Goal: Task Accomplishment & Management: Use online tool/utility

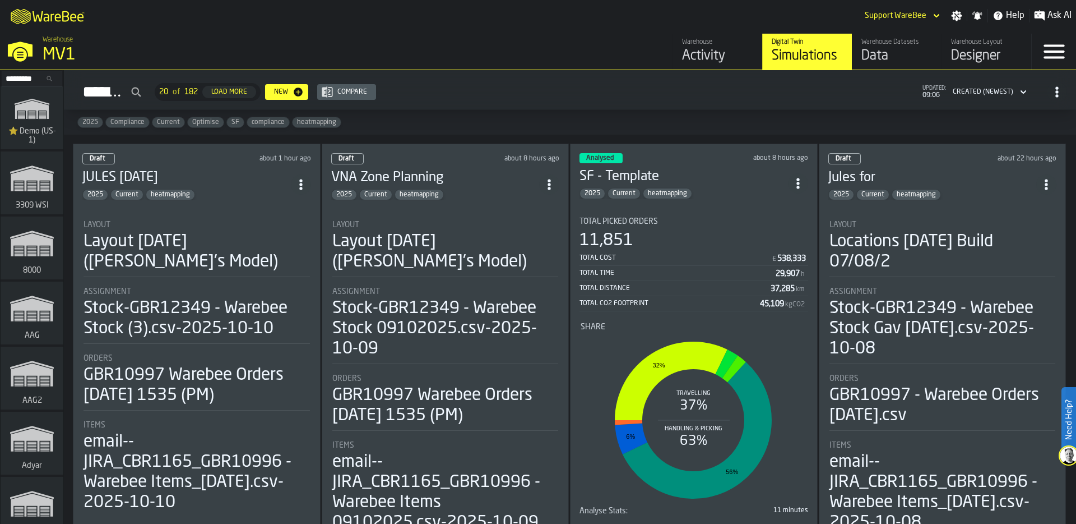
click at [18, 81] on input "Search..." at bounding box center [32, 78] width 58 height 12
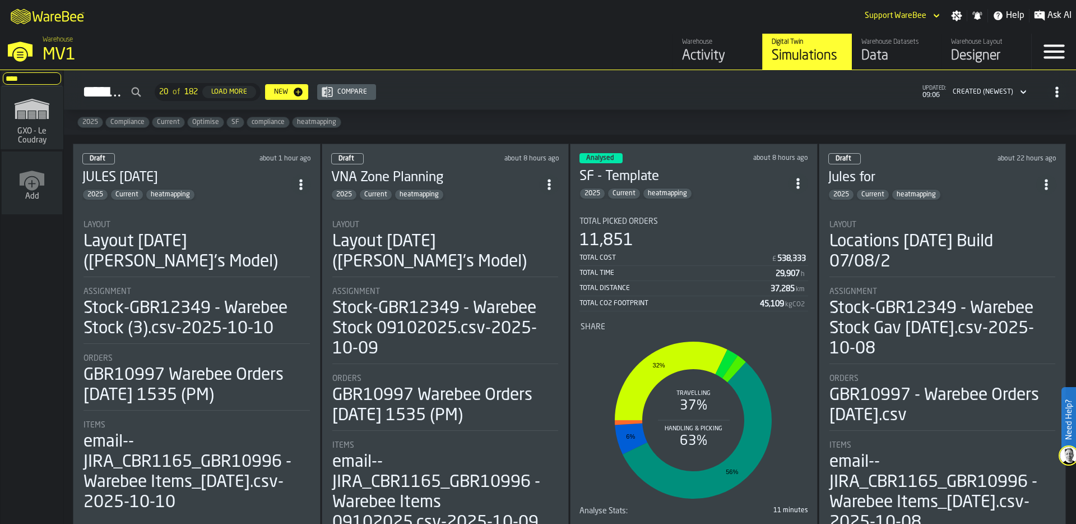
type input "****"
click at [11, 135] on span "GXO - Le Coudray" at bounding box center [32, 136] width 54 height 18
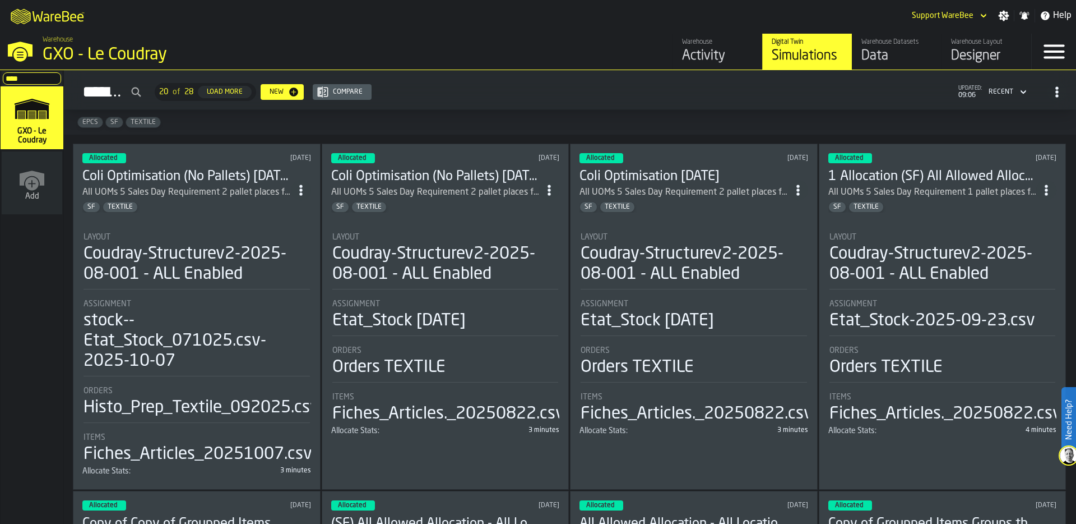
click at [227, 212] on div "Allocated 2 days ago Coli Optimisation (No Pallets) 2025-10-07 All UOMs 5 Sales…" at bounding box center [197, 316] width 248 height 346
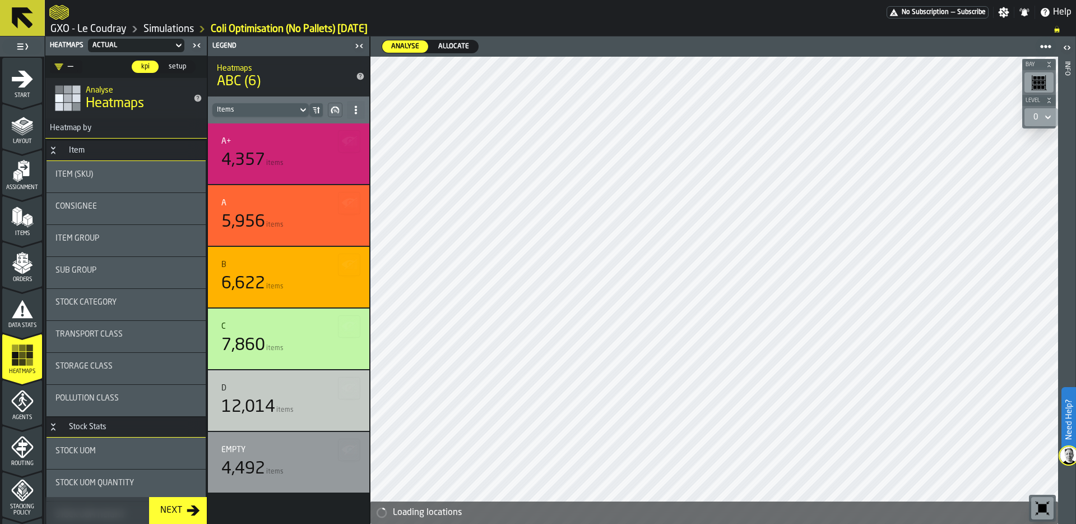
click at [459, 45] on span "Allocate" at bounding box center [454, 46] width 40 height 10
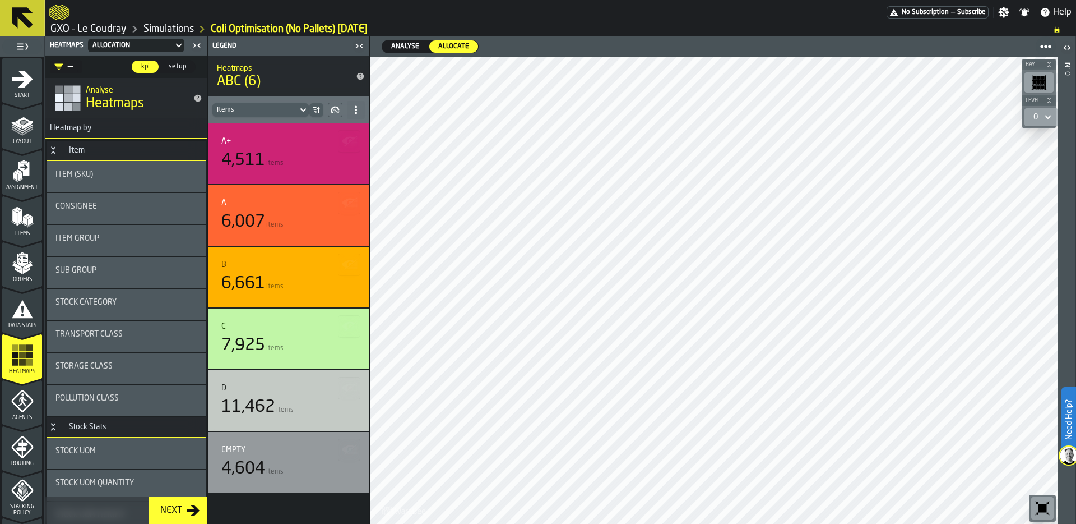
click at [127, 272] on div "Sub Group" at bounding box center [125, 270] width 141 height 9
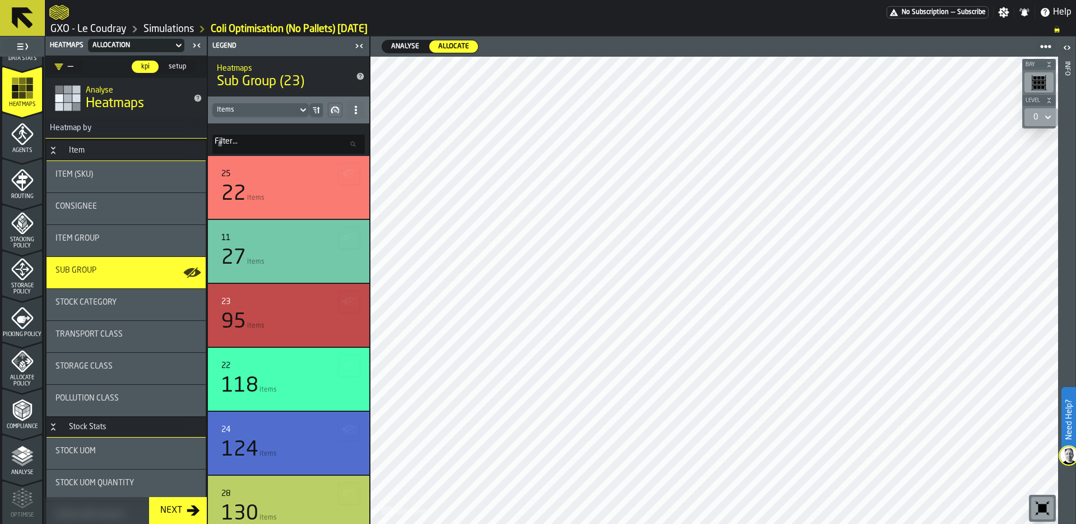
scroll to position [270, 0]
click at [22, 368] on icon "menu Allocate Policy" at bounding box center [22, 358] width 22 height 22
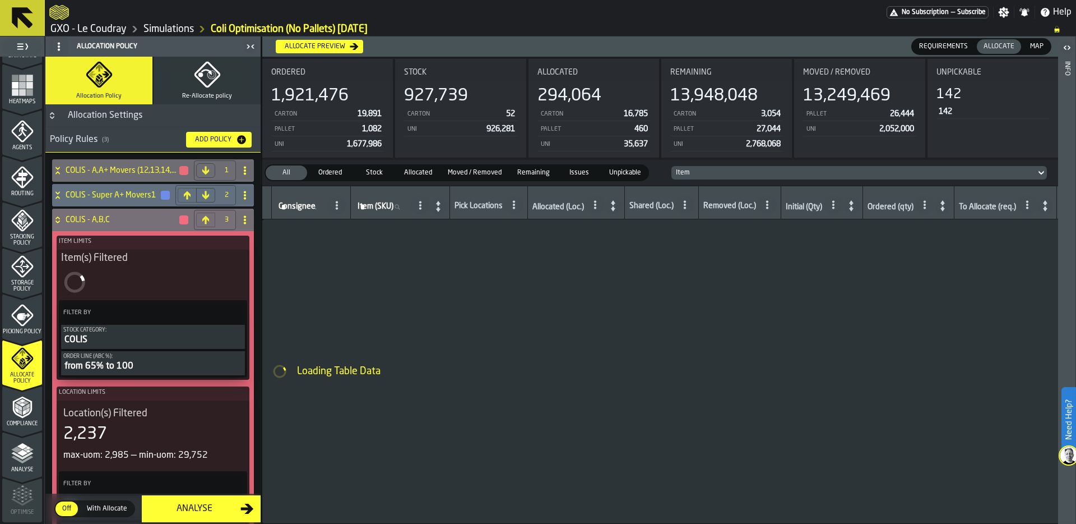
click at [58, 220] on icon at bounding box center [57, 219] width 11 height 9
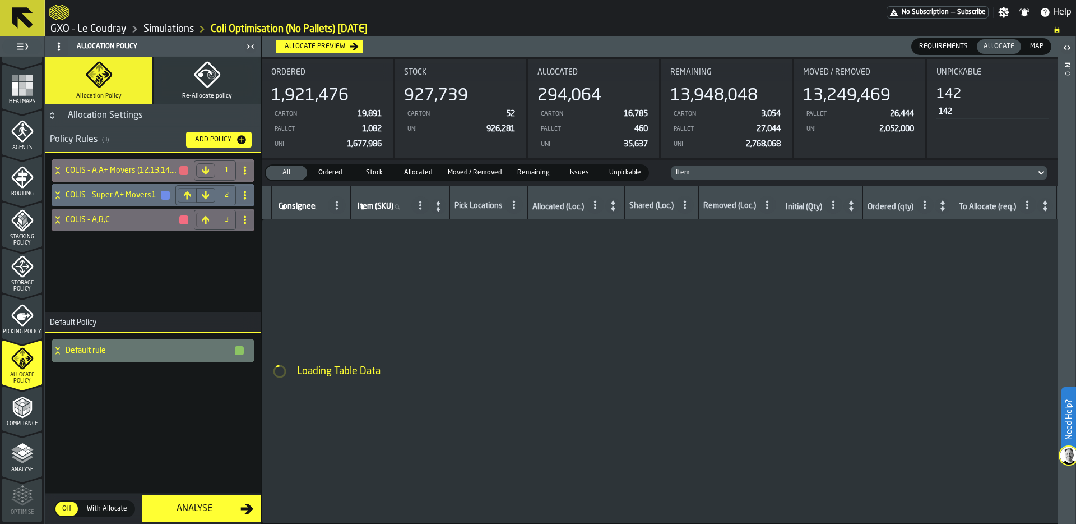
click at [63, 168] on icon at bounding box center [57, 170] width 11 height 9
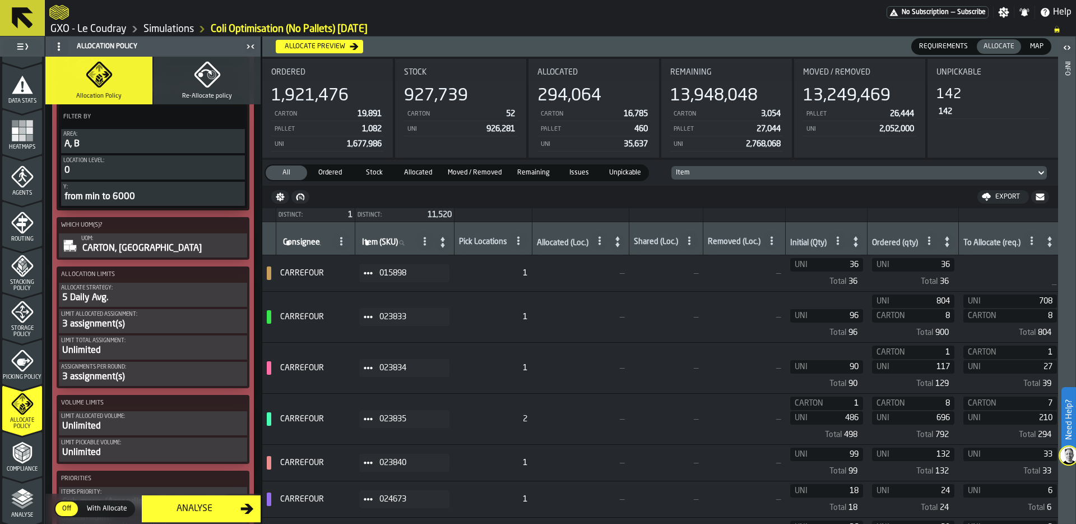
scroll to position [198, 0]
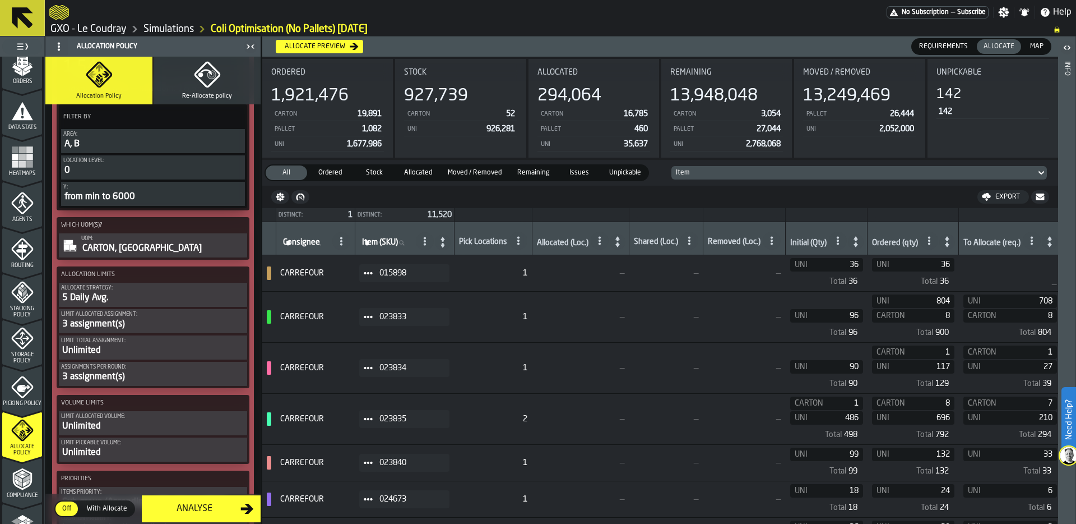
click at [14, 166] on rect "menu Heatmaps" at bounding box center [15, 164] width 7 height 7
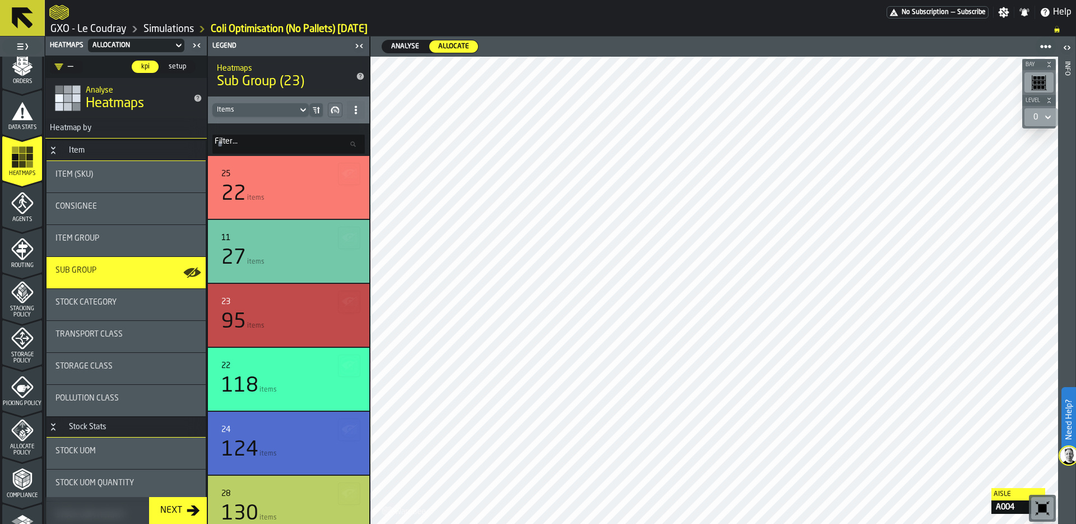
click at [1043, 508] on icon "button-toolbar-undefined" at bounding box center [1043, 508] width 8 height 8
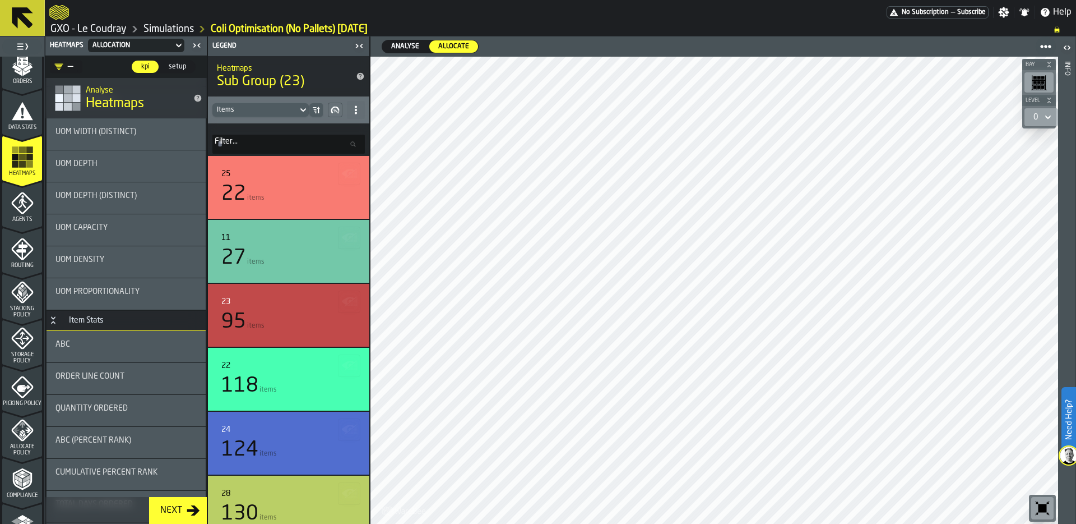
scroll to position [818, 0]
click at [108, 345] on div "ABC" at bounding box center [125, 345] width 141 height 9
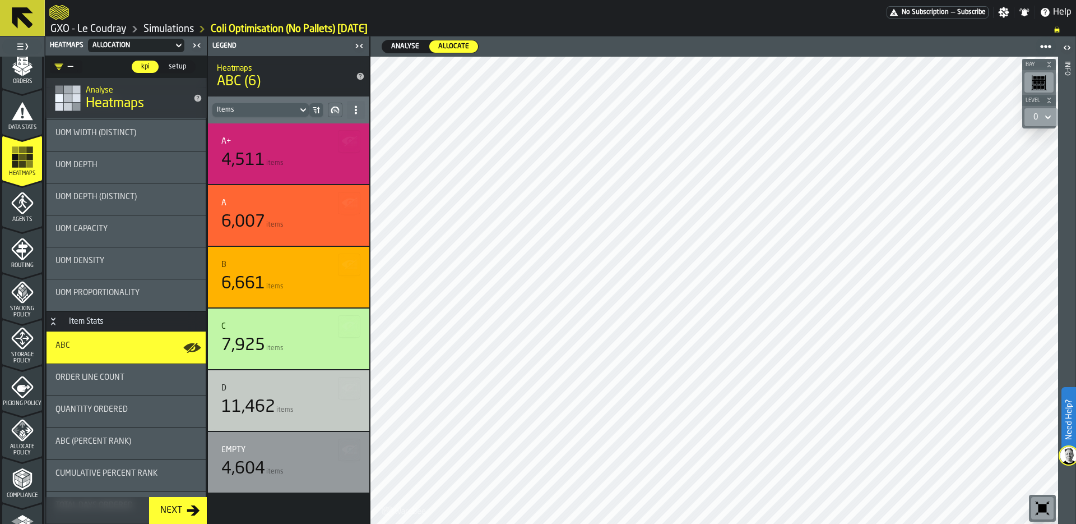
click at [1039, 82] on rect "button-toolbar-undefined" at bounding box center [1039, 82] width 3 height 3
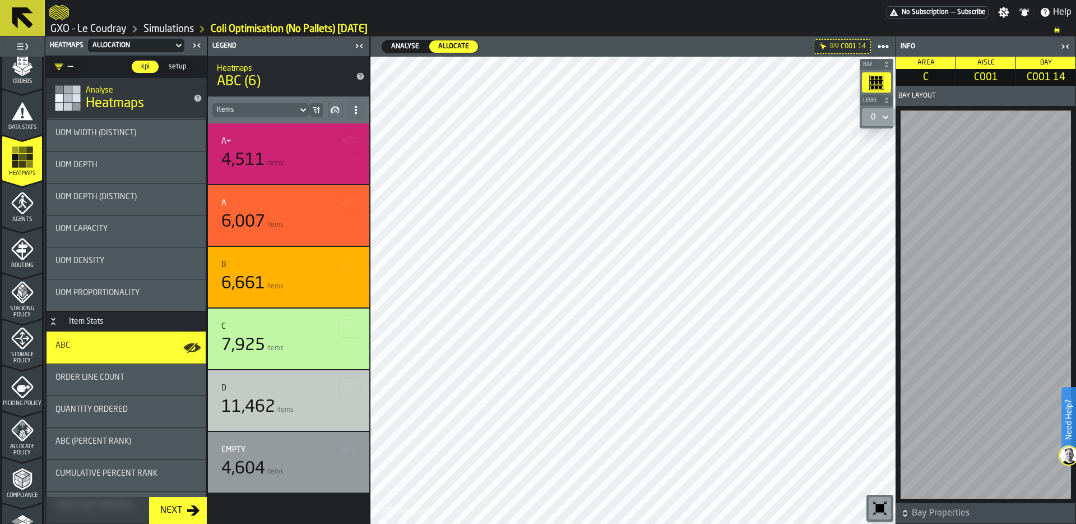
click at [1065, 46] on icon "button-toggle-Close me" at bounding box center [1065, 46] width 13 height 13
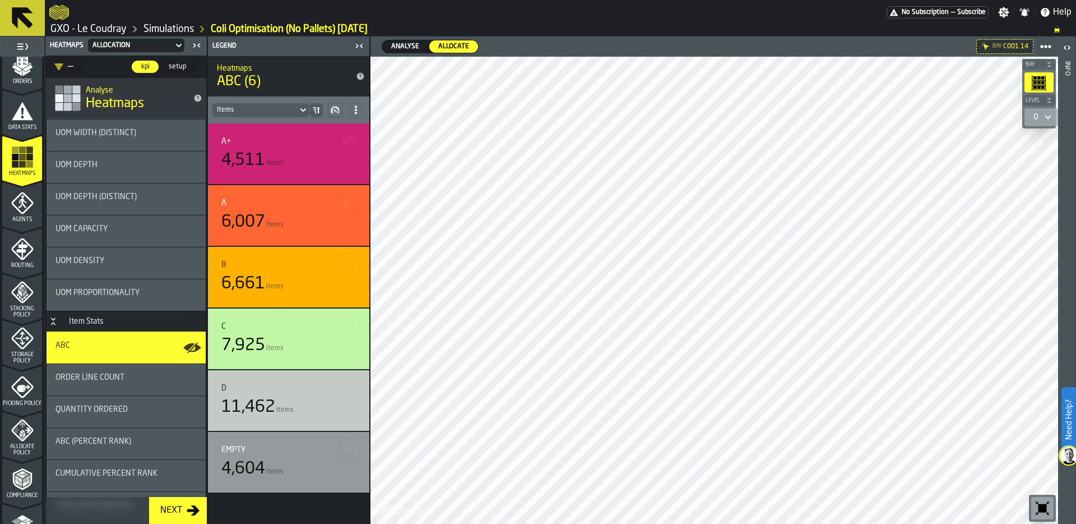
click at [1048, 116] on icon at bounding box center [1048, 116] width 11 height 13
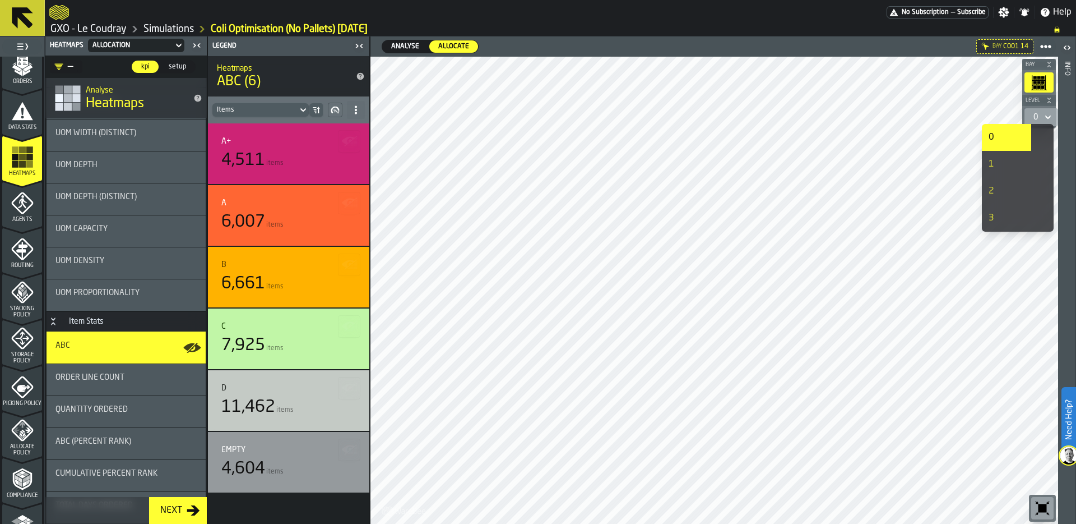
click at [1001, 141] on div "0" at bounding box center [1007, 137] width 36 height 13
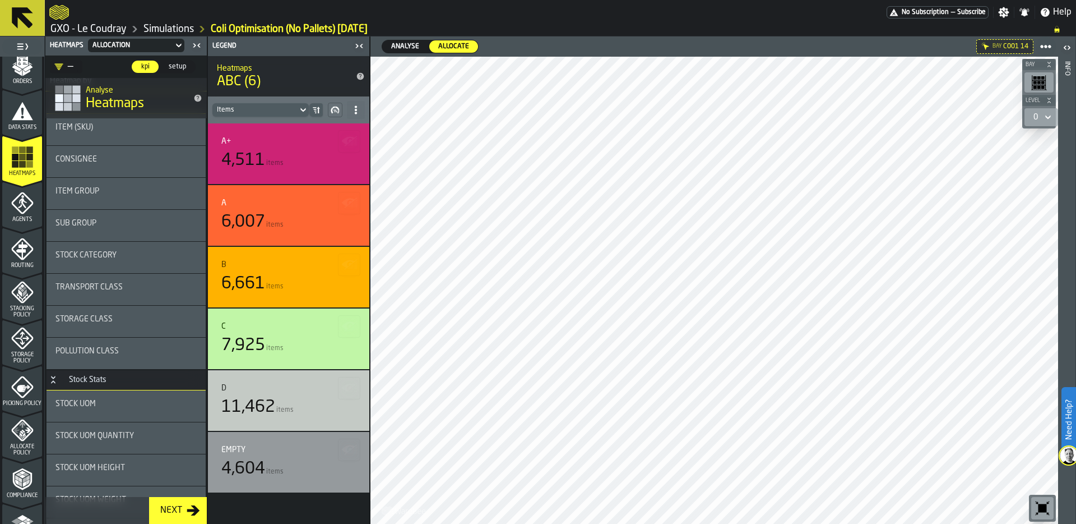
scroll to position [0, 0]
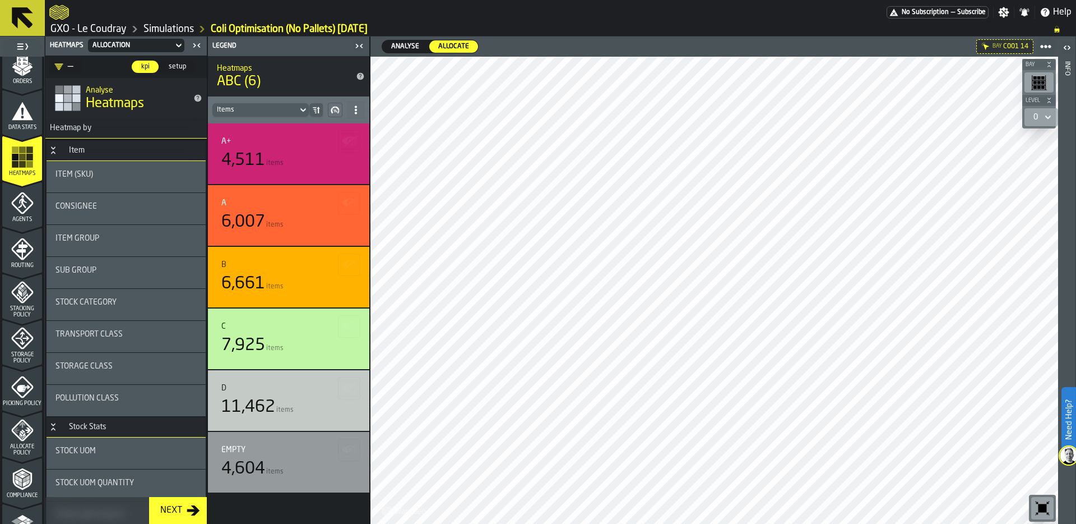
click at [122, 269] on div "Sub Group" at bounding box center [125, 270] width 141 height 9
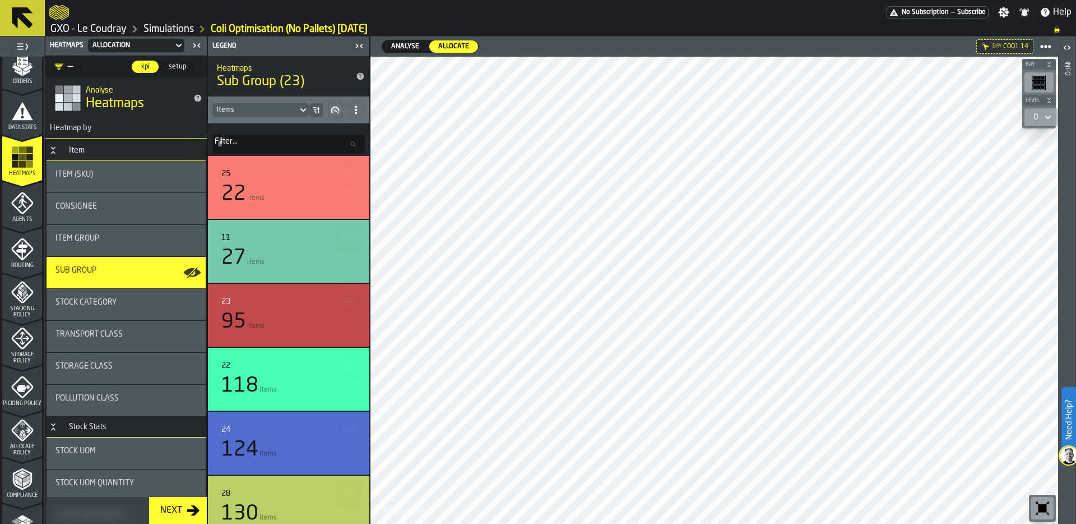
click at [354, 47] on icon "button-toggle-Close me" at bounding box center [359, 45] width 13 height 13
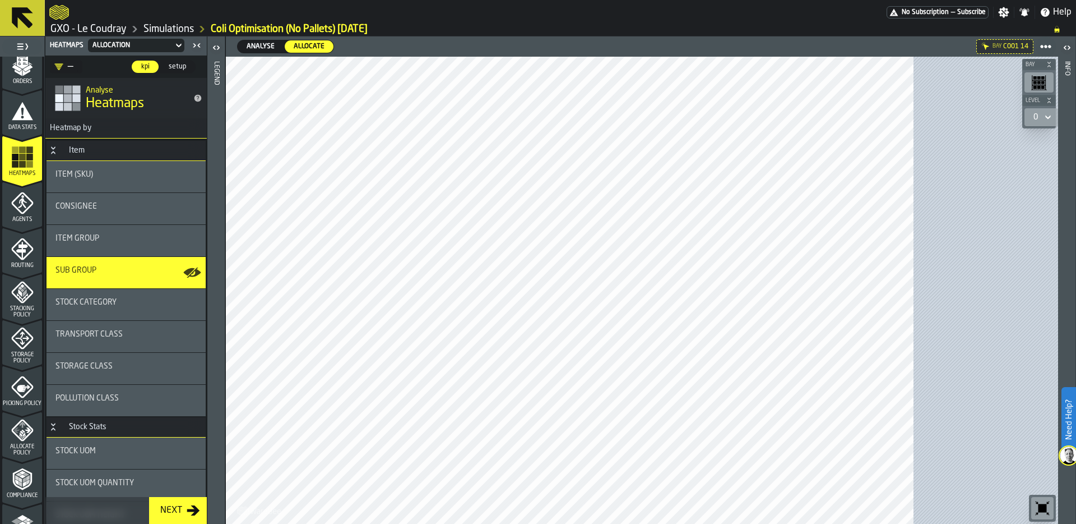
click at [192, 43] on icon "button-toggle-Close me" at bounding box center [196, 45] width 13 height 13
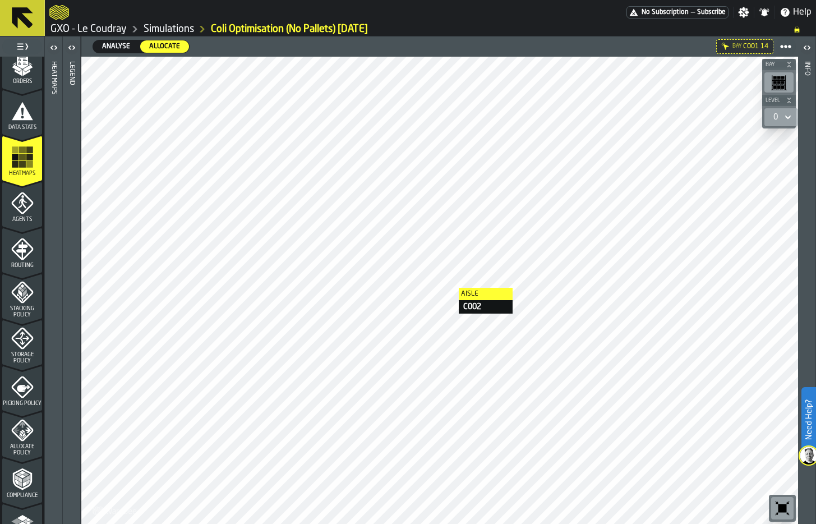
click at [447, 288] on div at bounding box center [439, 290] width 716 height 467
click at [380, 298] on div at bounding box center [439, 290] width 716 height 467
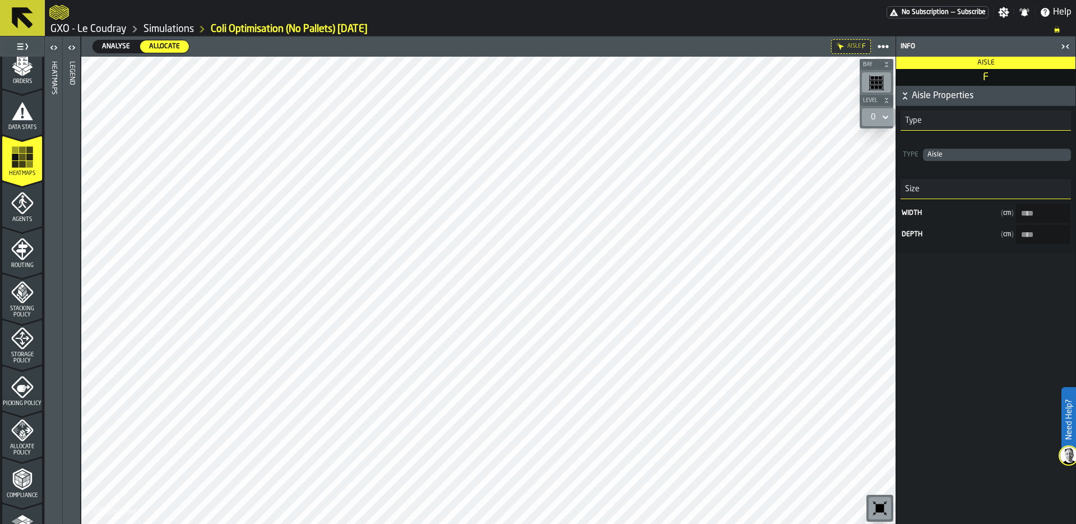
click at [883, 507] on icon "button-toolbar-undefined" at bounding box center [880, 508] width 8 height 8
click at [1067, 42] on icon "button-toggle-Close me" at bounding box center [1065, 46] width 13 height 13
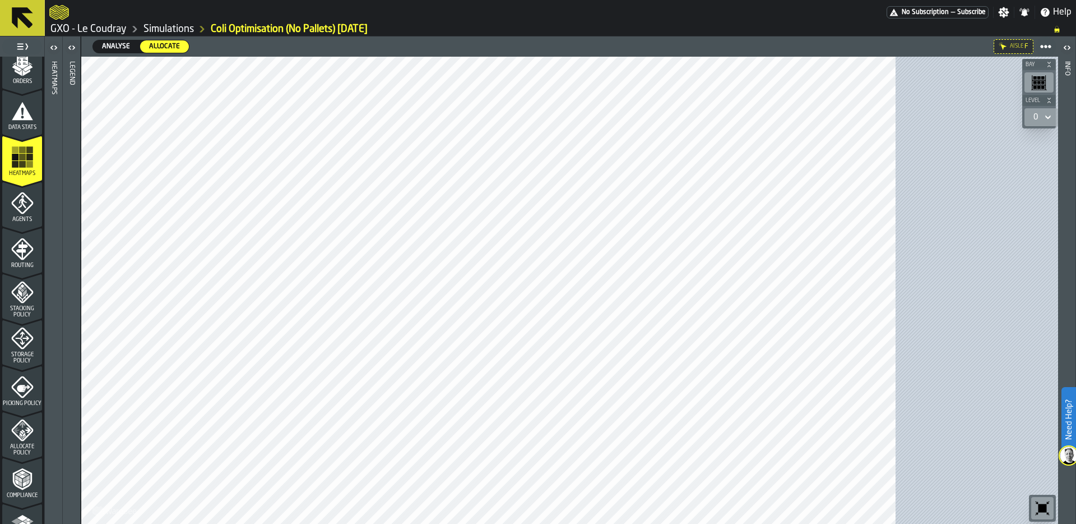
click at [1040, 504] on icon "button-toolbar-undefined" at bounding box center [1043, 508] width 8 height 8
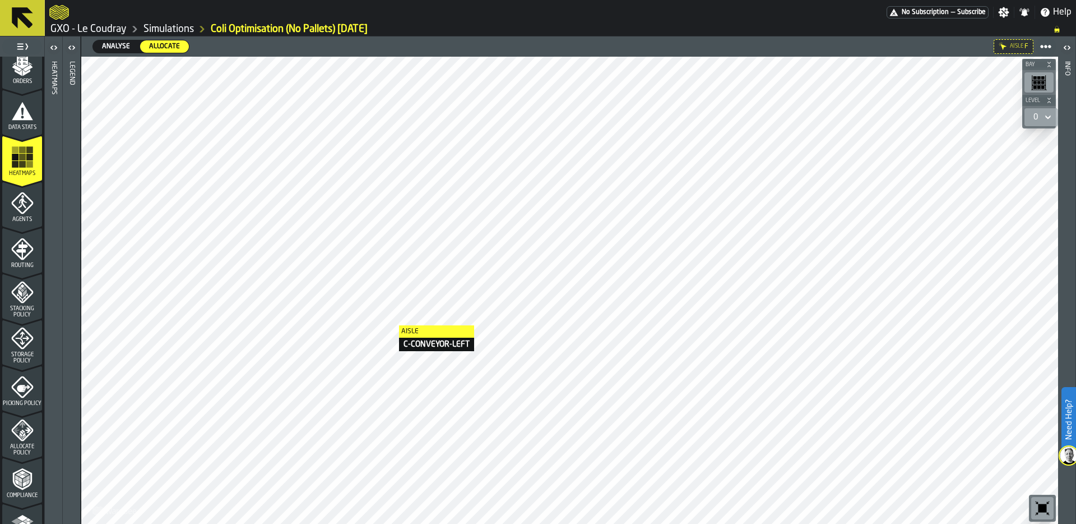
click at [388, 325] on div at bounding box center [569, 290] width 977 height 467
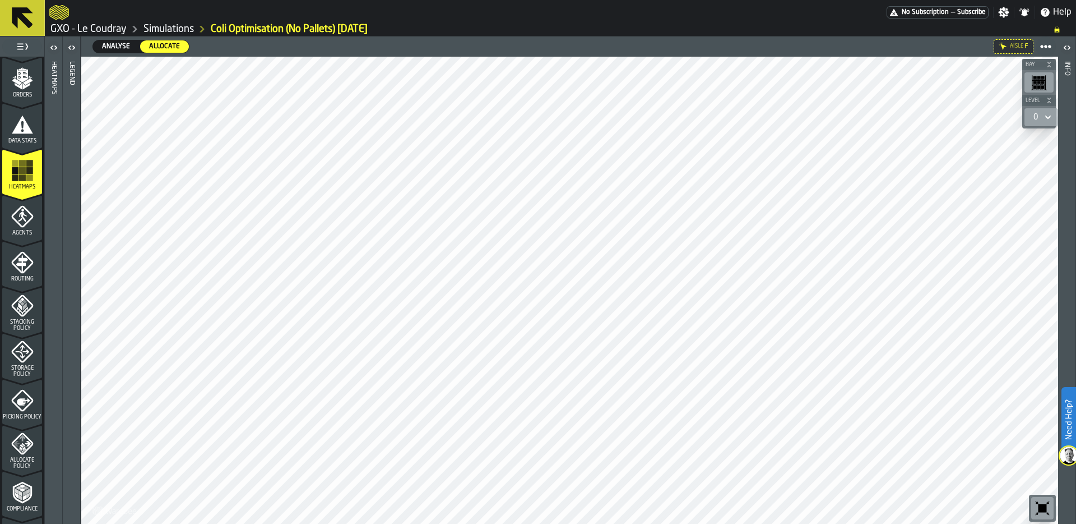
scroll to position [175, 0]
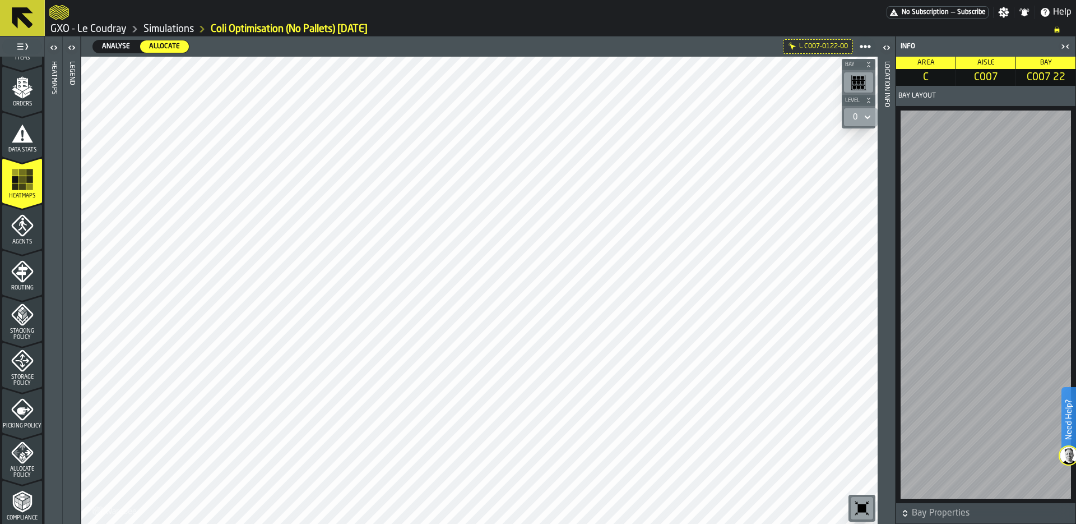
click at [110, 49] on span "Analyse" at bounding box center [116, 46] width 37 height 10
click at [859, 503] on icon "button-toolbar-undefined" at bounding box center [862, 508] width 18 height 18
click at [162, 50] on span "Allocate" at bounding box center [165, 46] width 40 height 10
click at [50, 93] on div "Heatmaps" at bounding box center [54, 290] width 8 height 462
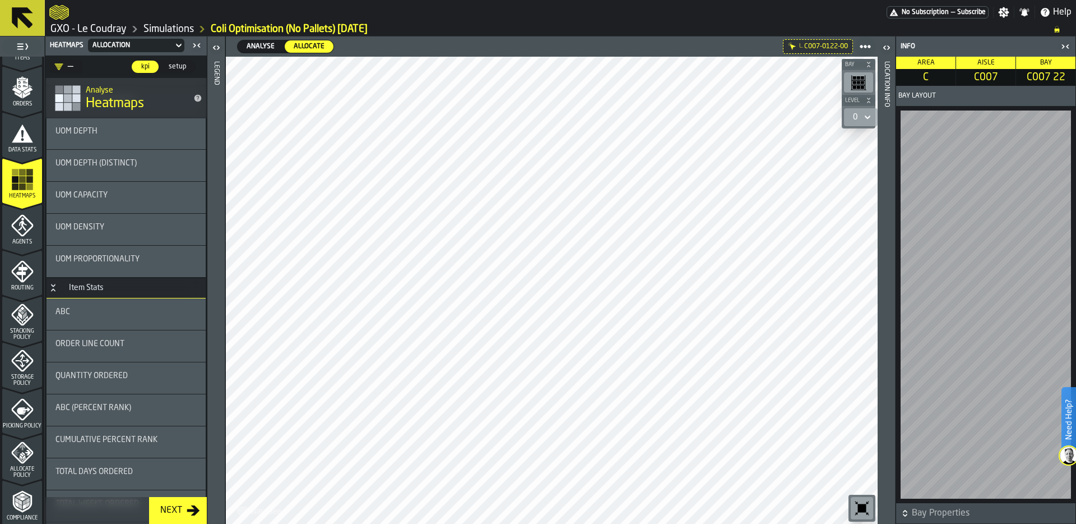
scroll to position [867, 0]
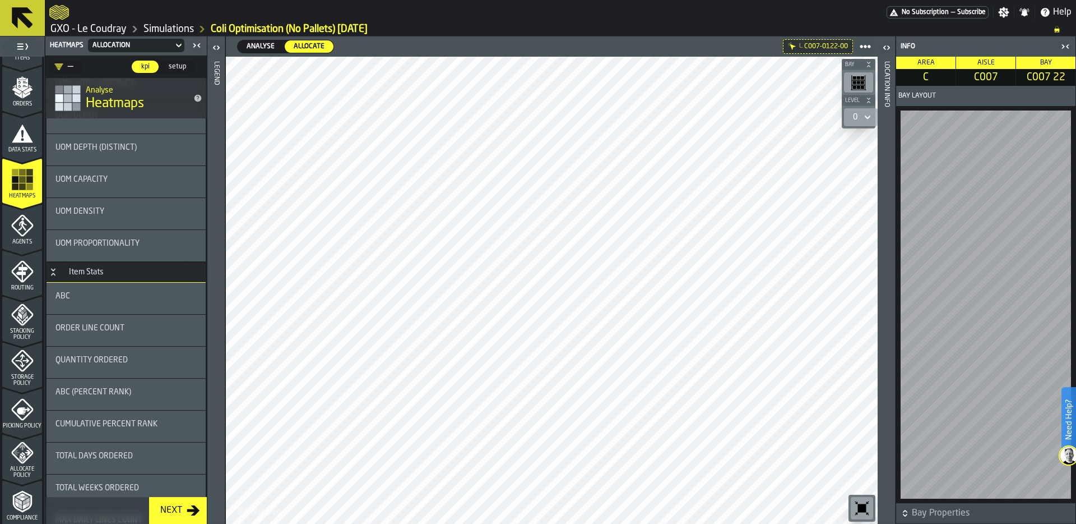
click at [99, 285] on div "ABC" at bounding box center [126, 298] width 159 height 31
click at [218, 82] on div "Legend" at bounding box center [216, 290] width 8 height 462
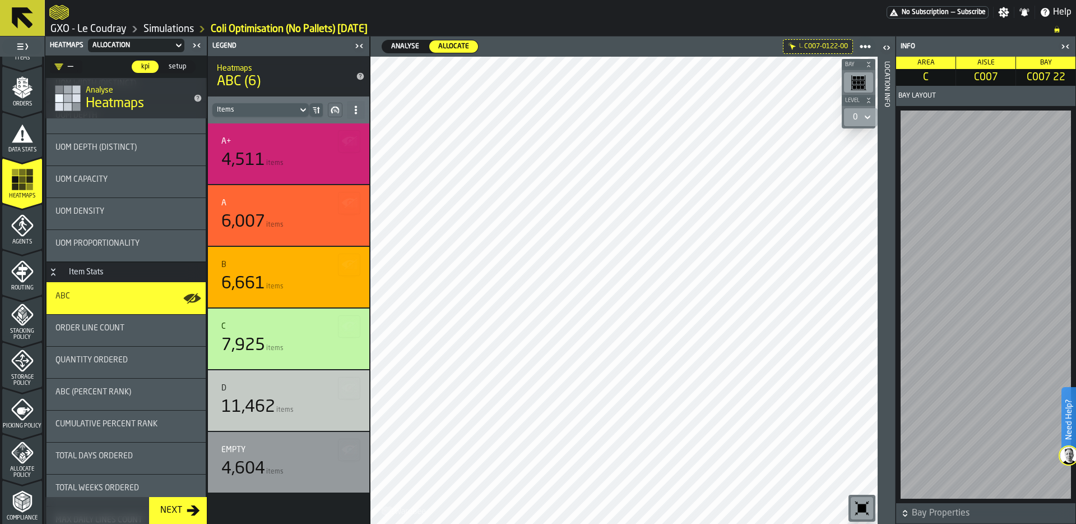
click at [359, 45] on icon "button-toggle-Close me" at bounding box center [359, 45] width 13 height 13
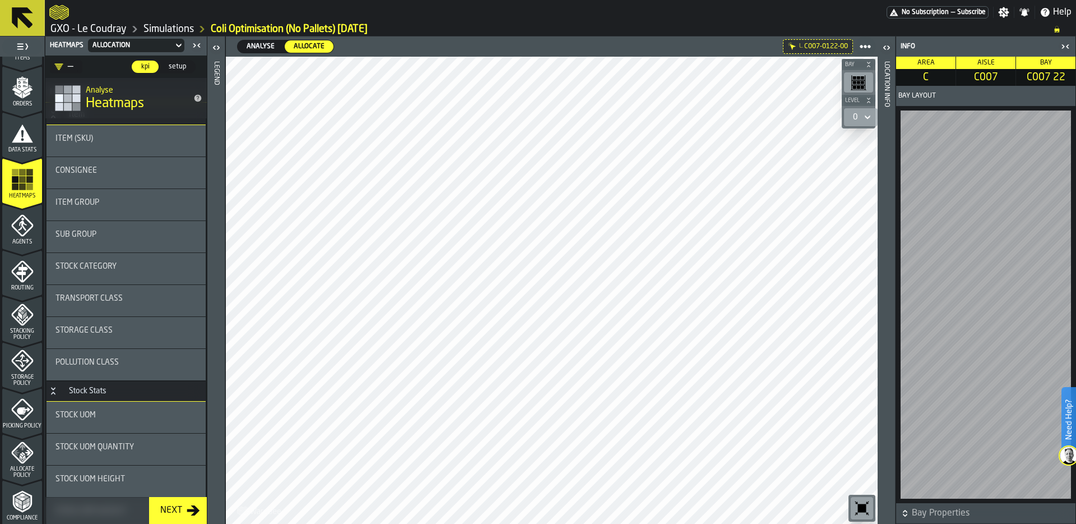
scroll to position [0, 0]
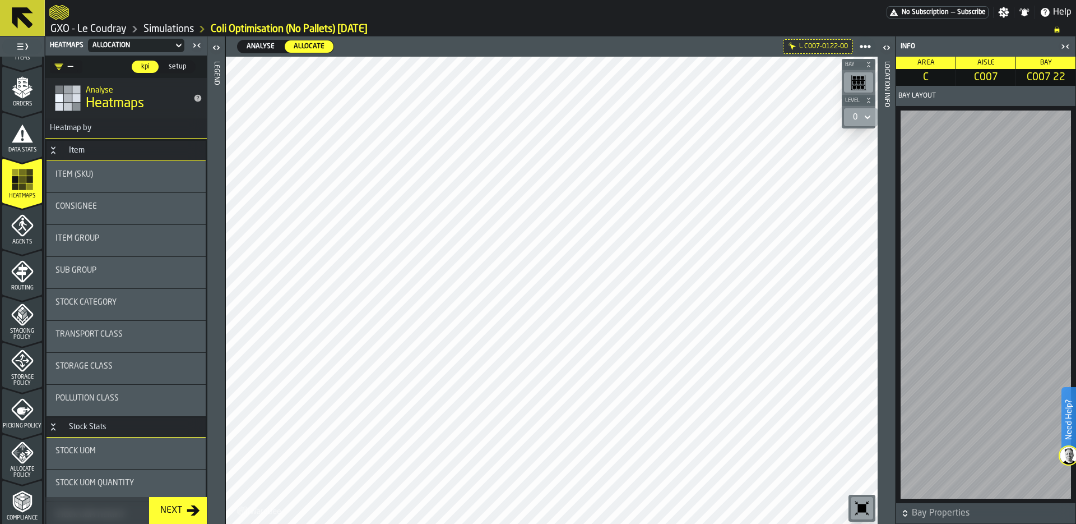
click at [115, 263] on div "Sub Group" at bounding box center [126, 272] width 159 height 31
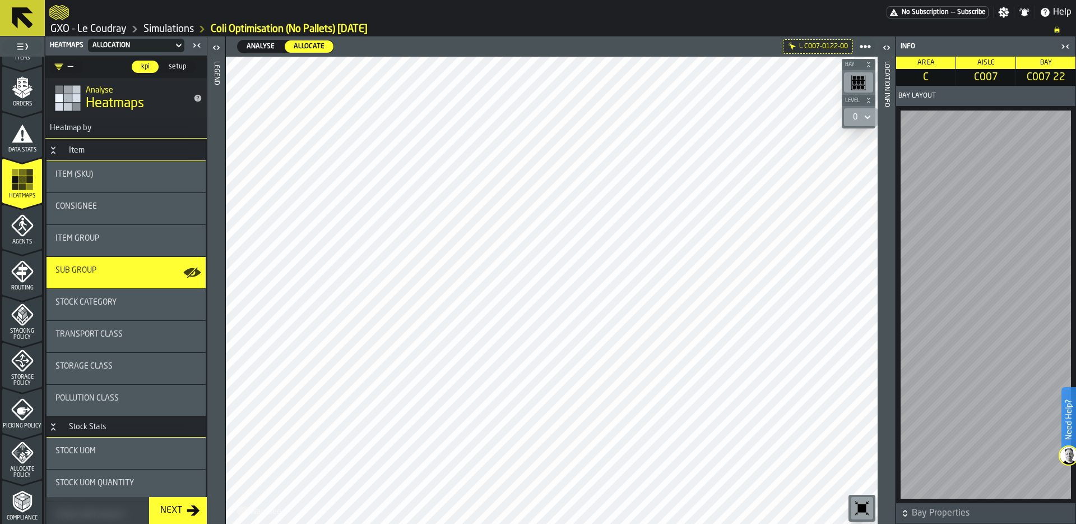
click at [263, 47] on span "Analyse" at bounding box center [260, 46] width 37 height 10
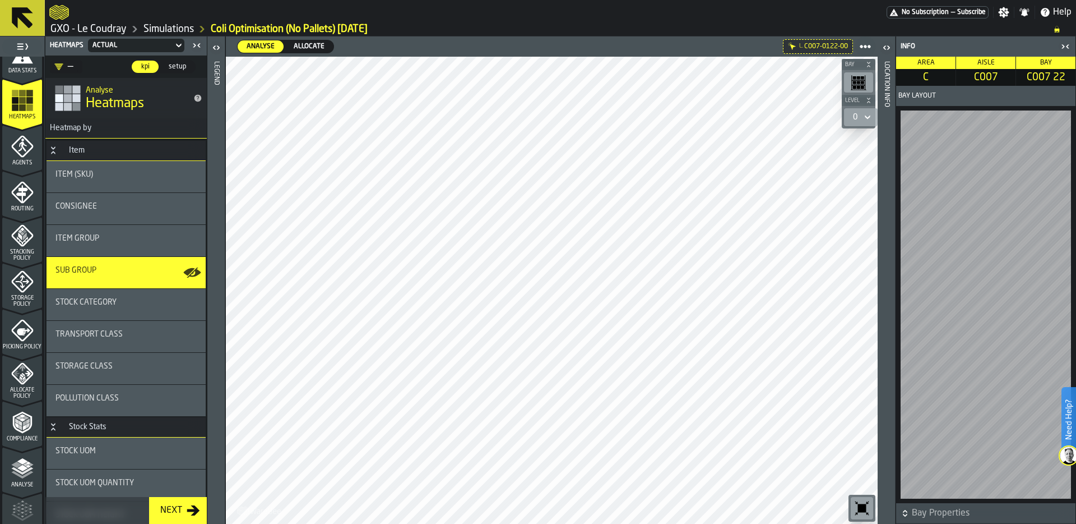
scroll to position [270, 0]
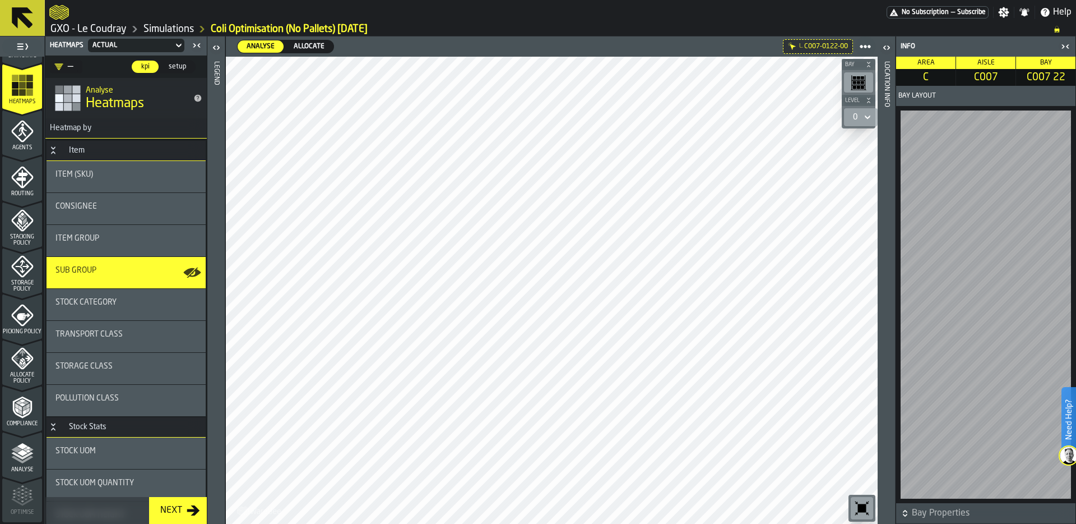
click at [15, 468] on span "Analyse" at bounding box center [22, 469] width 40 height 6
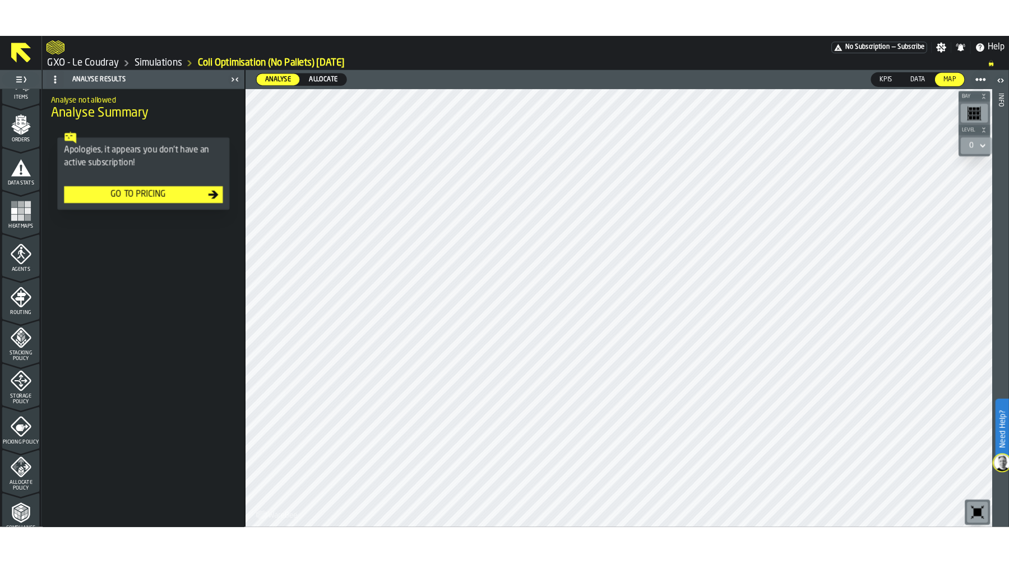
scroll to position [168, 0]
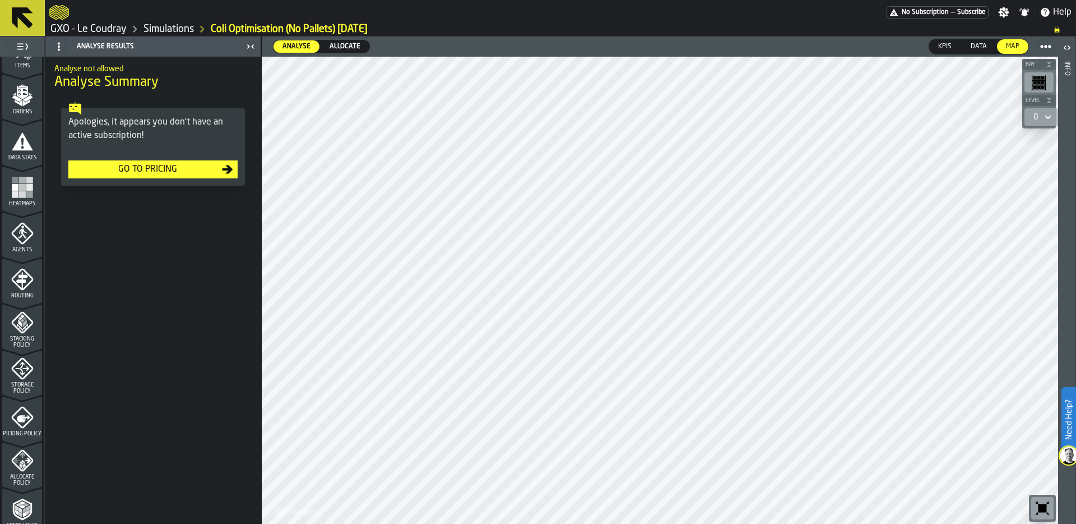
click at [16, 193] on rect "menu Heatmaps" at bounding box center [15, 194] width 7 height 7
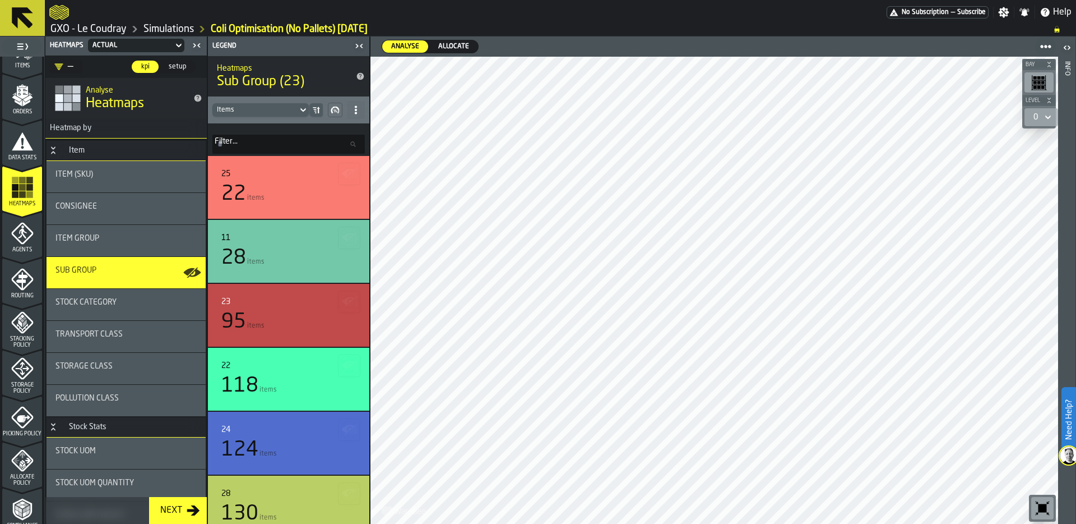
click at [87, 29] on link "GXO - Le Coudray" at bounding box center [88, 29] width 76 height 12
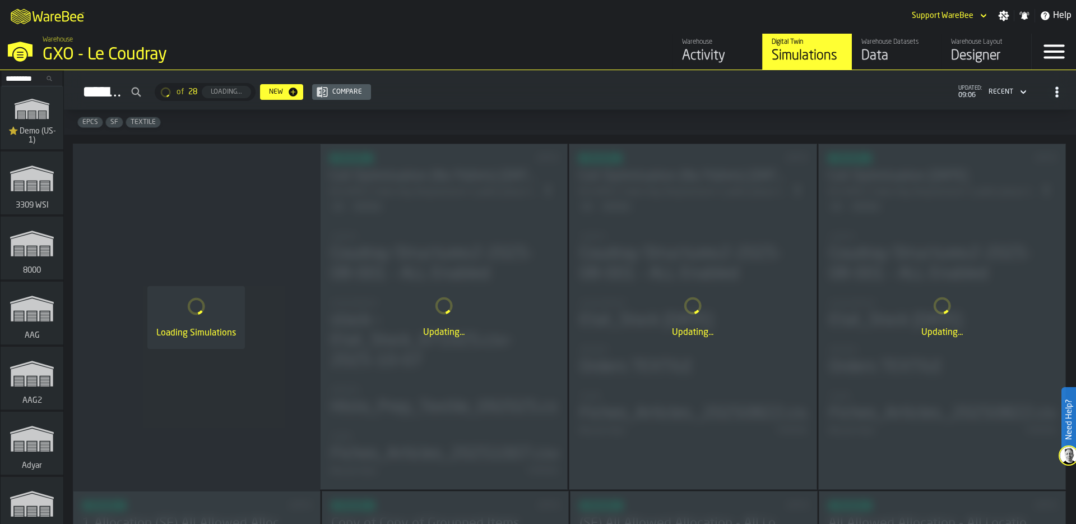
click at [25, 77] on input "Search..." at bounding box center [32, 78] width 58 height 12
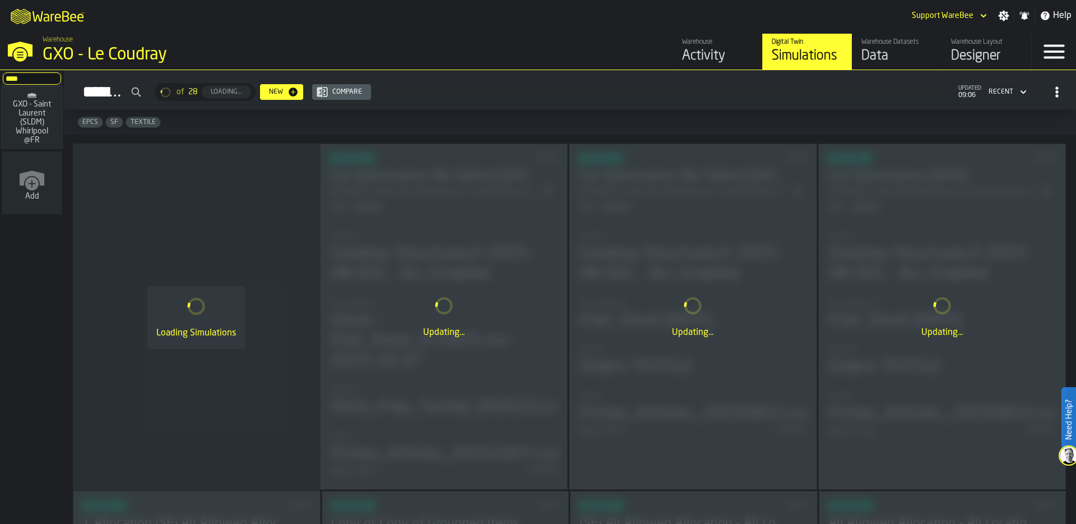
type input "****"
click at [26, 124] on span "GXO - Saint Laurent (SLDM) Whirlpool @FR" at bounding box center [32, 122] width 54 height 45
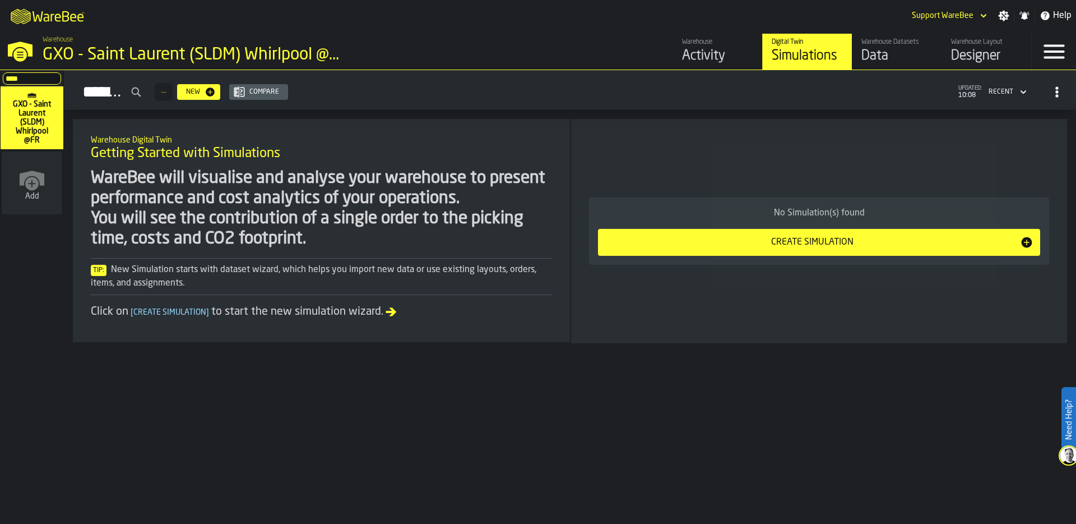
click at [869, 61] on div "Data" at bounding box center [897, 56] width 71 height 18
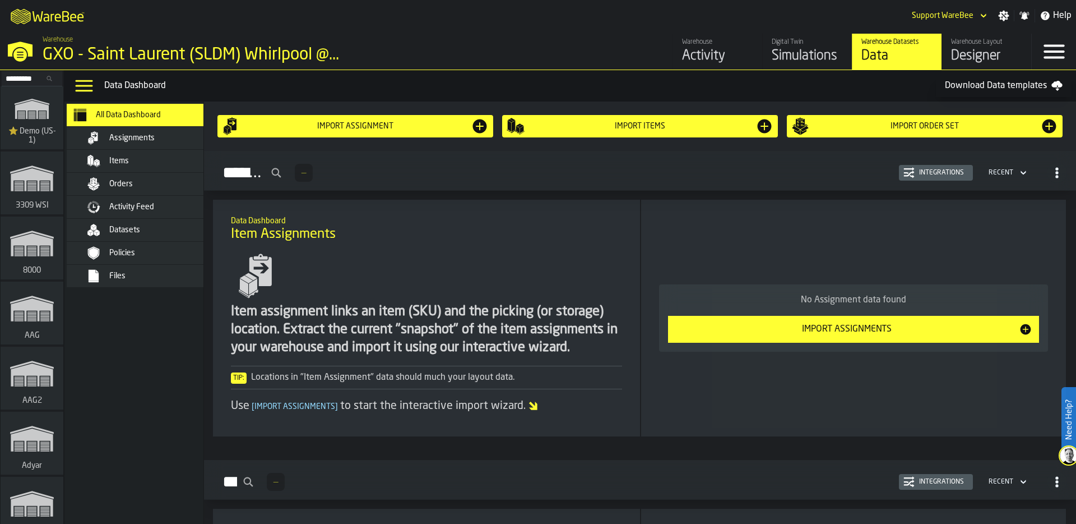
click at [155, 135] on div "Assignments" at bounding box center [164, 137] width 110 height 9
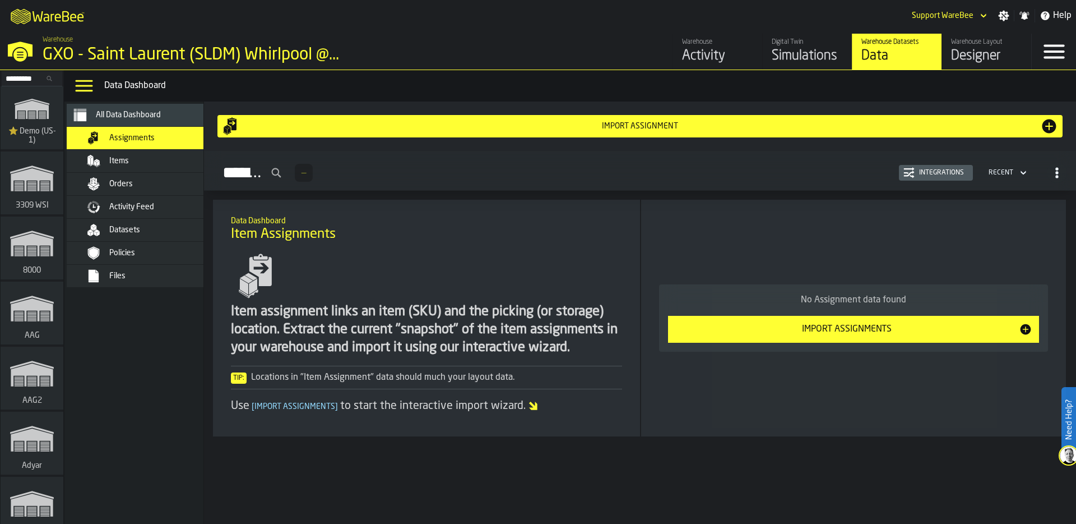
click at [154, 158] on div "Items" at bounding box center [164, 160] width 110 height 9
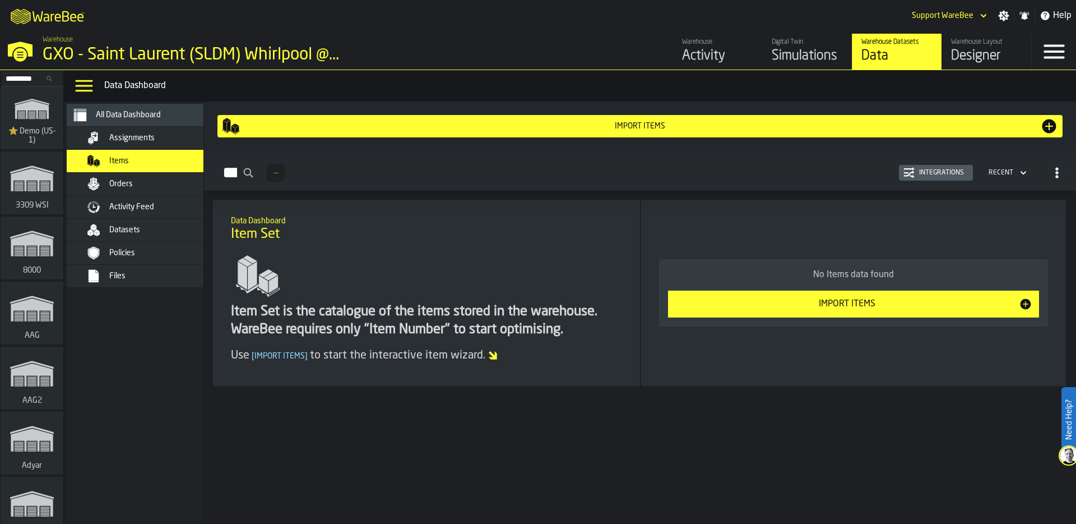
click at [157, 185] on div "Orders" at bounding box center [164, 183] width 110 height 9
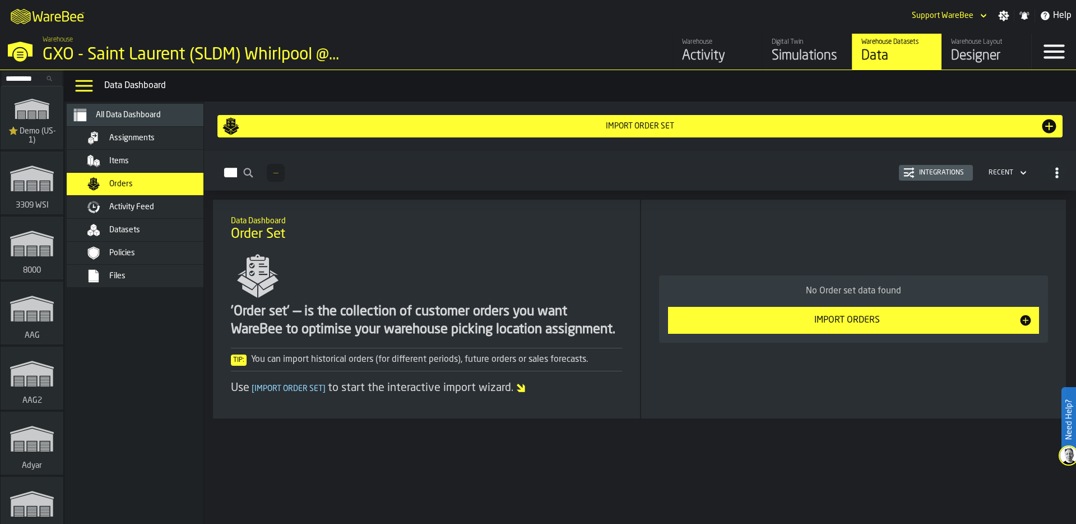
click at [156, 205] on div "Activity Feed" at bounding box center [164, 206] width 110 height 9
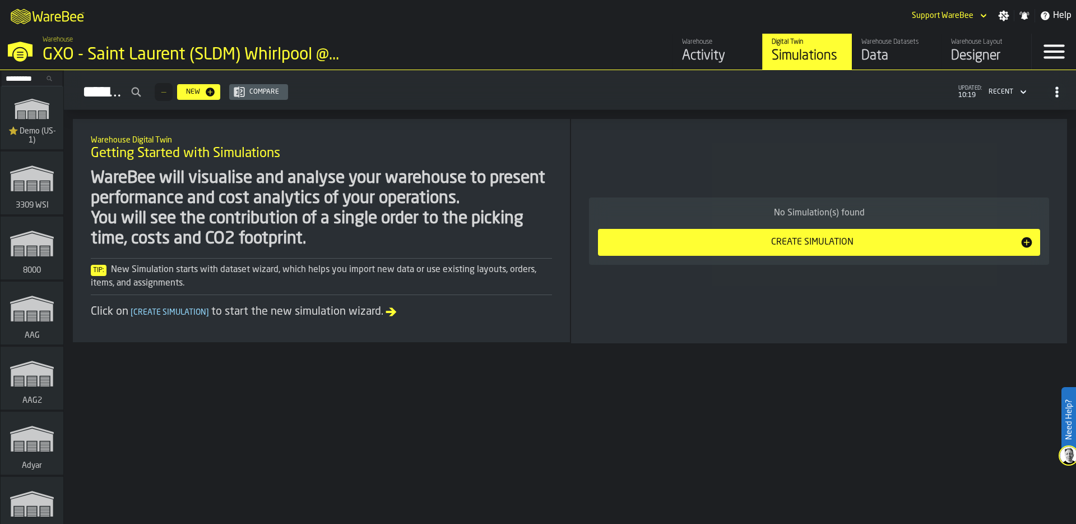
click at [27, 79] on input "Search..." at bounding box center [32, 78] width 58 height 12
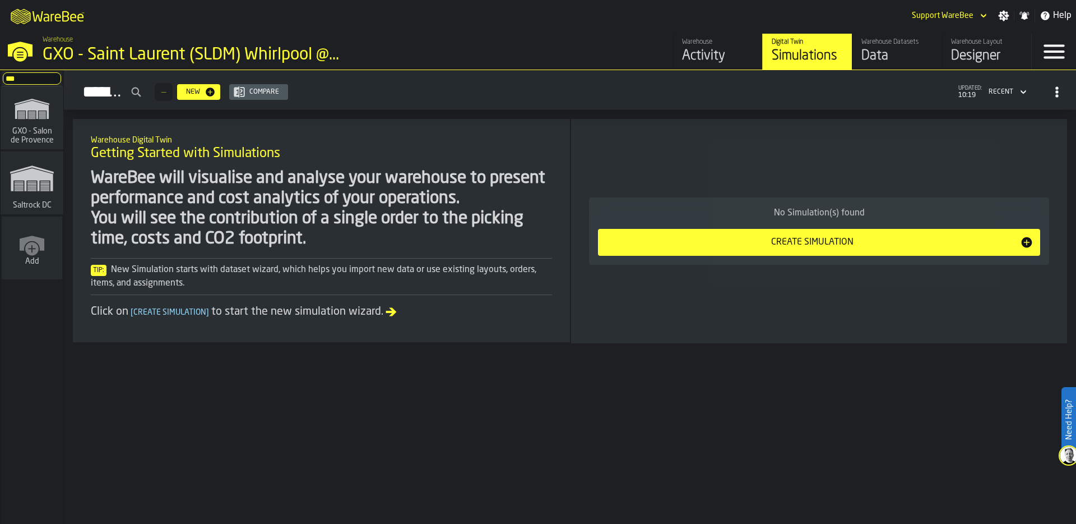
type input "***"
click at [46, 118] on icon "link-to-/wh/i/941b0050-7120-47ef-945b-2076dd0d093c/simulations" at bounding box center [32, 109] width 54 height 36
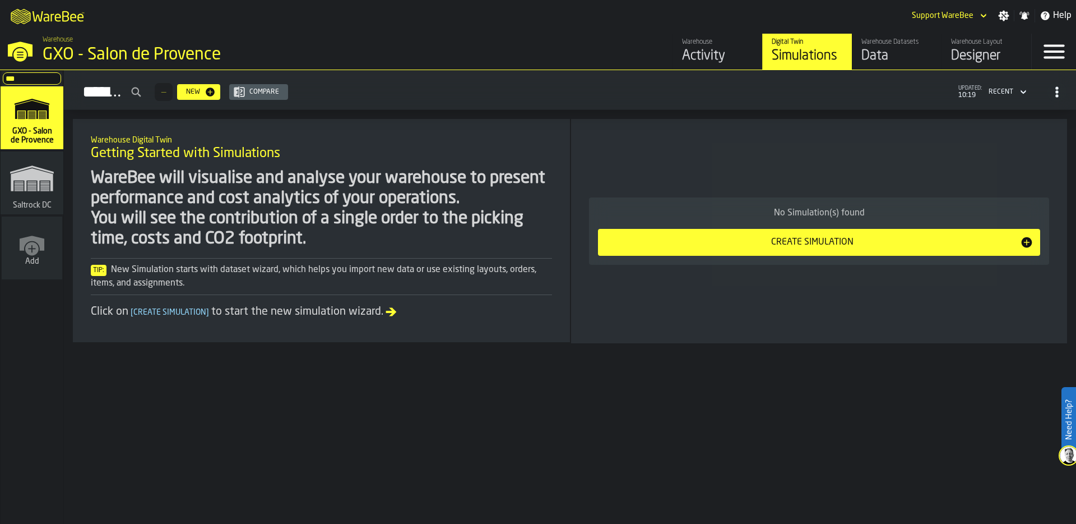
click at [1007, 12] on icon "button-toggle-Settings" at bounding box center [1004, 16] width 11 height 11
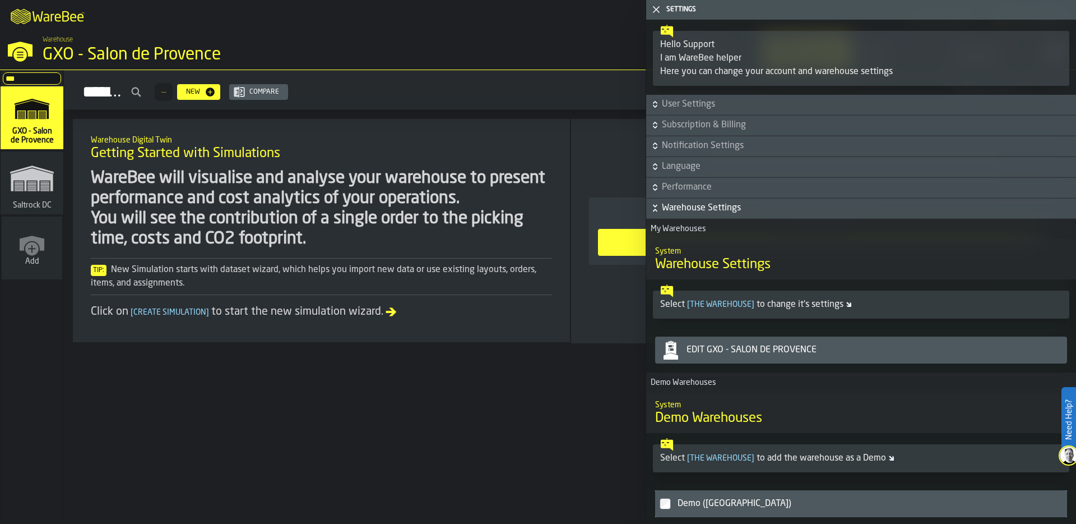
click at [794, 350] on div "Edit GXO - Salon de Provence" at bounding box center [872, 349] width 381 height 13
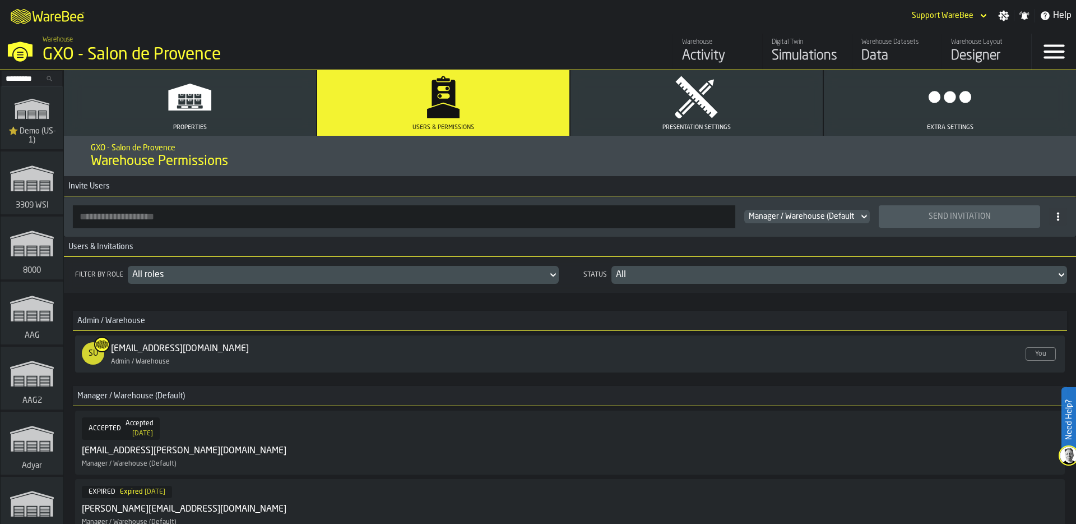
click at [413, 24] on div "M A K I N G W A R E H O U S E S M O R E EF F I C I E N T Support WareBee Settin…" at bounding box center [538, 15] width 1076 height 31
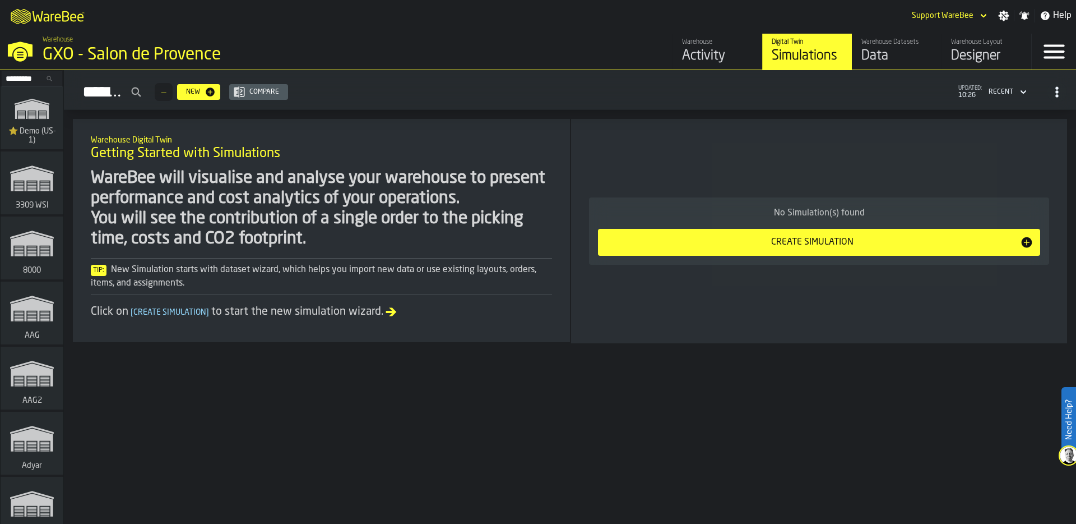
click at [25, 78] on input "Search..." at bounding box center [32, 78] width 58 height 12
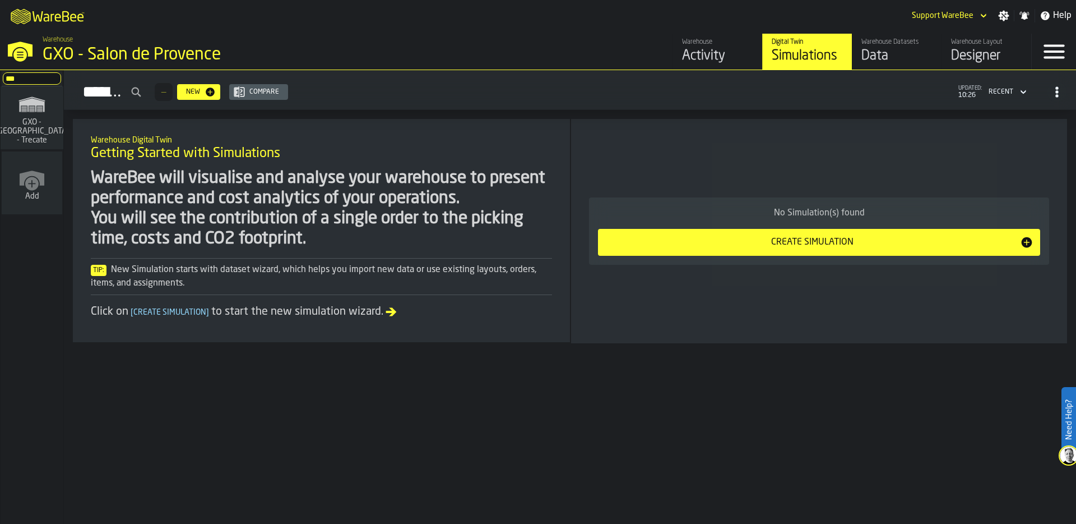
type input "***"
click at [25, 118] on icon "link-to-/wh/i/7274009e-5361-4e21-8e36-7045ee840609/simulations" at bounding box center [32, 104] width 54 height 27
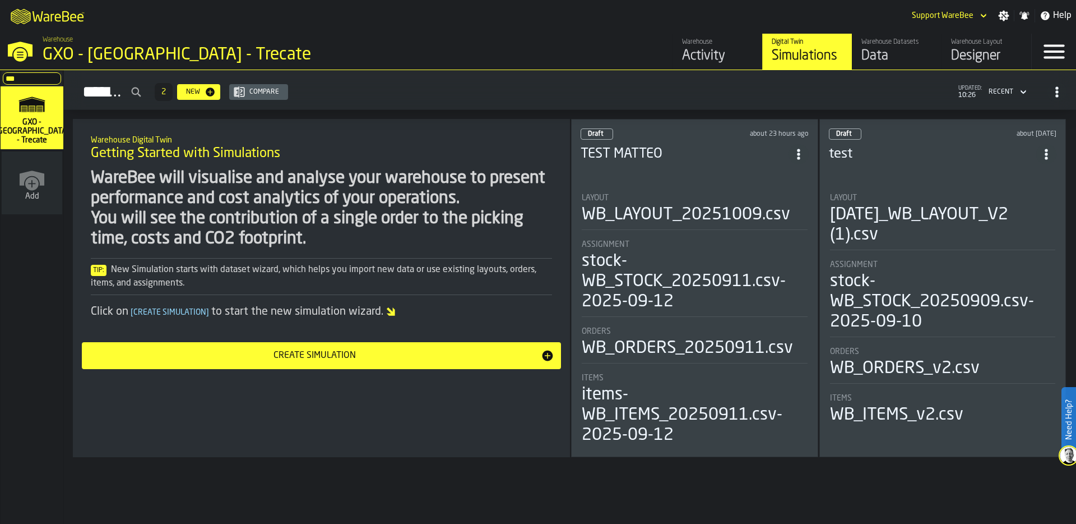
click at [703, 220] on div "WB_LAYOUT_20251009.csv" at bounding box center [686, 215] width 209 height 20
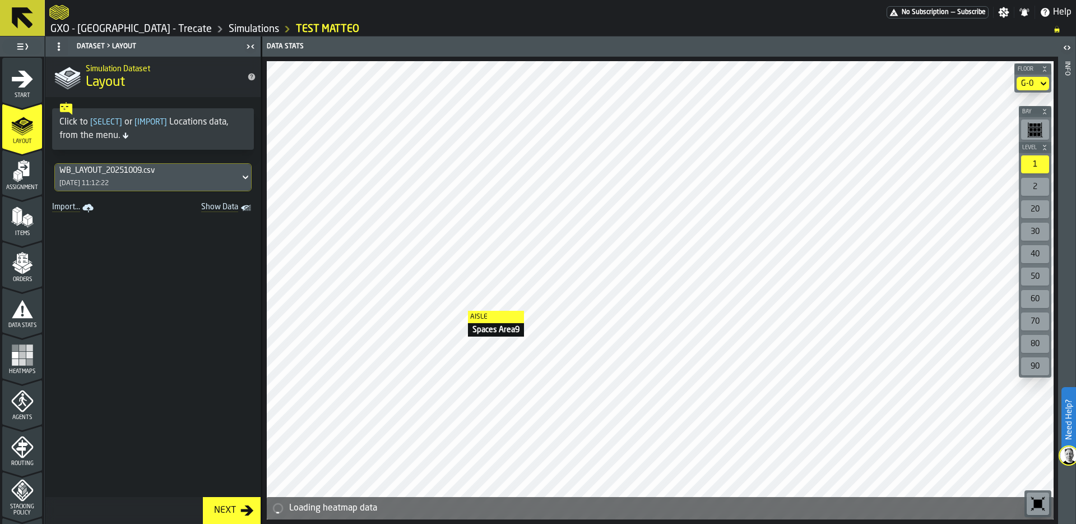
click at [453, 310] on div at bounding box center [660, 290] width 787 height 458
click at [1033, 85] on div "G-0" at bounding box center [1027, 83] width 12 height 9
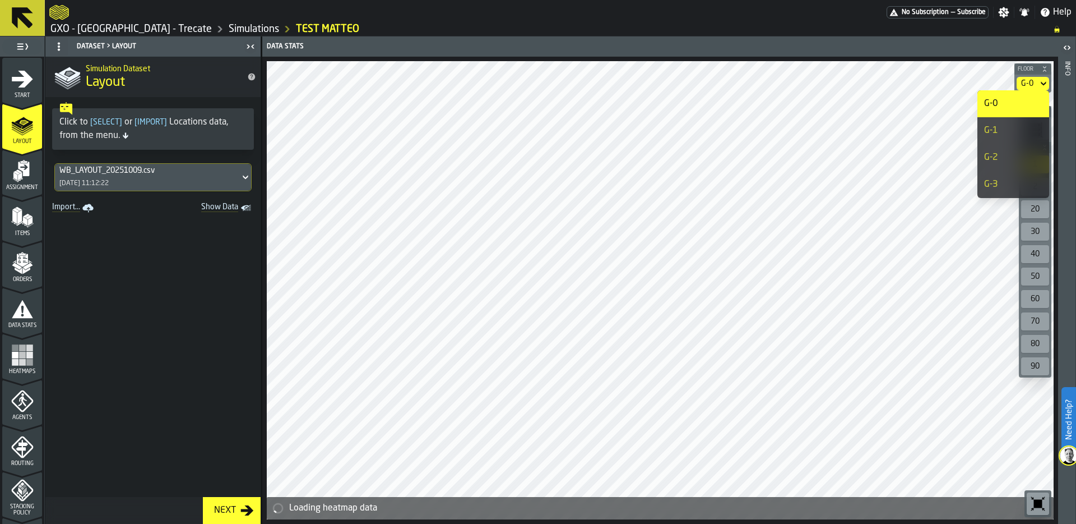
click at [1017, 125] on div "G-1" at bounding box center [1013, 130] width 58 height 13
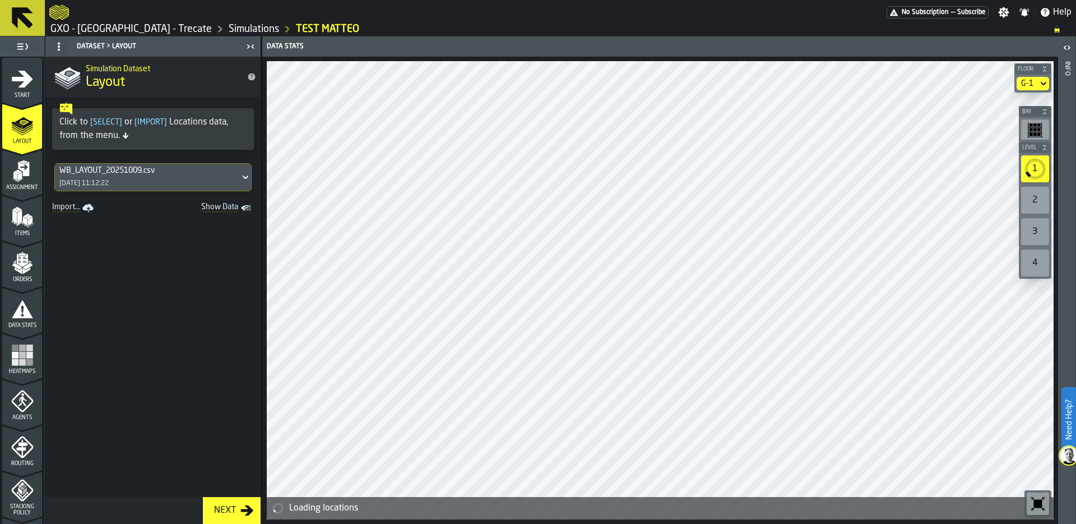
click at [1035, 498] on icon "button-toolbar-undefined" at bounding box center [1038, 503] width 18 height 18
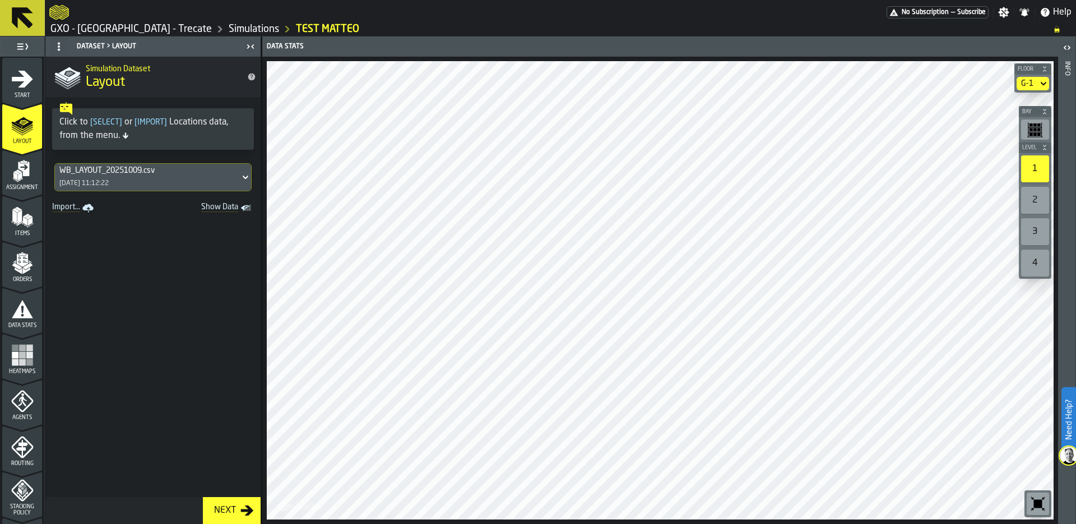
click at [1035, 82] on div "G-1" at bounding box center [1027, 83] width 21 height 13
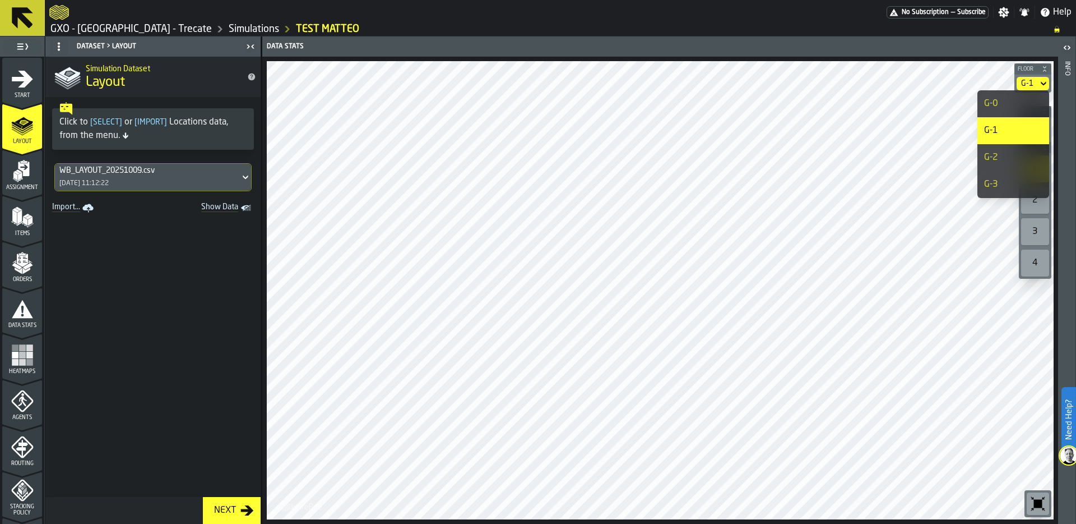
click at [1006, 102] on div "G-0" at bounding box center [1013, 103] width 58 height 13
click at [999, 100] on div "G-0" at bounding box center [1013, 103] width 58 height 13
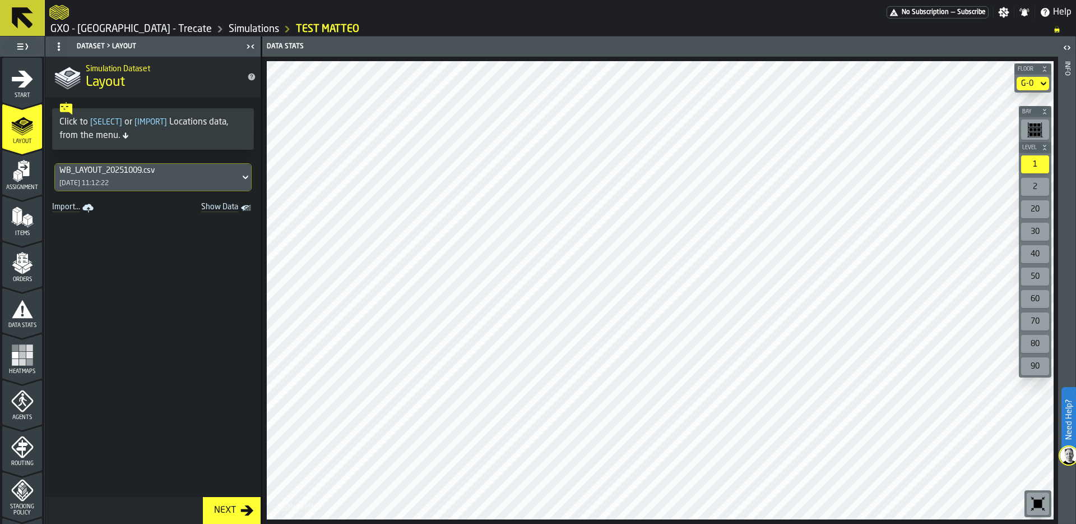
click at [1032, 83] on div "G-0" at bounding box center [1027, 83] width 12 height 9
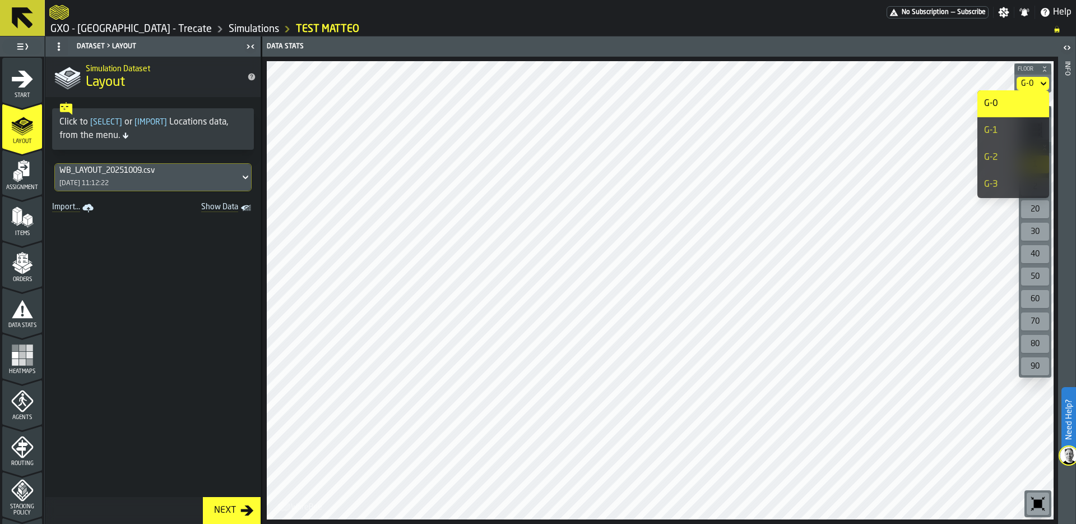
click at [1019, 132] on div "G-1" at bounding box center [1013, 130] width 58 height 13
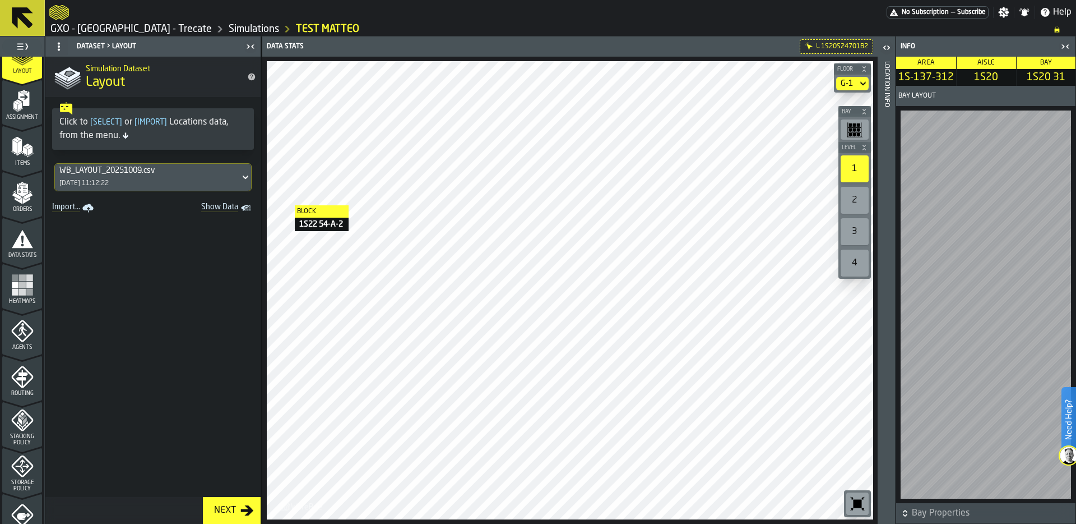
scroll to position [82, 0]
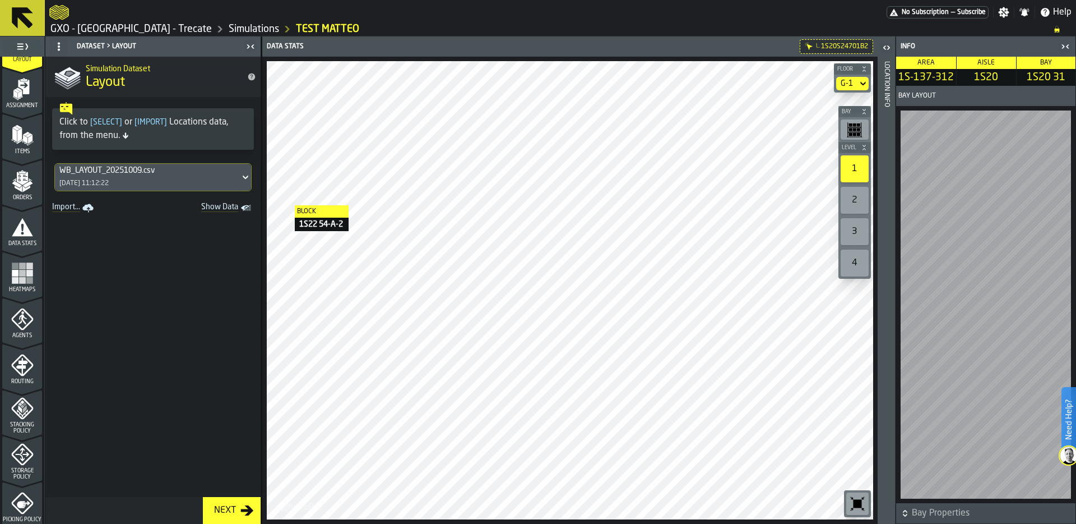
click at [31, 264] on div "Heatmaps" at bounding box center [22, 277] width 40 height 31
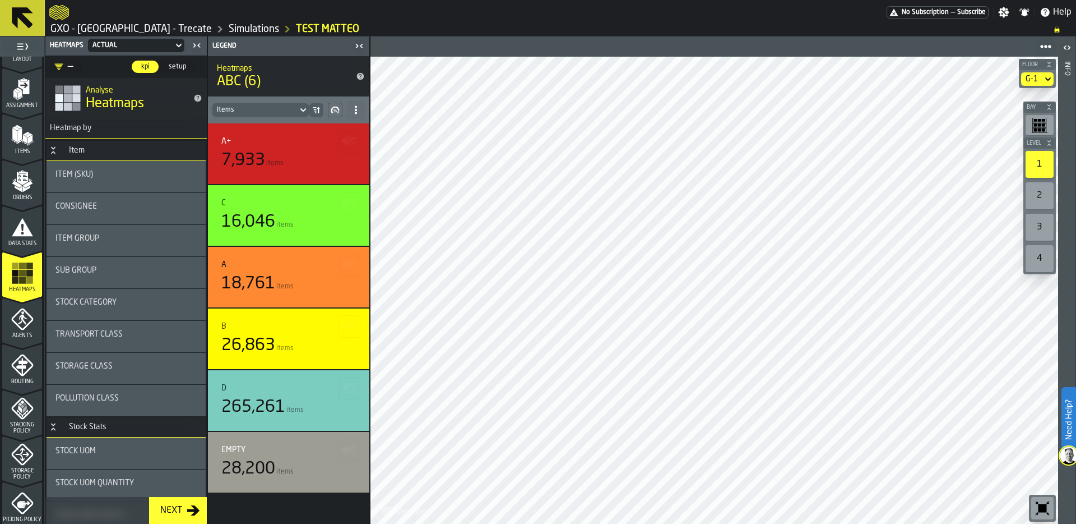
click at [1043, 79] on icon at bounding box center [1048, 78] width 11 height 13
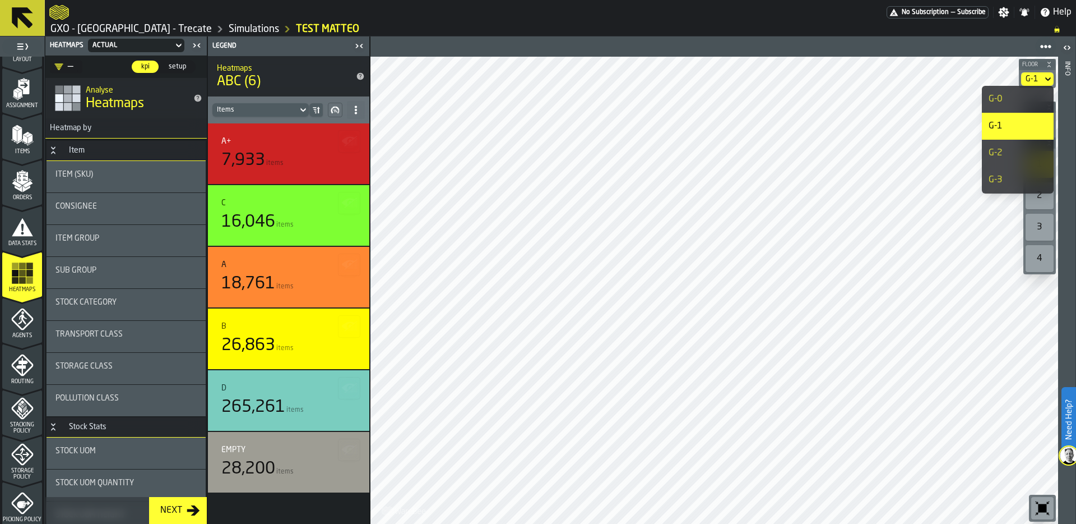
click at [1014, 151] on div "G-2" at bounding box center [1018, 152] width 58 height 13
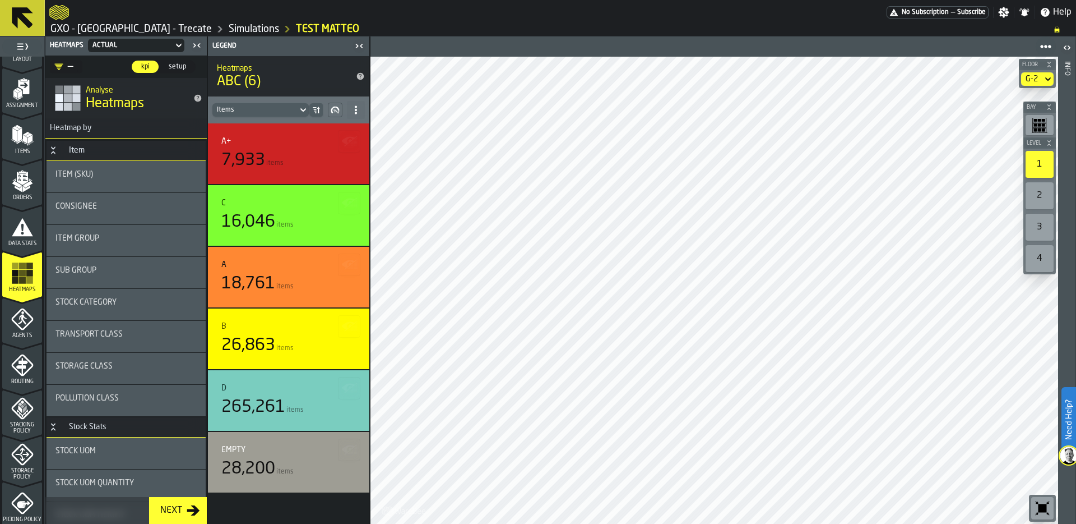
click at [78, 31] on link "GXO - [GEOGRAPHIC_DATA] - Trecate" at bounding box center [130, 29] width 161 height 12
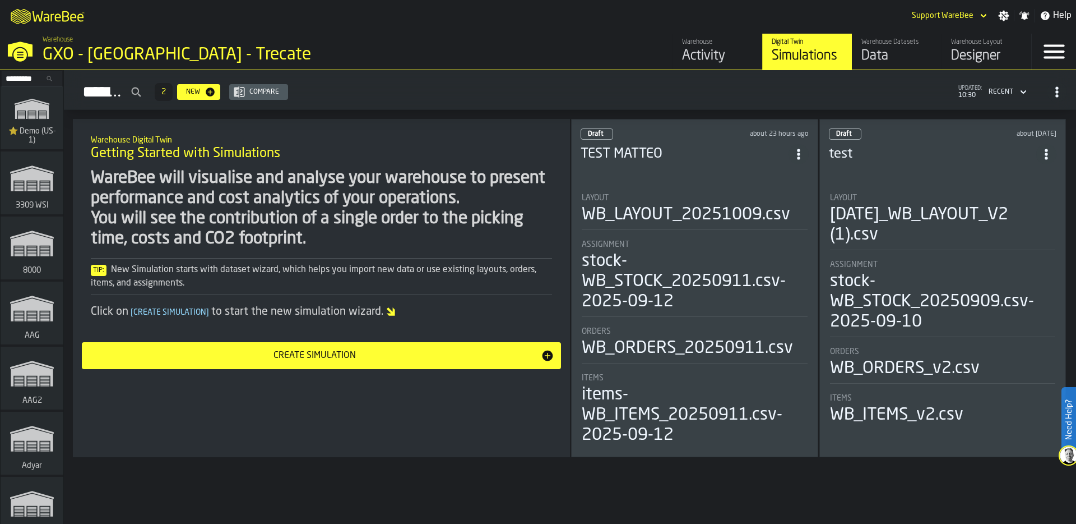
click at [20, 78] on input "Search..." at bounding box center [32, 78] width 58 height 12
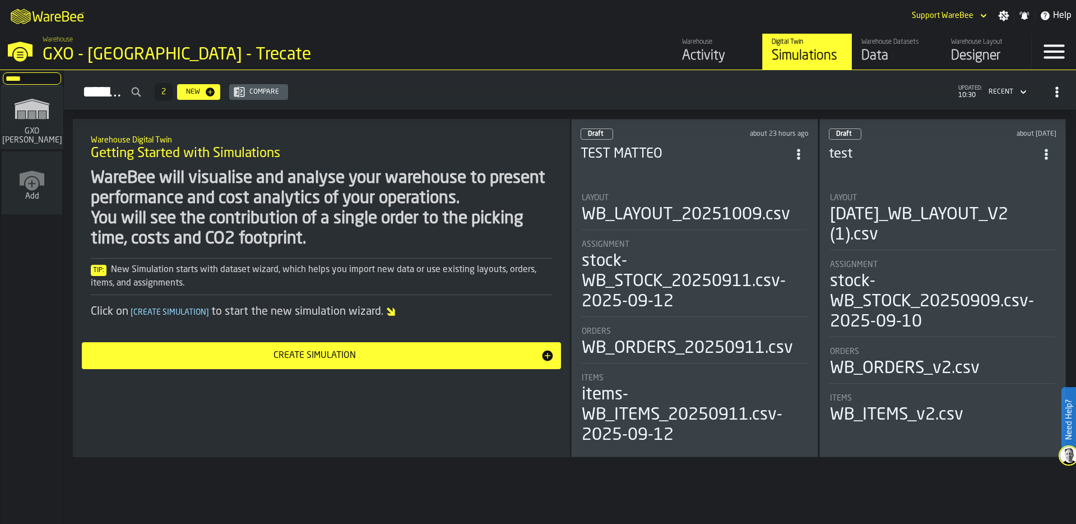
type input "*****"
click at [20, 129] on span "GXO [PERSON_NAME]" at bounding box center [32, 136] width 64 height 18
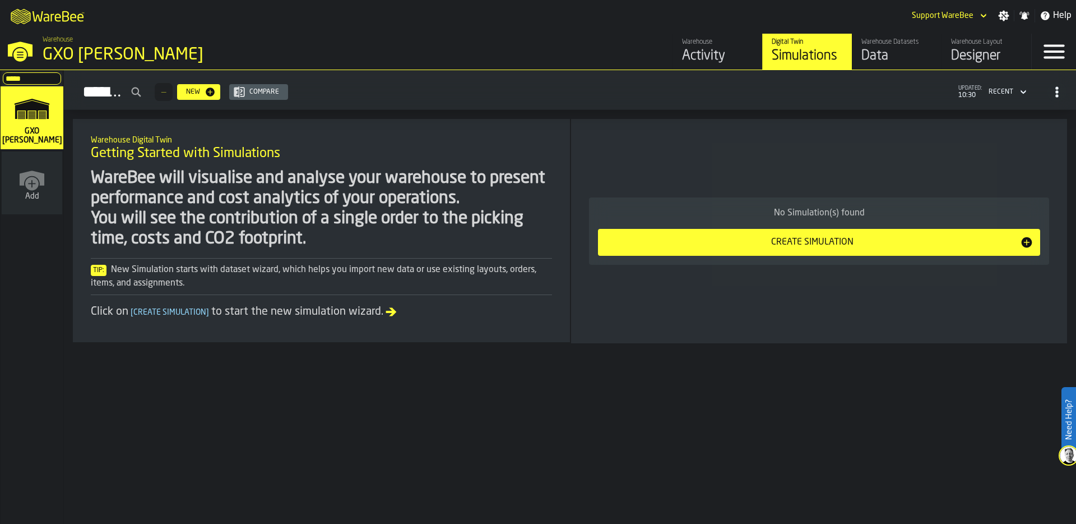
click at [1004, 17] on icon "button-toggle-Settings" at bounding box center [1004, 16] width 11 height 11
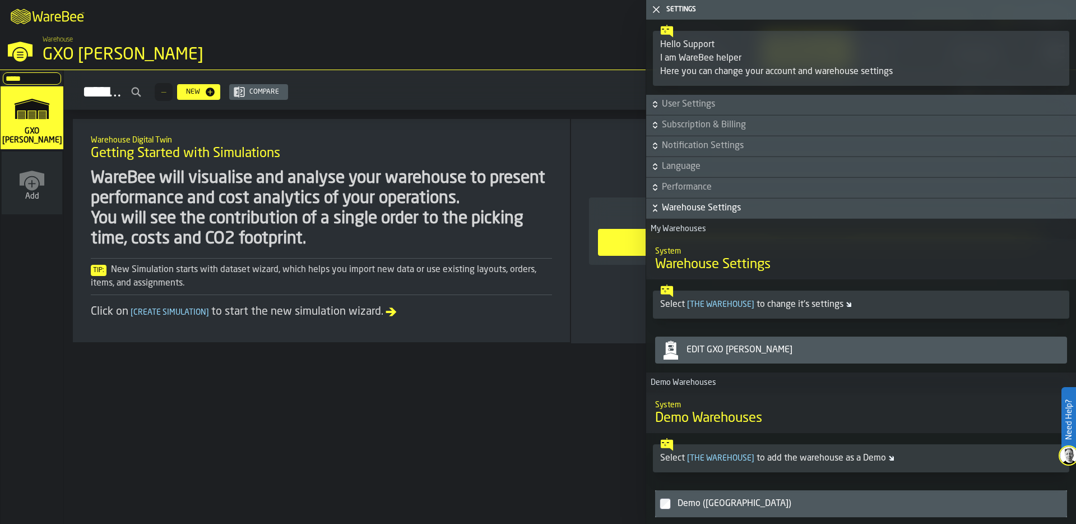
click at [778, 349] on div "Edit GXO ES Illescas" at bounding box center [872, 349] width 381 height 13
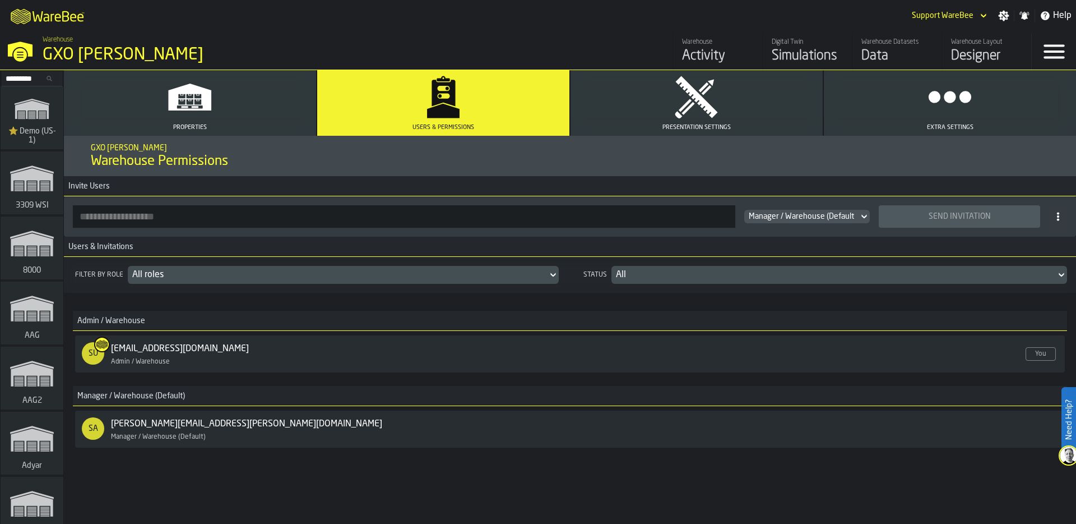
click at [149, 217] on input "button-toolbar-" at bounding box center [404, 216] width 663 height 22
click at [253, 219] on input "button-toolbar-" at bounding box center [404, 216] width 663 height 22
type input "**********"
click at [936, 214] on div "Send Invitation" at bounding box center [960, 216] width 148 height 9
click at [100, 46] on div "GXO [PERSON_NAME]" at bounding box center [194, 55] width 303 height 20
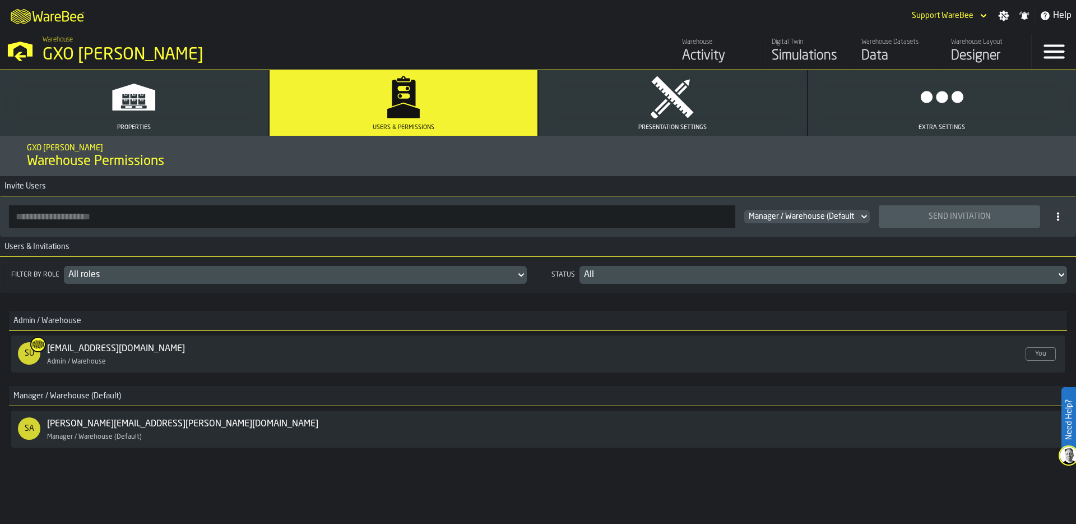
click at [70, 47] on div "GXO [PERSON_NAME]" at bounding box center [194, 55] width 303 height 20
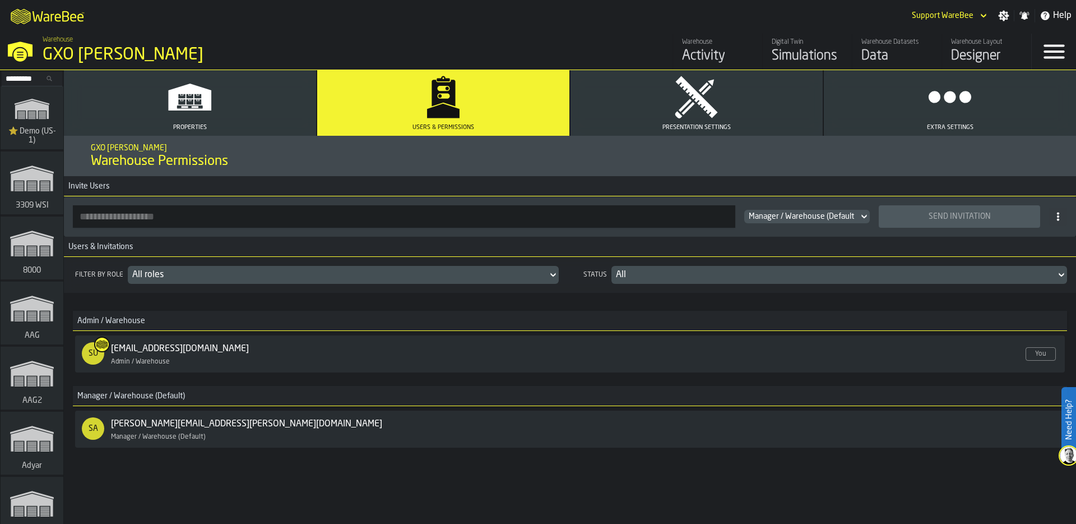
click at [22, 77] on input "Search..." at bounding box center [32, 78] width 58 height 12
click at [15, 78] on input "Search..." at bounding box center [32, 78] width 58 height 12
click at [36, 80] on input "Search..." at bounding box center [32, 78] width 58 height 12
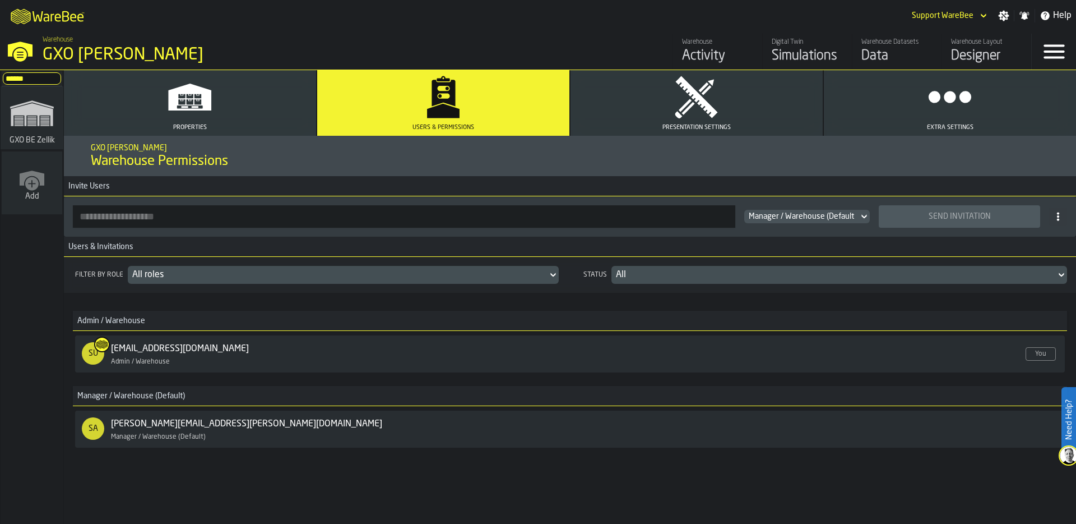
type input "******"
click at [12, 117] on polygon "link-to-/wh/i/5fa160b1-7992-442a-9057-4226e3d2ae6d/simulations" at bounding box center [32, 114] width 42 height 23
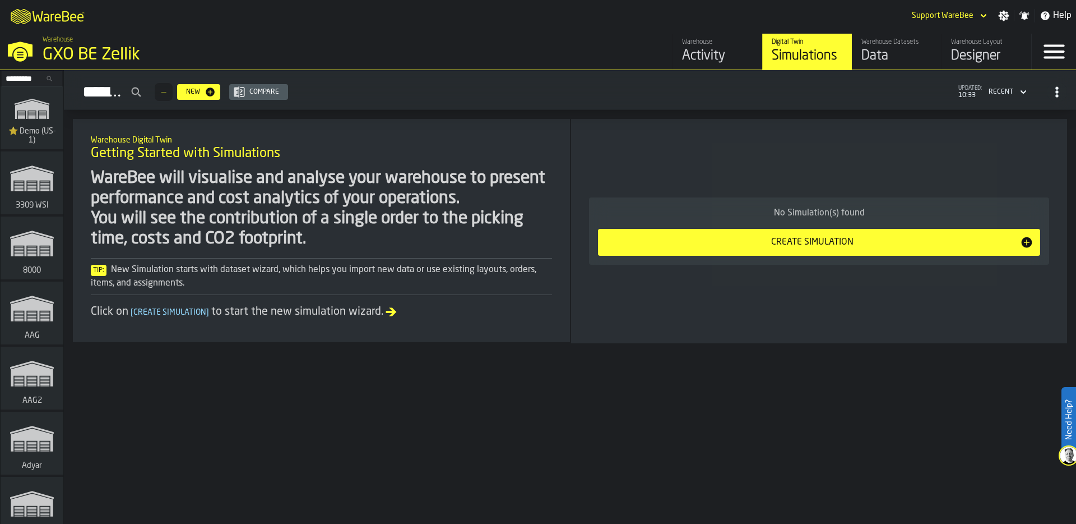
click at [891, 58] on div "Data" at bounding box center [897, 56] width 71 height 18
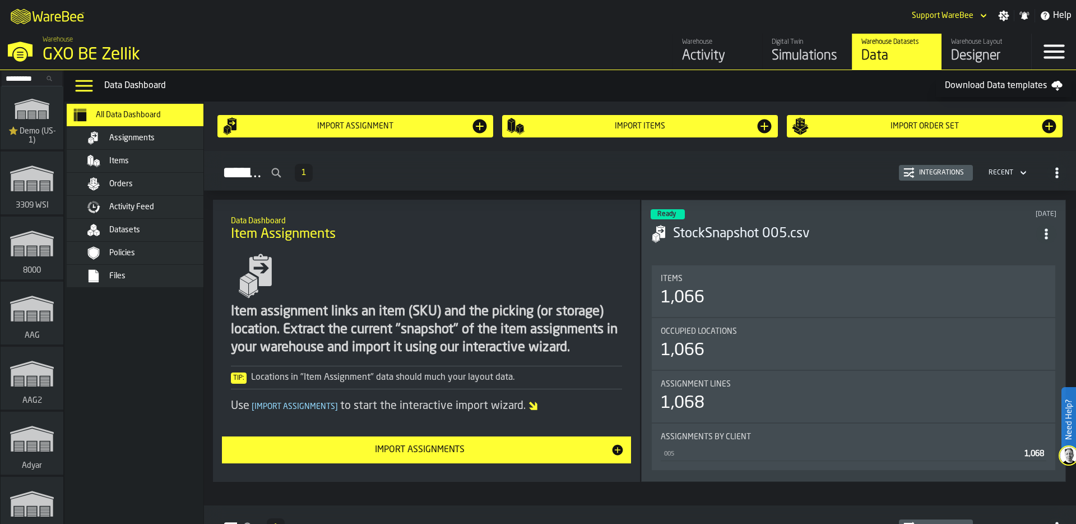
click at [125, 276] on div "Files" at bounding box center [164, 275] width 110 height 9
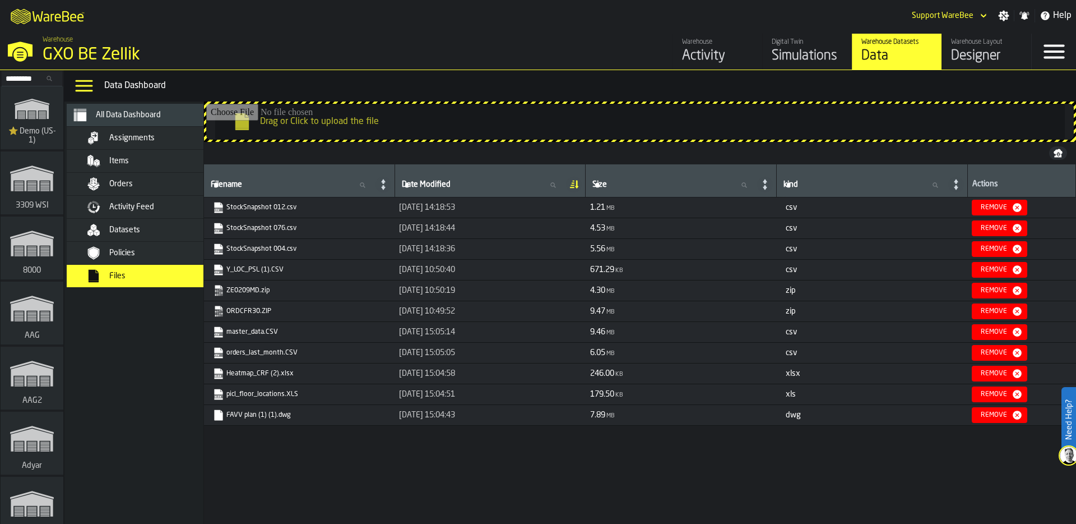
click at [131, 158] on div "Items" at bounding box center [164, 160] width 110 height 9
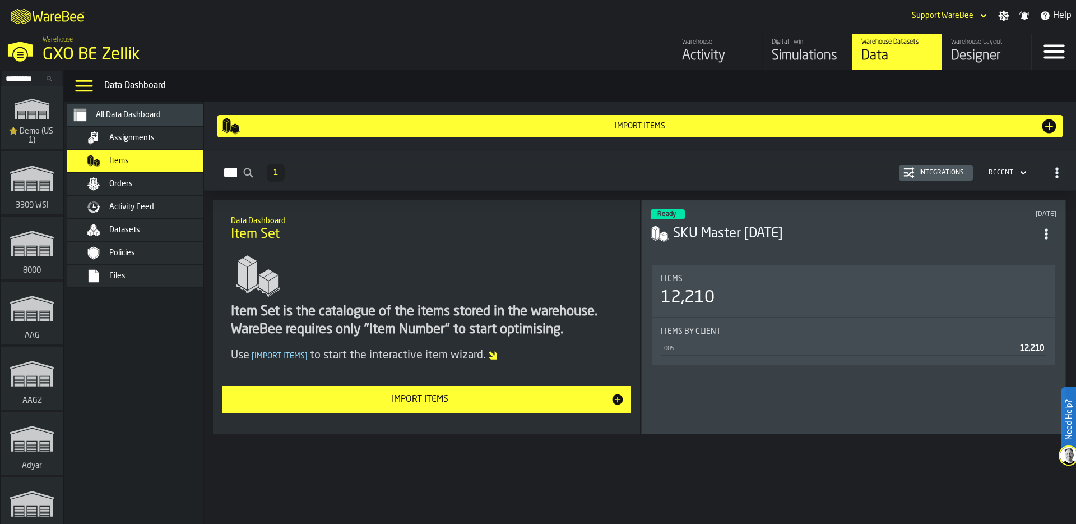
click at [603, 122] on div "Import Items" at bounding box center [640, 126] width 800 height 9
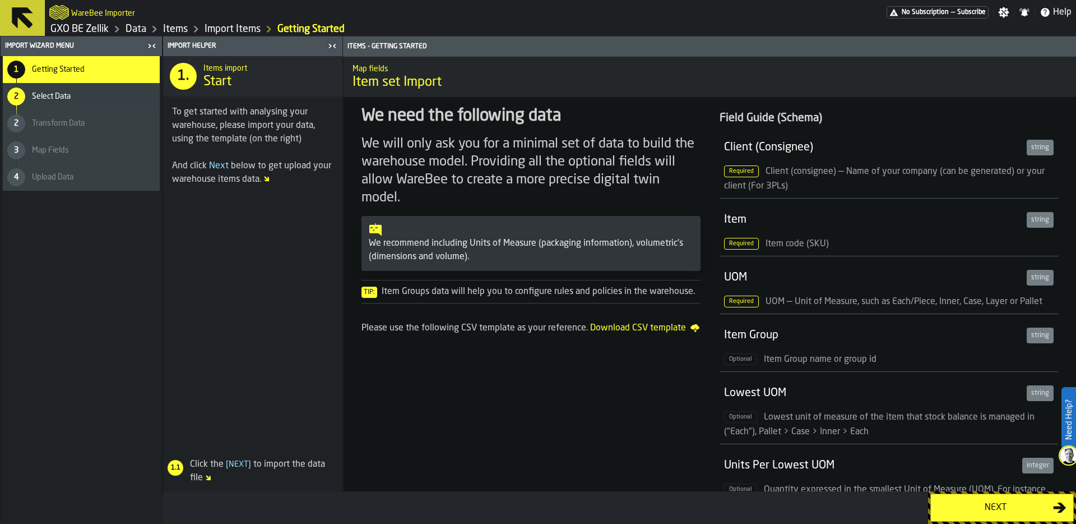
click at [939, 504] on div "Next" at bounding box center [995, 507] width 115 height 13
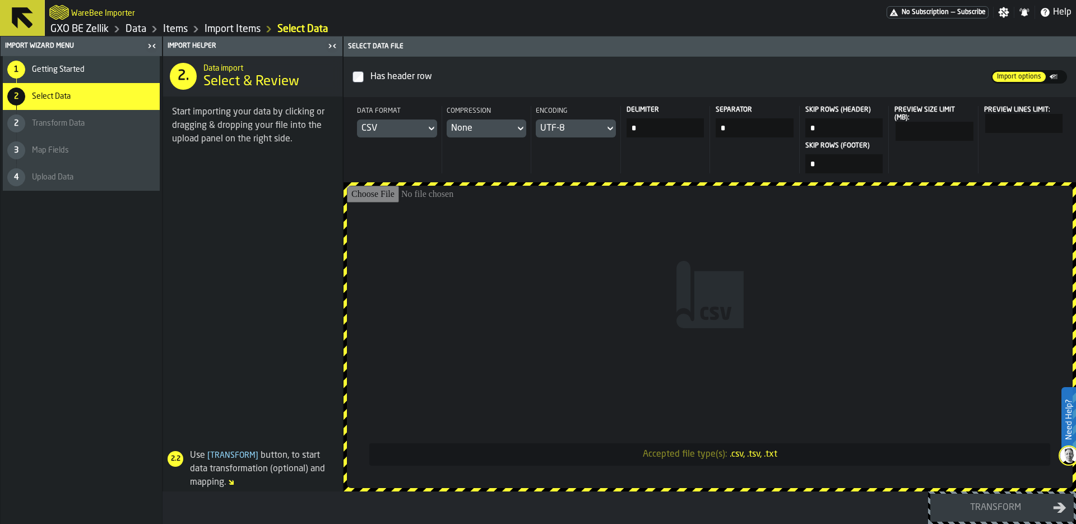
click at [661, 285] on input "Accepted file type(s): .csv, .tsv, .txt" at bounding box center [710, 337] width 726 height 302
type input "**********"
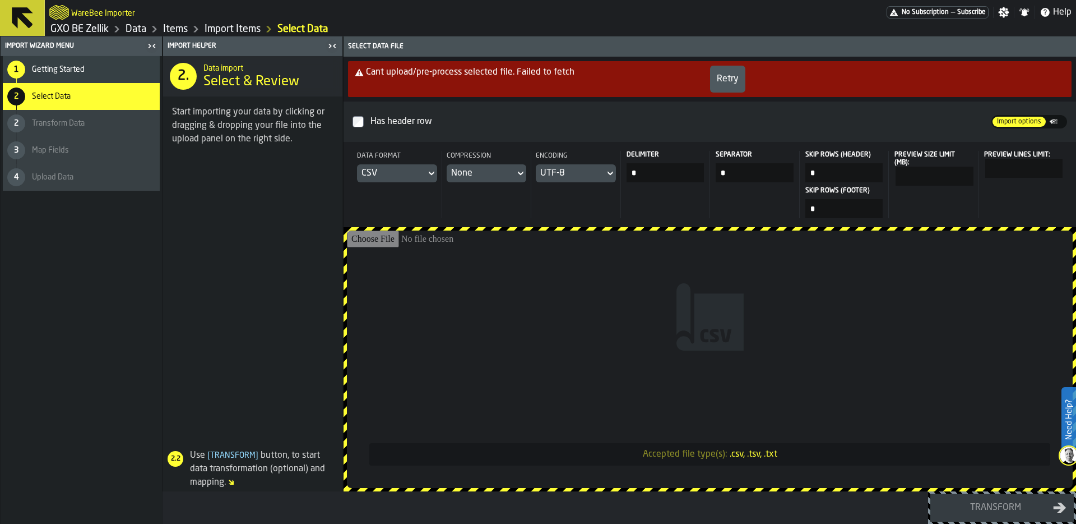
click at [724, 76] on div "Retry" at bounding box center [728, 78] width 22 height 13
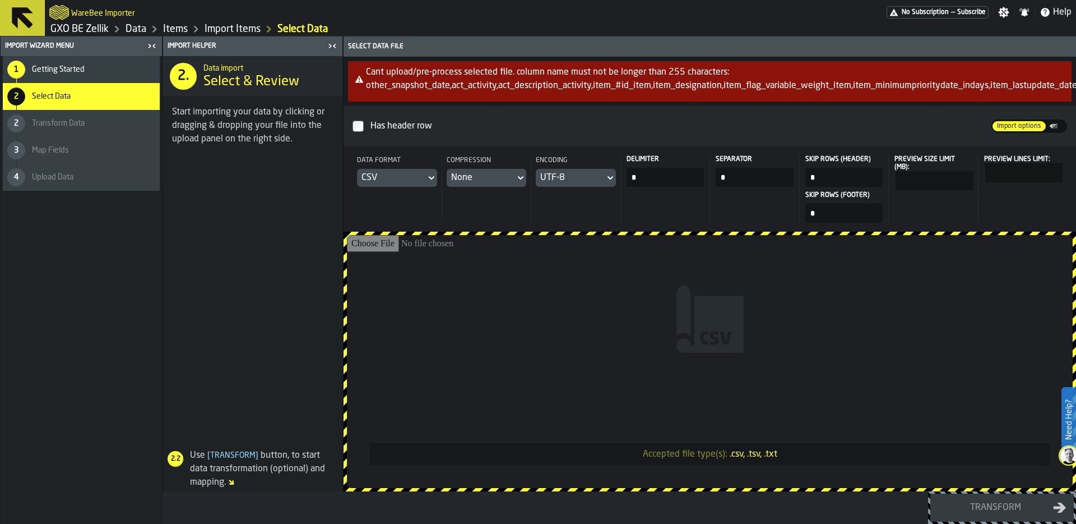
click at [646, 183] on input "*" at bounding box center [666, 177] width 78 height 19
click at [648, 181] on input "*" at bounding box center [666, 177] width 78 height 19
drag, startPoint x: 658, startPoint y: 178, endPoint x: 585, endPoint y: 178, distance: 72.3
click at [585, 178] on header "Data format CSV Compression None Encoding UTF-8 Delimiter * Separator * Skip Ro…" at bounding box center [710, 188] width 733 height 85
type input "*"
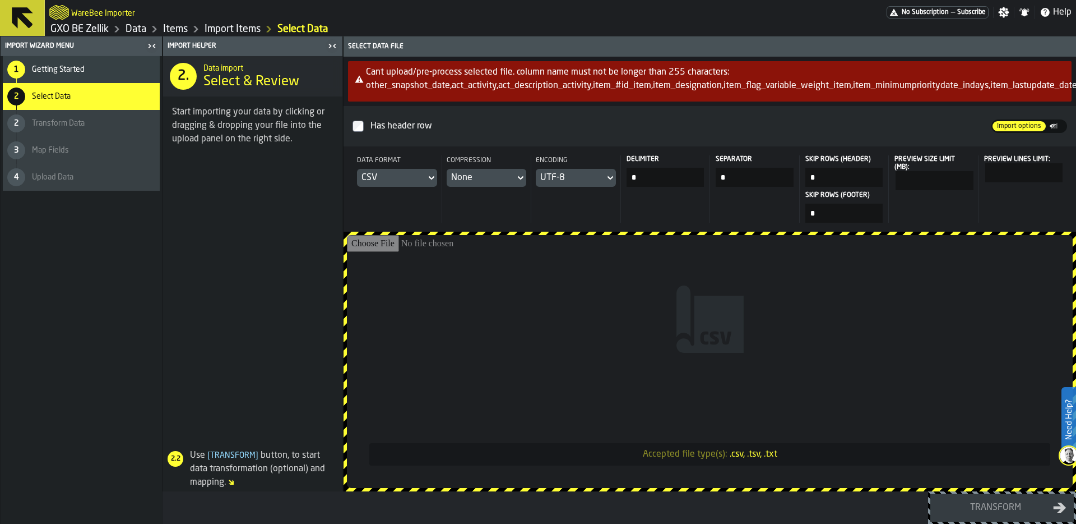
click at [673, 290] on input "Accepted file type(s): .csv, .tsv, .txt" at bounding box center [710, 361] width 726 height 253
type input "**********"
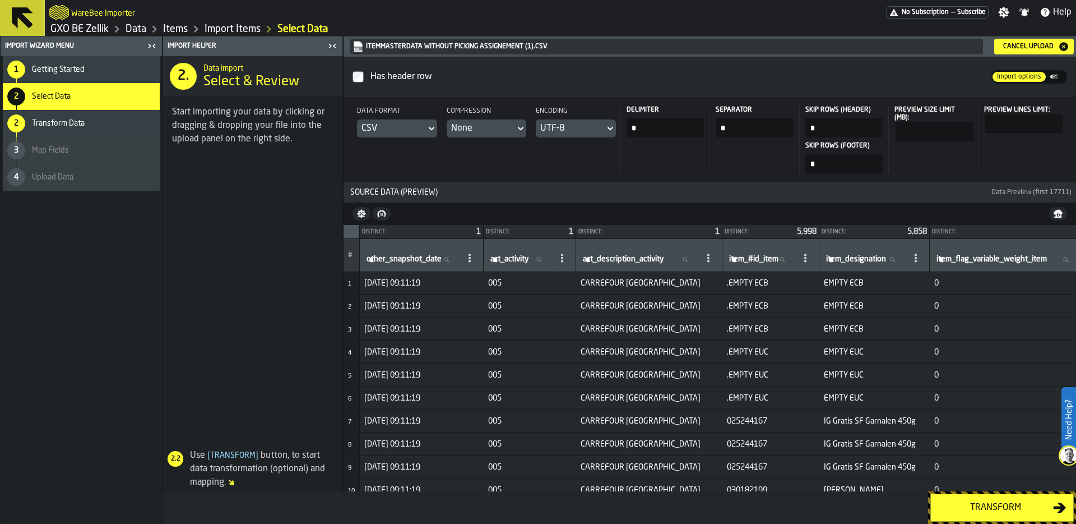
click at [979, 510] on div "Transform" at bounding box center [995, 507] width 115 height 13
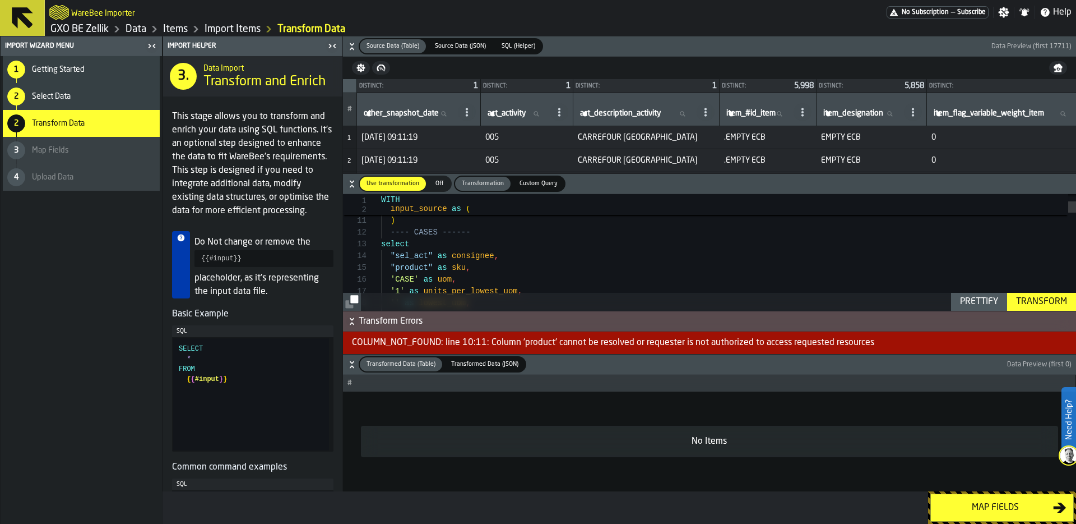
click at [350, 362] on icon "button-" at bounding box center [351, 364] width 11 height 11
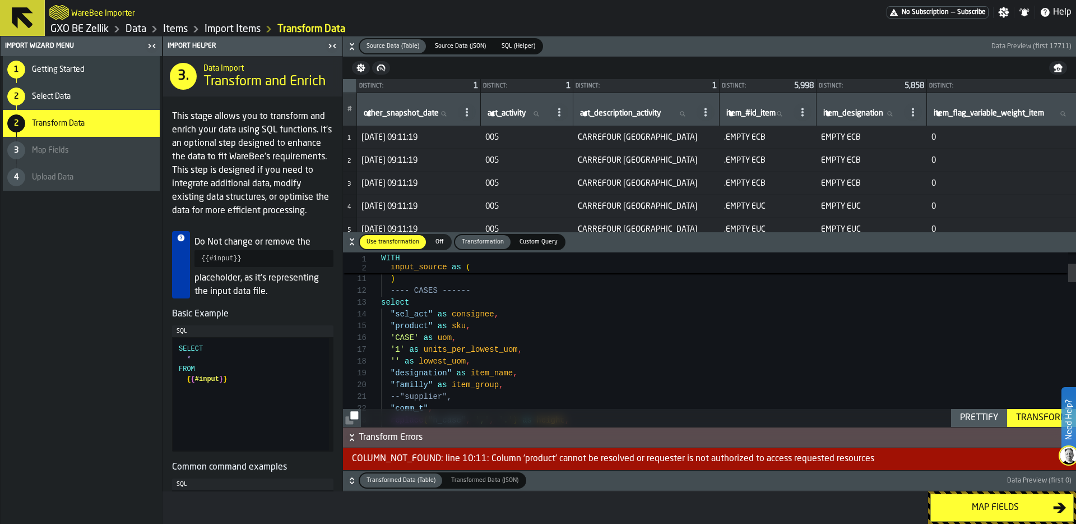
click at [354, 437] on icon "button-" at bounding box center [351, 437] width 11 height 11
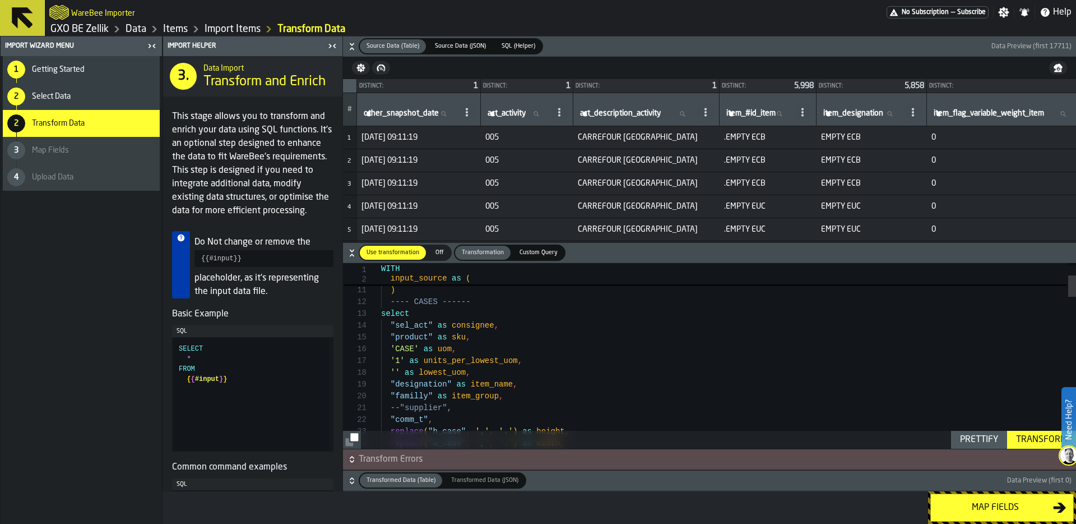
click at [561, 112] on circle at bounding box center [559, 112] width 2 height 2
click at [546, 163] on span "Copy Header as SQL" at bounding box center [531, 161] width 80 height 13
drag, startPoint x: 397, startPoint y: 324, endPoint x: 433, endPoint y: 325, distance: 36.4
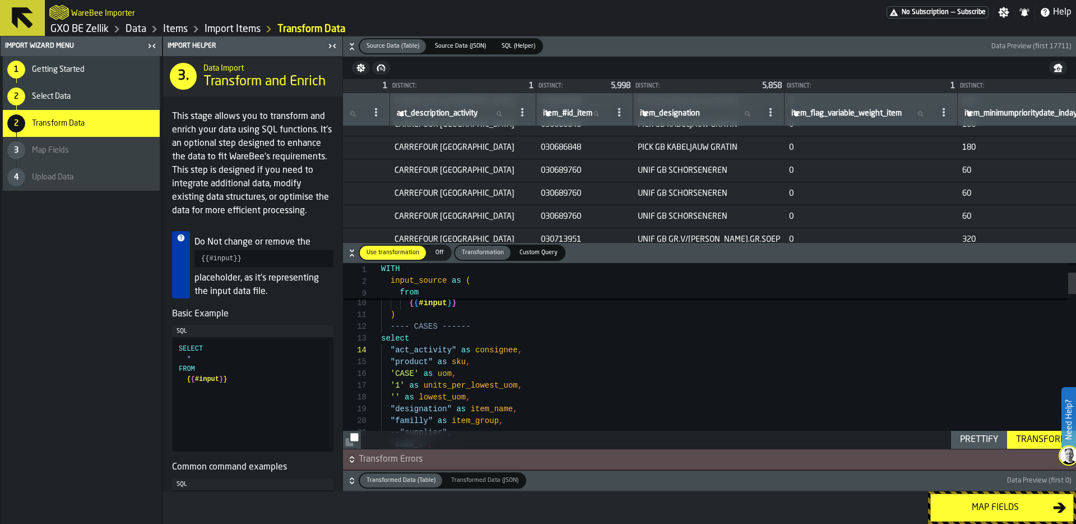
scroll to position [6458, 189]
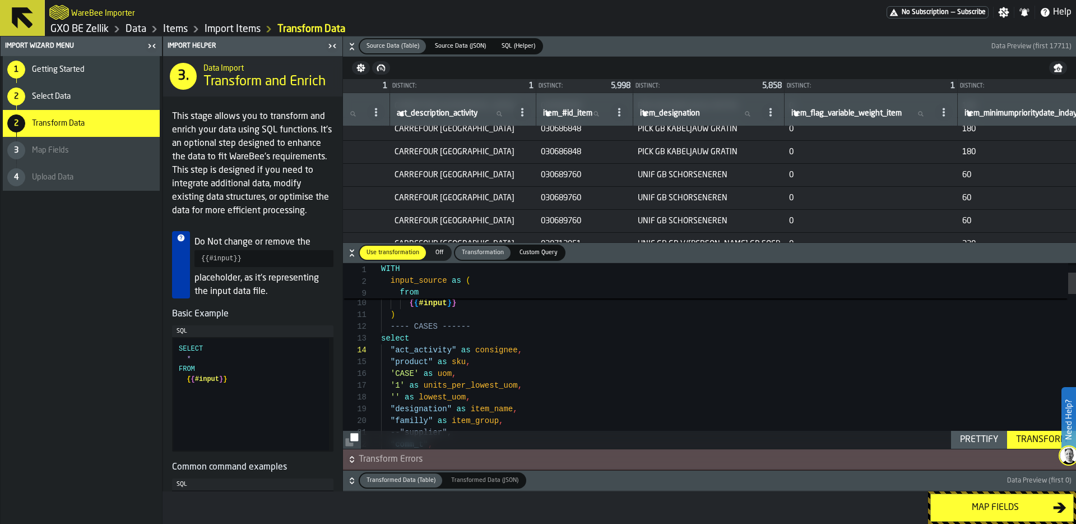
click at [621, 111] on circle at bounding box center [619, 112] width 2 height 2
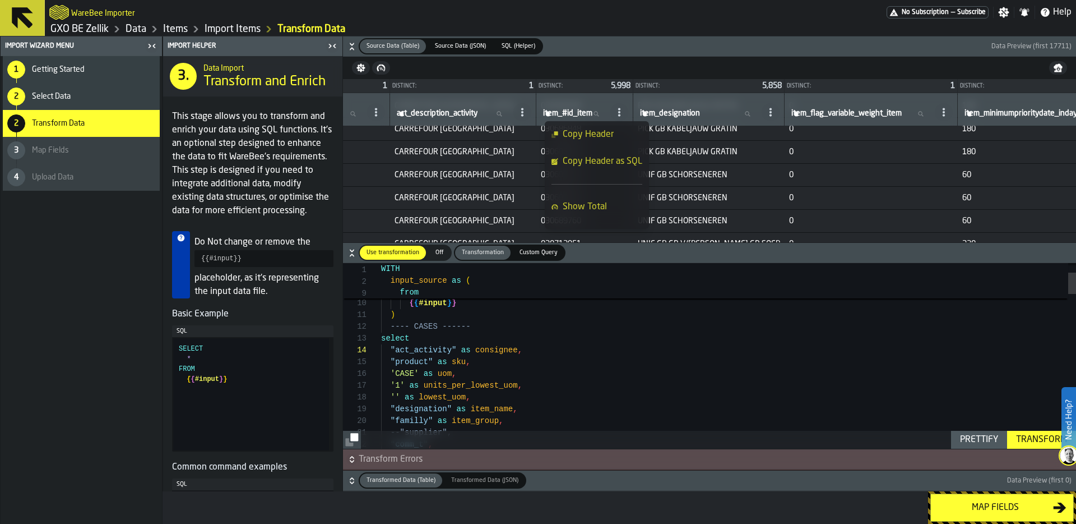
click at [624, 160] on span "Copy Header as SQL" at bounding box center [603, 161] width 80 height 13
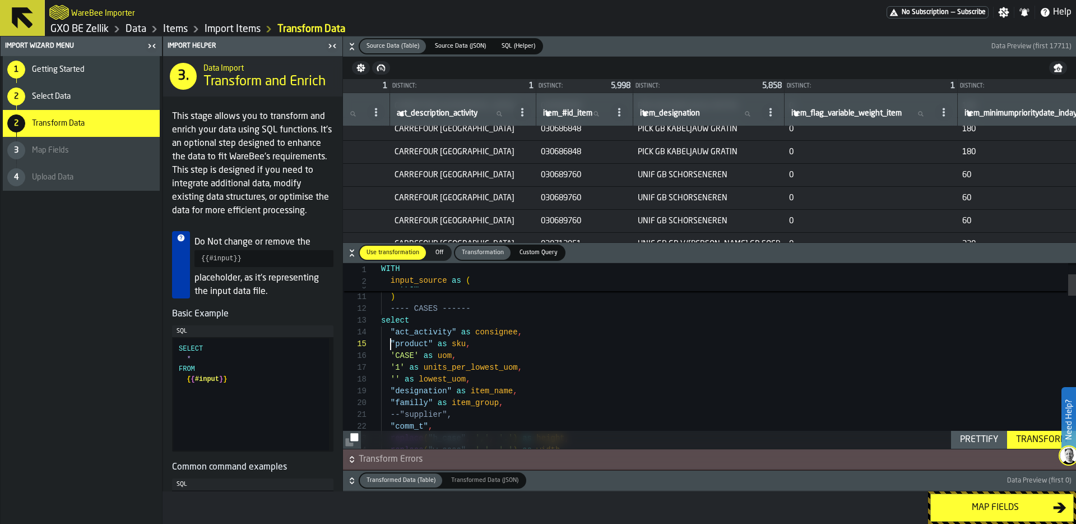
scroll to position [47, 0]
drag, startPoint x: 390, startPoint y: 344, endPoint x: 432, endPoint y: 344, distance: 42.0
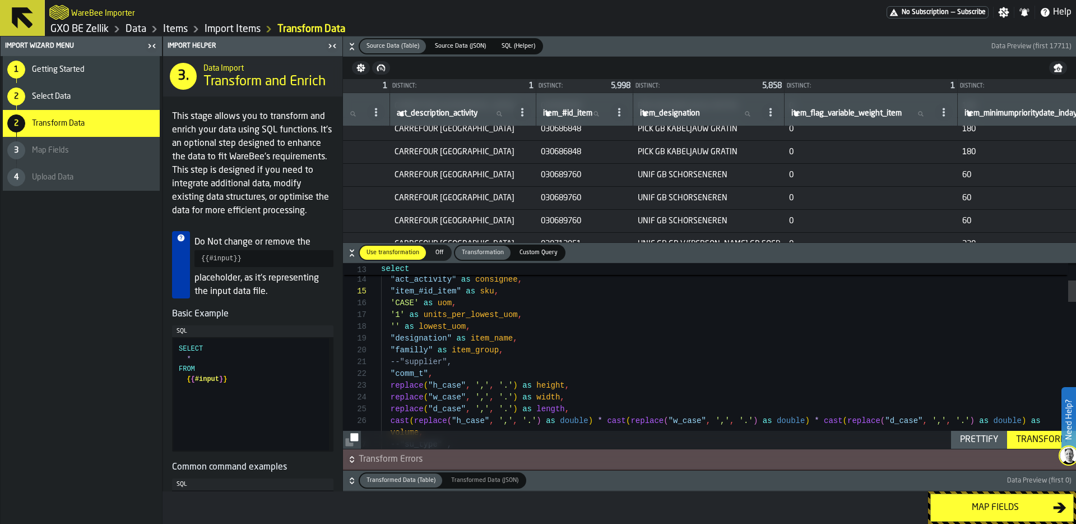
click at [766, 110] on icon at bounding box center [770, 112] width 9 height 9
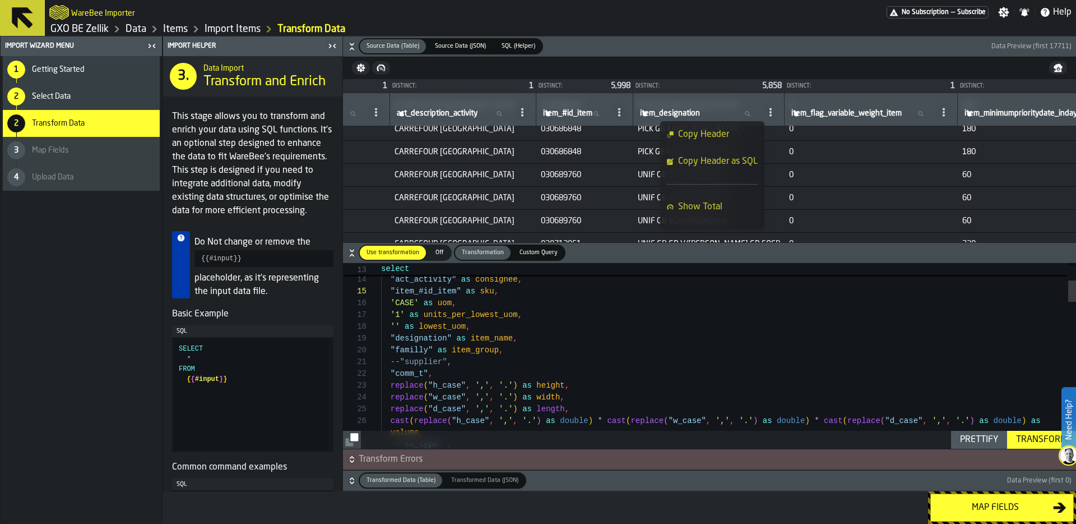
click at [747, 158] on span "Copy Header as SQL" at bounding box center [718, 161] width 80 height 13
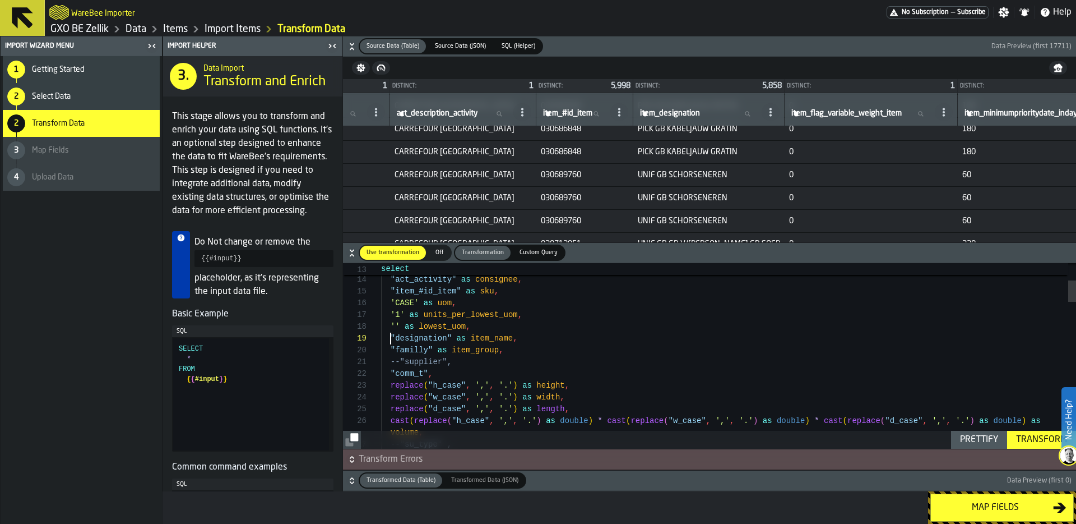
scroll to position [94, 0]
drag, startPoint x: 390, startPoint y: 337, endPoint x: 450, endPoint y: 339, distance: 60.0
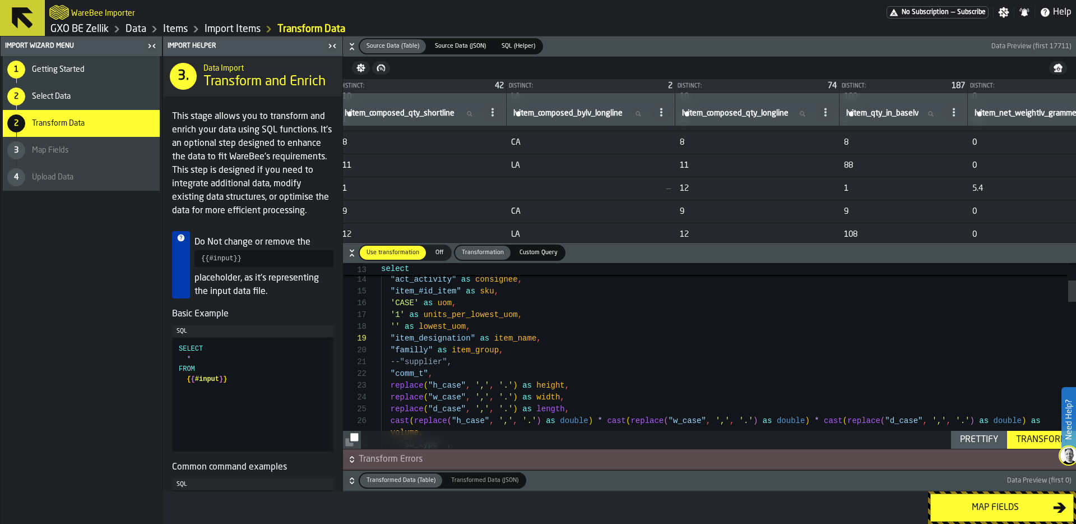
scroll to position [6445, 3126]
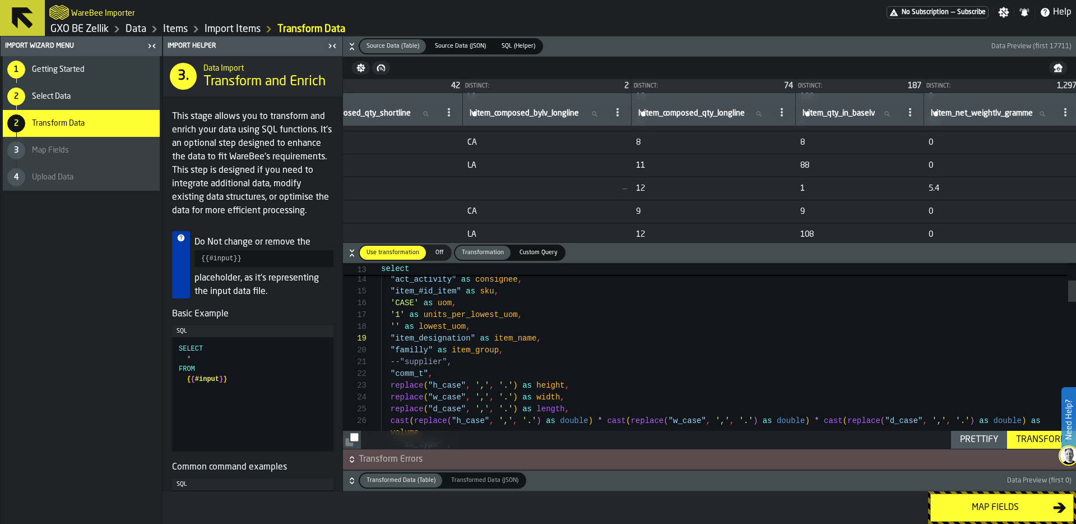
click at [796, 181] on td "12" at bounding box center [714, 188] width 164 height 23
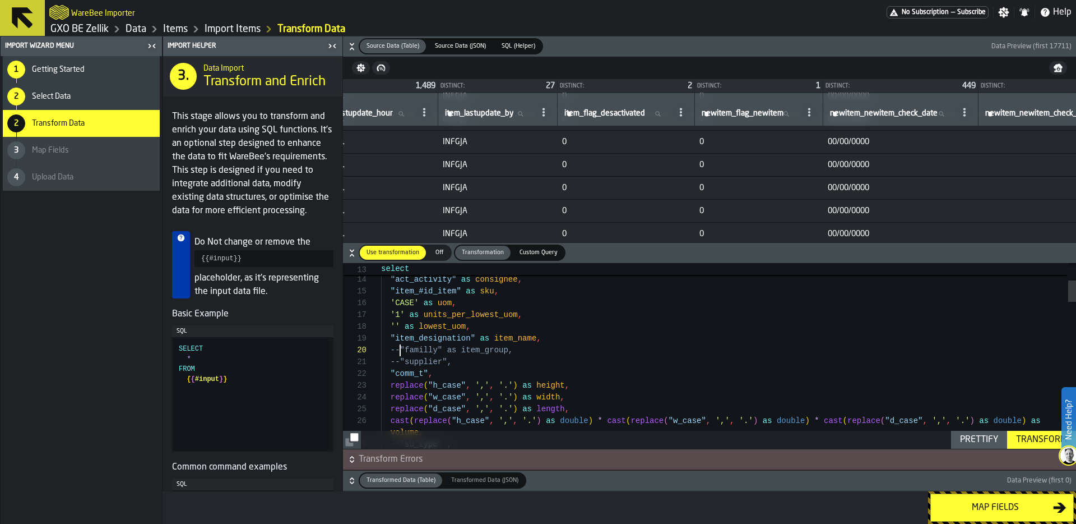
scroll to position [0, 0]
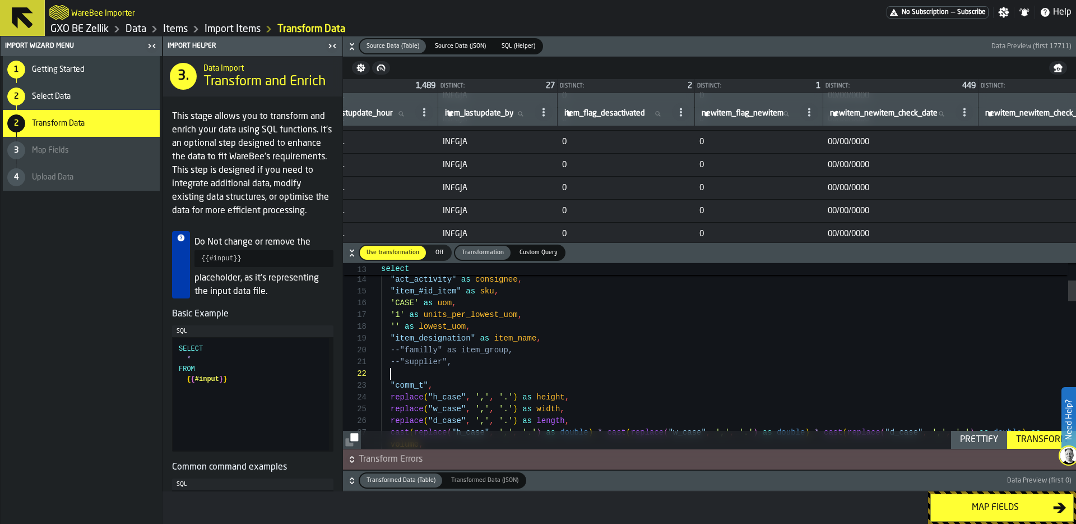
scroll to position [0, 0]
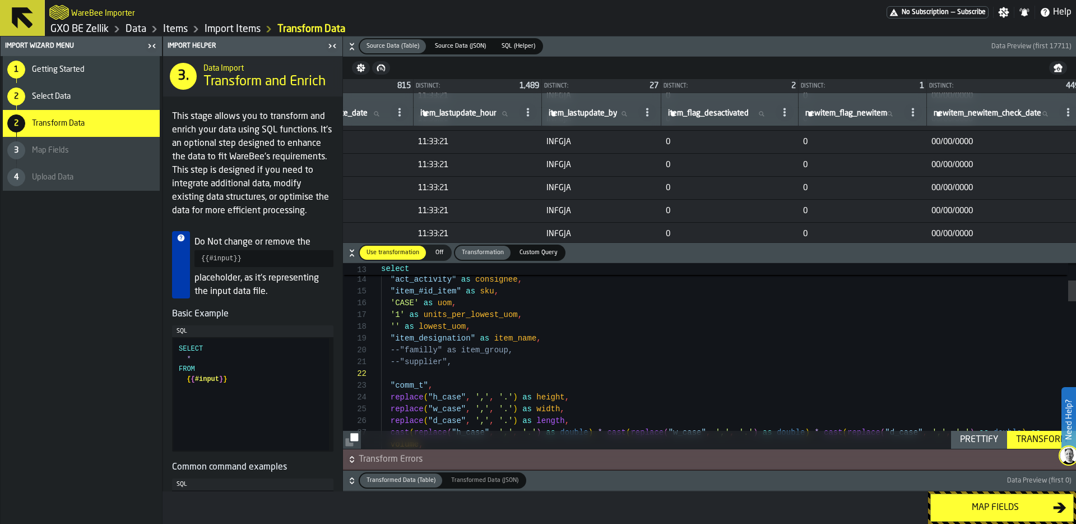
scroll to position [6420, 1039]
click at [789, 111] on icon at bounding box center [784, 112] width 9 height 9
click at [792, 164] on span "Copy Header as SQL" at bounding box center [772, 161] width 80 height 13
click at [918, 110] on icon at bounding box center [913, 112] width 9 height 9
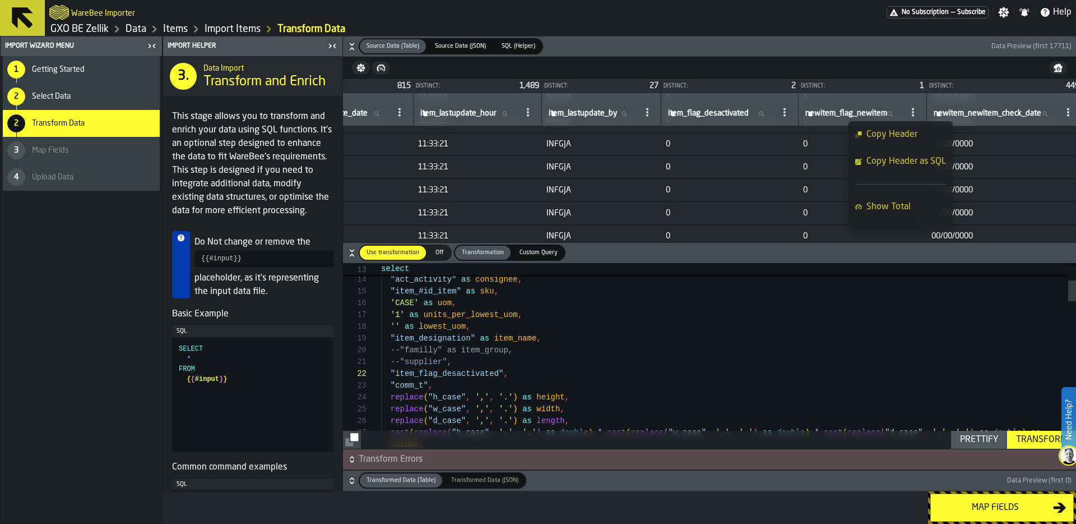
click at [916, 161] on span "Copy Header as SQL" at bounding box center [907, 161] width 80 height 13
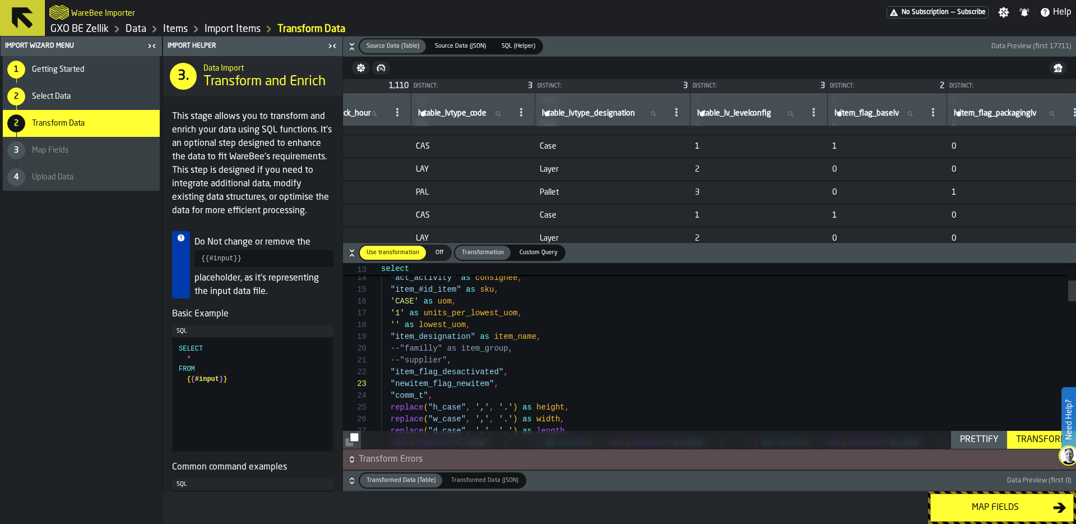
scroll to position [6418, 2036]
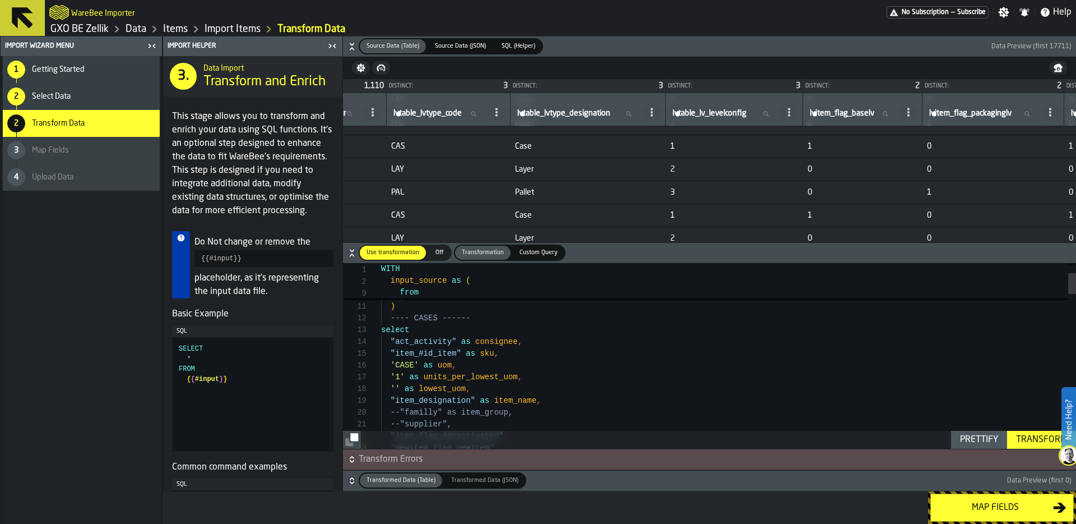
click at [498, 109] on circle at bounding box center [497, 109] width 2 height 2
click at [538, 158] on span "Copy Header as SQL" at bounding box center [517, 161] width 80 height 13
drag, startPoint x: 390, startPoint y: 364, endPoint x: 419, endPoint y: 364, distance: 29.1
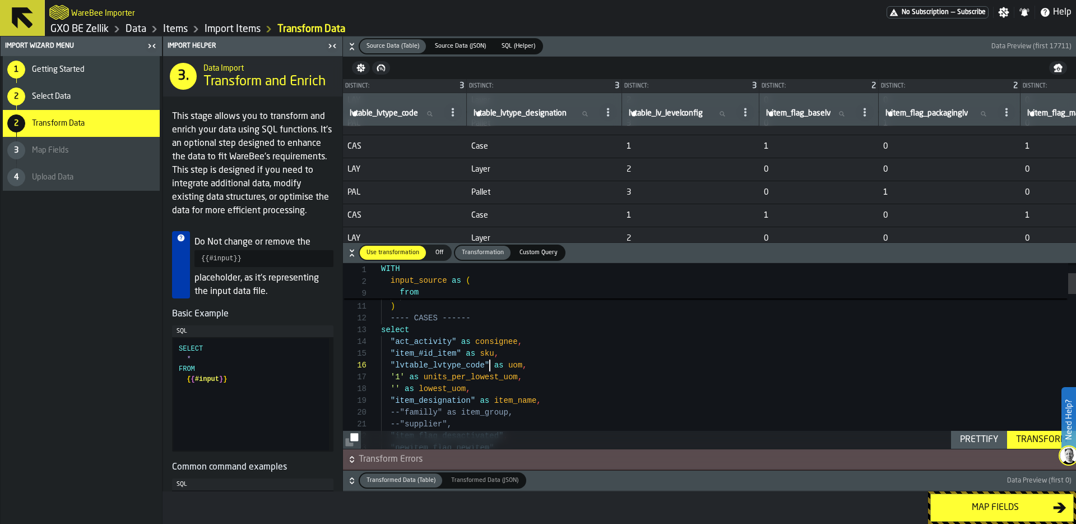
scroll to position [6418, 2081]
click at [617, 112] on span at bounding box center [608, 112] width 18 height 18
click at [646, 164] on span "Copy Header as SQL" at bounding box center [635, 161] width 80 height 13
drag, startPoint x: 390, startPoint y: 363, endPoint x: 490, endPoint y: 365, distance: 100.4
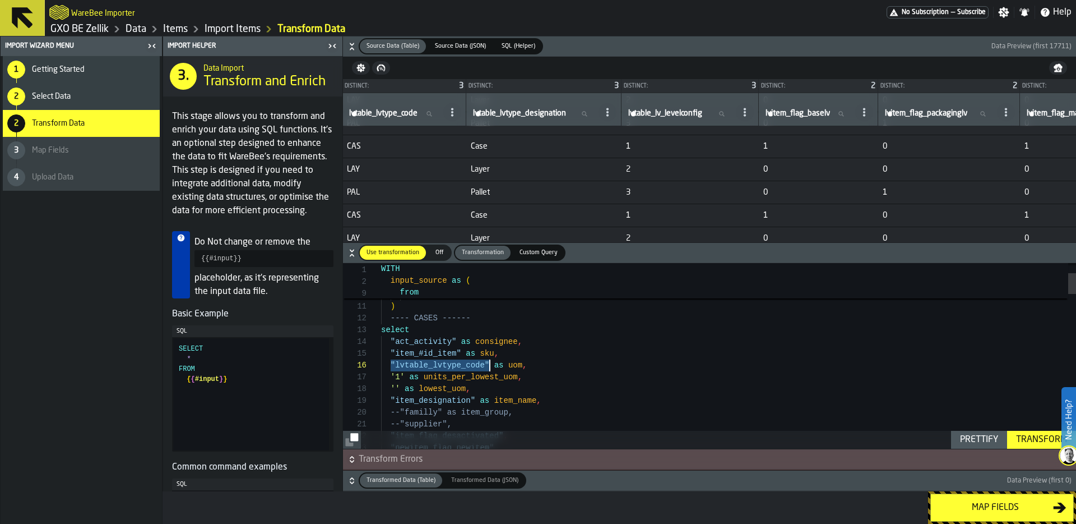
type textarea "**********"
click at [622, 203] on td "Case" at bounding box center [543, 214] width 155 height 23
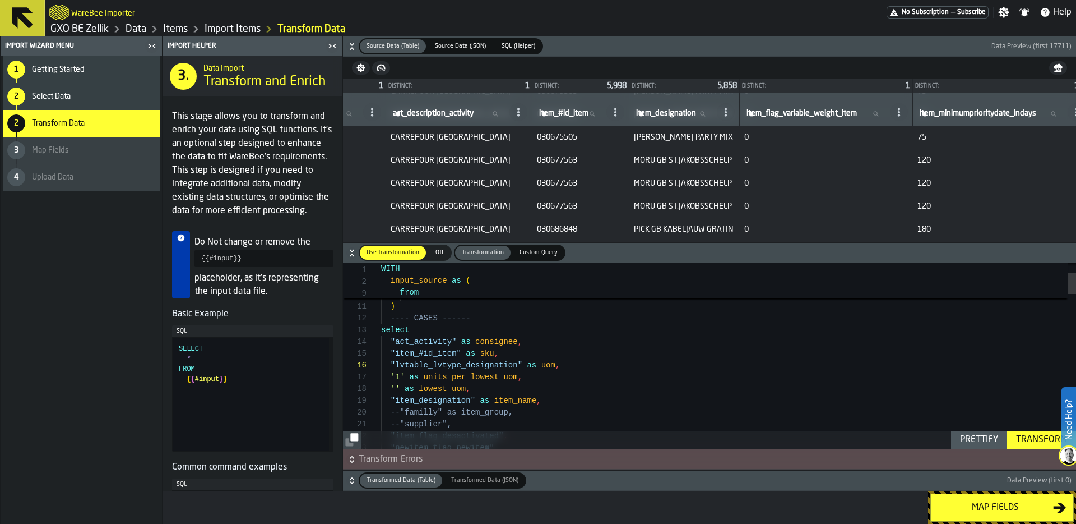
scroll to position [6363, 193]
click at [585, 159] on span "030677563" at bounding box center [581, 160] width 88 height 9
copy span "030677563"
click at [581, 112] on span "item_#id_item" at bounding box center [563, 113] width 49 height 9
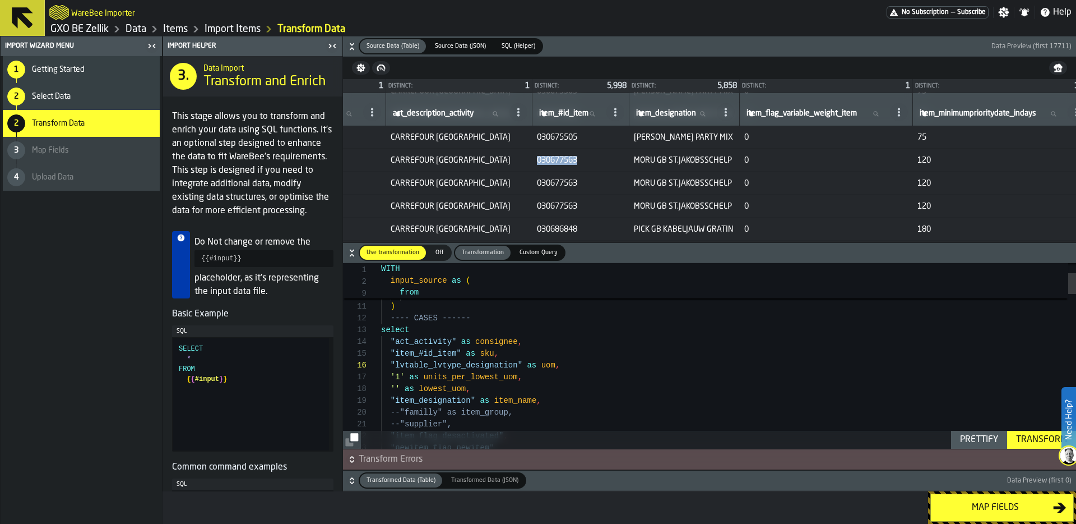
click at [581, 112] on input "item_#id_item item_#id_item" at bounding box center [570, 114] width 67 height 15
paste input "*********"
type input "*********"
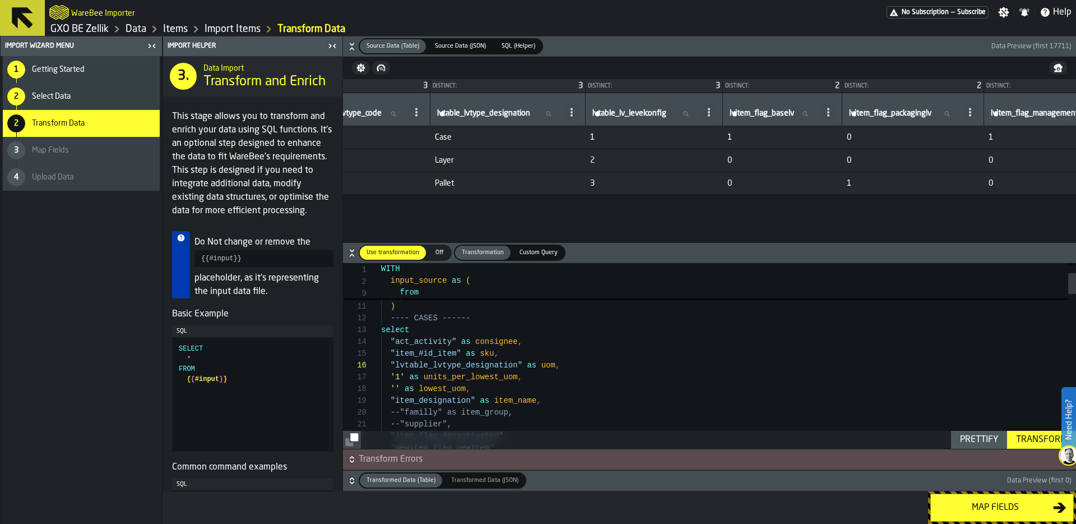
scroll to position [0, 2110]
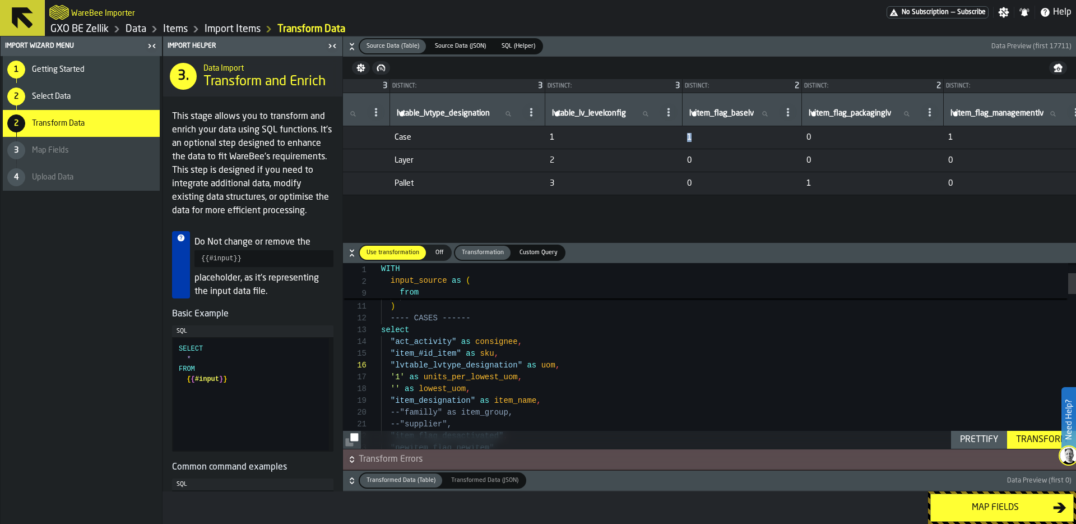
drag, startPoint x: 809, startPoint y: 135, endPoint x: 784, endPoint y: 136, distance: 25.3
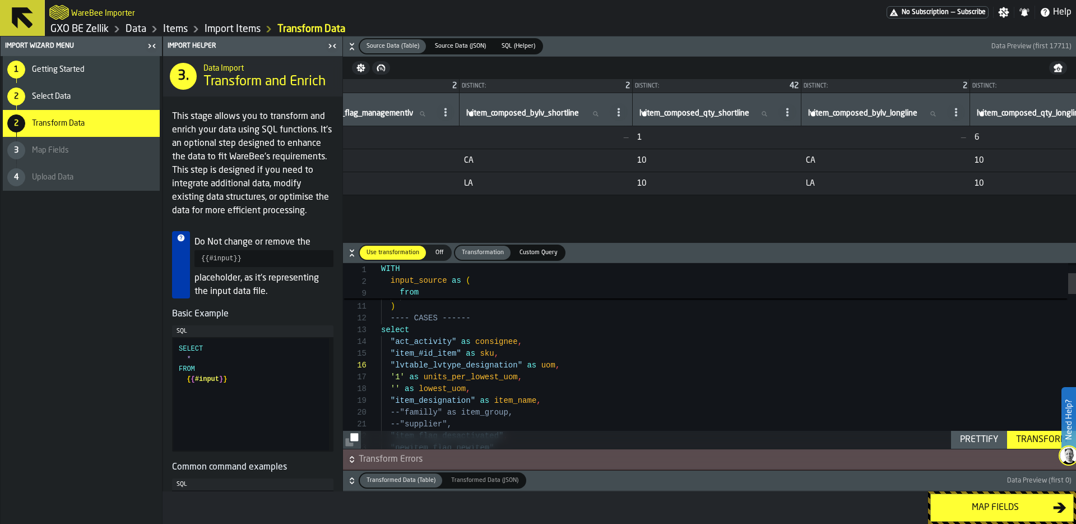
scroll to position [0, 2747]
drag, startPoint x: 774, startPoint y: 136, endPoint x: 760, endPoint y: 136, distance: 14.0
click at [760, 136] on tr "1 03/10/2025 09:11:19 005 CARREFOUR BELGIUM 030677563 MORU GB ST.JAKOBSSCHELP 0…" at bounding box center [647, 137] width 6102 height 23
drag, startPoint x: 780, startPoint y: 159, endPoint x: 707, endPoint y: 159, distance: 72.3
click at [708, 159] on tr "2 03/10/2025 09:11:19 005 CARREFOUR BELGIUM 030677563 MORU GB ST.JAKOBSSCHELP 0…" at bounding box center [647, 160] width 6102 height 23
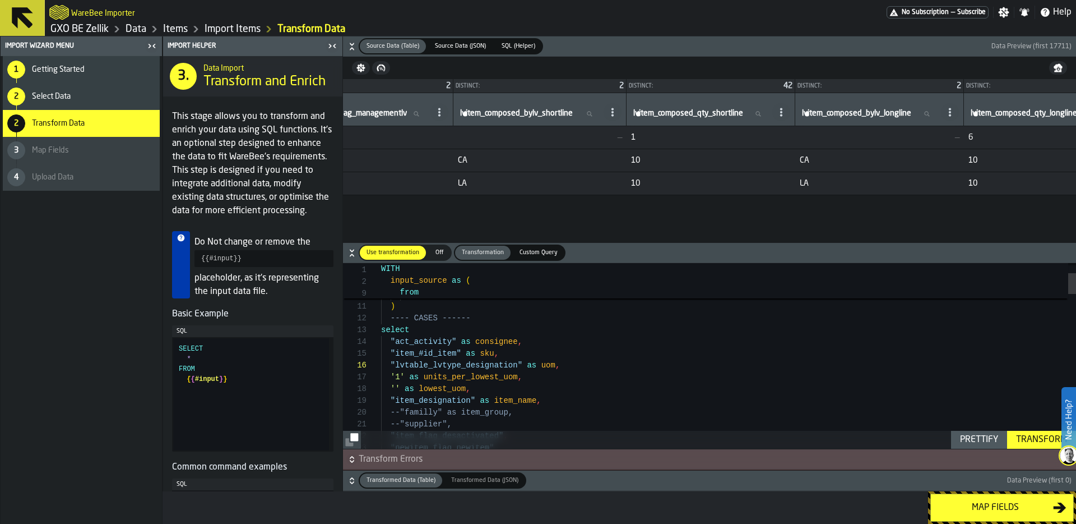
click at [605, 161] on span "CA" at bounding box center [540, 160] width 164 height 9
drag, startPoint x: 783, startPoint y: 177, endPoint x: 756, endPoint y: 177, distance: 27.5
click at [756, 177] on tr "3 03/10/2025 09:11:19 005 CARREFOUR BELGIUM 030677563 MORU GB ST.JAKOBSSCHELP 0…" at bounding box center [647, 183] width 6102 height 23
click at [594, 187] on span "LA" at bounding box center [540, 183] width 164 height 9
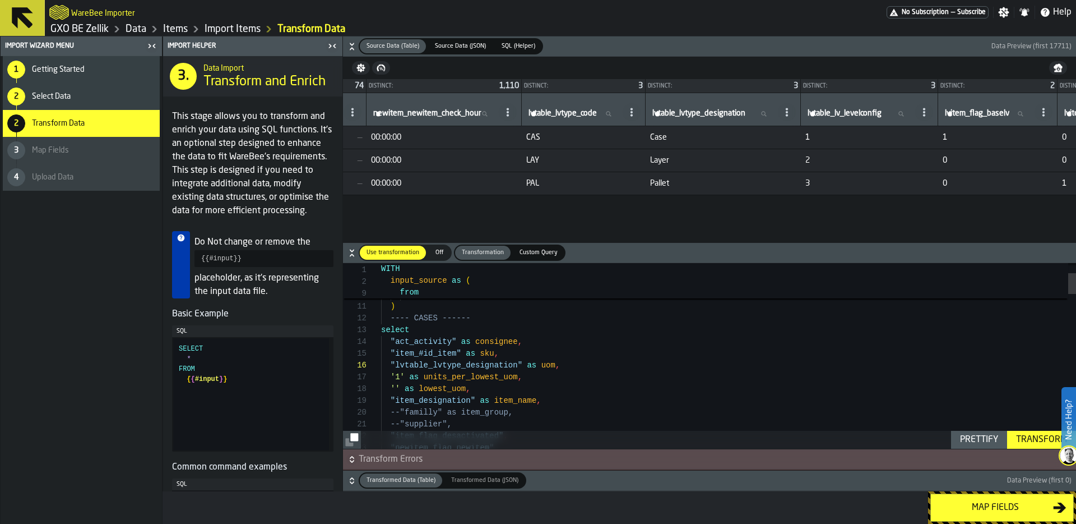
scroll to position [0, 1841]
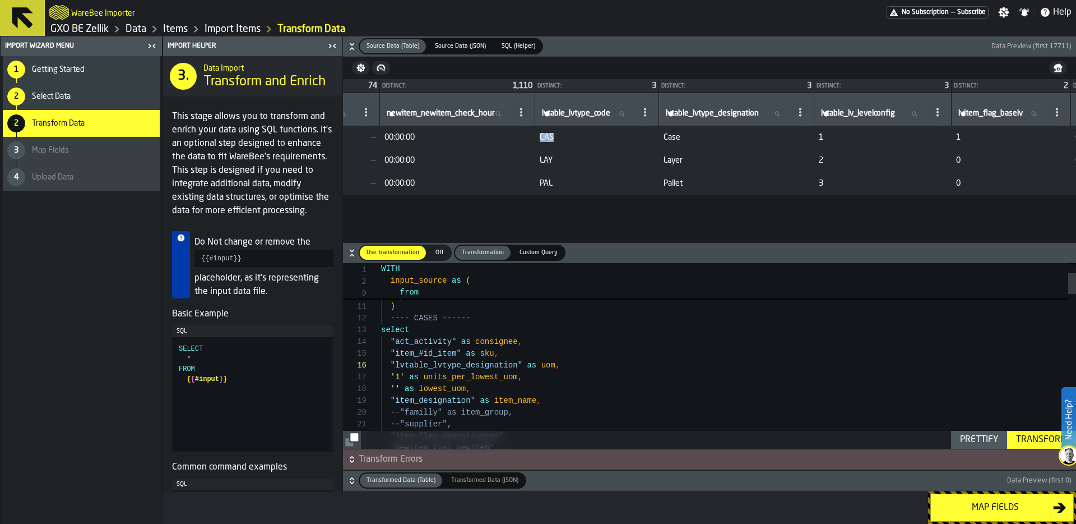
drag, startPoint x: 632, startPoint y: 136, endPoint x: 659, endPoint y: 136, distance: 27.5
click at [655, 136] on span "CAS" at bounding box center [597, 137] width 115 height 9
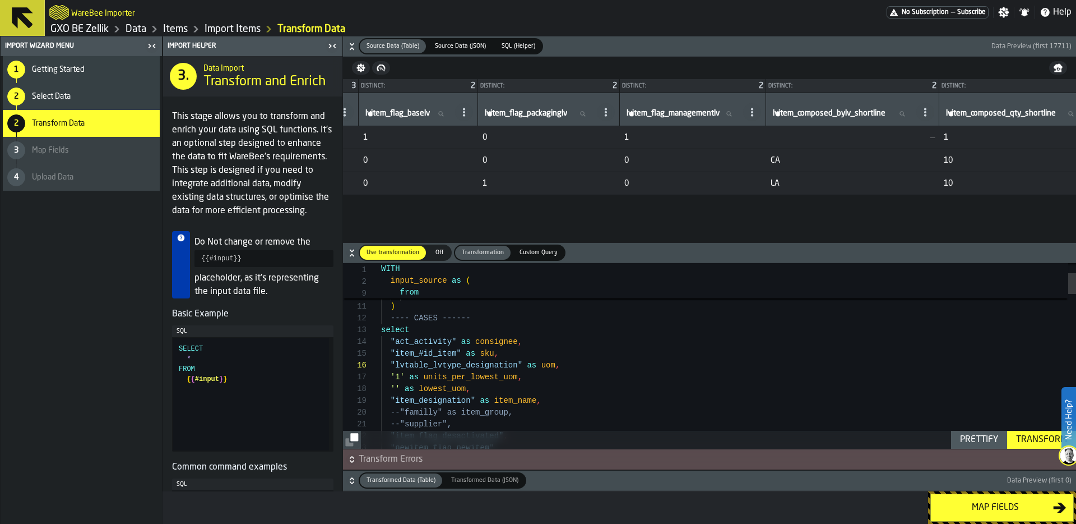
scroll to position [0, 2583]
drag, startPoint x: 760, startPoint y: 161, endPoint x: 729, endPoint y: 161, distance: 31.4
click at [729, 161] on tr "2 03/10/2025 09:11:19 005 CARREFOUR BELGIUM 030677563 MORU GB ST.JAKOBSSCHELP 0…" at bounding box center [811, 160] width 6102 height 23
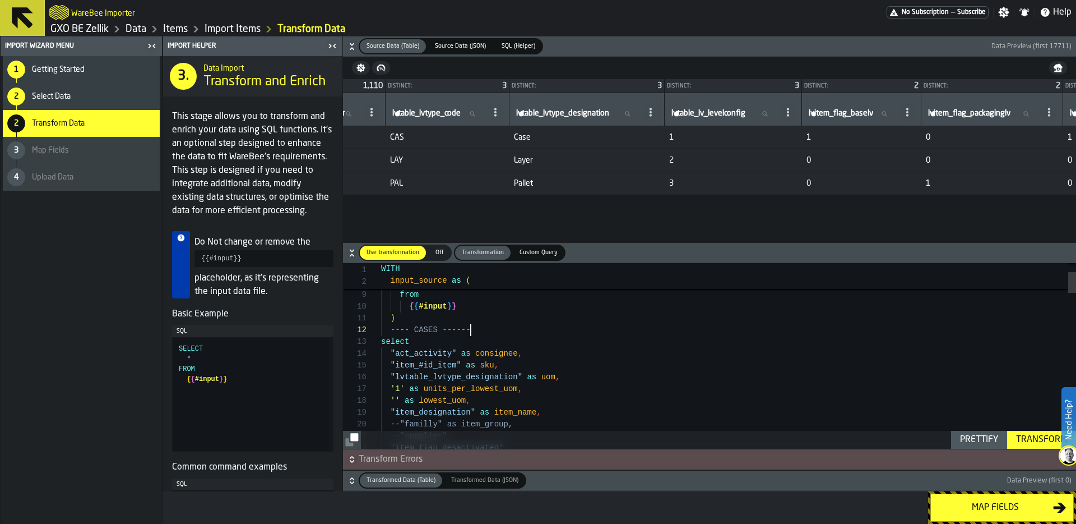
scroll to position [12, 0]
drag, startPoint x: 482, startPoint y: 327, endPoint x: 341, endPoint y: 326, distance: 140.1
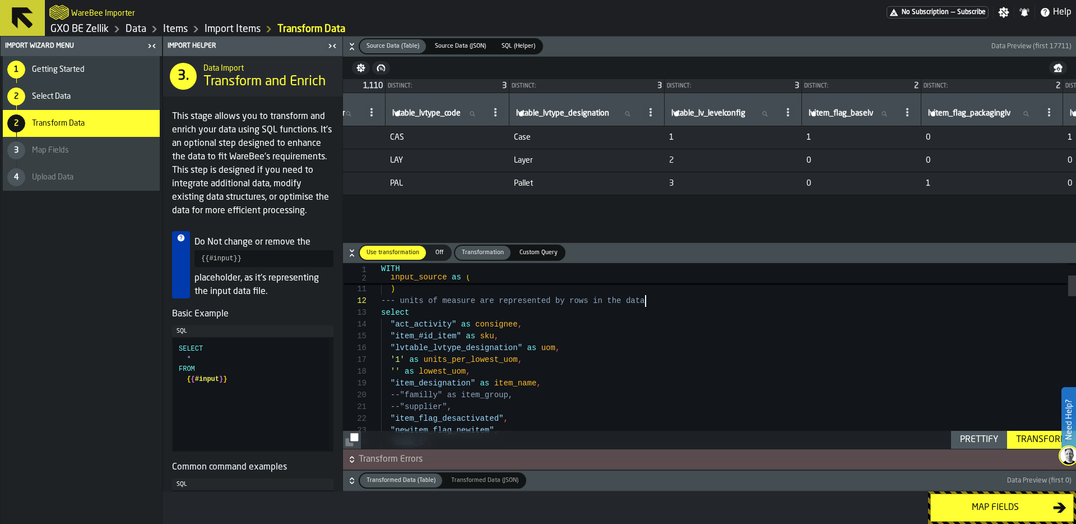
scroll to position [71, 0]
drag, startPoint x: 392, startPoint y: 357, endPoint x: 404, endPoint y: 357, distance: 12.3
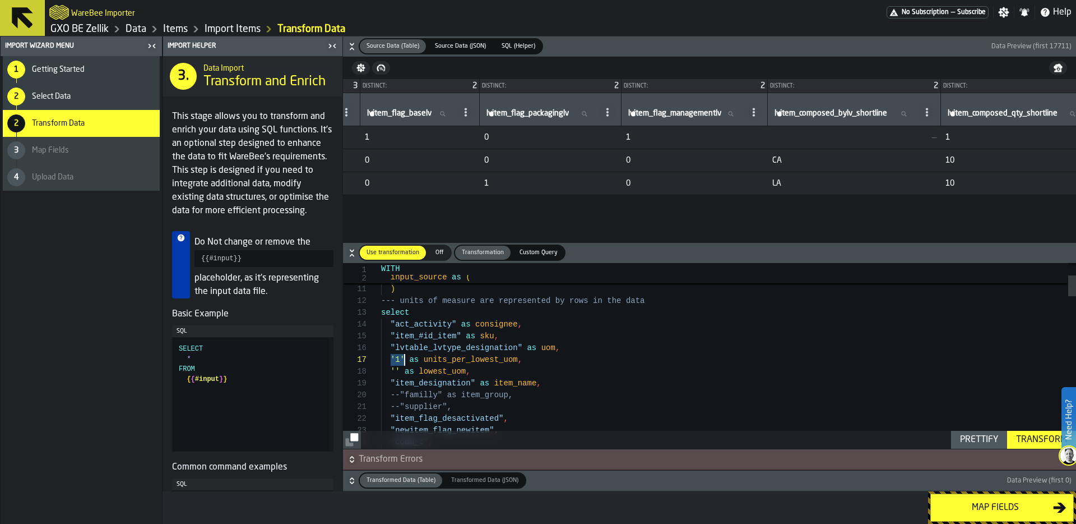
scroll to position [0, 2498]
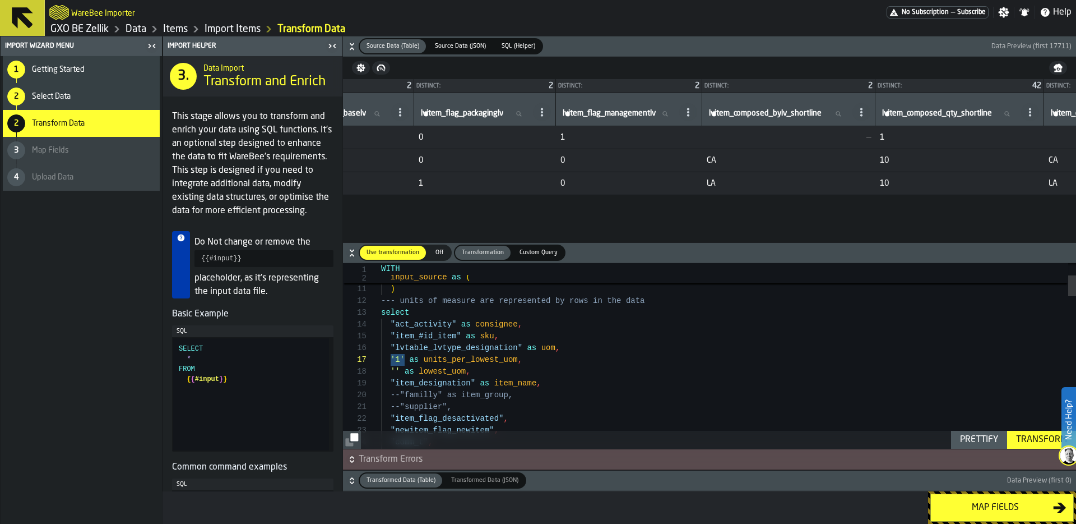
click at [556, 166] on td "0" at bounding box center [485, 160] width 142 height 23
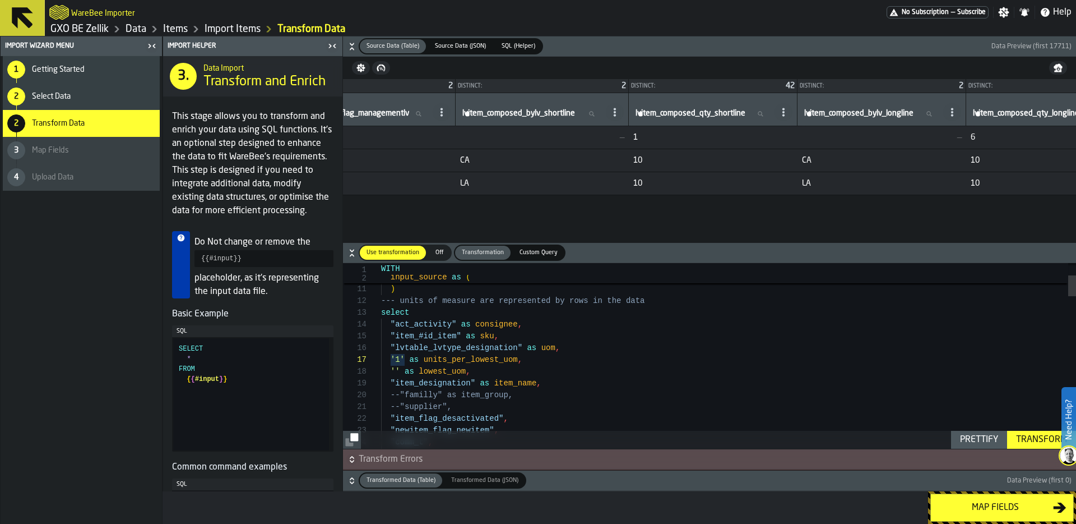
scroll to position [0, 2747]
click at [786, 112] on icon at bounding box center [781, 112] width 9 height 9
click at [908, 158] on span "Copy Header as SQL" at bounding box center [891, 161] width 80 height 13
drag, startPoint x: 391, startPoint y: 360, endPoint x: 403, endPoint y: 360, distance: 12.3
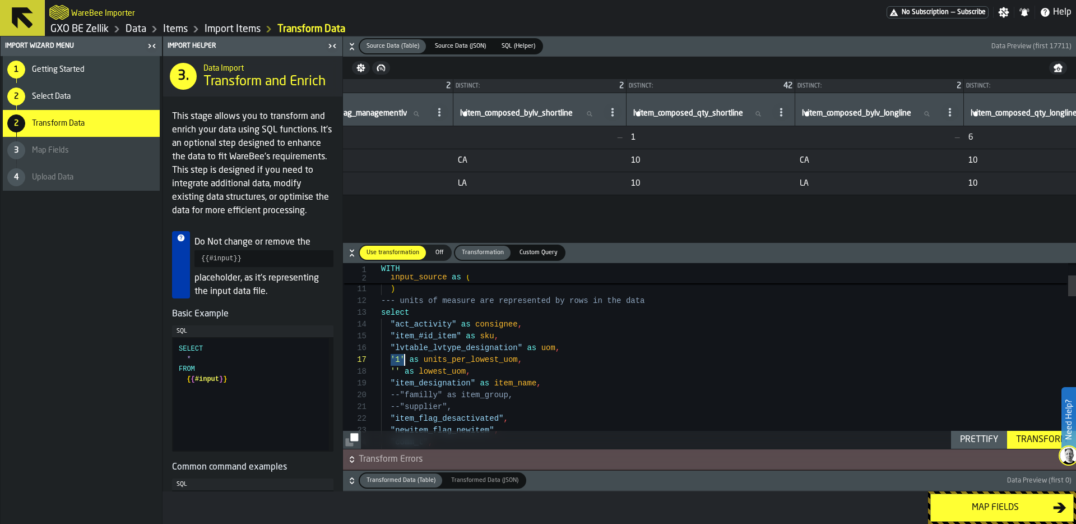
drag, startPoint x: 391, startPoint y: 368, endPoint x: 400, endPoint y: 368, distance: 9.5
click at [622, 118] on span at bounding box center [613, 112] width 18 height 18
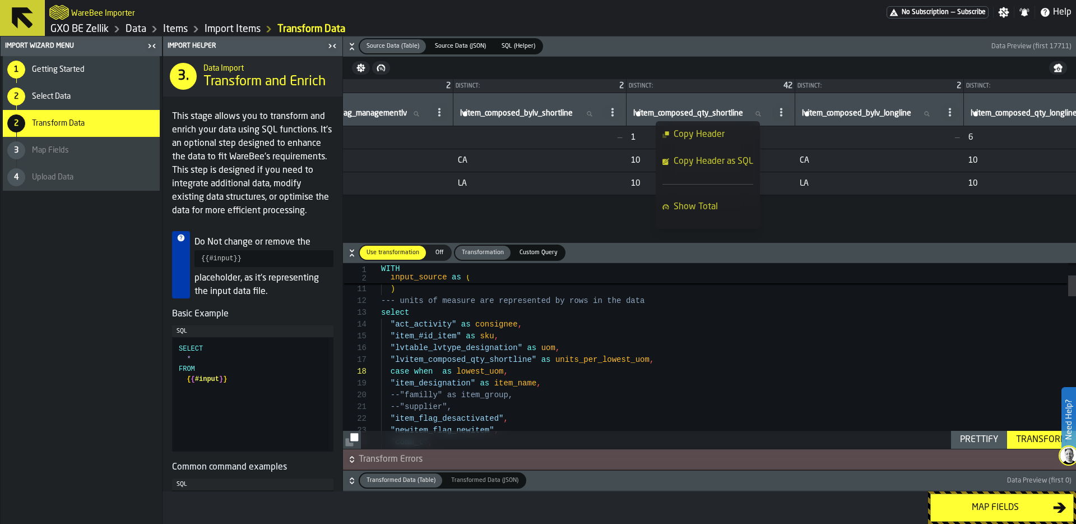
click at [727, 164] on span "Copy Header as SQL" at bounding box center [714, 161] width 80 height 13
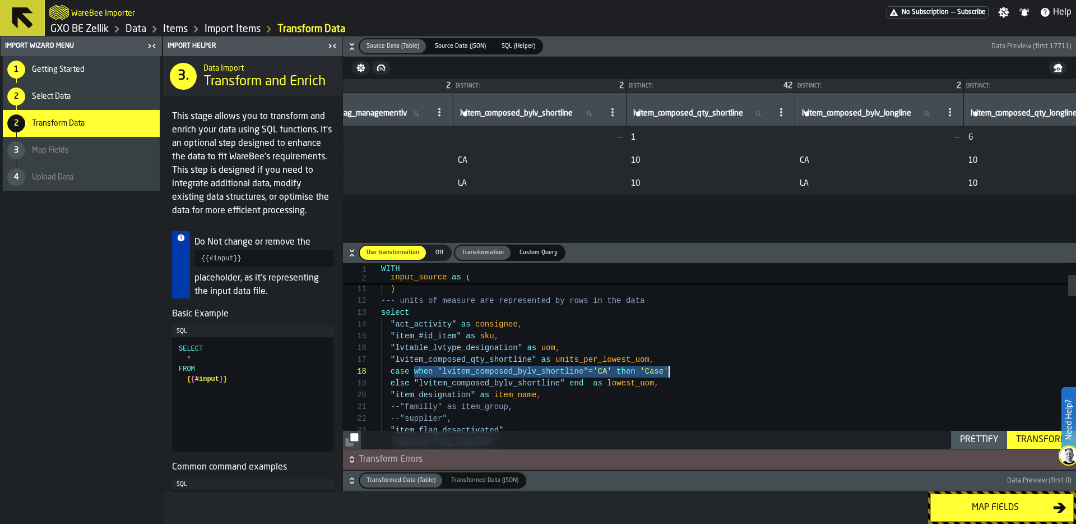
drag, startPoint x: 415, startPoint y: 372, endPoint x: 675, endPoint y: 370, distance: 260.7
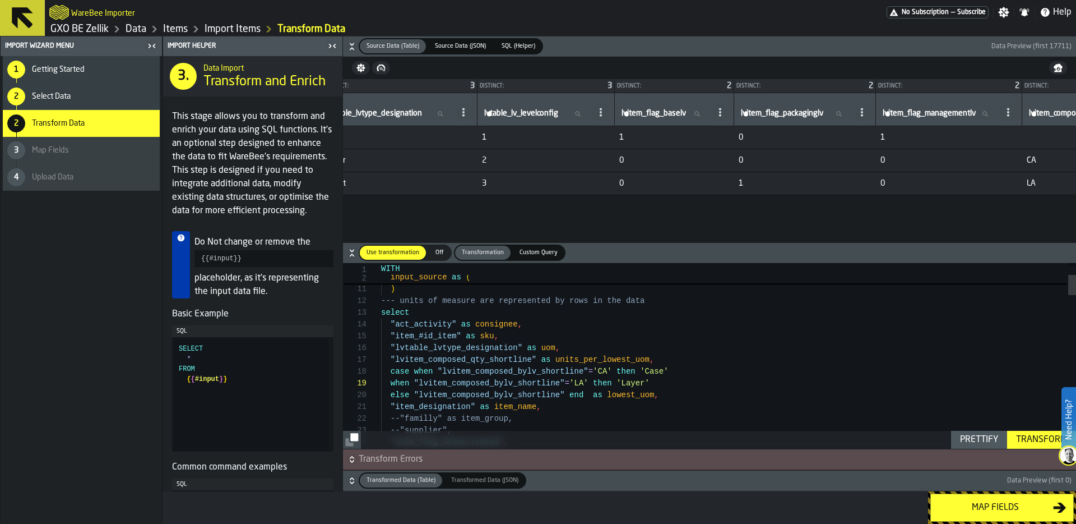
scroll to position [0, 2180]
click at [432, 160] on span "Layer" at bounding box center [398, 160] width 146 height 9
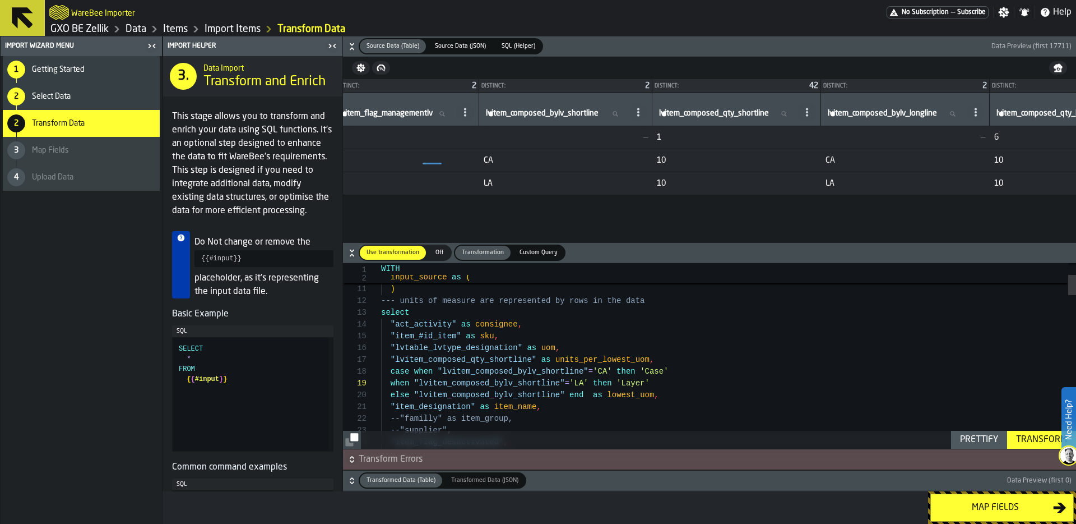
scroll to position [0, 2772]
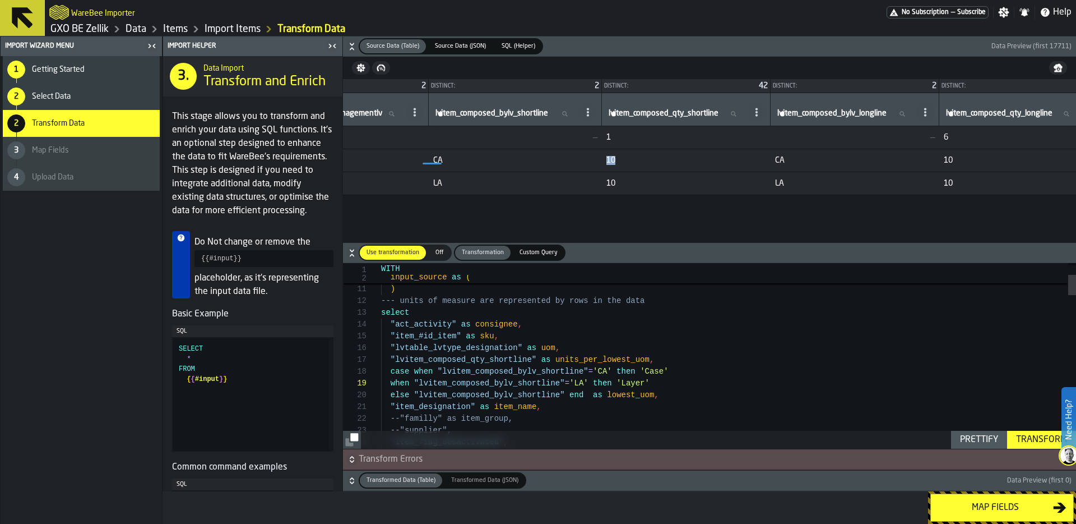
drag, startPoint x: 763, startPoint y: 159, endPoint x: 731, endPoint y: 159, distance: 32.5
click at [730, 159] on tr "2 03/10/2025 09:11:19 005 CARREFOUR BELGIUM 030677563 MORU GB ST.JAKOBSSCHELP 0…" at bounding box center [622, 160] width 6102 height 23
click at [568, 160] on span "CA" at bounding box center [515, 160] width 164 height 9
click at [566, 183] on span "LA" at bounding box center [515, 183] width 164 height 9
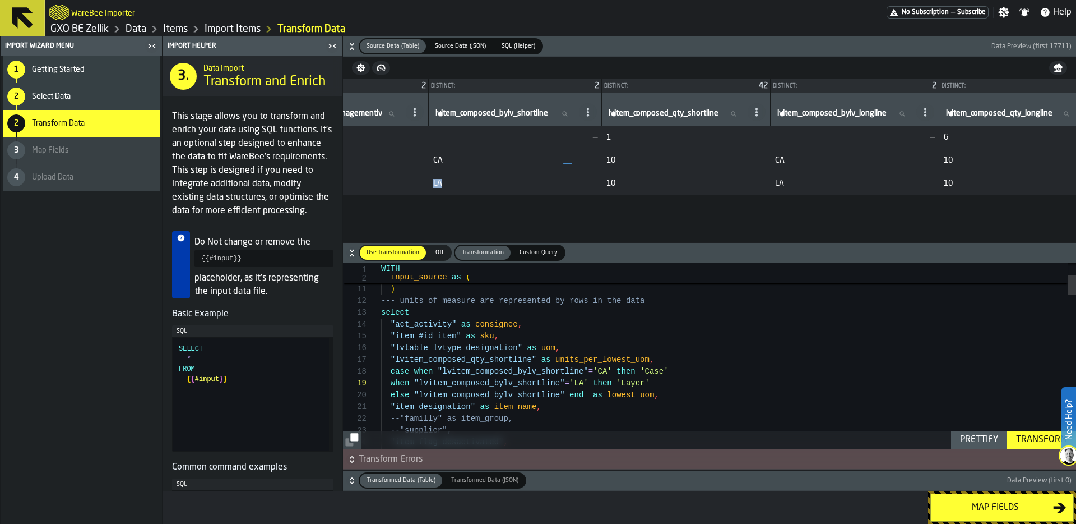
click at [566, 183] on span "LA" at bounding box center [515, 183] width 164 height 9
click at [751, 184] on span "10" at bounding box center [687, 183] width 160 height 9
click at [570, 186] on div at bounding box center [567, 183] width 9 height 8
drag, startPoint x: 572, startPoint y: 179, endPoint x: 559, endPoint y: 179, distance: 12.9
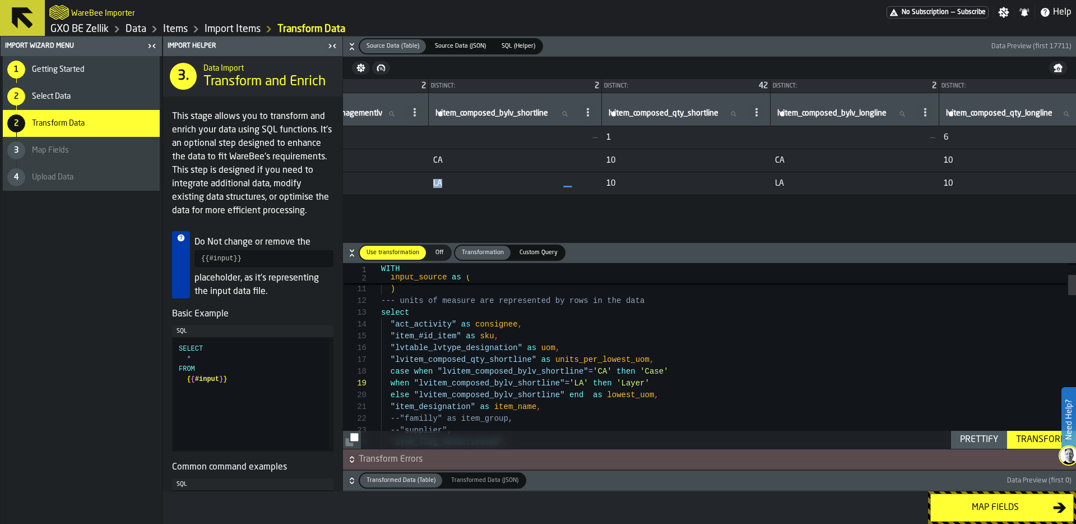
click at [559, 179] on td "LA" at bounding box center [515, 183] width 173 height 23
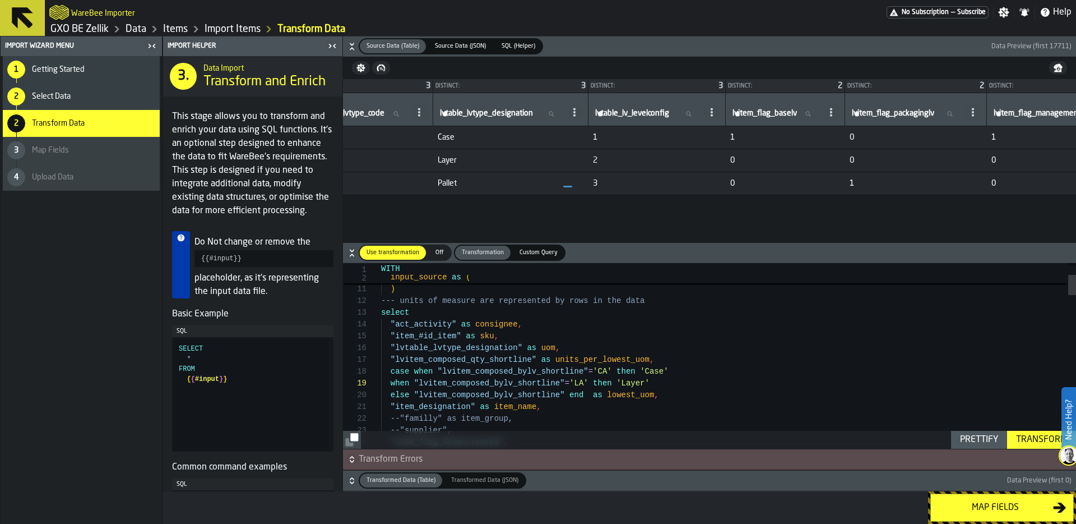
scroll to position [0, 2068]
drag, startPoint x: 422, startPoint y: 160, endPoint x: 405, endPoint y: 160, distance: 17.4
click at [405, 160] on span "LAY" at bounding box center [370, 160] width 115 height 9
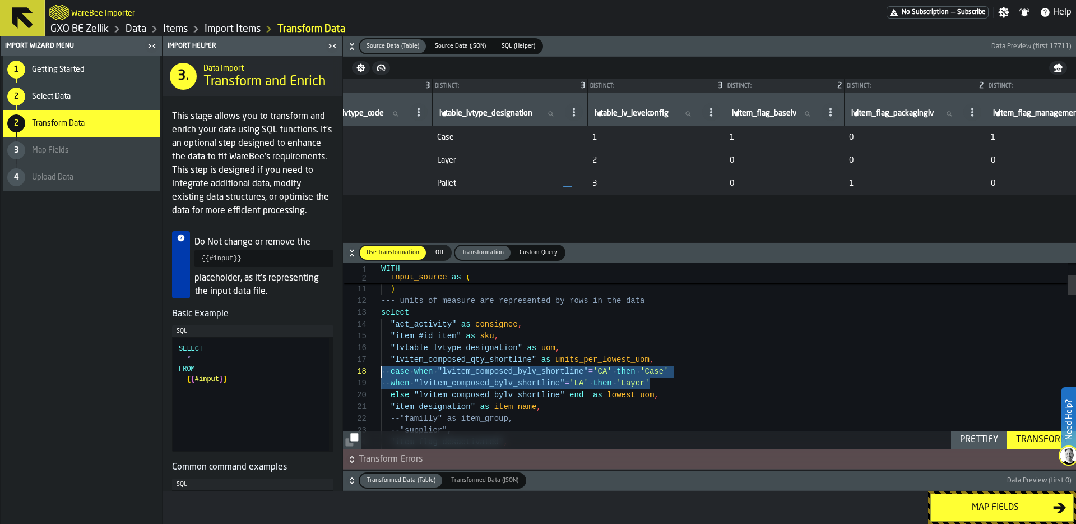
drag, startPoint x: 666, startPoint y: 381, endPoint x: 383, endPoint y: 372, distance: 283.2
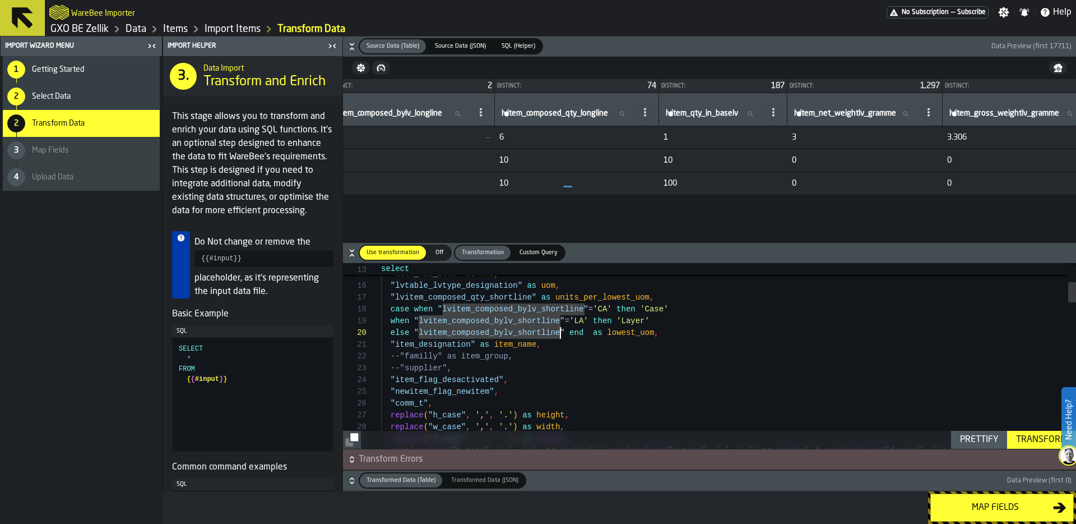
scroll to position [0, 3222]
drag, startPoint x: 836, startPoint y: 184, endPoint x: 812, endPoint y: 182, distance: 24.7
click at [812, 182] on tr "3 03/10/2025 09:11:19 005 CARREFOUR BELGIUM 030677563 MORU GB ST.JAKOBSSCHELP 0…" at bounding box center [172, 183] width 6102 height 23
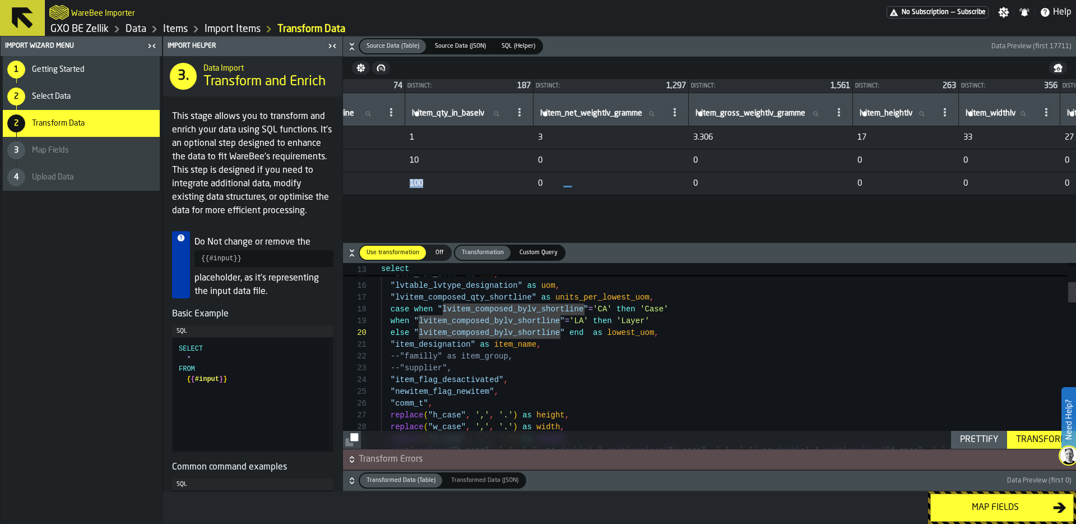
scroll to position [0, 3475]
click at [679, 112] on span at bounding box center [670, 112] width 18 height 18
click at [823, 132] on div "Copy Header" at bounding box center [803, 134] width 91 height 13
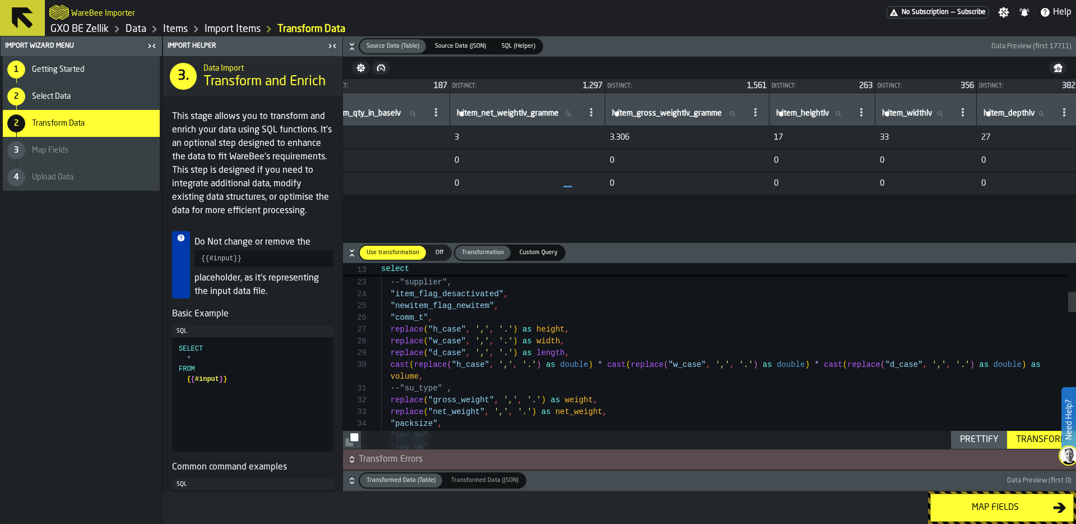
scroll to position [59, 0]
drag, startPoint x: 385, startPoint y: 318, endPoint x: 463, endPoint y: 318, distance: 77.9
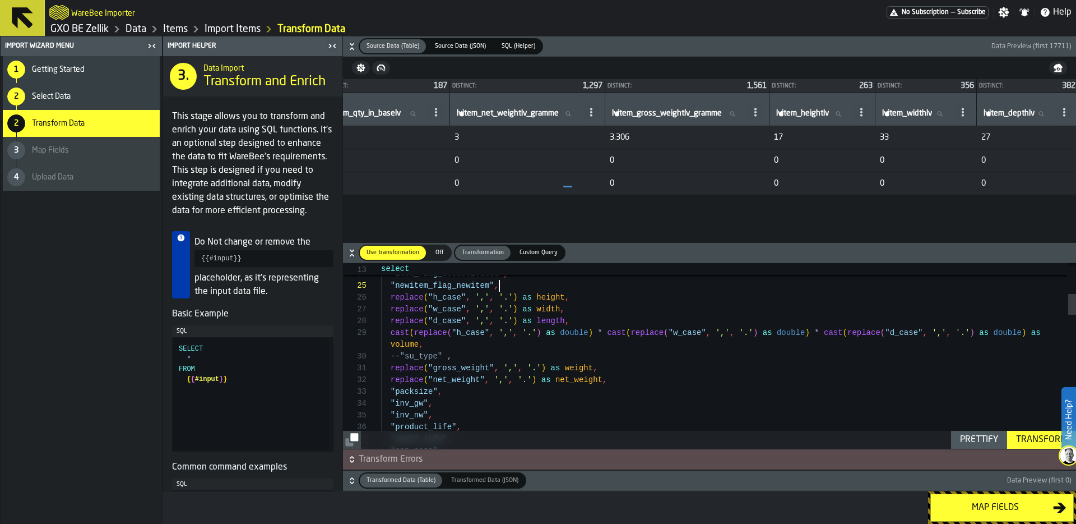
scroll to position [0, 0]
drag, startPoint x: 456, startPoint y: 358, endPoint x: 328, endPoint y: 358, distance: 128.4
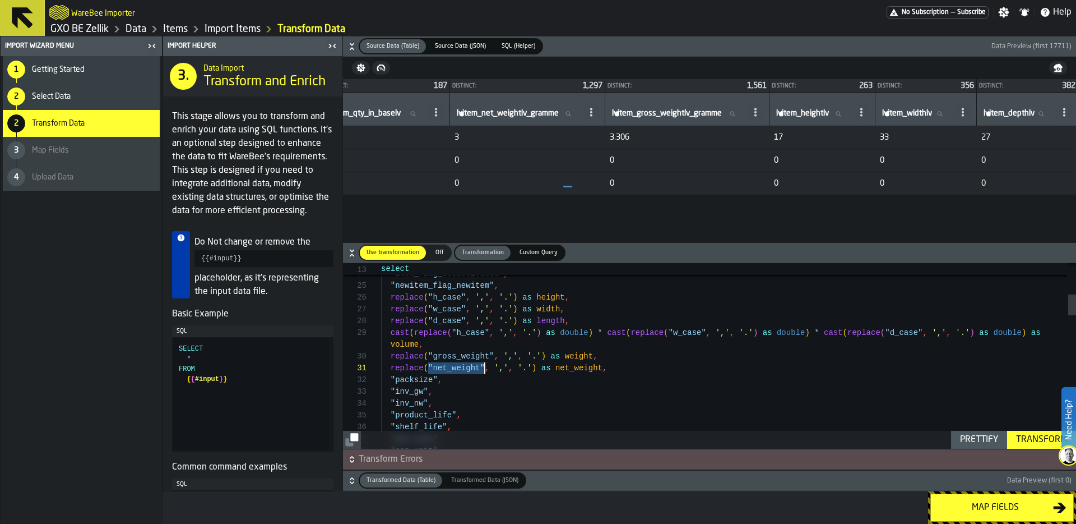
drag, startPoint x: 428, startPoint y: 367, endPoint x: 484, endPoint y: 367, distance: 56.1
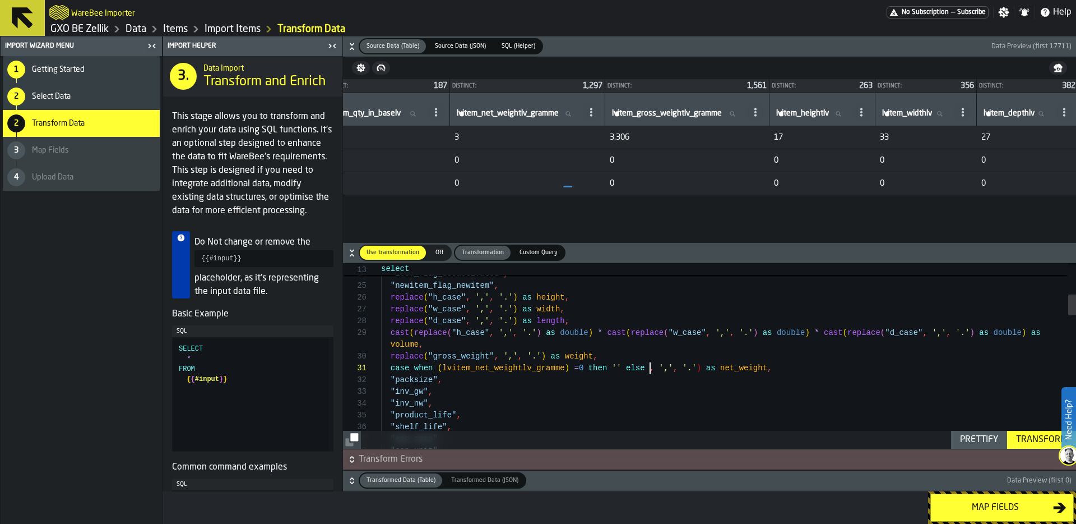
click at [972, 441] on div "Prettify" at bounding box center [979, 439] width 47 height 13
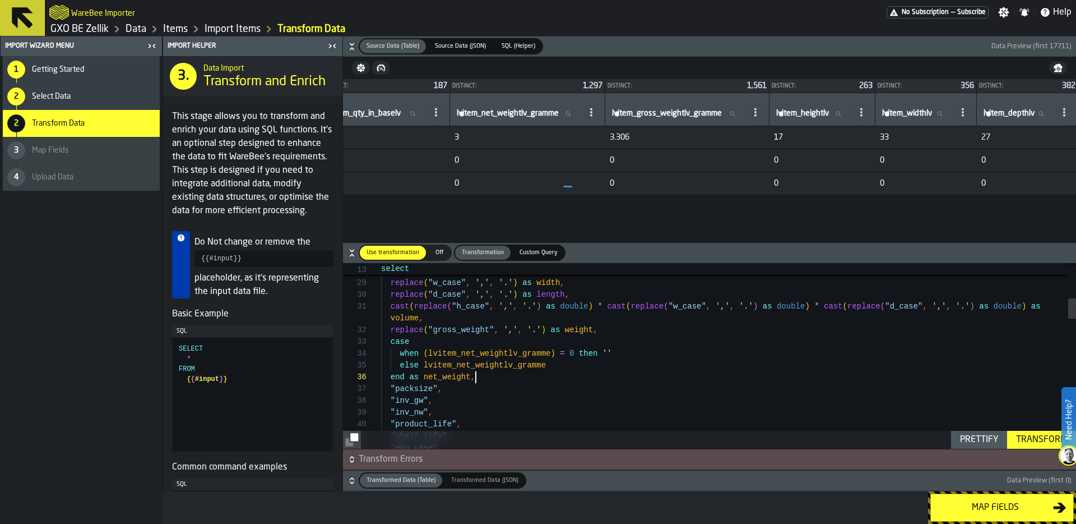
scroll to position [35, 0]
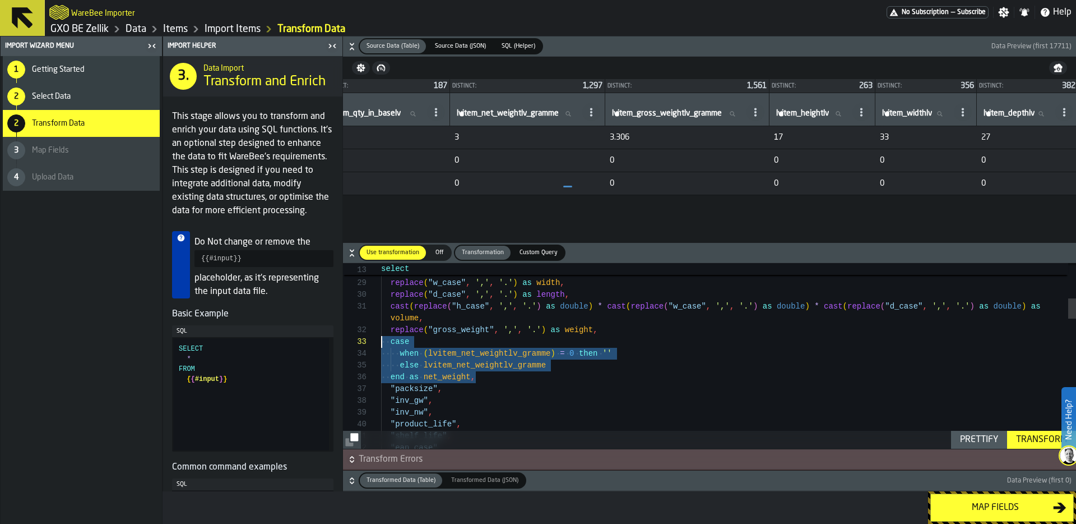
drag, startPoint x: 488, startPoint y: 375, endPoint x: 358, endPoint y: 340, distance: 134.8
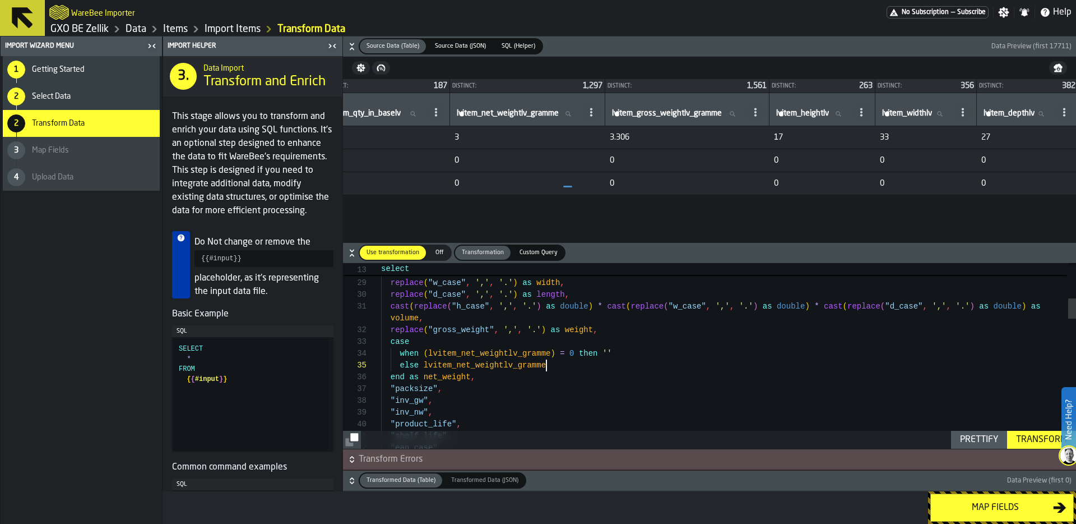
drag, startPoint x: 595, startPoint y: 365, endPoint x: 364, endPoint y: 345, distance: 232.4
drag, startPoint x: 612, startPoint y: 326, endPoint x: 384, endPoint y: 332, distance: 228.2
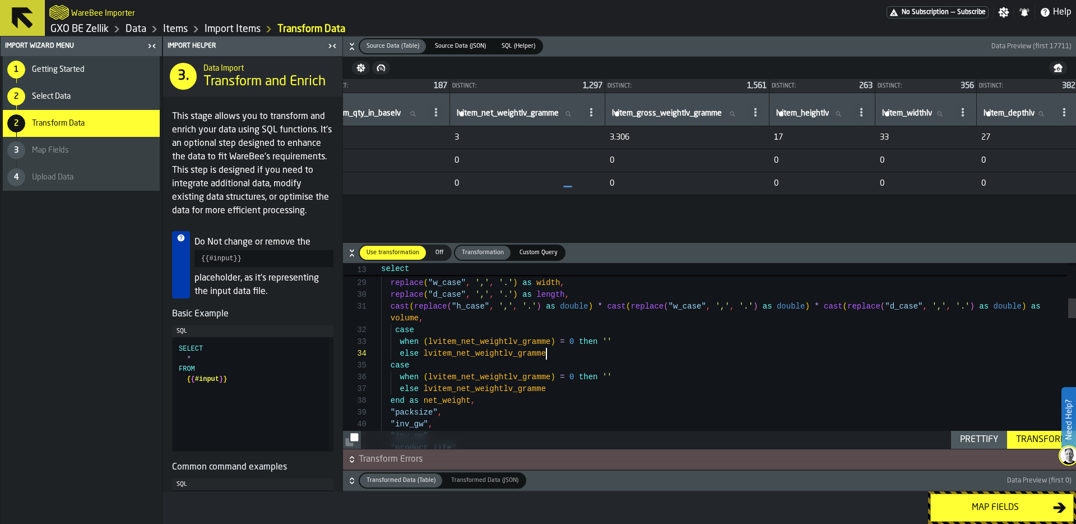
click at [760, 112] on icon at bounding box center [755, 112] width 9 height 9
click at [916, 169] on li "Copy Header as SQL" at bounding box center [896, 161] width 104 height 27
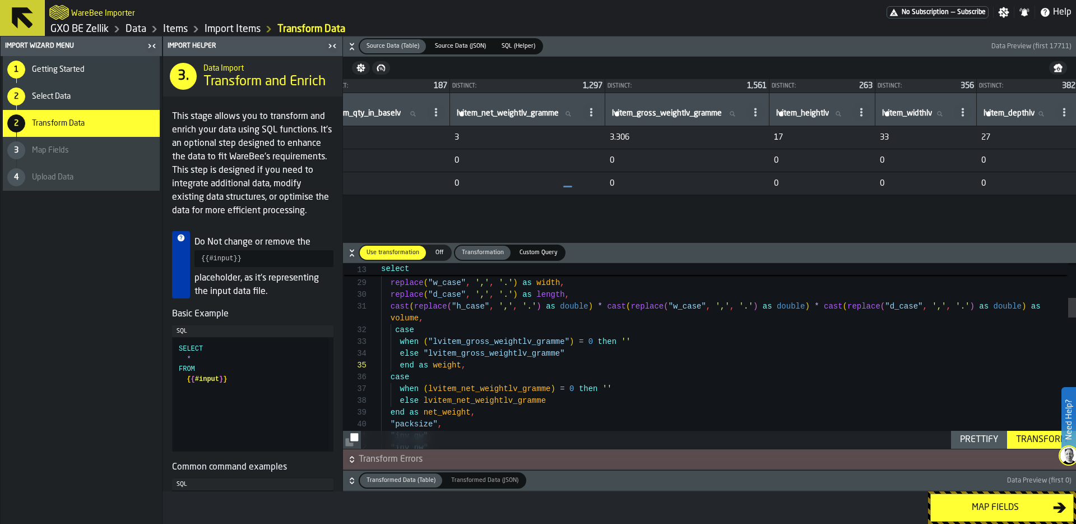
click at [987, 435] on div "Prettify" at bounding box center [979, 439] width 47 height 13
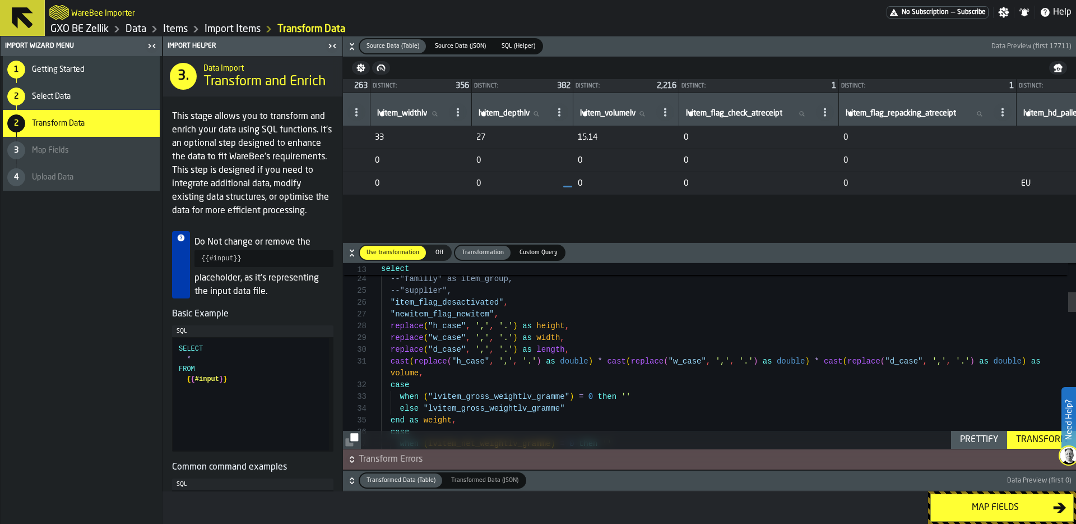
scroll to position [0, 4059]
click at [360, 113] on icon at bounding box center [355, 112] width 9 height 9
click at [529, 160] on span "Copy Header as SQL" at bounding box center [507, 161] width 80 height 13
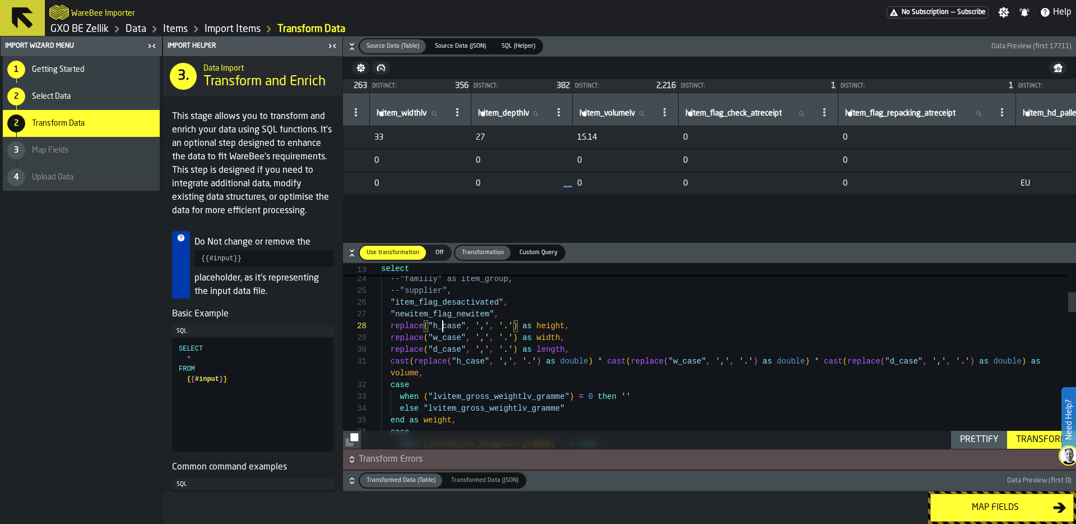
drag, startPoint x: 395, startPoint y: 328, endPoint x: 429, endPoint y: 329, distance: 34.8
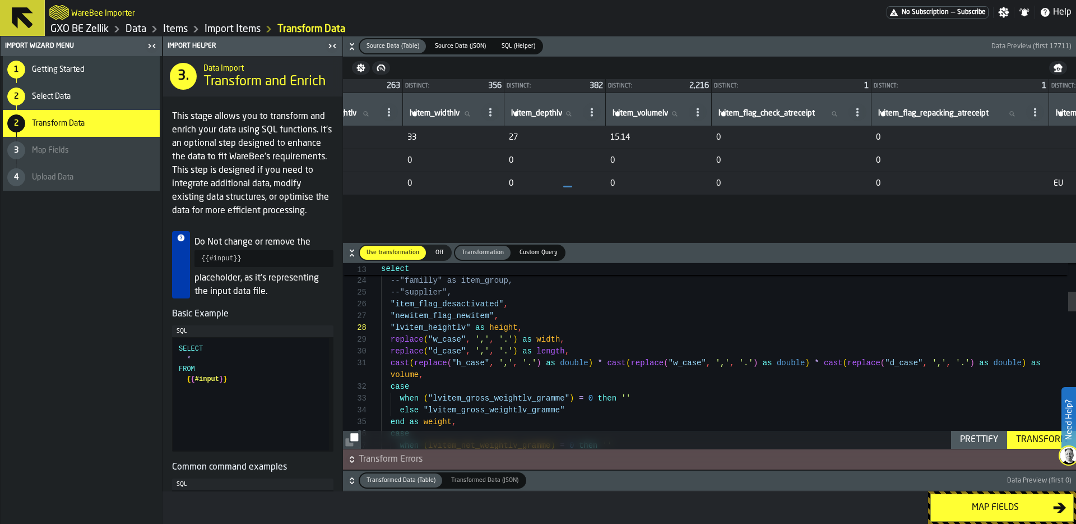
scroll to position [0, 0]
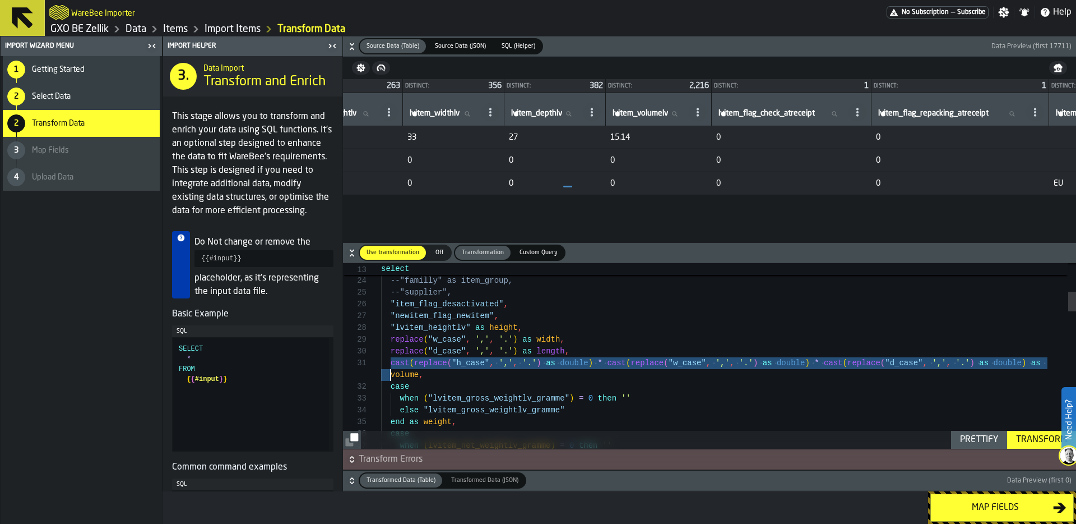
drag, startPoint x: 389, startPoint y: 365, endPoint x: 386, endPoint y: 374, distance: 10.1
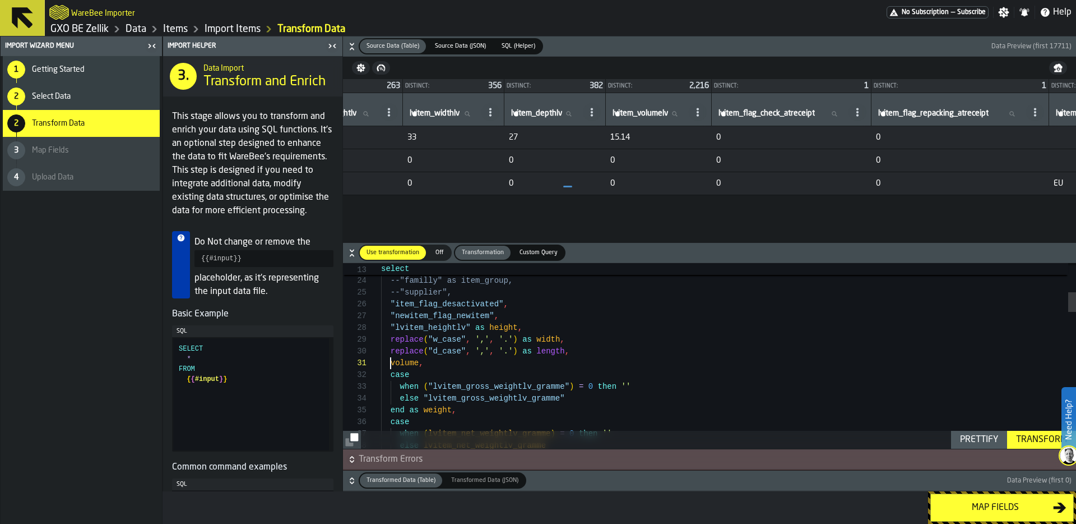
click at [504, 180] on td "0" at bounding box center [453, 183] width 101 height 23
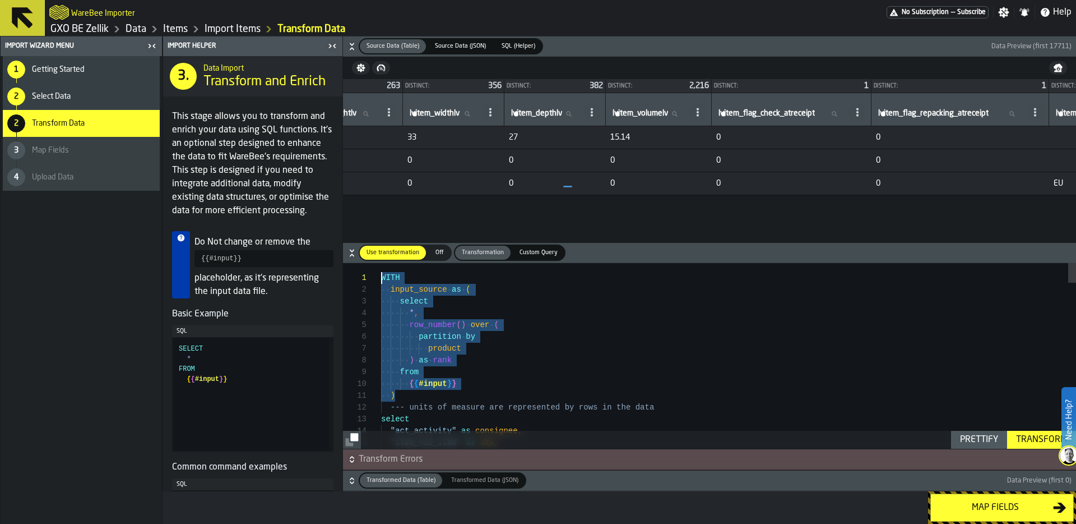
drag, startPoint x: 400, startPoint y: 395, endPoint x: 337, endPoint y: 263, distance: 145.9
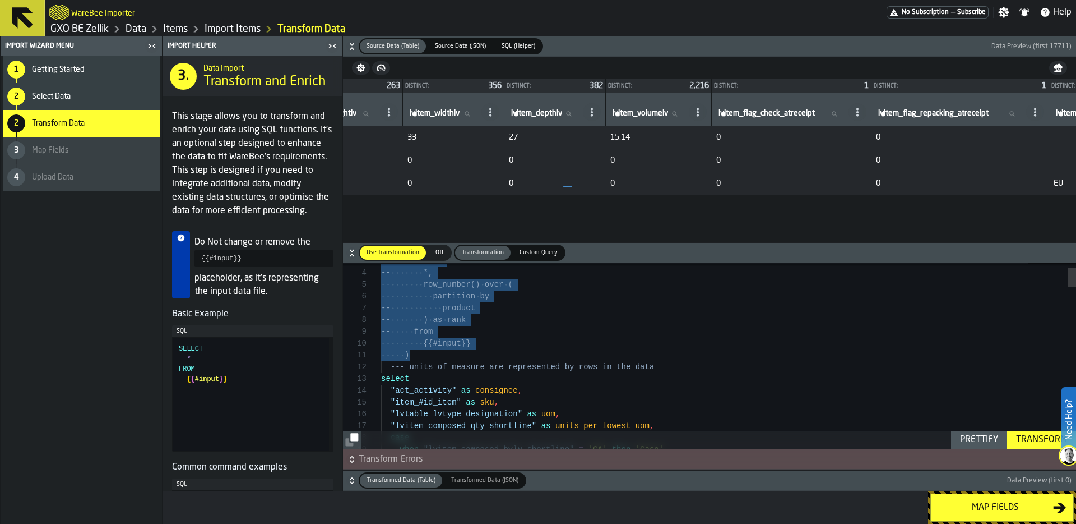
scroll to position [12, 0]
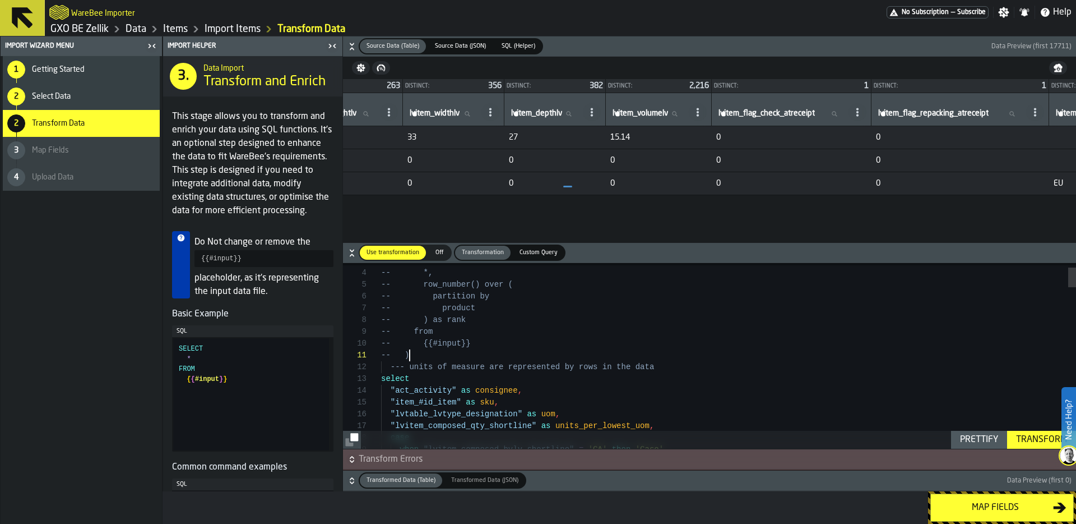
scroll to position [0, 0]
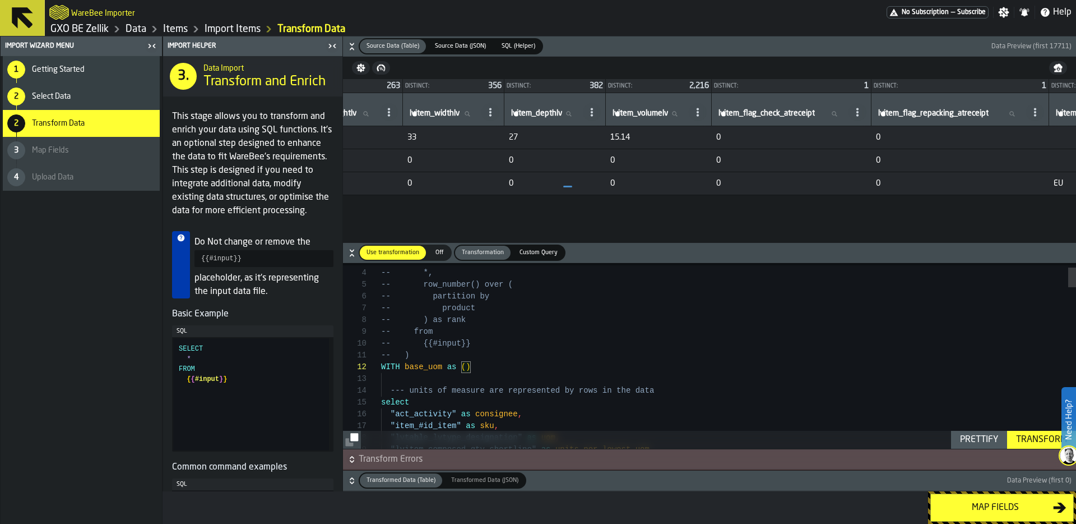
scroll to position [24, 0]
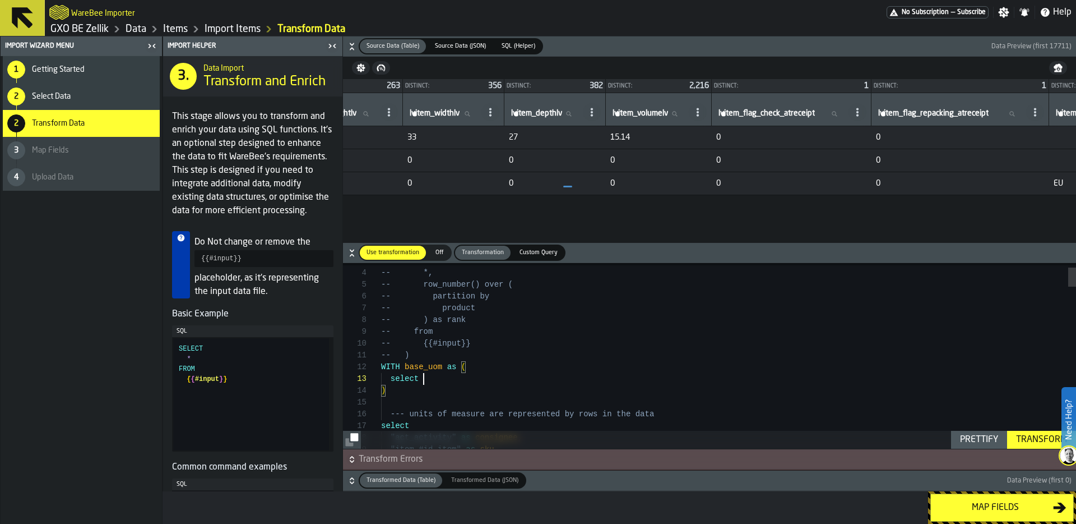
click at [390, 112] on circle at bounding box center [389, 112] width 2 height 2
click at [563, 152] on li "Copy Header as SQL" at bounding box center [534, 161] width 104 height 27
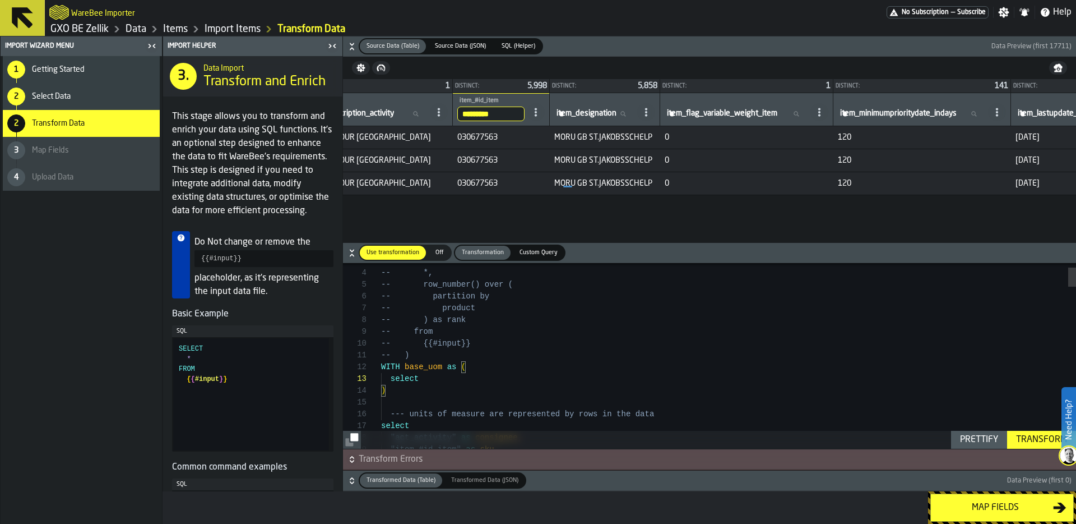
scroll to position [0, 0]
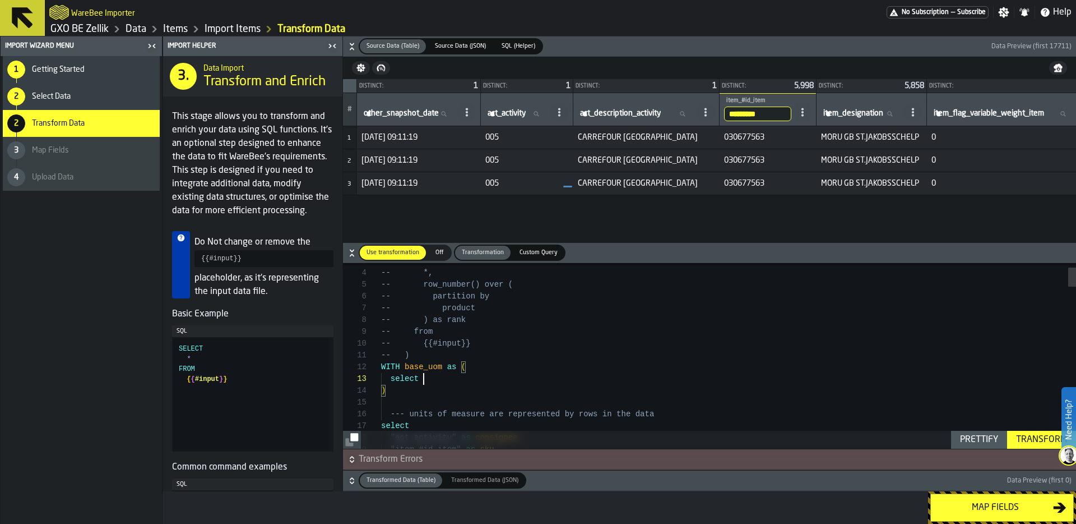
click at [807, 110] on icon at bounding box center [802, 112] width 9 height 9
click at [807, 166] on span "Copy Header as SQL" at bounding box center [786, 161] width 80 height 13
click at [564, 109] on icon at bounding box center [559, 112] width 9 height 9
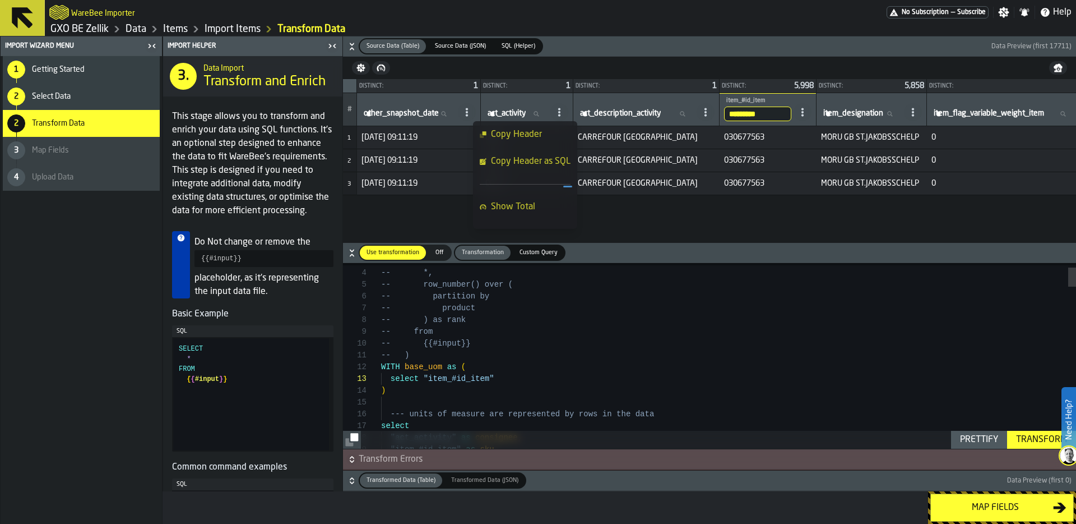
click at [556, 161] on span "Copy Header as SQL" at bounding box center [531, 161] width 80 height 13
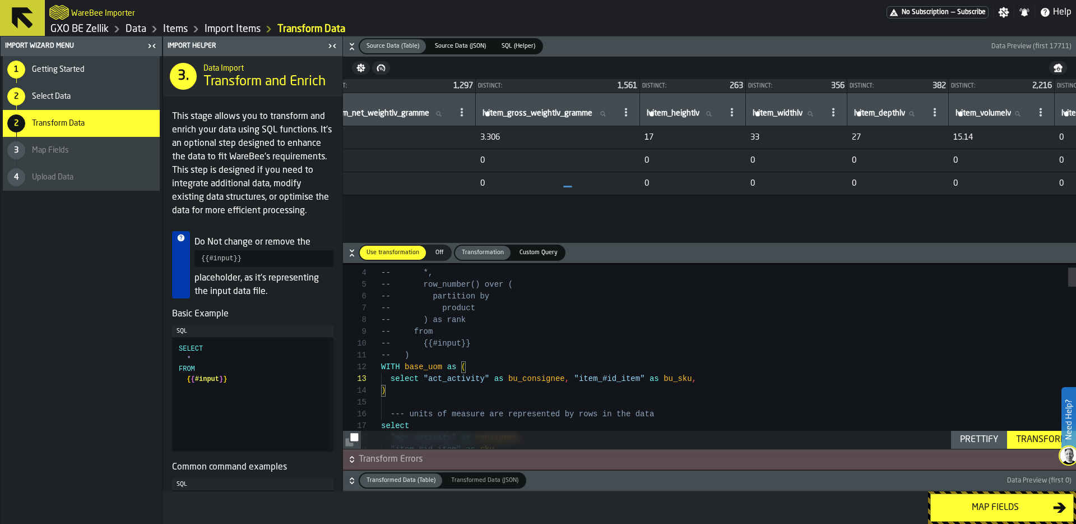
scroll to position [0, 3700]
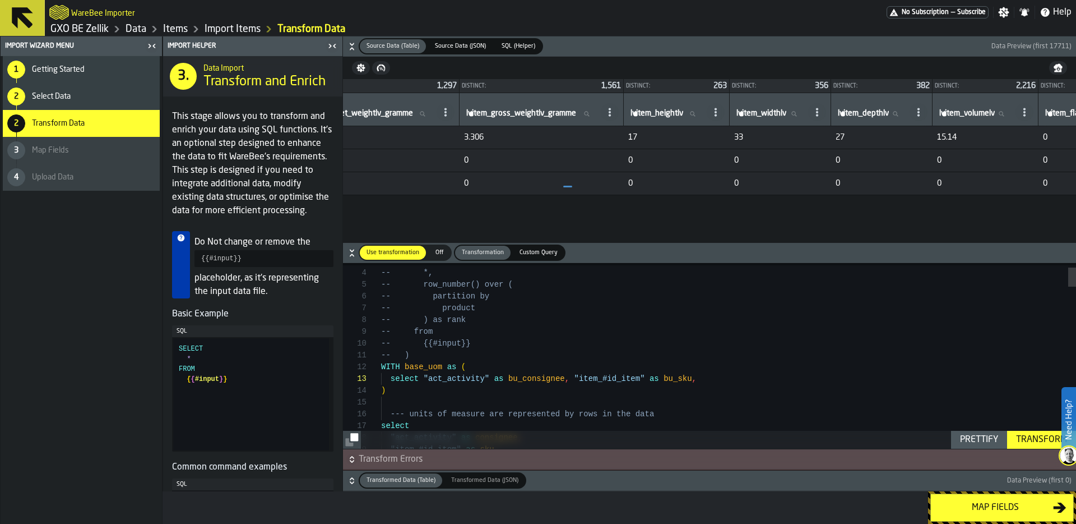
click at [447, 109] on circle at bounding box center [446, 109] width 2 height 2
click at [599, 163] on span "Copy Header as SQL" at bounding box center [584, 161] width 80 height 13
click at [619, 117] on span at bounding box center [610, 112] width 18 height 18
click at [786, 158] on span "Copy Header as SQL" at bounding box center [756, 161] width 80 height 13
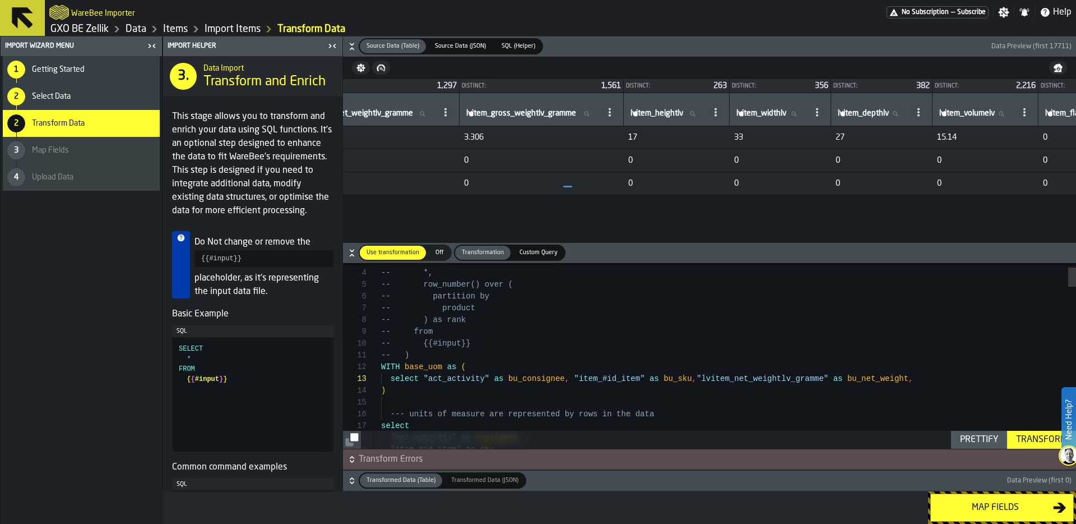
click at [931, 377] on div "select "act_activity" as bu_consignee , "item_#id_item" as bu_sku , "lvitem_net…" at bounding box center [728, 379] width 695 height 12
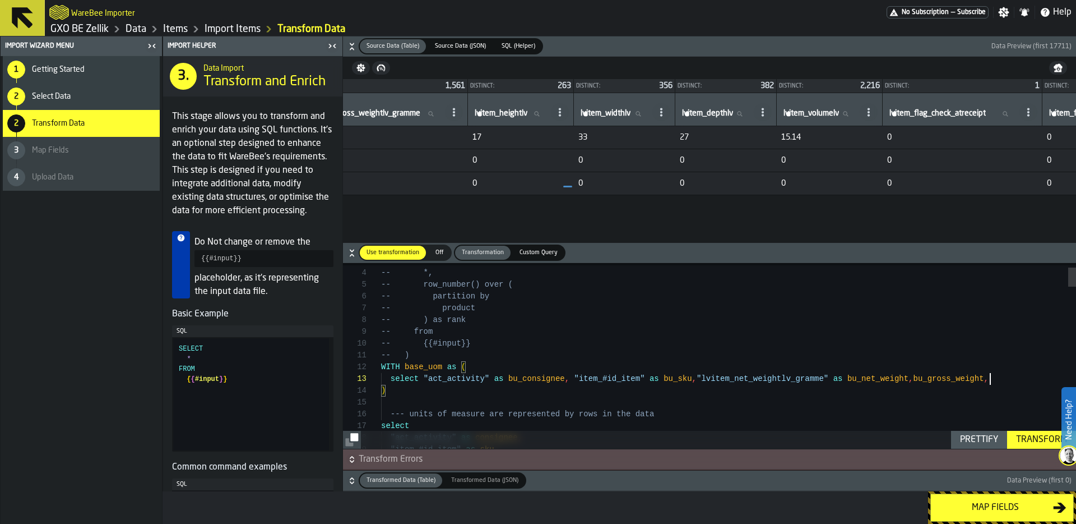
scroll to position [0, 3875]
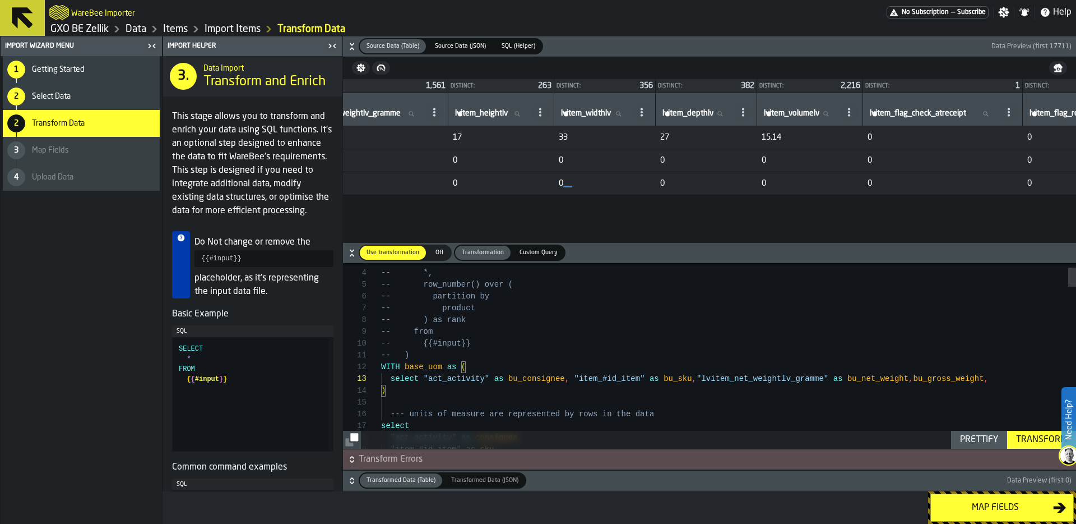
click at [545, 112] on icon at bounding box center [540, 112] width 9 height 9
click at [720, 165] on span "Copy Header as SQL" at bounding box center [691, 161] width 80 height 13
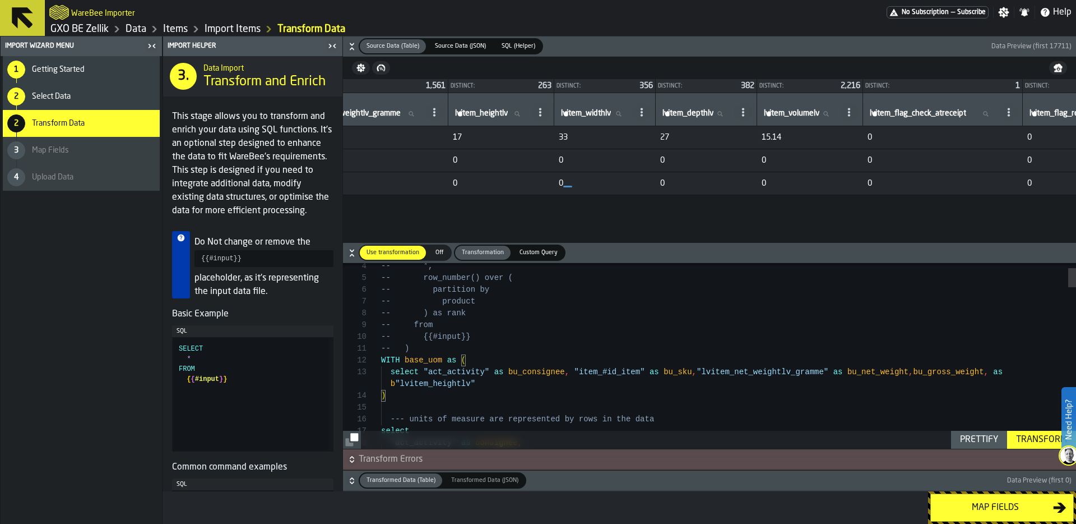
scroll to position [24, 0]
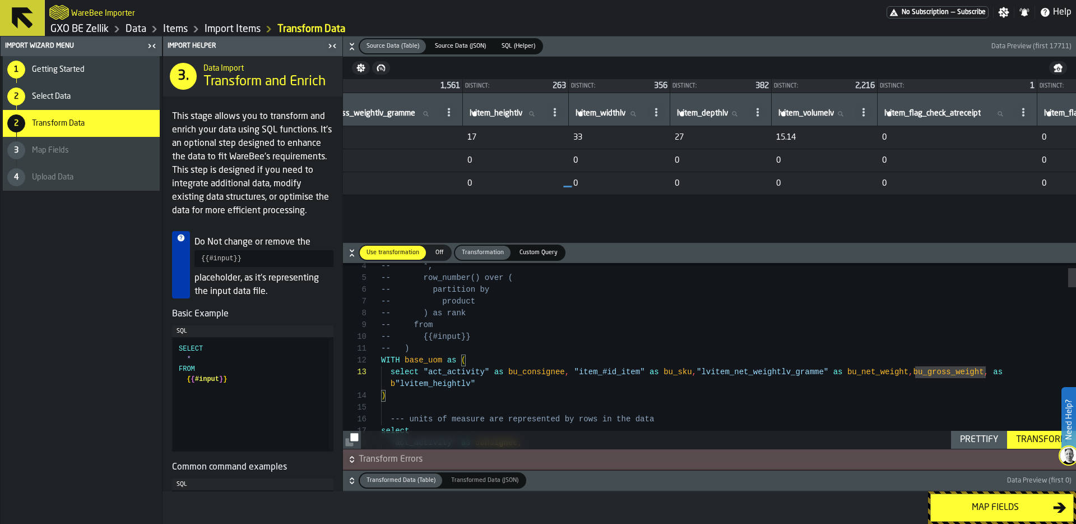
scroll to position [0, 3860]
click at [454, 114] on icon at bounding box center [449, 112] width 9 height 9
click at [628, 157] on span "Copy Header as SQL" at bounding box center [596, 161] width 80 height 13
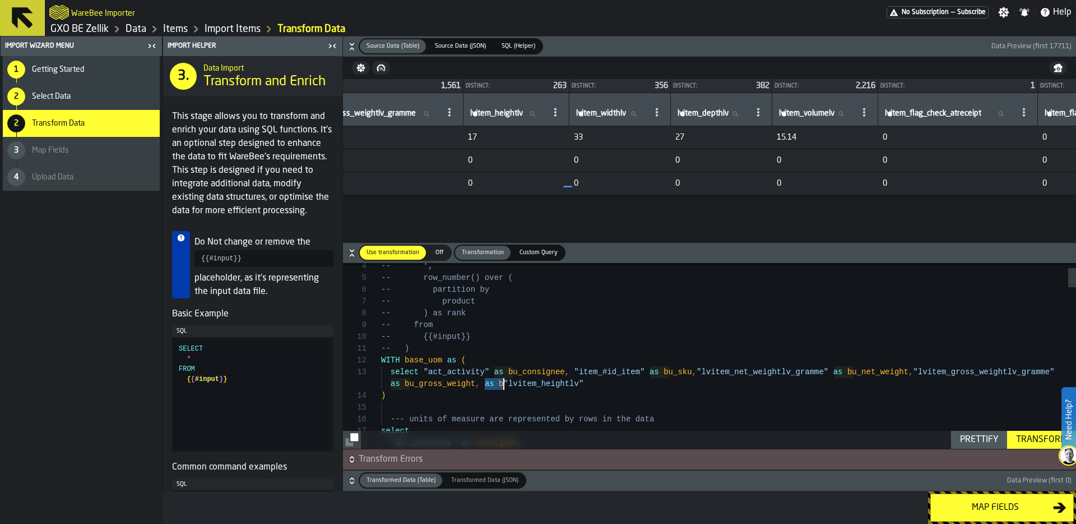
drag, startPoint x: 485, startPoint y: 382, endPoint x: 503, endPoint y: 383, distance: 17.9
click at [656, 114] on icon at bounding box center [651, 112] width 9 height 9
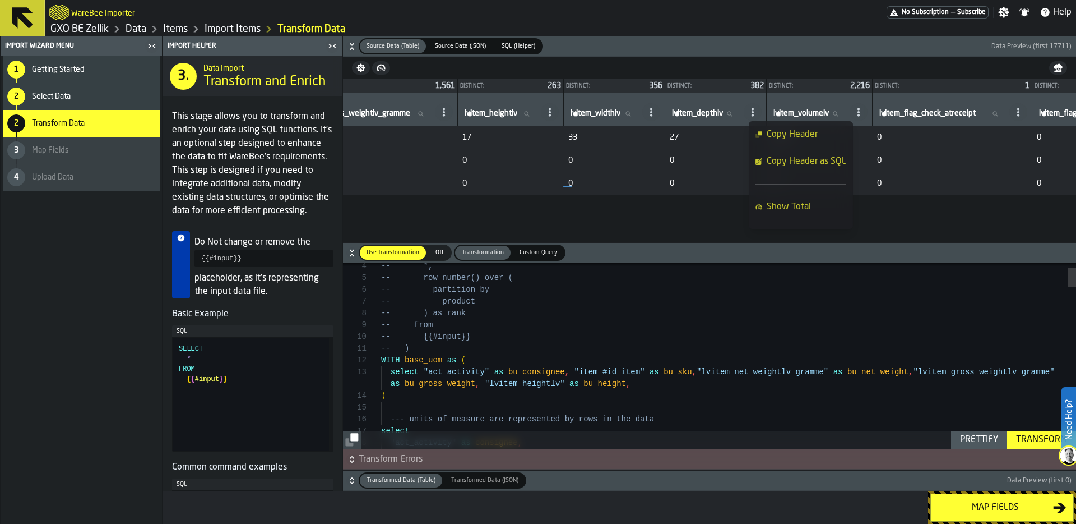
click at [834, 156] on span "Copy Header as SQL" at bounding box center [807, 161] width 80 height 13
click at [757, 112] on icon at bounding box center [752, 112] width 9 height 9
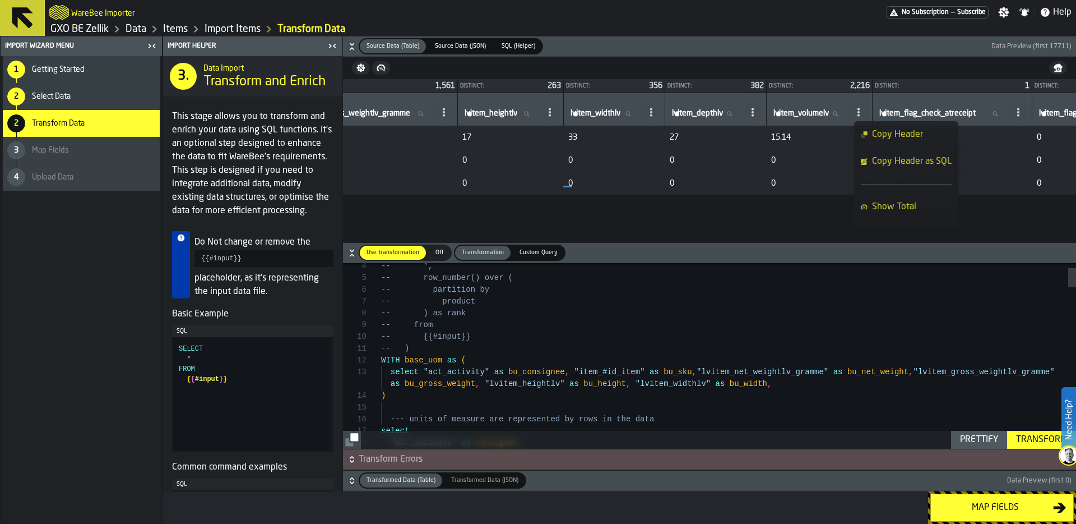
click at [936, 164] on span "Copy Header as SQL" at bounding box center [912, 161] width 80 height 13
click at [848, 117] on label "lvitem_volumelv lvitem_volumelv" at bounding box center [809, 114] width 76 height 15
click at [848, 117] on input "lvitem_volumelv lvitem_volumelv" at bounding box center [809, 114] width 76 height 15
click at [860, 112] on circle at bounding box center [859, 112] width 2 height 2
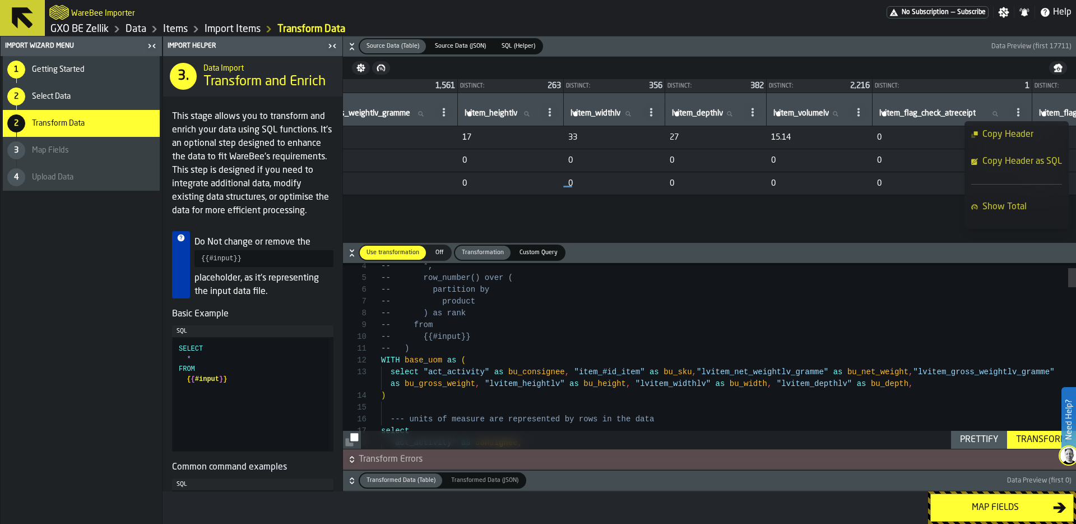
click at [1038, 153] on li "Copy Header as SQL" at bounding box center [1017, 161] width 104 height 27
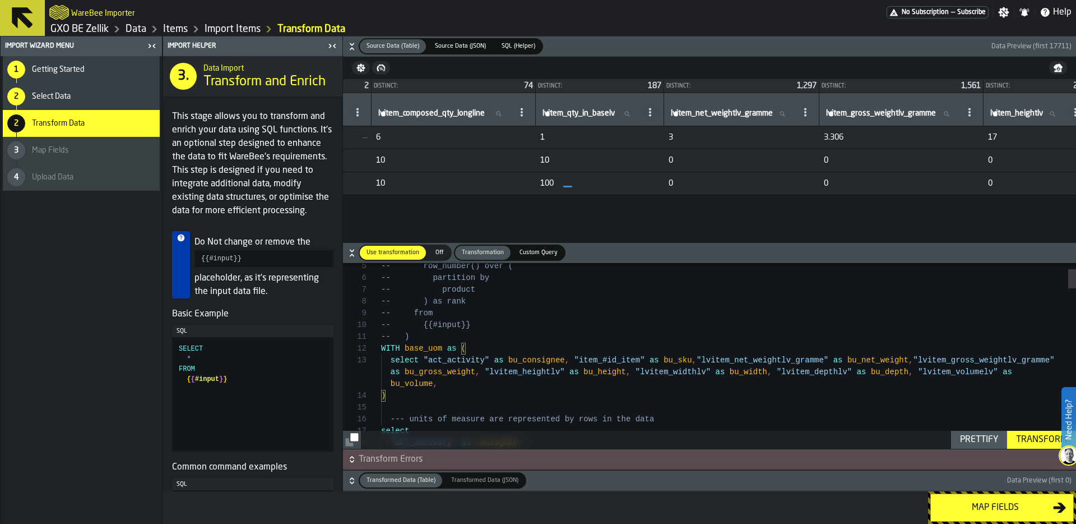
scroll to position [0, 3337]
click at [658, 114] on icon at bounding box center [653, 112] width 9 height 9
click at [811, 158] on span "Copy Header as SQL" at bounding box center [784, 161] width 80 height 13
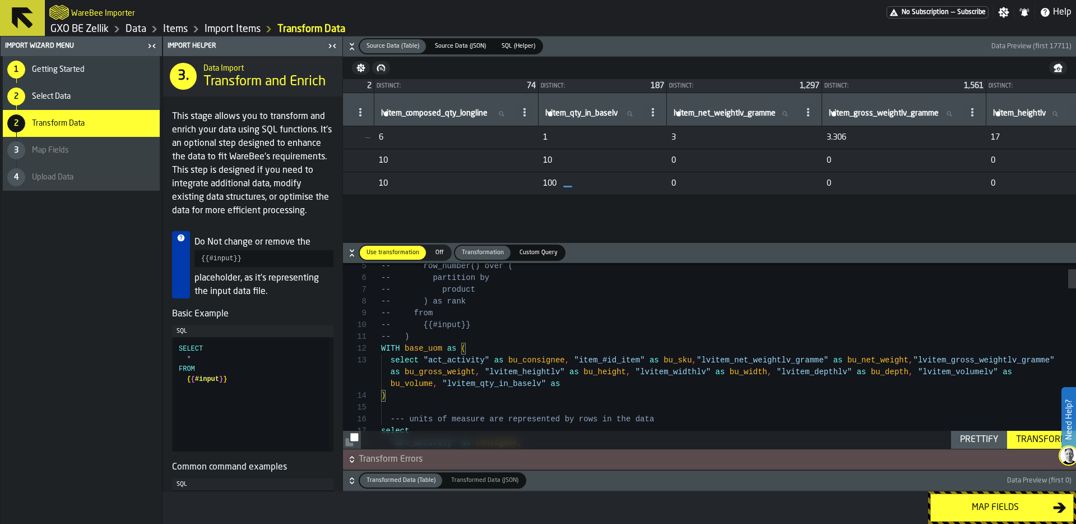
click at [980, 445] on div "Prettify" at bounding box center [979, 439] width 47 height 13
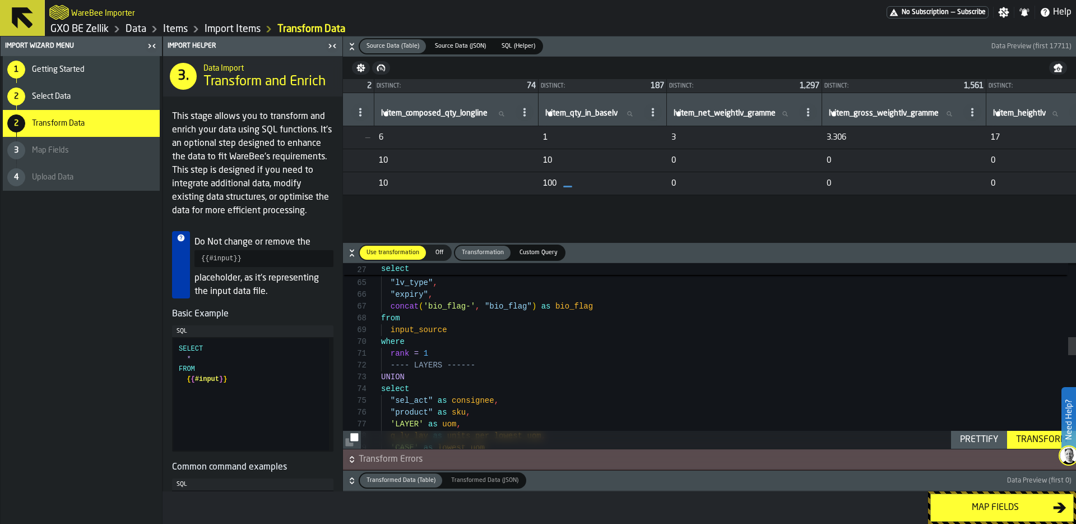
click at [424, 331] on div ""lv_type" , "expiry" , concat ( 'bio_flag-' , "bio_flag" ) as bio_flag from inp…" at bounding box center [728, 457] width 695 height 1884
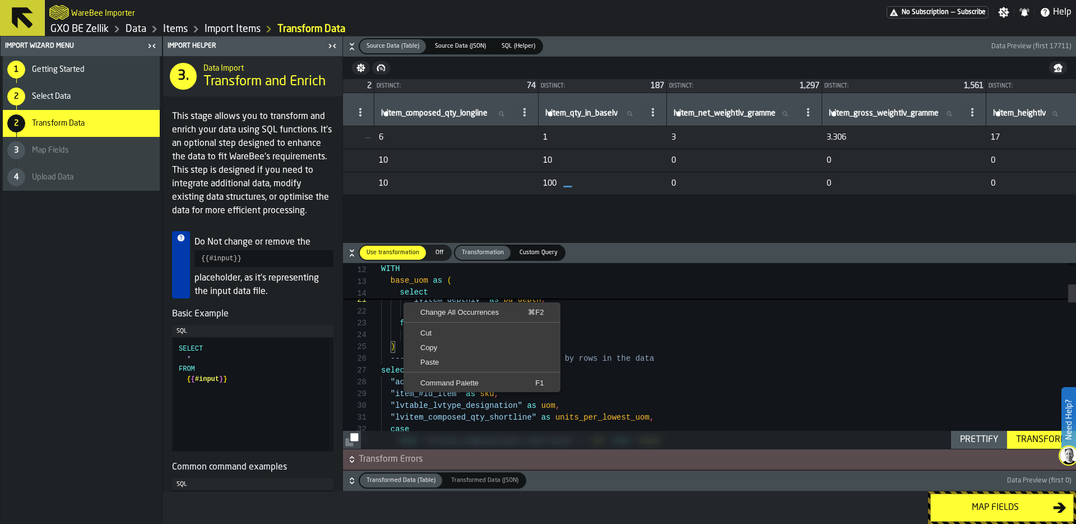
scroll to position [0, 0]
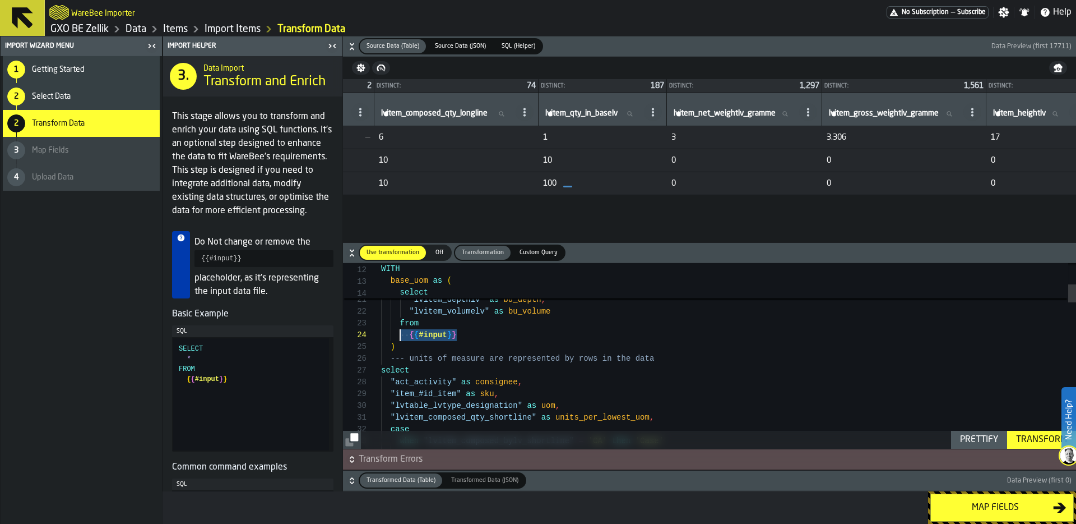
drag, startPoint x: 466, startPoint y: 338, endPoint x: 400, endPoint y: 339, distance: 66.1
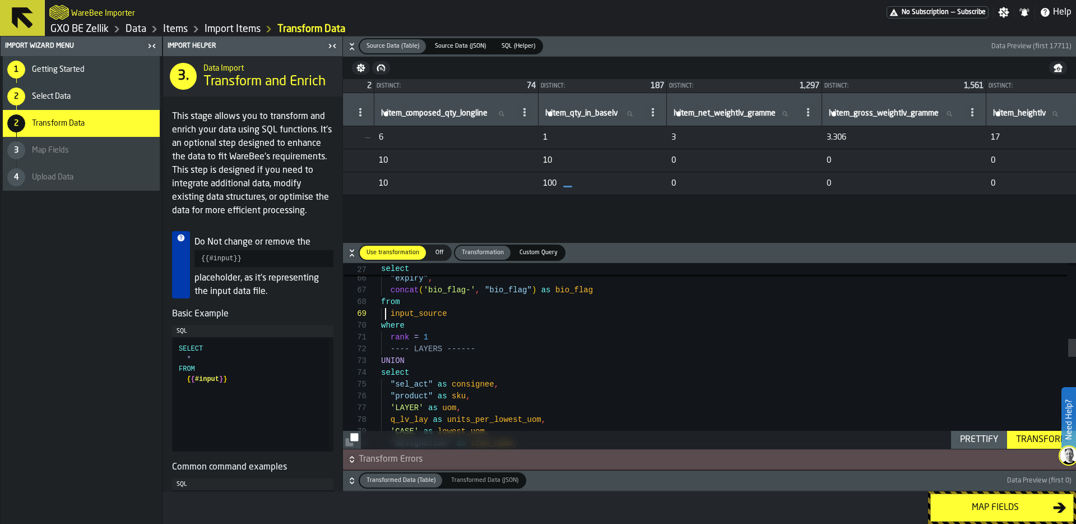
scroll to position [94, 0]
drag, startPoint x: 387, startPoint y: 311, endPoint x: 522, endPoint y: 311, distance: 135.7
click at [522, 311] on div ""lv_type" , "expiry" , concat ( 'bio_flag-' , "bio_flag" ) as bio_flag from inp…" at bounding box center [728, 440] width 695 height 1884
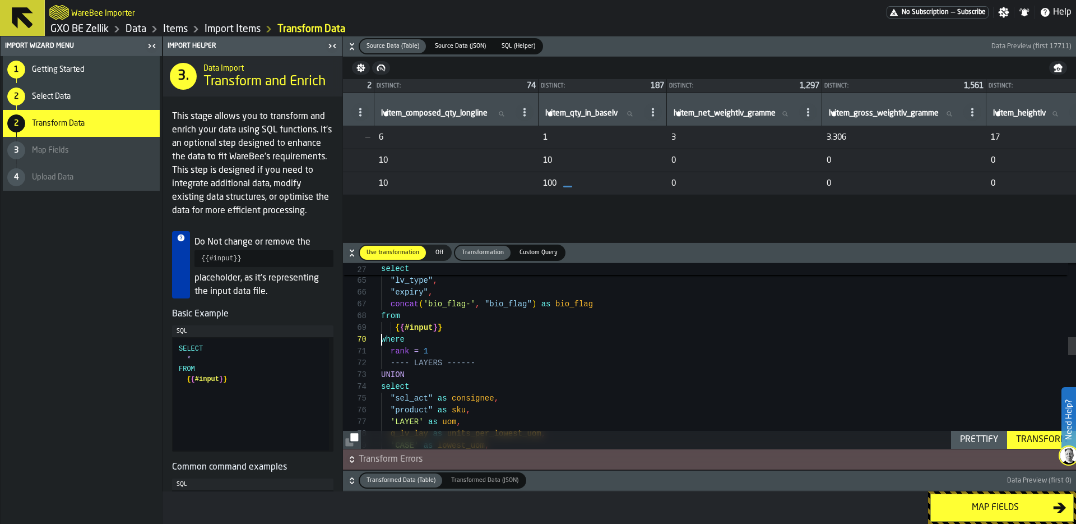
scroll to position [106, 0]
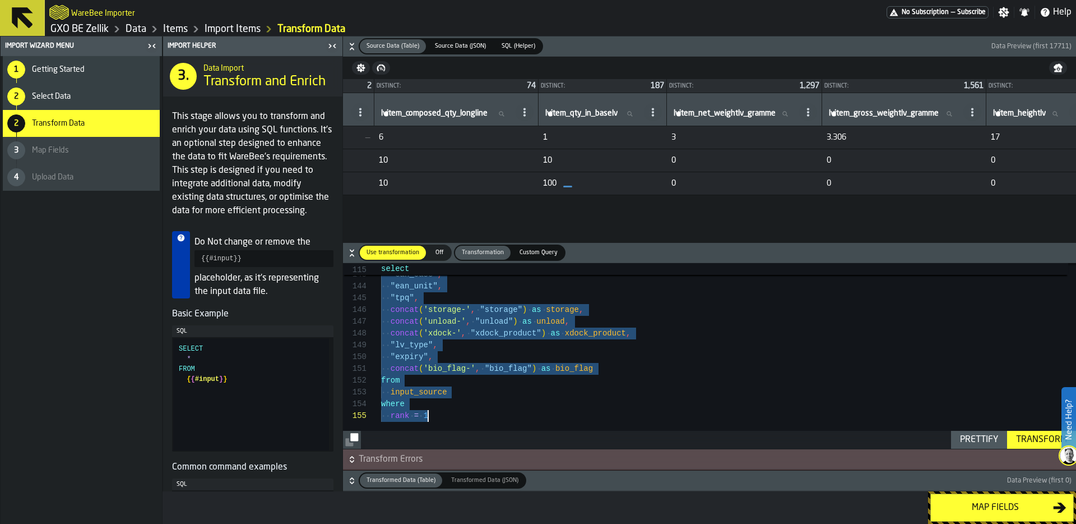
drag, startPoint x: 381, startPoint y: 339, endPoint x: 448, endPoint y: 523, distance: 195.6
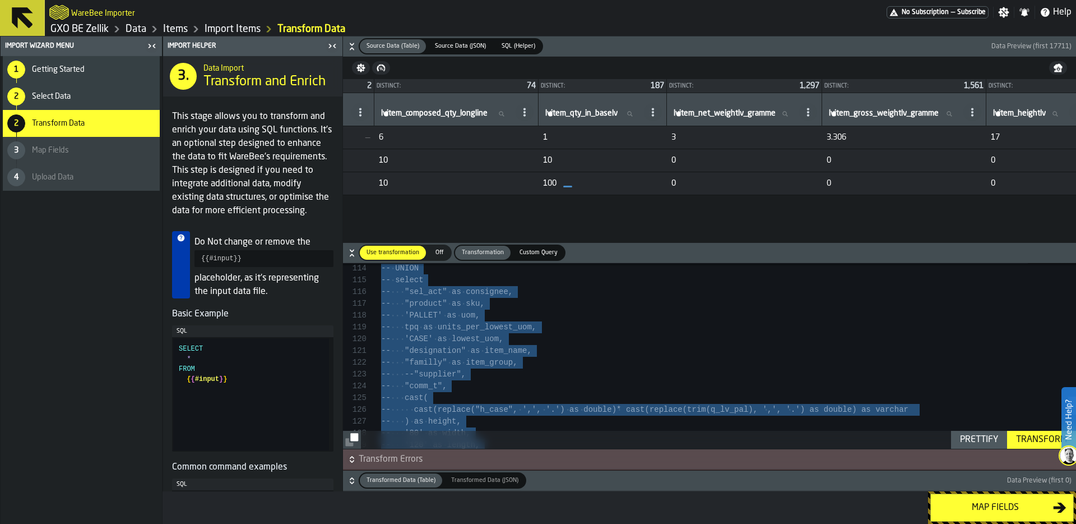
click at [968, 443] on div "Prettify" at bounding box center [979, 439] width 47 height 13
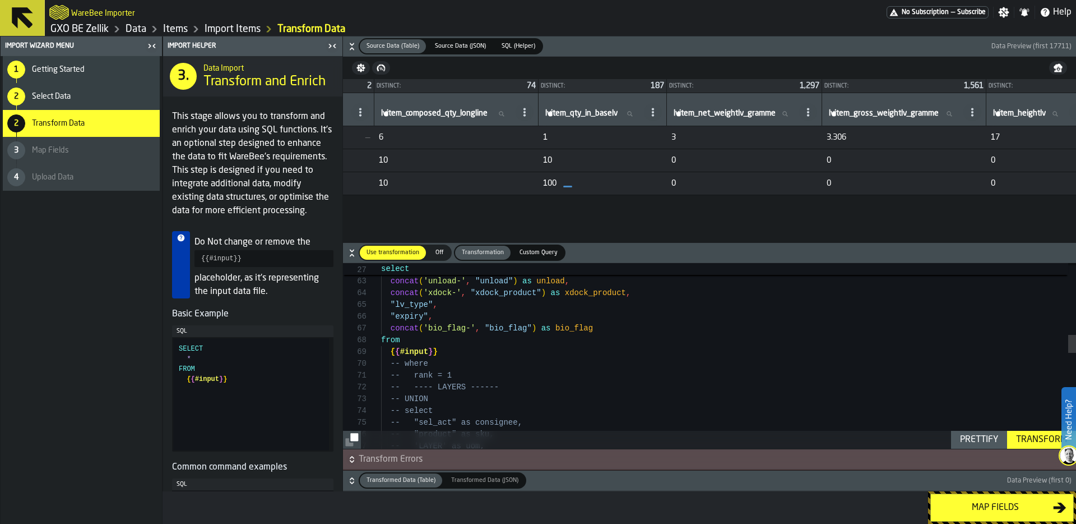
click at [482, 355] on div ""lv_type" , concat ( 'xdock-' , "xdock_product" ) as xdock_product , concat ( '…" at bounding box center [728, 478] width 695 height 1884
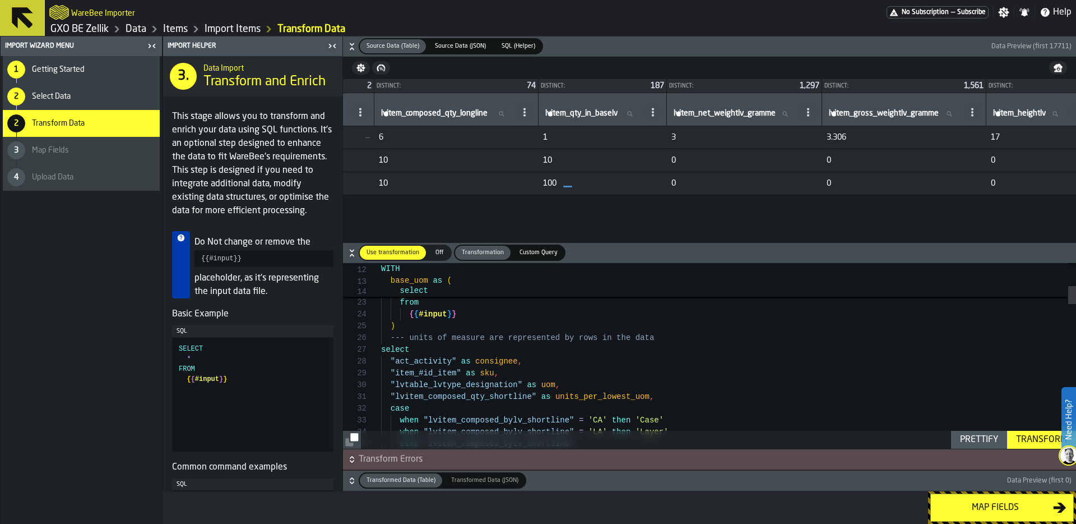
scroll to position [82, 0]
drag, startPoint x: 391, startPoint y: 360, endPoint x: 457, endPoint y: 364, distance: 66.9
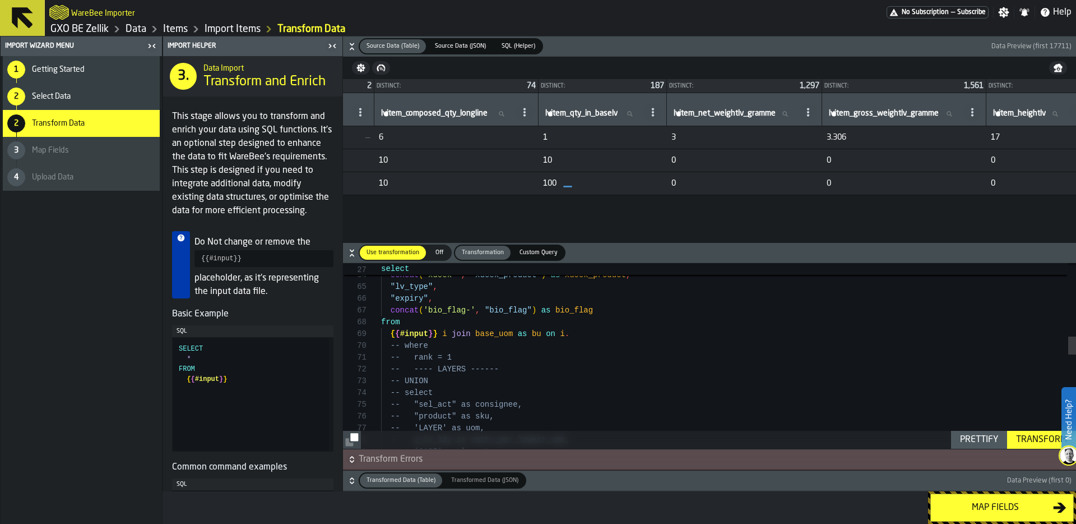
click at [586, 332] on div "concat ( 'unload-' , "unload" ) as unload , concat ( 'xdock-' , "xdock_product"…" at bounding box center [728, 460] width 695 height 1884
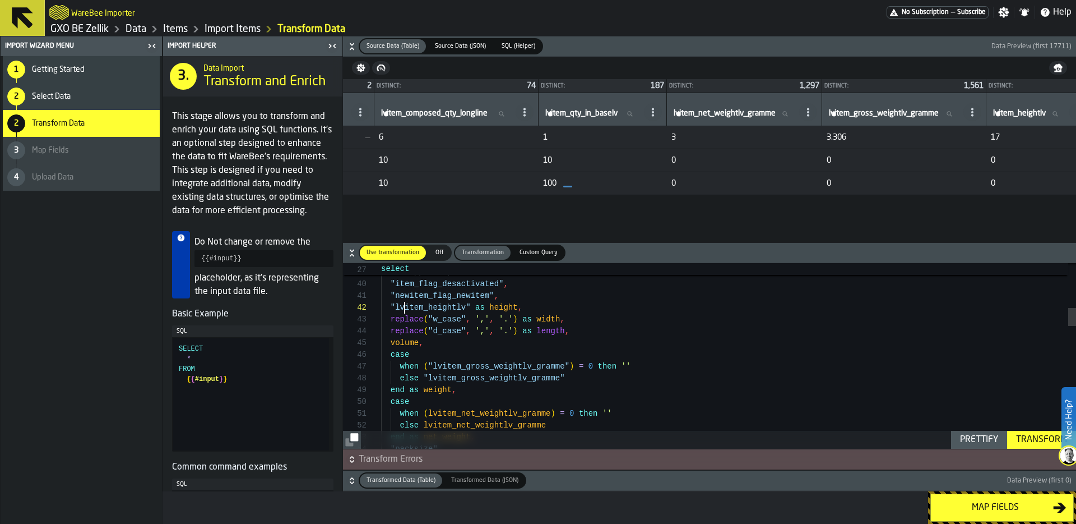
scroll to position [12, 0]
drag, startPoint x: 391, startPoint y: 305, endPoint x: 486, endPoint y: 307, distance: 95.3
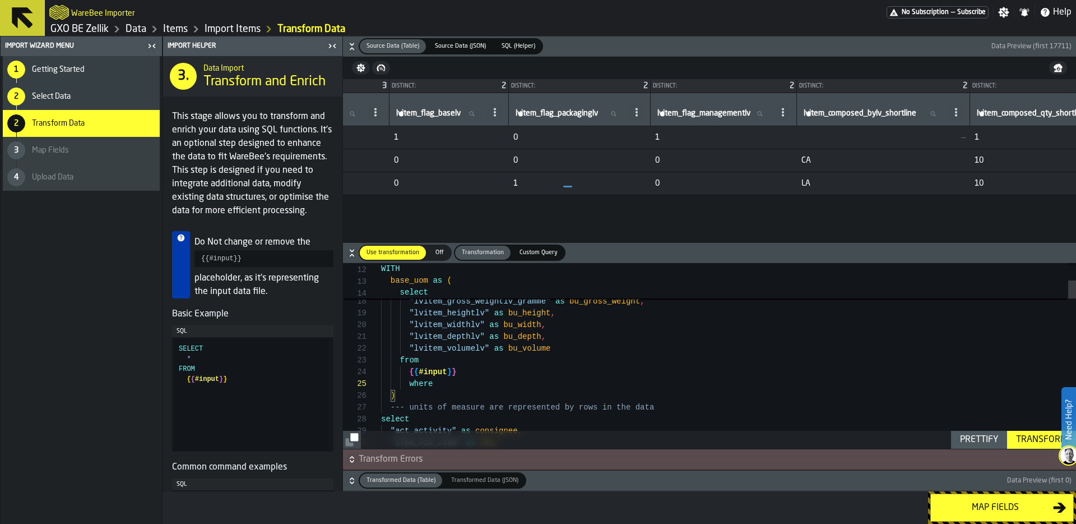
scroll to position [0, 2307]
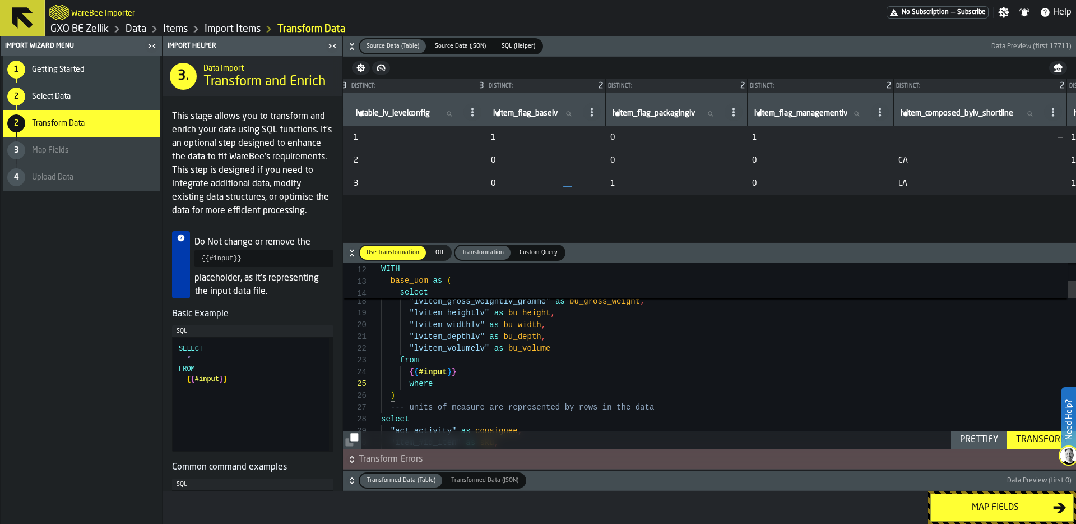
click at [601, 109] on span at bounding box center [592, 112] width 18 height 18
click at [687, 160] on span "Copy Header as SQL" at bounding box center [671, 161] width 80 height 13
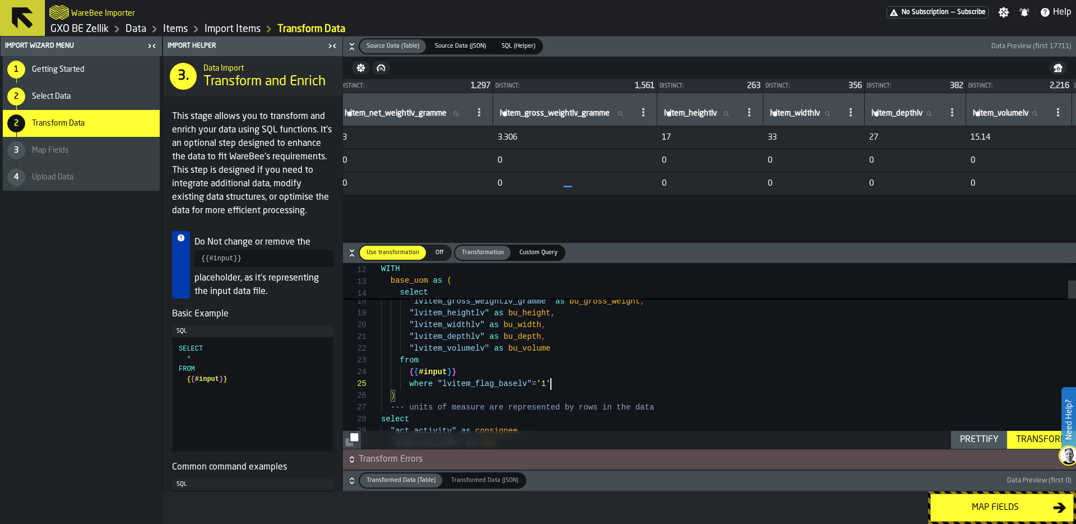
scroll to position [0, 3728]
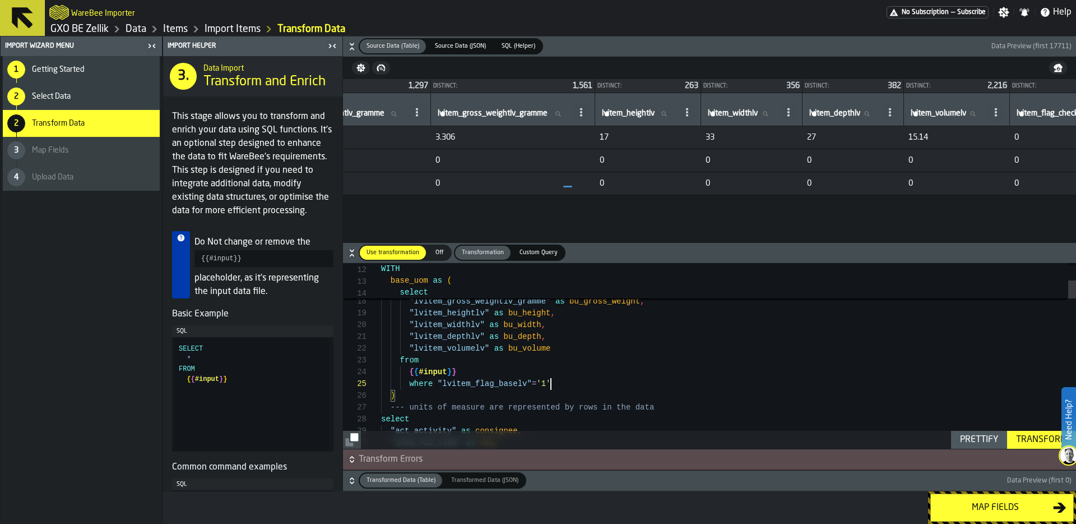
type textarea "**********"
drag, startPoint x: 800, startPoint y: 160, endPoint x: 780, endPoint y: 160, distance: 20.2
click at [701, 160] on td "0" at bounding box center [648, 160] width 106 height 23
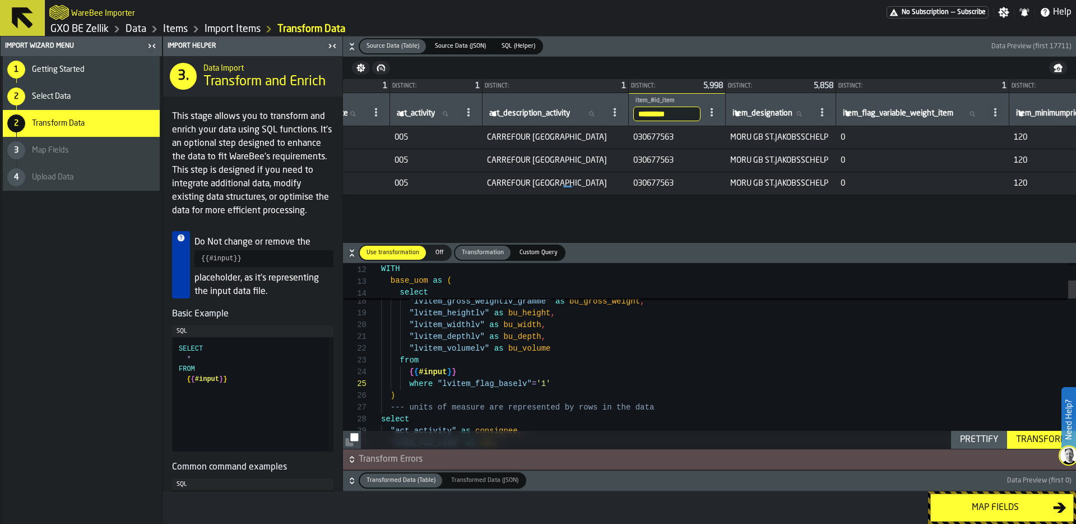
scroll to position [0, 0]
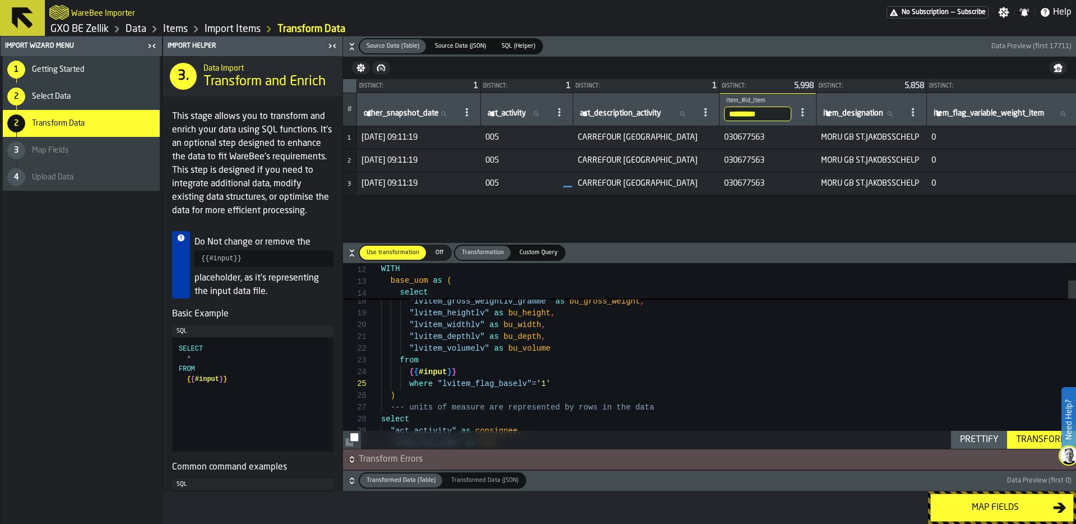
click at [791, 110] on input "*********" at bounding box center [757, 114] width 67 height 15
click at [791, 109] on input "*********" at bounding box center [757, 114] width 67 height 15
click at [791, 113] on input "*********" at bounding box center [757, 114] width 67 height 15
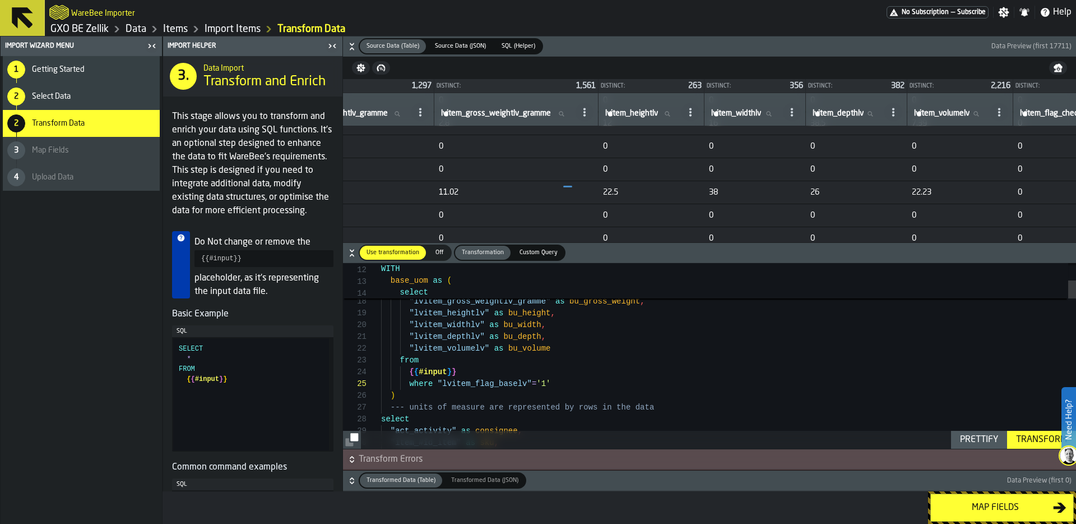
scroll to position [2068, 3796]
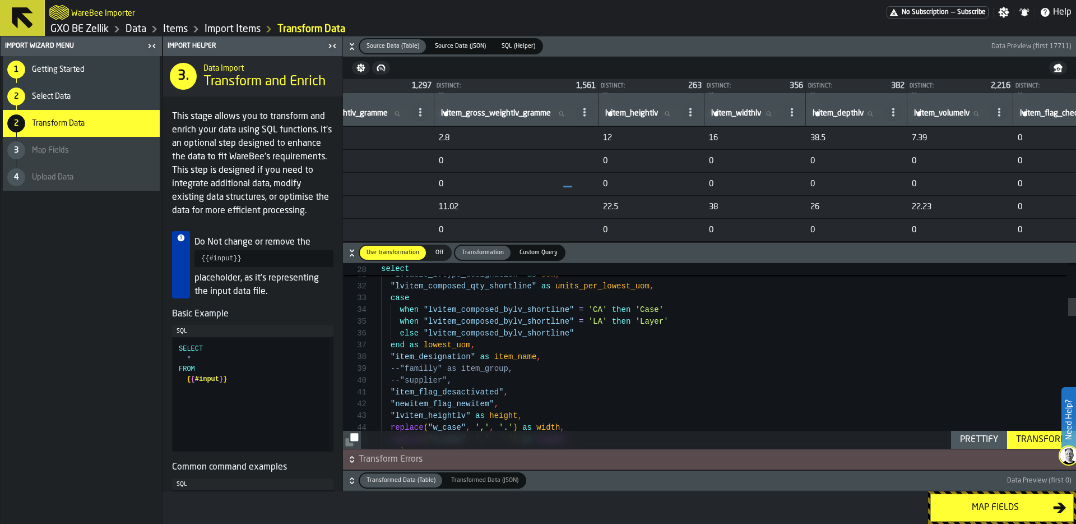
click at [705, 174] on td "0" at bounding box center [652, 183] width 106 height 23
drag, startPoint x: 752, startPoint y: 161, endPoint x: 742, endPoint y: 161, distance: 10.7
click at [705, 161] on td "0" at bounding box center [652, 160] width 106 height 23
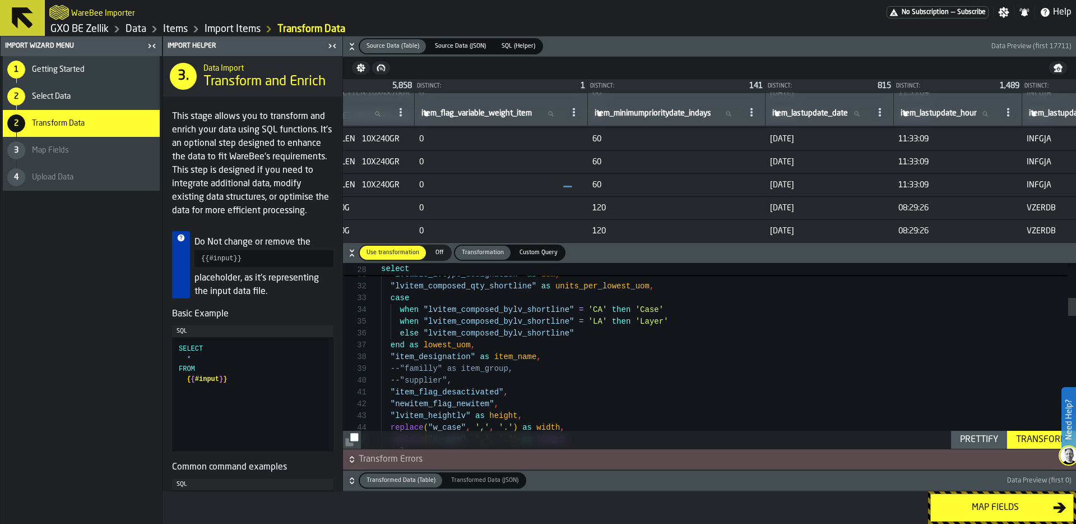
scroll to position [2067, 166]
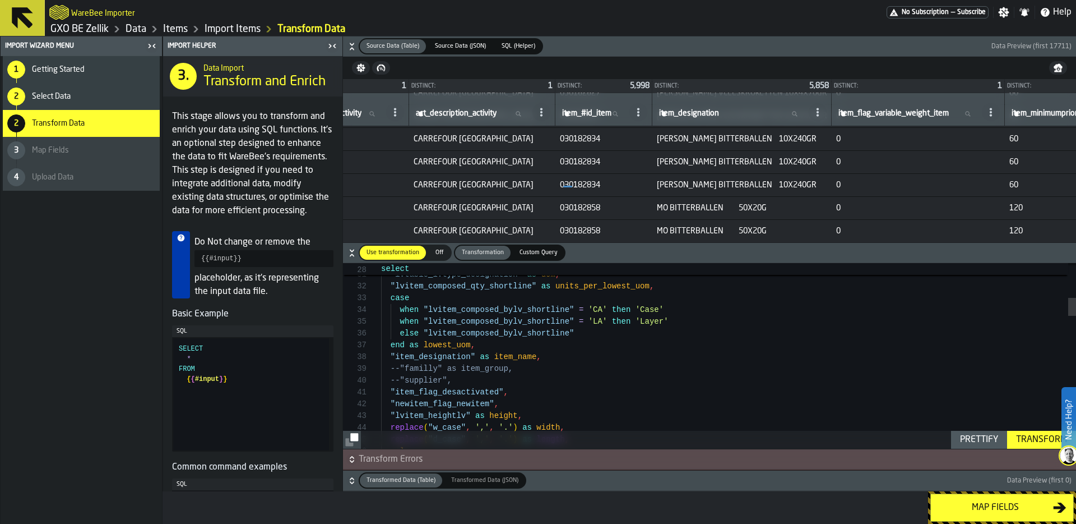
click at [605, 160] on span "030182834" at bounding box center [604, 162] width 88 height 9
copy span "030182834"
click at [604, 115] on label "item_#id_item item_#id_item" at bounding box center [593, 114] width 67 height 15
click at [604, 115] on input "item_#id_item item_#id_item" at bounding box center [593, 114] width 67 height 15
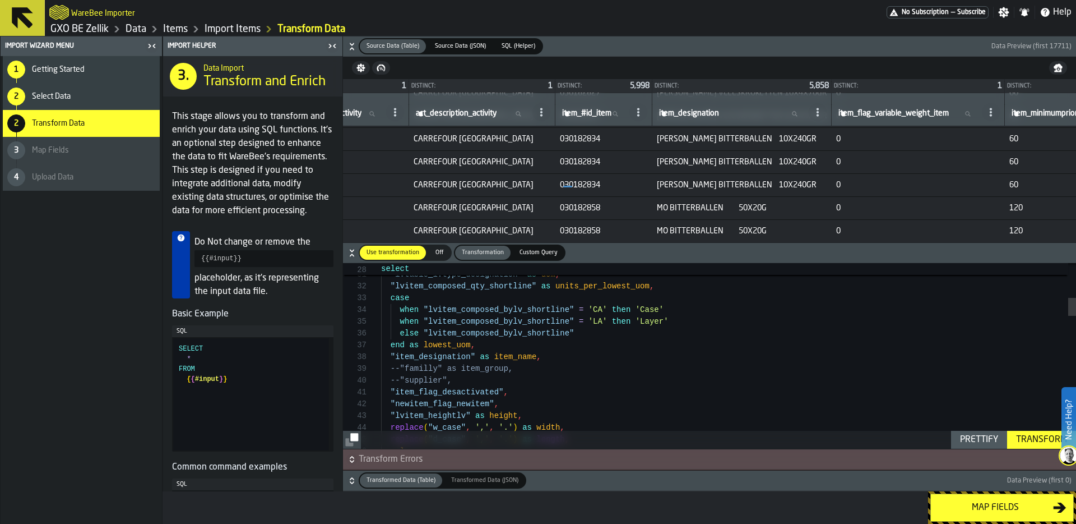
paste input "*********"
type input "*********"
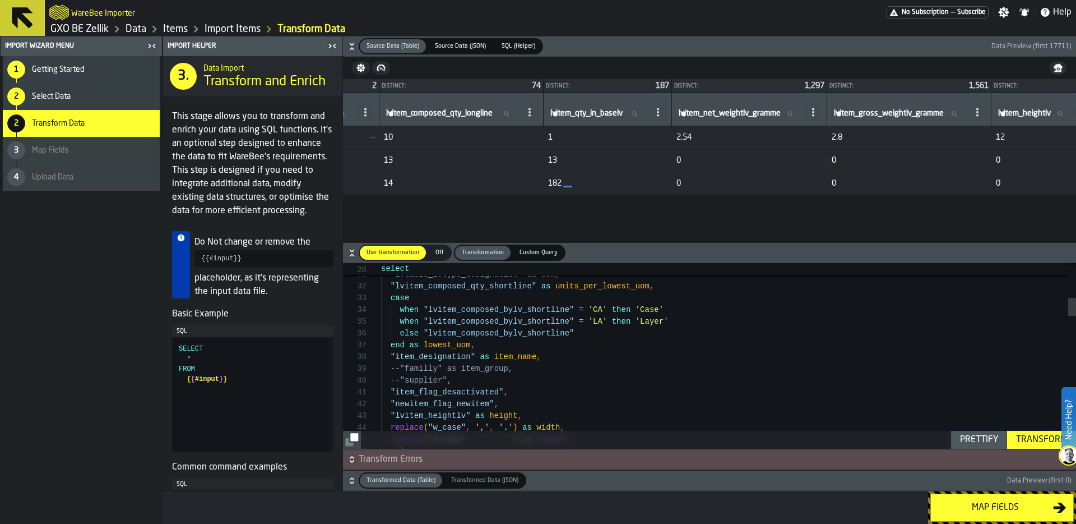
scroll to position [0, 3669]
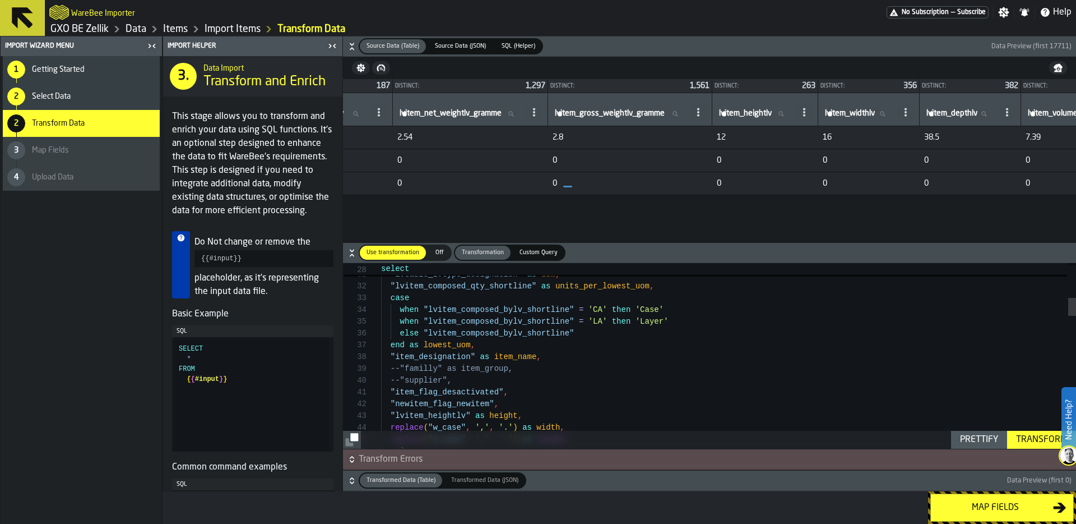
drag, startPoint x: 915, startPoint y: 112, endPoint x: 869, endPoint y: 112, distance: 45.4
click at [793, 112] on input "lvitem_heightlv lvitem_heightlv" at bounding box center [755, 114] width 76 height 15
click at [814, 141] on span "12" at bounding box center [765, 137] width 97 height 9
click at [814, 138] on span "12" at bounding box center [765, 137] width 97 height 9
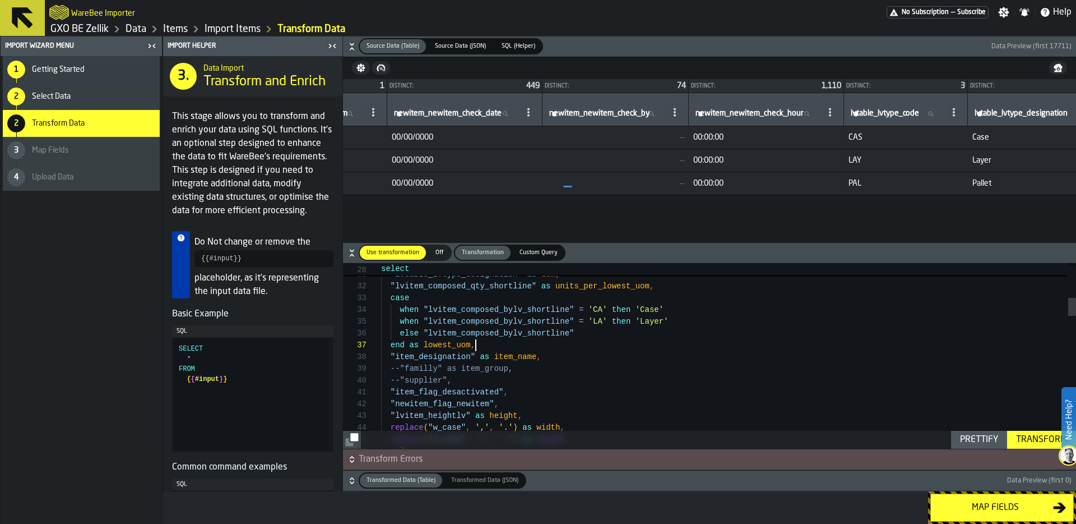
scroll to position [71, 0]
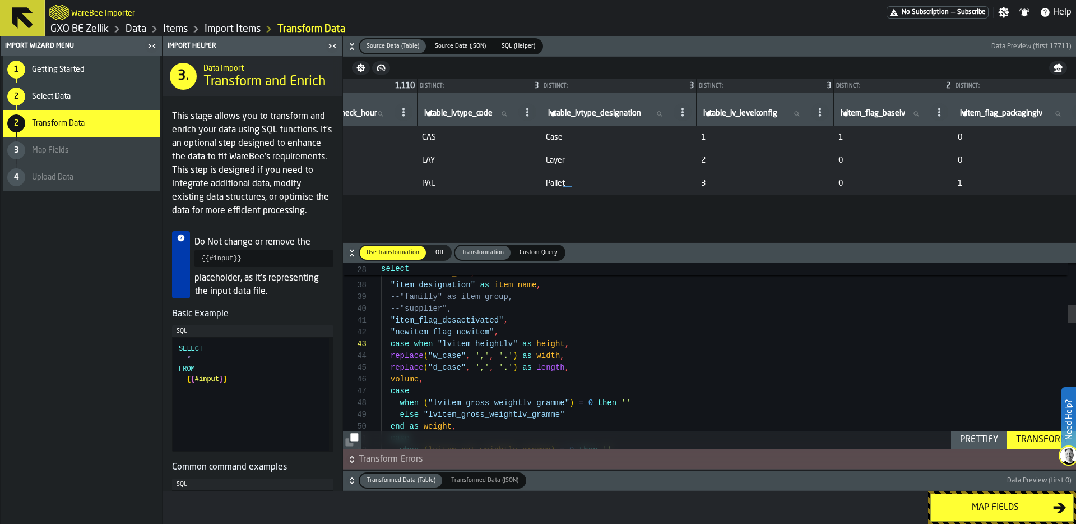
scroll to position [0, 2018]
click at [528, 111] on circle at bounding box center [527, 112] width 2 height 2
click at [565, 158] on span "Copy Header as SQL" at bounding box center [544, 161] width 80 height 13
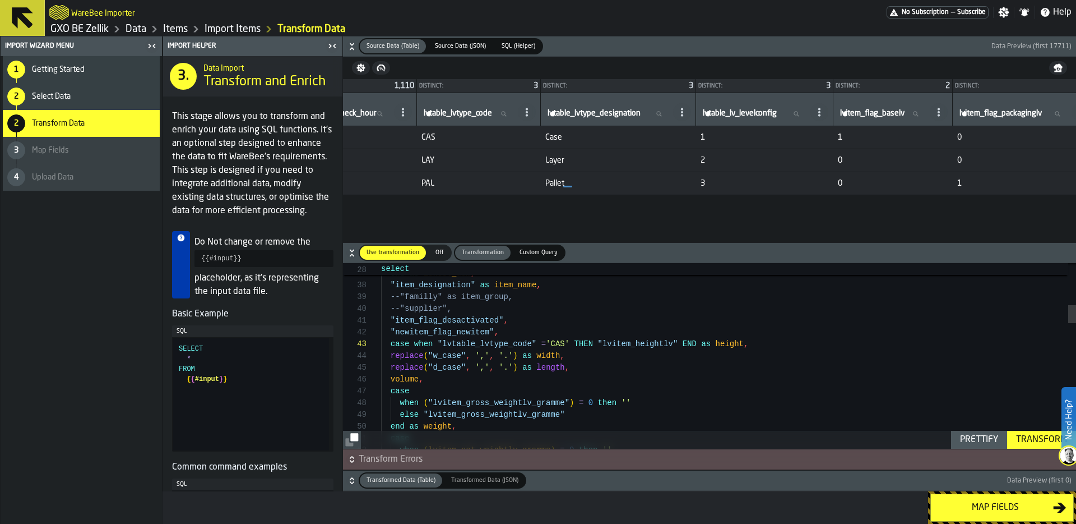
click at [971, 436] on div "Prettify" at bounding box center [979, 439] width 47 height 13
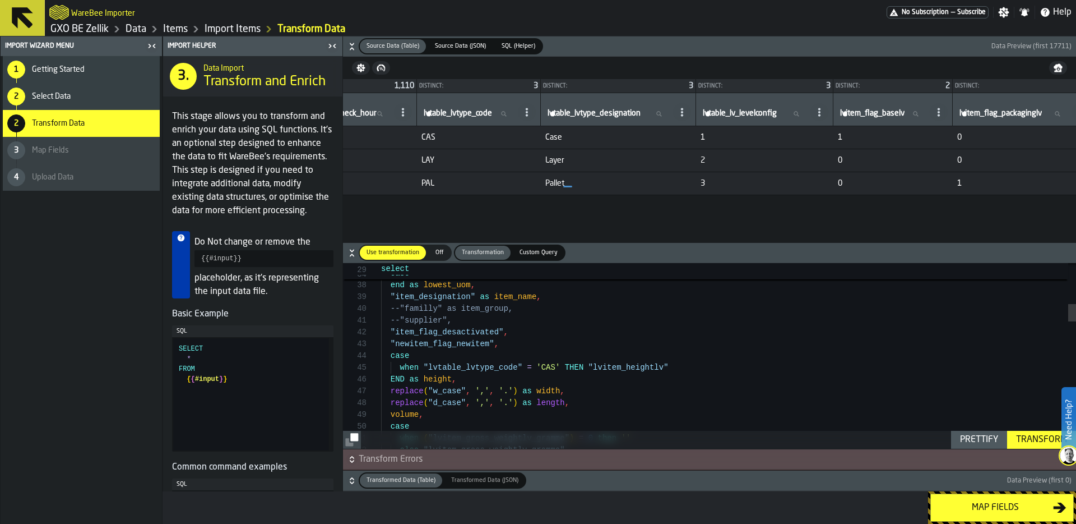
scroll to position [47, 0]
drag, startPoint x: 398, startPoint y: 365, endPoint x: 712, endPoint y: 363, distance: 314.5
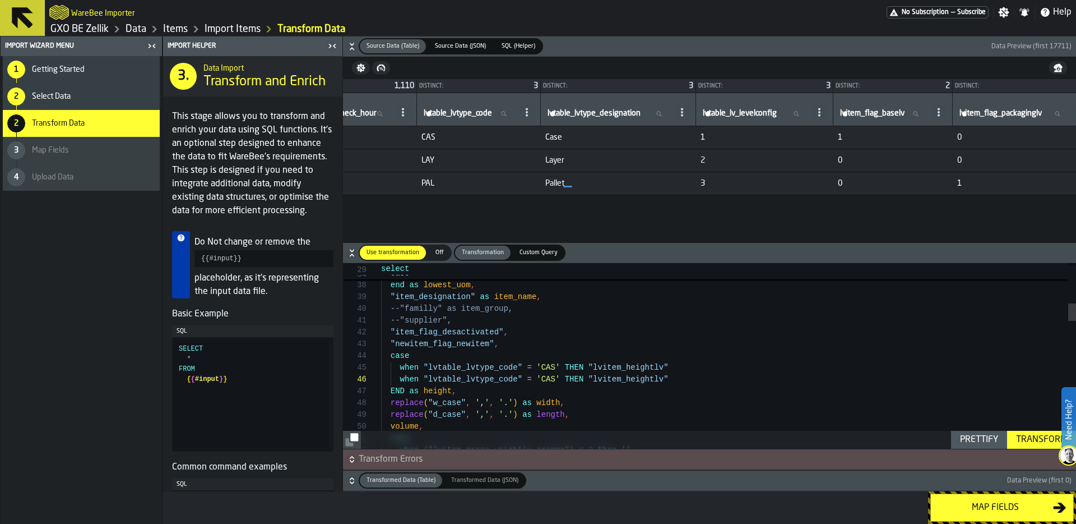
type textarea "**********"
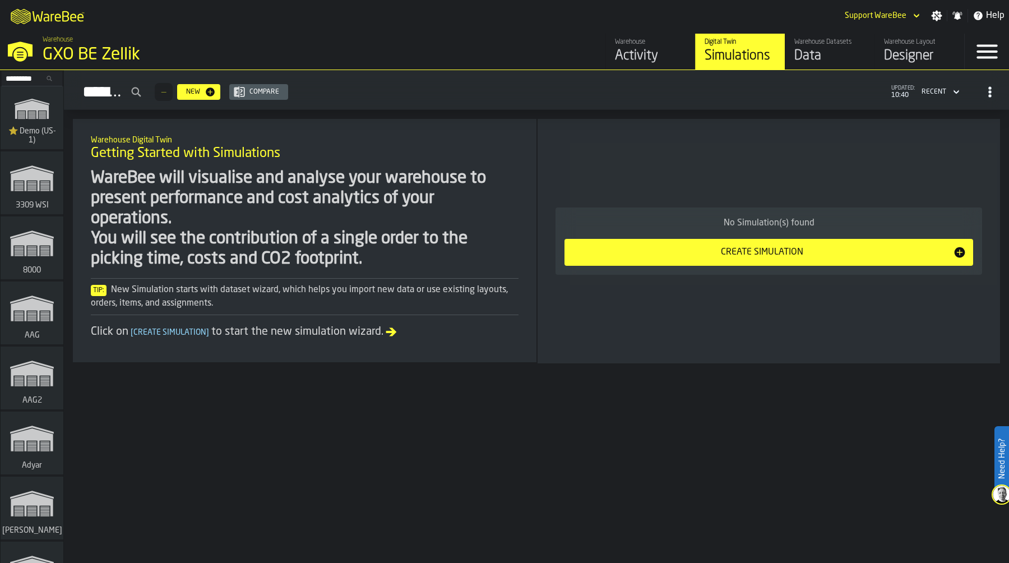
click at [19, 78] on input "Search..." at bounding box center [32, 78] width 58 height 12
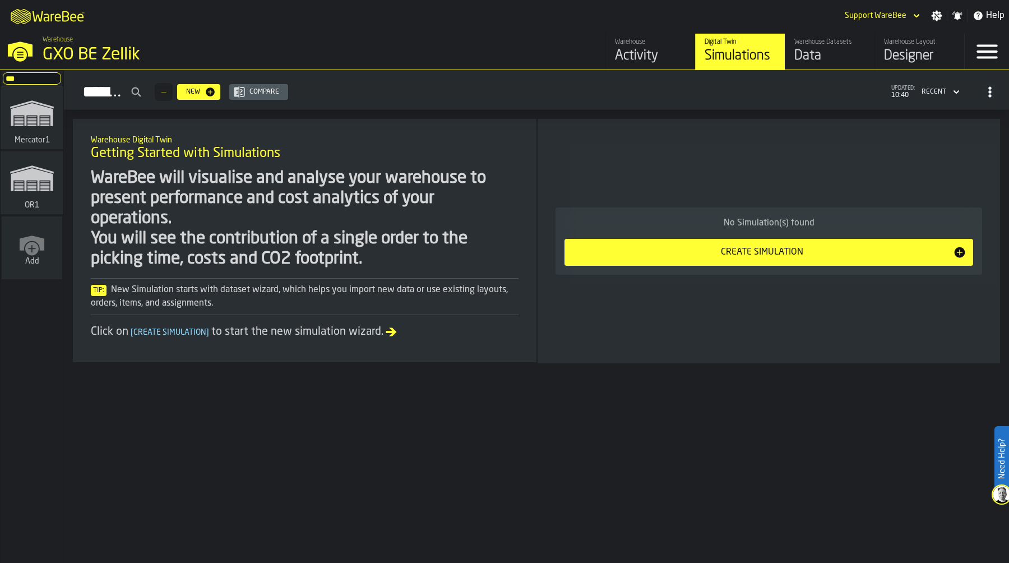
type input "***"
click at [38, 186] on polygon "link-to-/wh/i/02d92962-0f11-4133-9763-7cb092bceeef/simulations" at bounding box center [32, 179] width 42 height 23
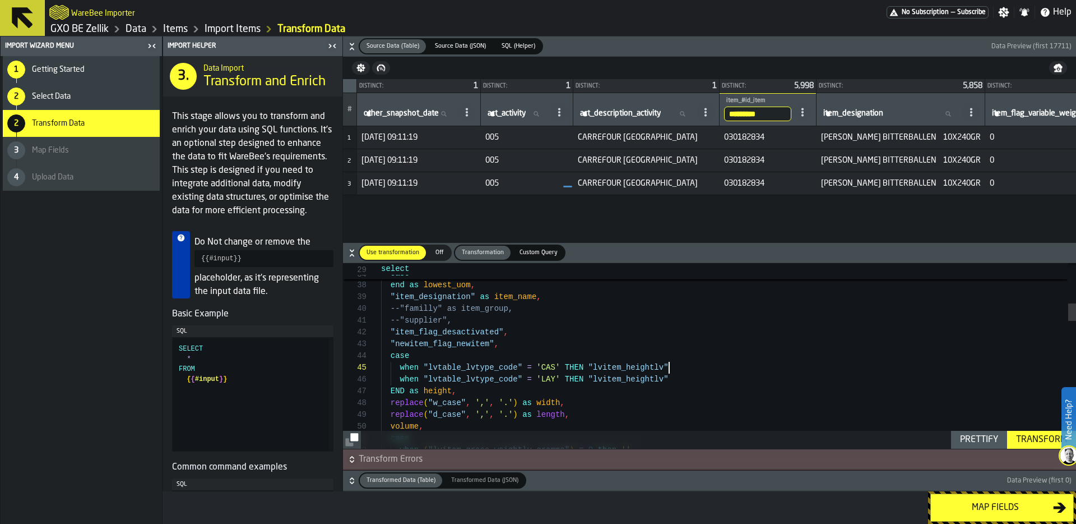
scroll to position [0, 2018]
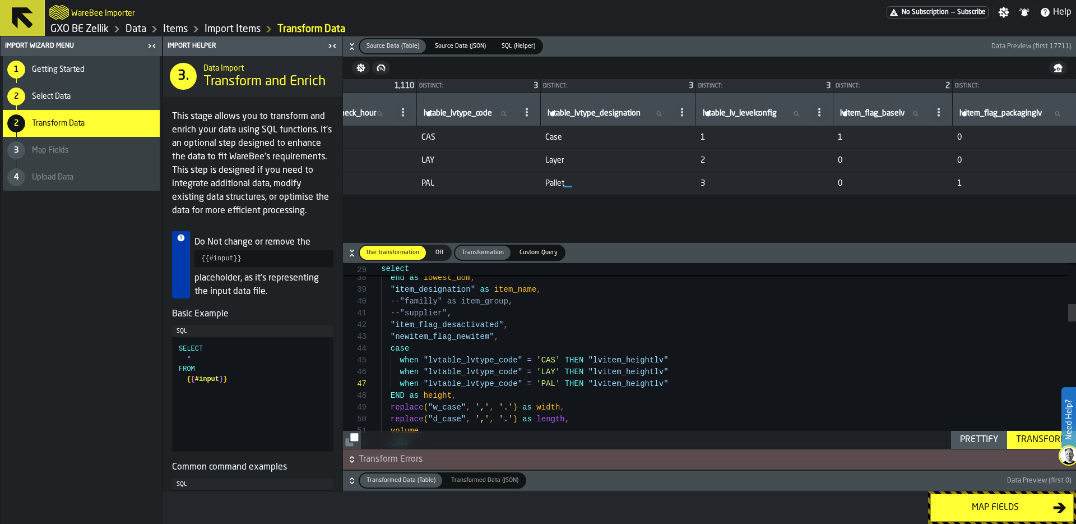
drag, startPoint x: 679, startPoint y: 385, endPoint x: 589, endPoint y: 381, distance: 89.8
drag, startPoint x: 589, startPoint y: 381, endPoint x: 740, endPoint y: 386, distance: 150.9
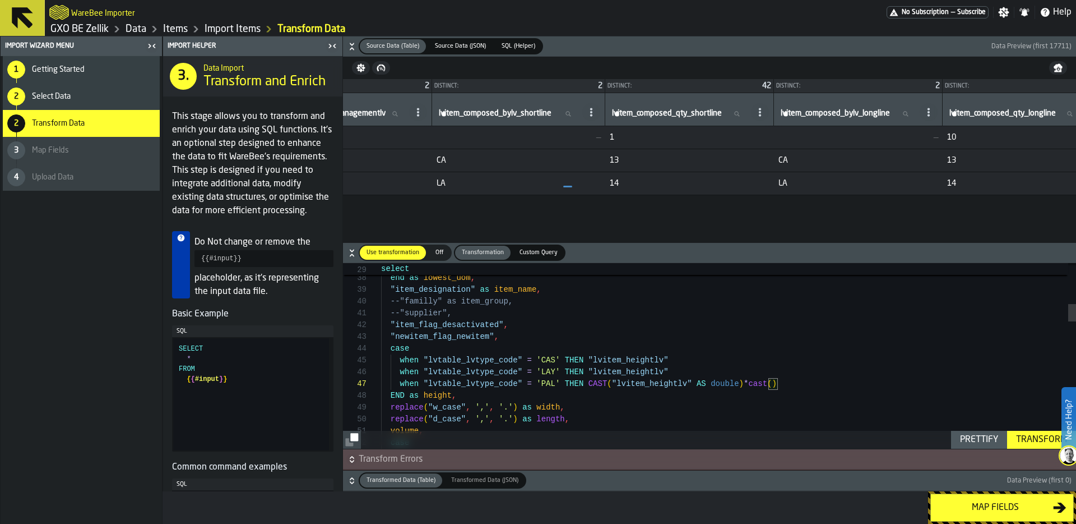
scroll to position [0, 2933]
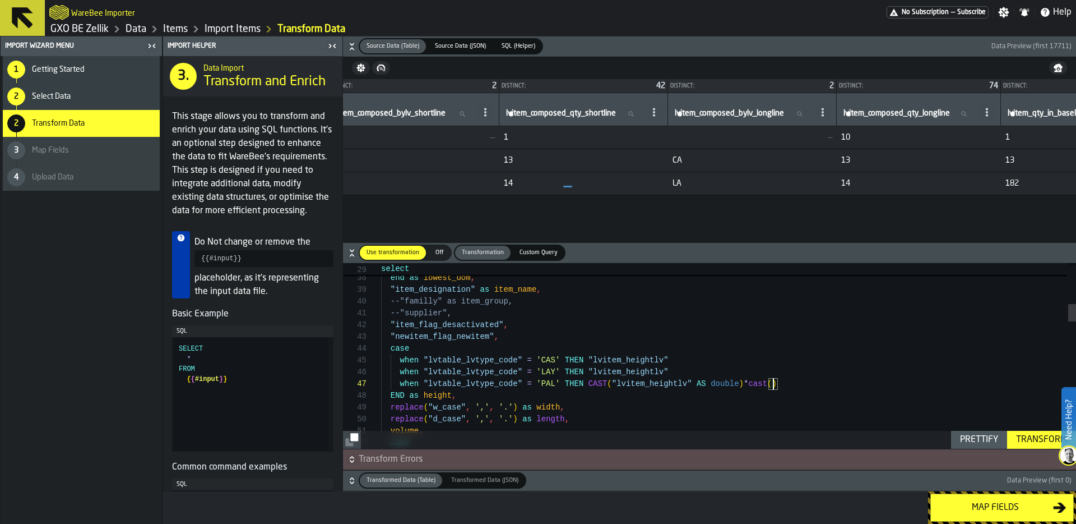
click at [659, 109] on icon at bounding box center [654, 112] width 9 height 9
drag, startPoint x: 740, startPoint y: 386, endPoint x: 734, endPoint y: 163, distance: 223.2
click at [734, 163] on span "Copy Header as SQL" at bounding box center [721, 161] width 80 height 13
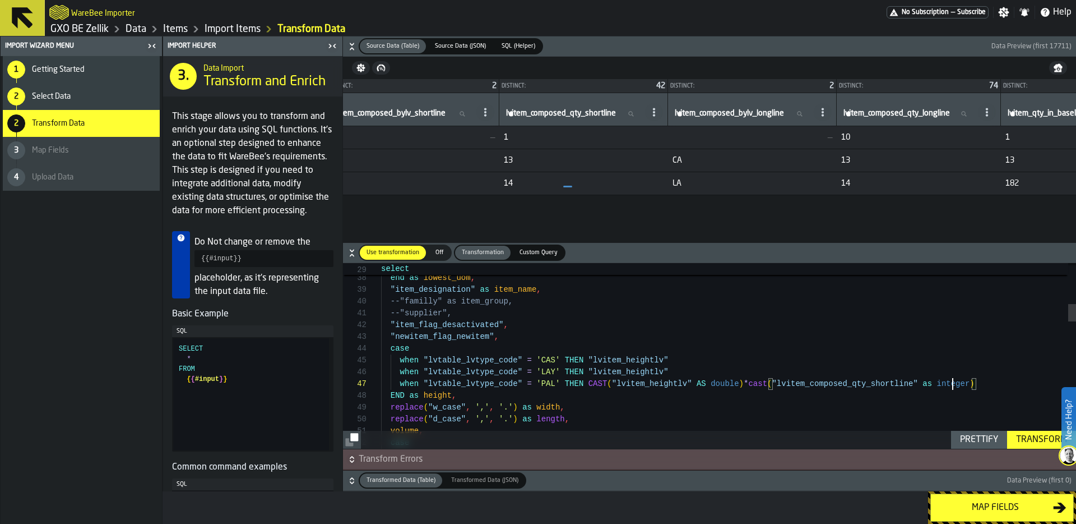
drag, startPoint x: 734, startPoint y: 163, endPoint x: 993, endPoint y: 383, distance: 340.4
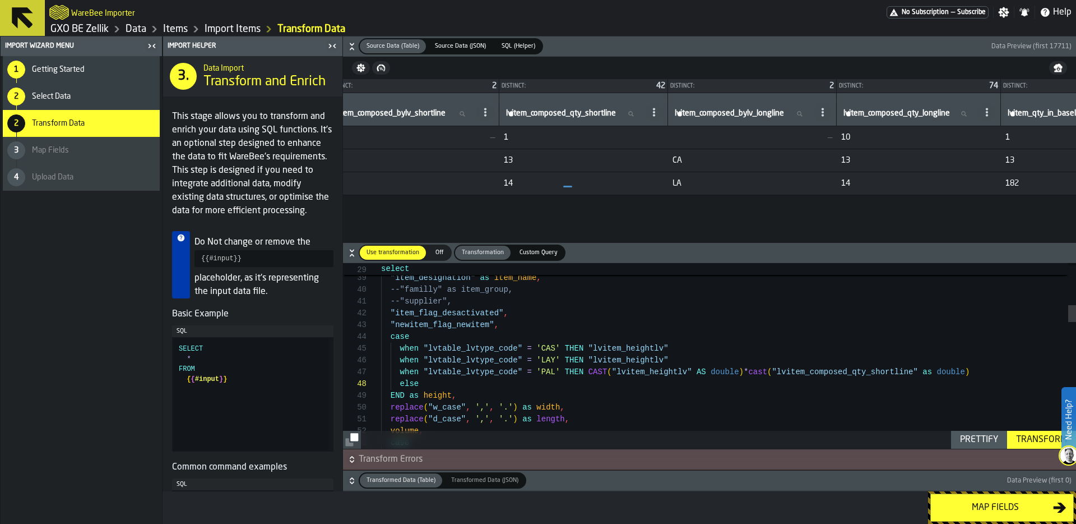
scroll to position [59, 0]
drag, startPoint x: 993, startPoint y: 383, endPoint x: 587, endPoint y: 356, distance: 407.3
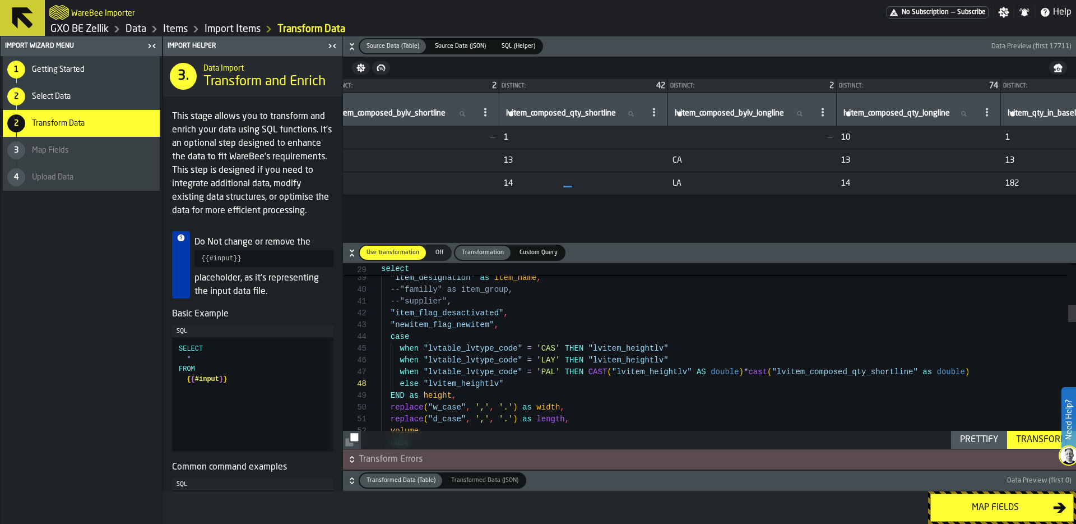
drag, startPoint x: 587, startPoint y: 356, endPoint x: 980, endPoint y: 440, distance: 401.8
click at [980, 440] on div "Prettify" at bounding box center [979, 439] width 47 height 13
click at [1032, 441] on div "Transform" at bounding box center [1042, 439] width 60 height 13
click at [354, 460] on icon "button-" at bounding box center [351, 458] width 11 height 11
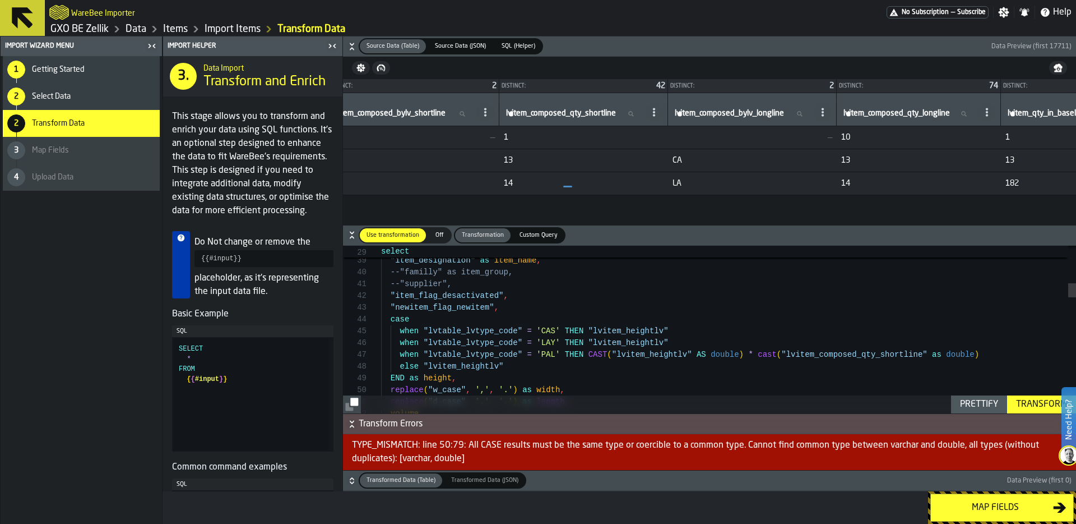
click at [352, 424] on icon "button-" at bounding box center [352, 425] width 4 height 3
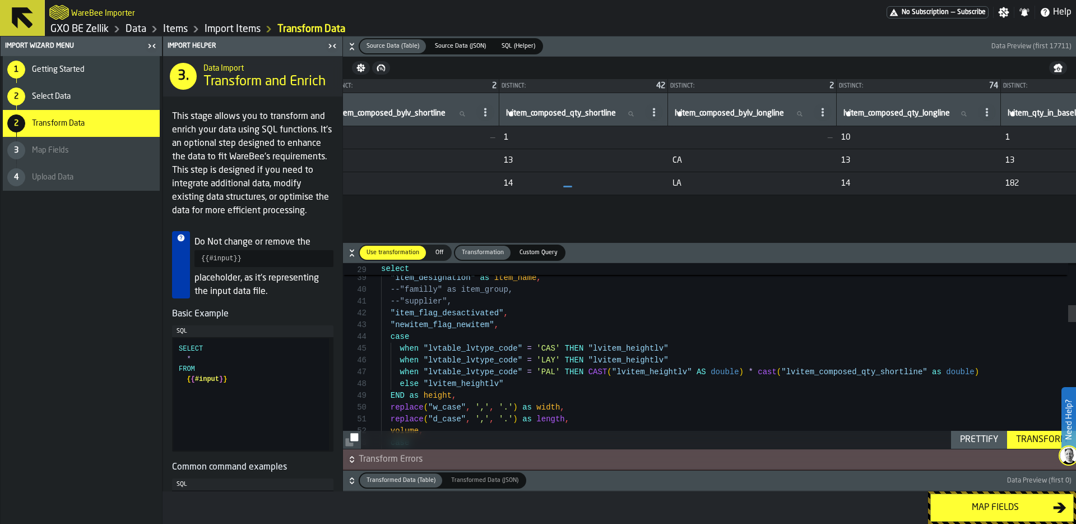
scroll to position [71, 0]
drag, startPoint x: 980, startPoint y: 440, endPoint x: 1036, endPoint y: 442, distance: 56.7
click at [1036, 442] on div "Transform" at bounding box center [1042, 439] width 60 height 13
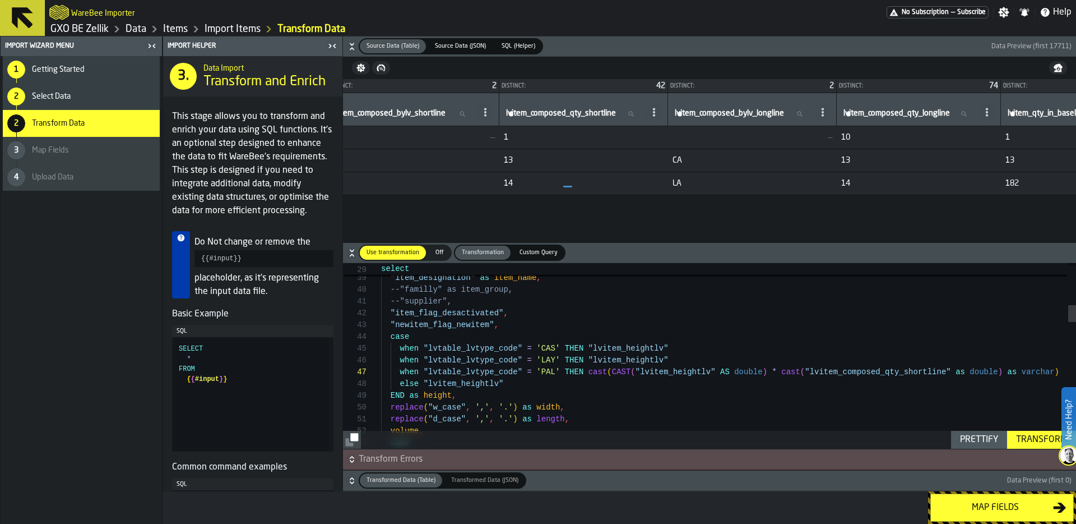
drag, startPoint x: 1036, startPoint y: 442, endPoint x: 536, endPoint y: 452, distance: 500.1
click at [536, 452] on span "Transform Errors" at bounding box center [716, 458] width 715 height 13
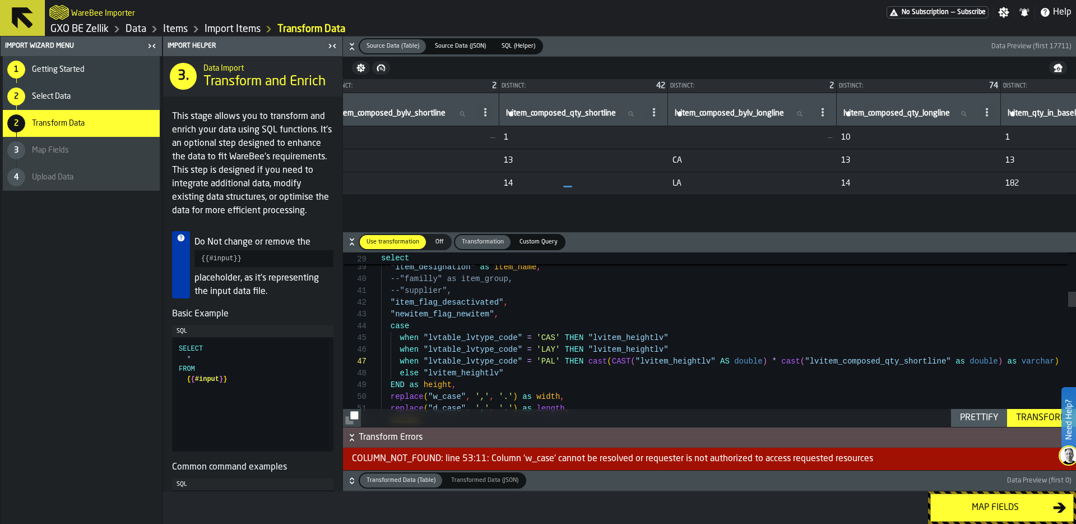
drag, startPoint x: 536, startPoint y: 452, endPoint x: 349, endPoint y: 437, distance: 188.4
click at [349, 437] on icon "button-" at bounding box center [351, 437] width 11 height 11
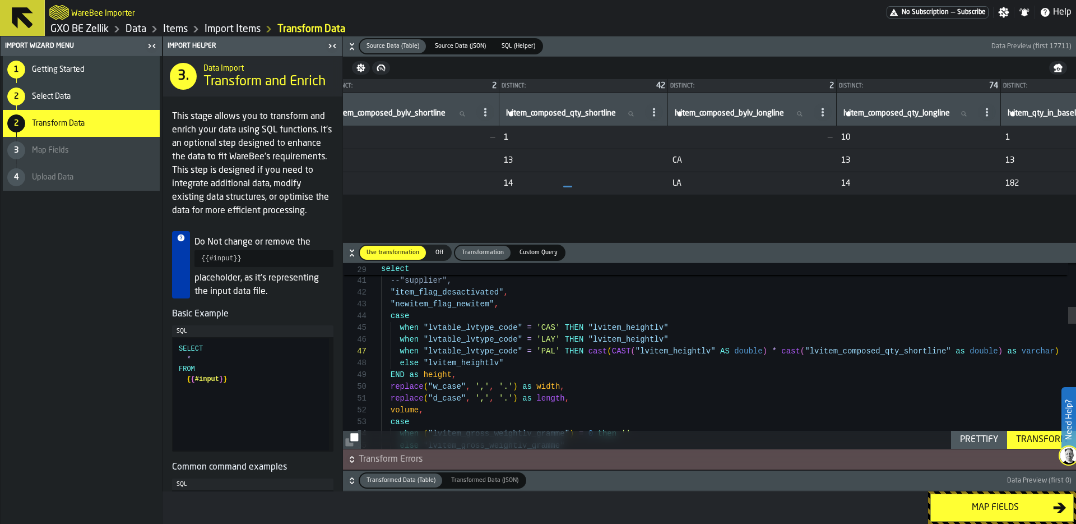
scroll to position [94, 0]
drag, startPoint x: 349, startPoint y: 437, endPoint x: 470, endPoint y: 371, distance: 138.0
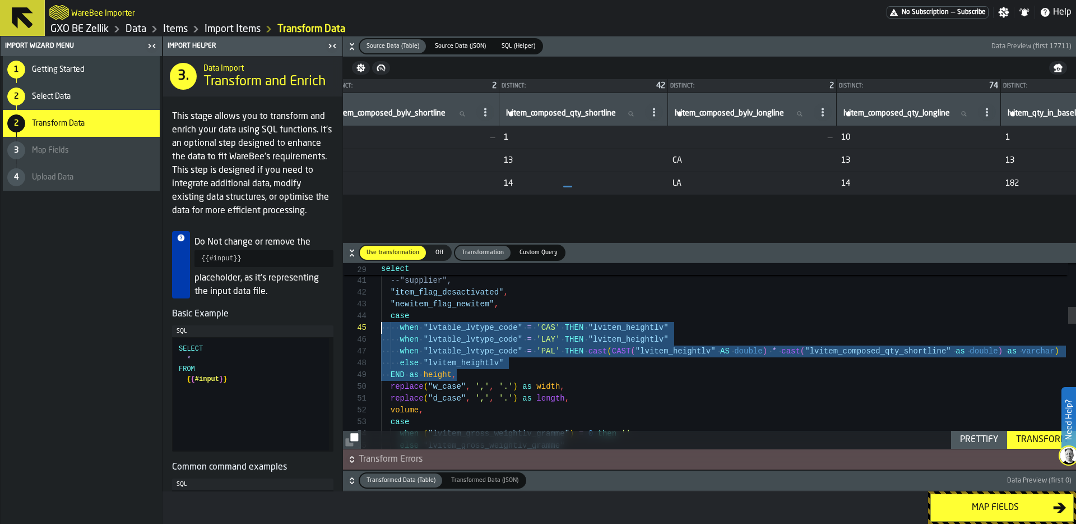
scroll to position [35, 0]
drag, startPoint x: 470, startPoint y: 371, endPoint x: 337, endPoint y: 316, distance: 143.0
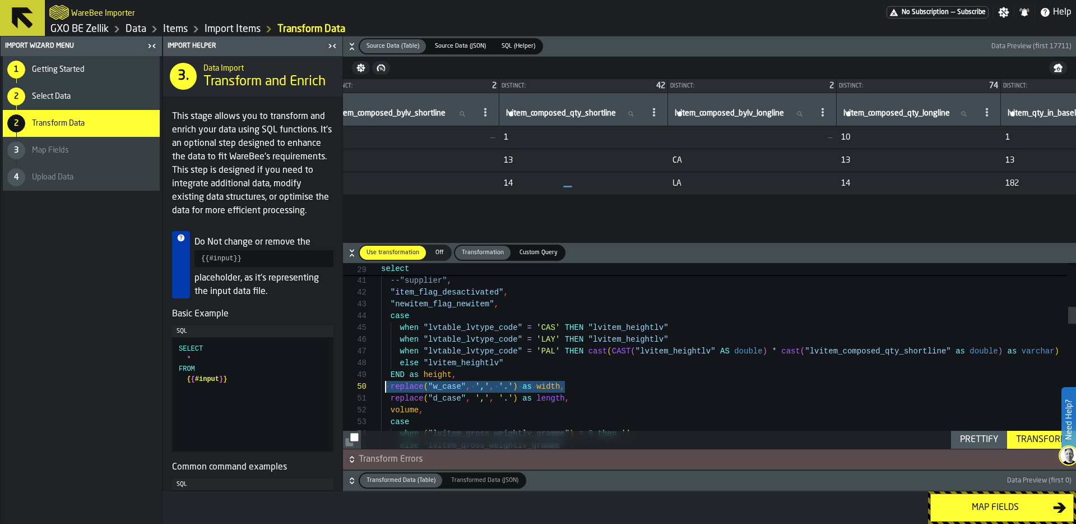
drag, startPoint x: 337, startPoint y: 316, endPoint x: 383, endPoint y: 383, distance: 81.5
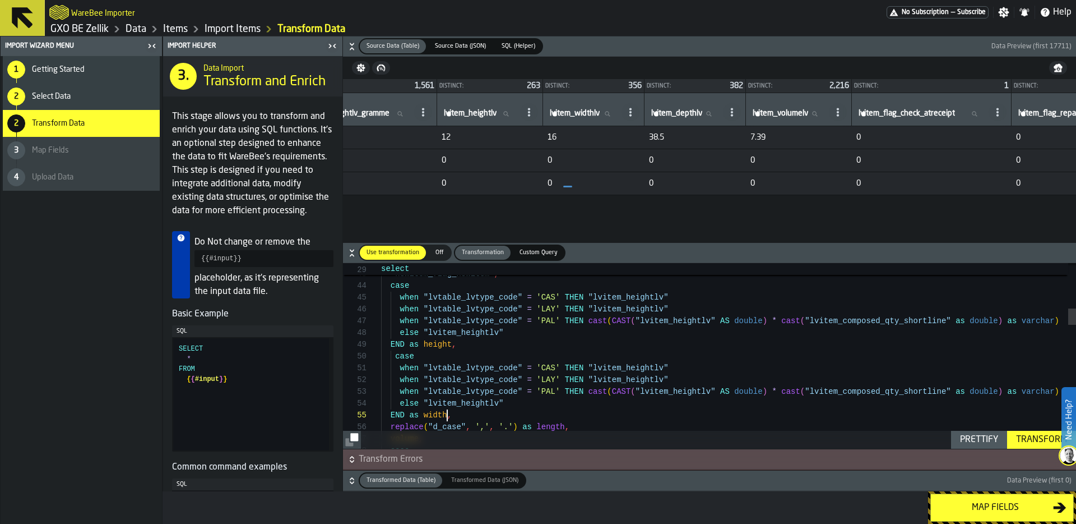
scroll to position [0, 3950]
click at [635, 114] on span at bounding box center [626, 112] width 18 height 18
click at [760, 156] on span "Copy Header as SQL" at bounding box center [738, 161] width 80 height 13
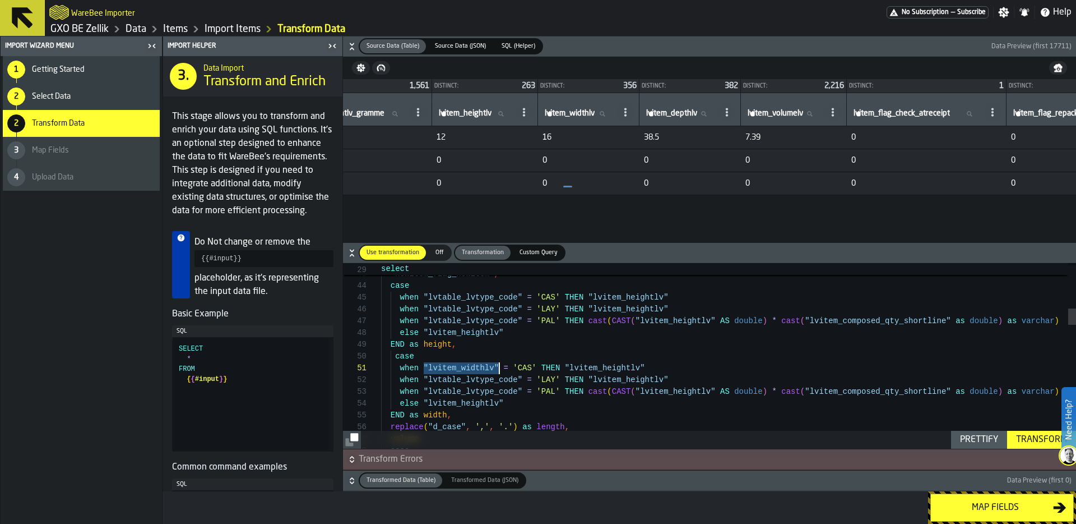
drag, startPoint x: 383, startPoint y: 383, endPoint x: 498, endPoint y: 363, distance: 116.1
drag, startPoint x: 498, startPoint y: 363, endPoint x: 522, endPoint y: 379, distance: 28.8
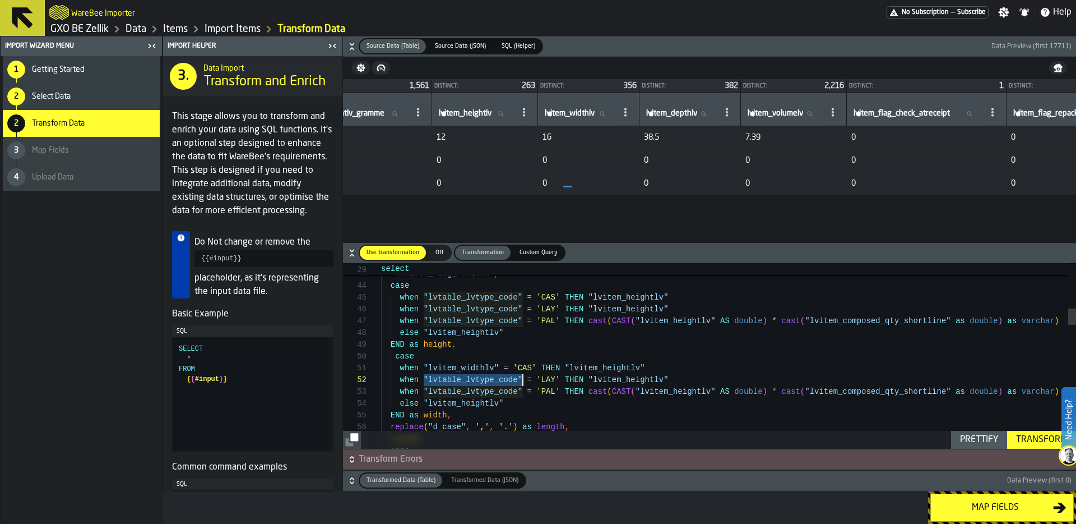
scroll to position [0, 0]
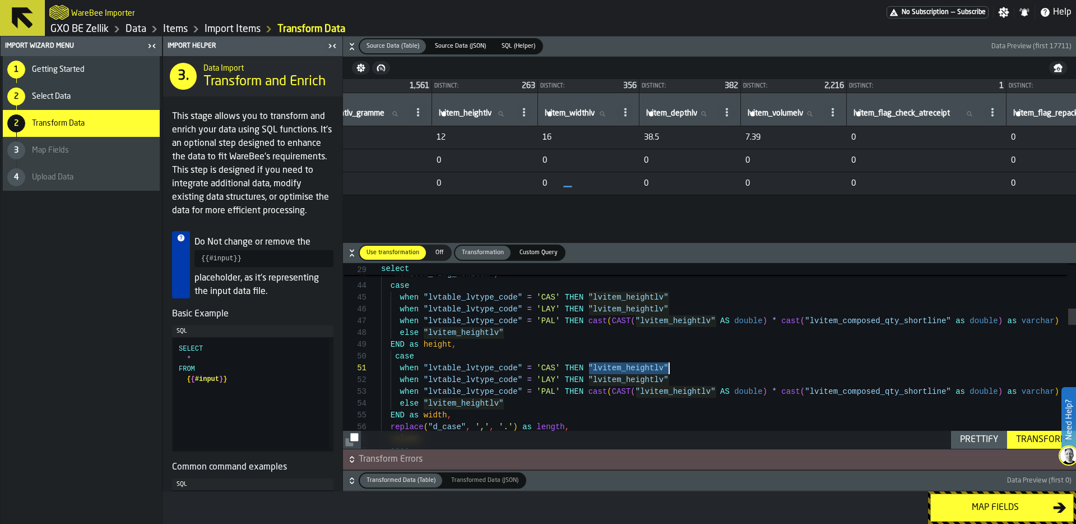
drag, startPoint x: 522, startPoint y: 379, endPoint x: 674, endPoint y: 365, distance: 152.6
drag, startPoint x: 674, startPoint y: 365, endPoint x: 677, endPoint y: 379, distance: 14.4
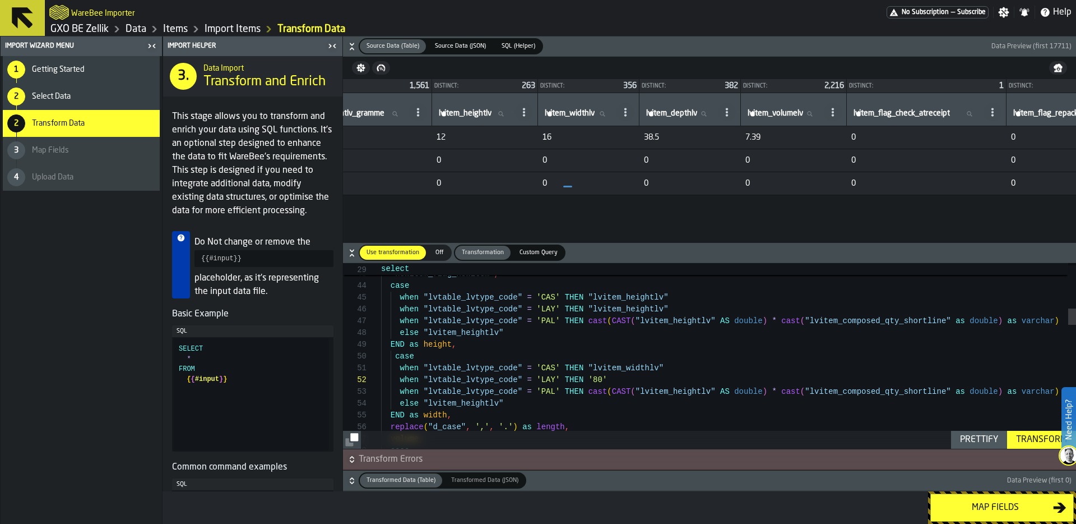
scroll to position [24, 0]
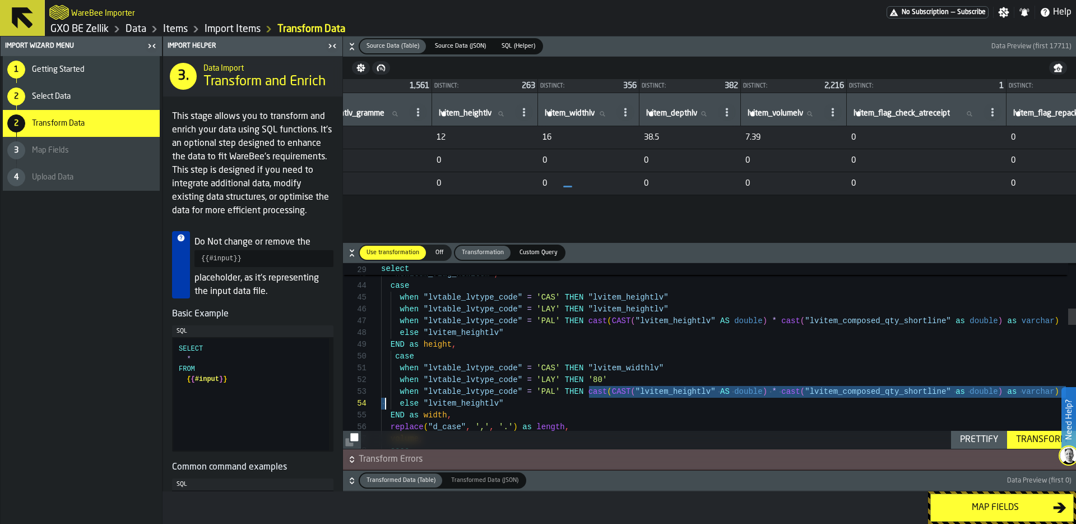
drag, startPoint x: 677, startPoint y: 379, endPoint x: 387, endPoint y: 407, distance: 291.7
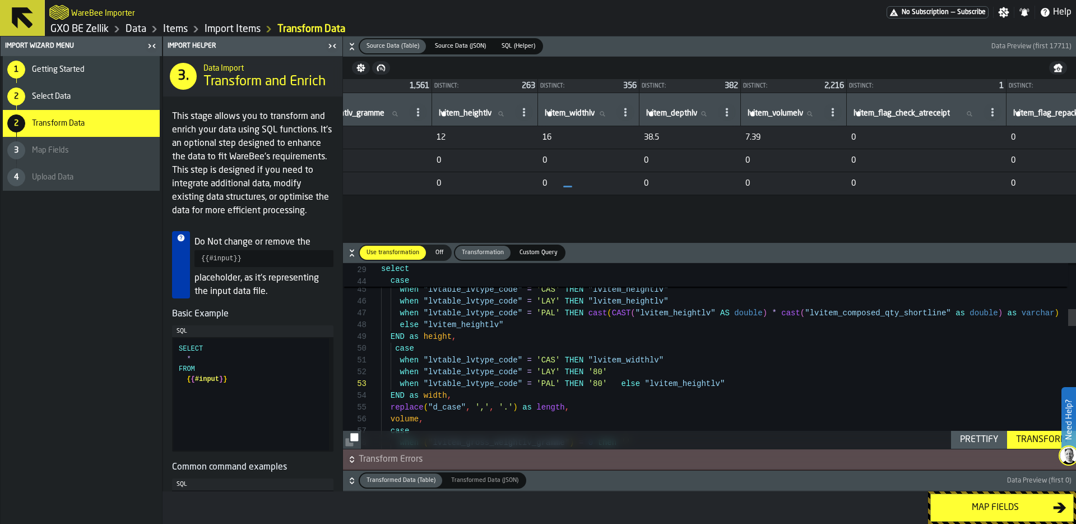
scroll to position [35, 0]
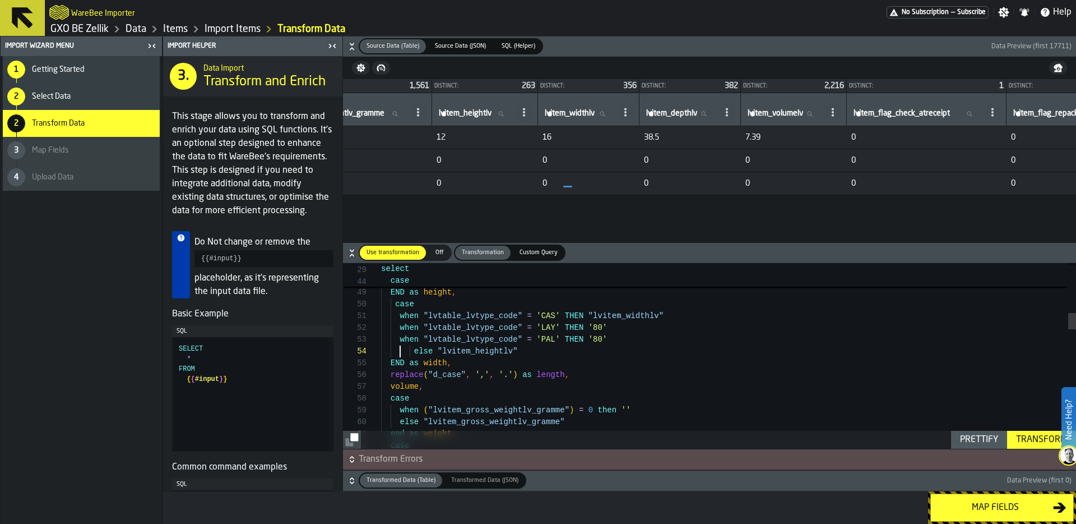
drag, startPoint x: 387, startPoint y: 407, endPoint x: 414, endPoint y: 351, distance: 61.9
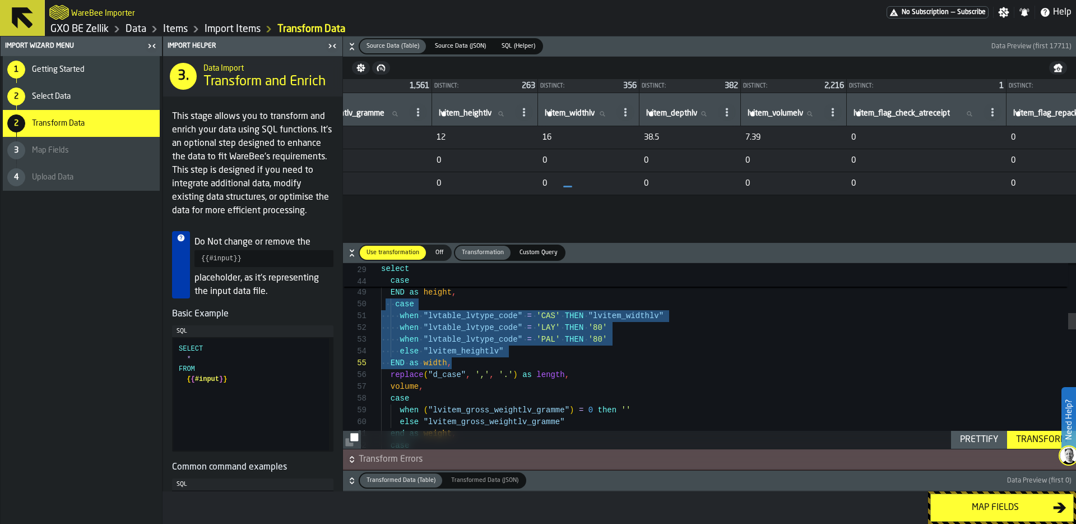
drag, startPoint x: 414, startPoint y: 351, endPoint x: 506, endPoint y: 364, distance: 92.8
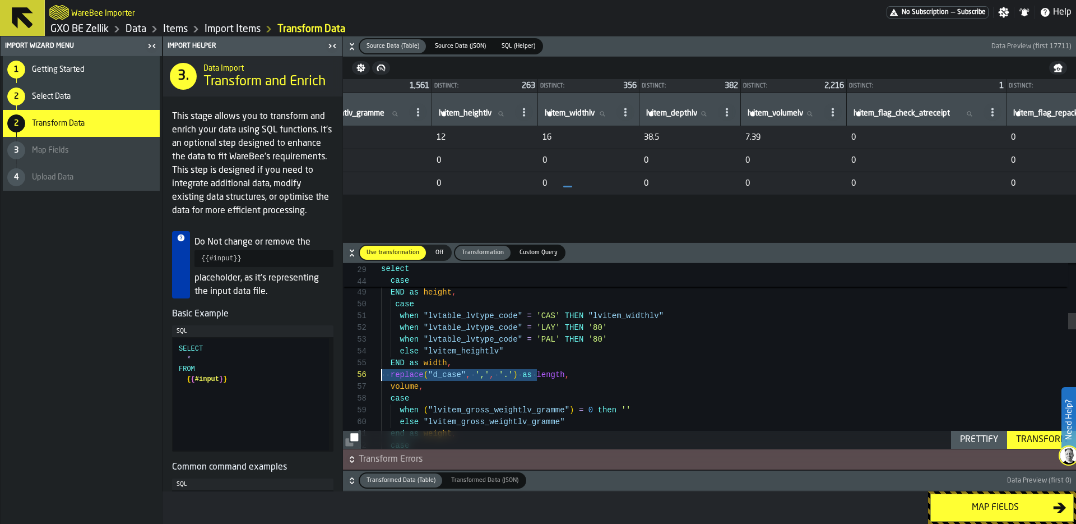
drag, startPoint x: 506, startPoint y: 364, endPoint x: 379, endPoint y: 374, distance: 127.1
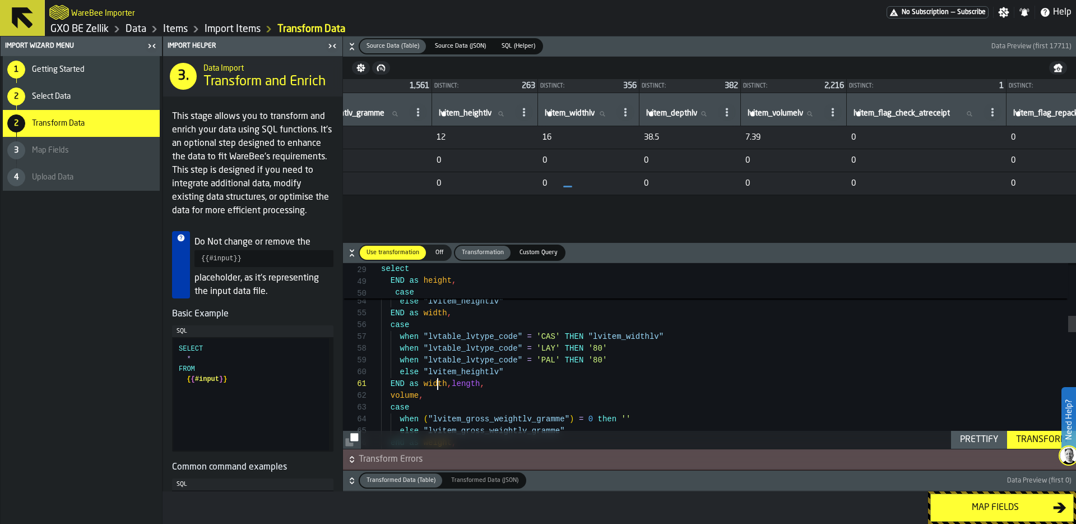
drag, startPoint x: 379, startPoint y: 374, endPoint x: 436, endPoint y: 382, distance: 56.6
drag, startPoint x: 436, startPoint y: 382, endPoint x: 968, endPoint y: 441, distance: 535.7
click at [968, 441] on div "Prettify" at bounding box center [979, 439] width 47 height 13
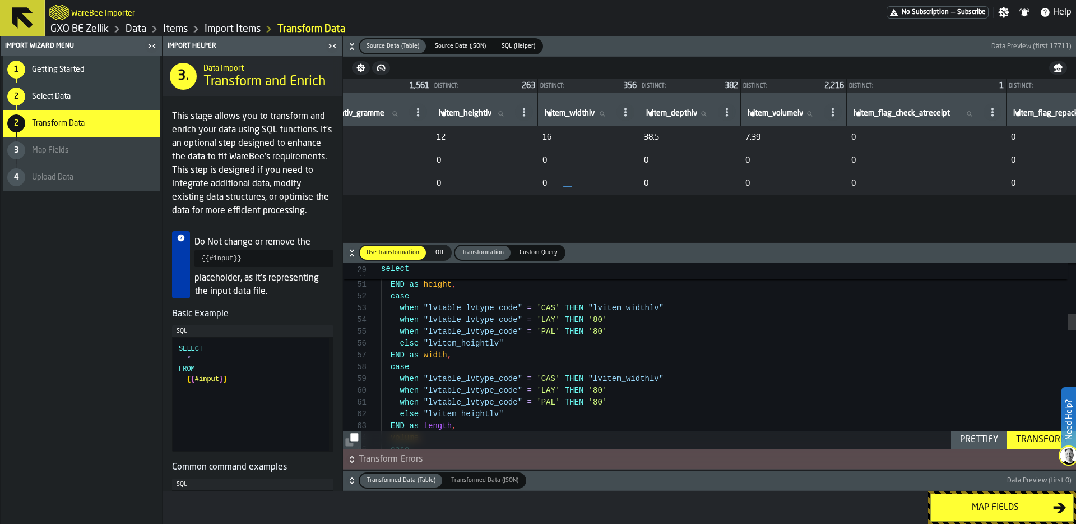
click at [716, 108] on input "lvitem_depthlv lvitem_depthlv" at bounding box center [680, 114] width 72 height 15
click at [732, 112] on icon at bounding box center [727, 112] width 9 height 9
click at [860, 168] on span "Copy Header as SQL" at bounding box center [844, 161] width 80 height 13
drag, startPoint x: 587, startPoint y: 377, endPoint x: 669, endPoint y: 376, distance: 81.8
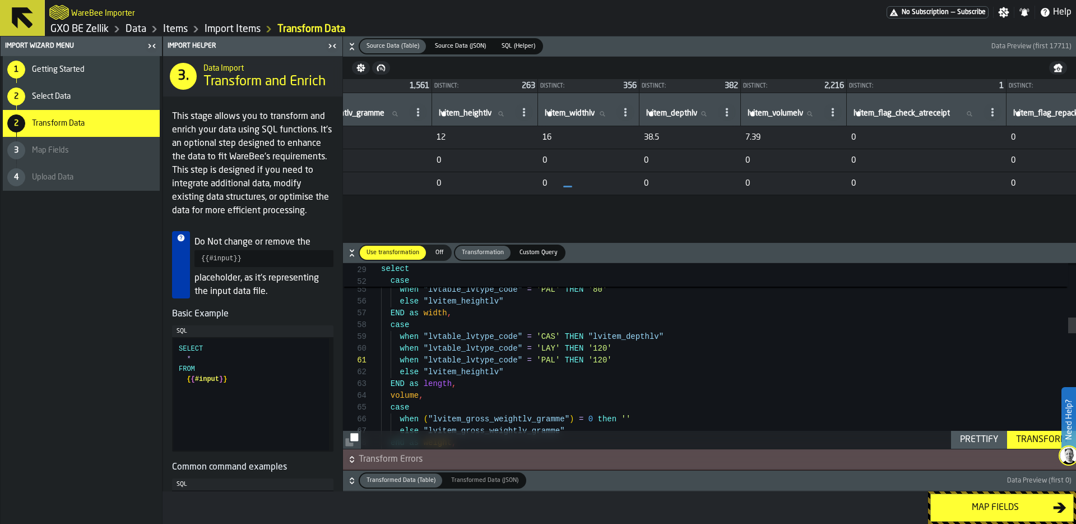
click at [977, 439] on div "Prettify" at bounding box center [979, 439] width 47 height 13
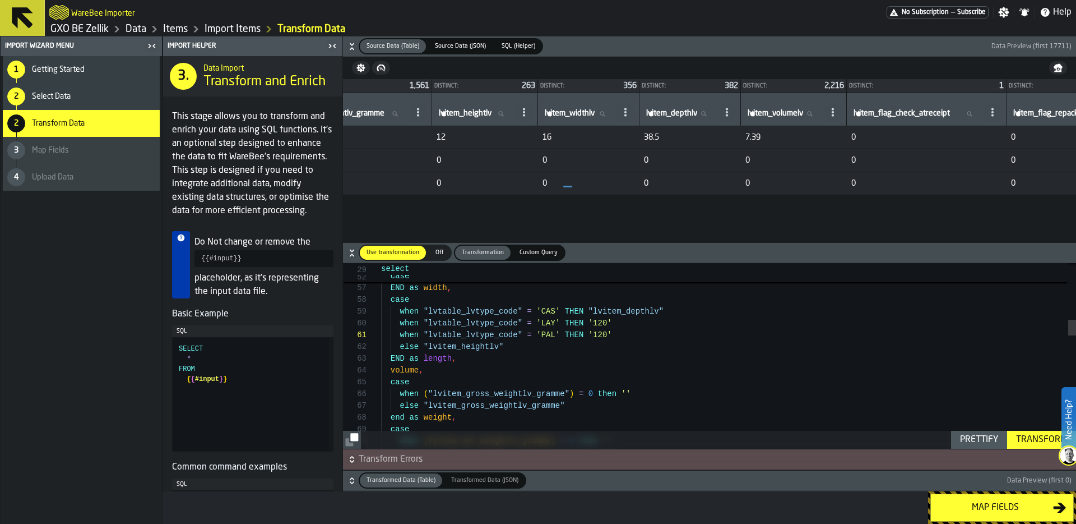
scroll to position [35, 0]
drag, startPoint x: 391, startPoint y: 371, endPoint x: 471, endPoint y: 370, distance: 80.7
click at [471, 371] on div "volume ," at bounding box center [728, 370] width 695 height 12
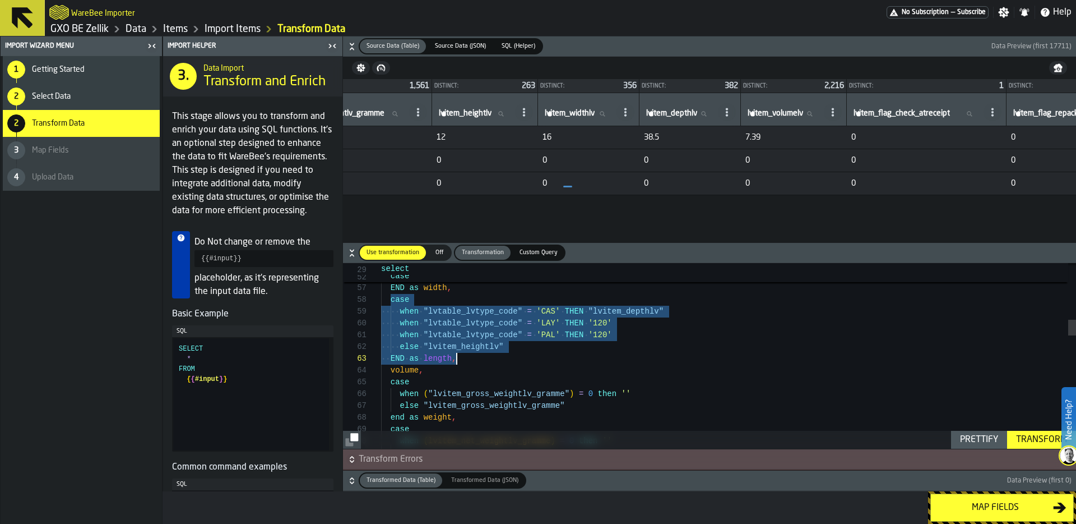
drag, startPoint x: 391, startPoint y: 299, endPoint x: 486, endPoint y: 355, distance: 110.3
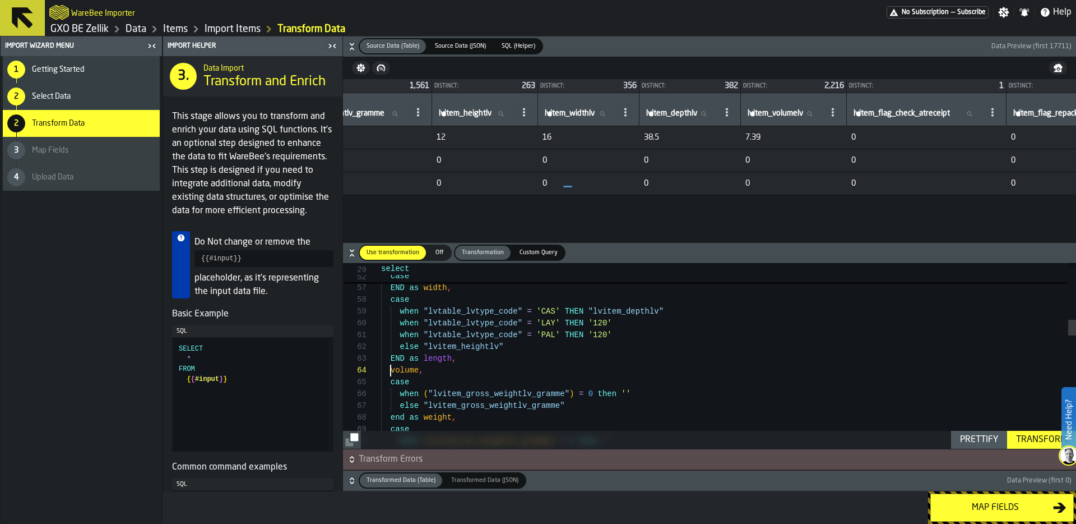
scroll to position [35, 0]
drag, startPoint x: 391, startPoint y: 369, endPoint x: 448, endPoint y: 370, distance: 57.2
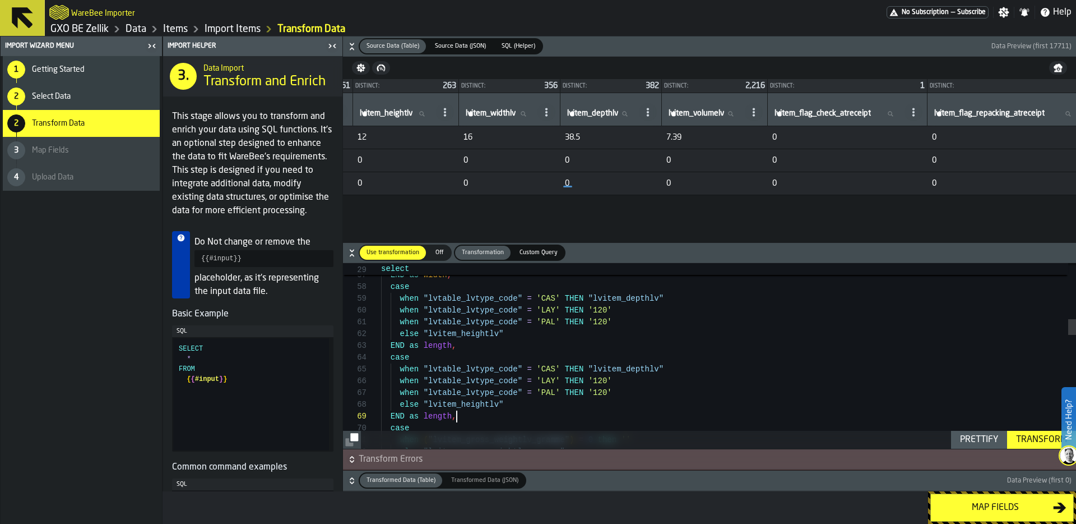
scroll to position [0, 4065]
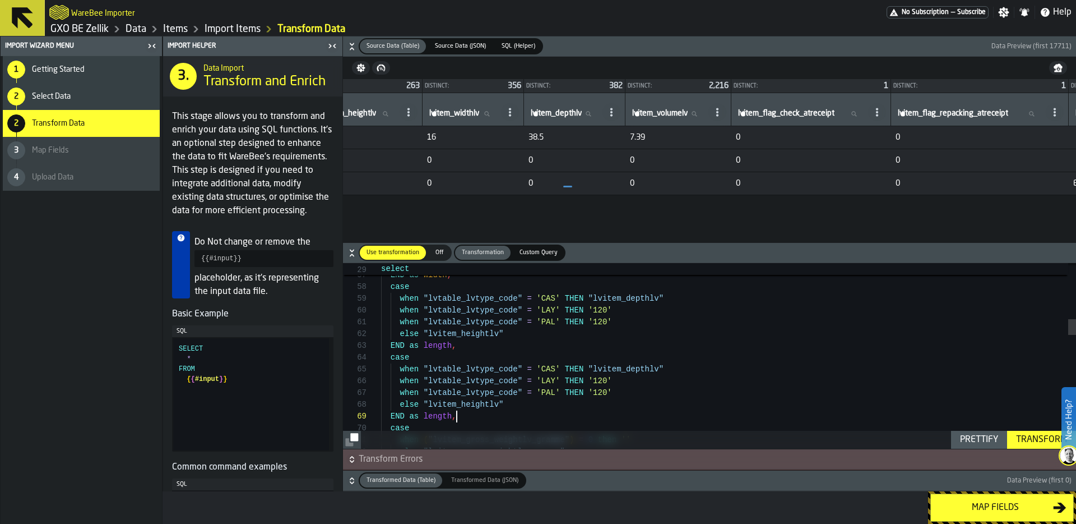
click at [719, 114] on circle at bounding box center [717, 115] width 2 height 2
click at [863, 158] on span "Copy Header as SQL" at bounding box center [839, 161] width 80 height 13
drag, startPoint x: 673, startPoint y: 366, endPoint x: 590, endPoint y: 365, distance: 83.0
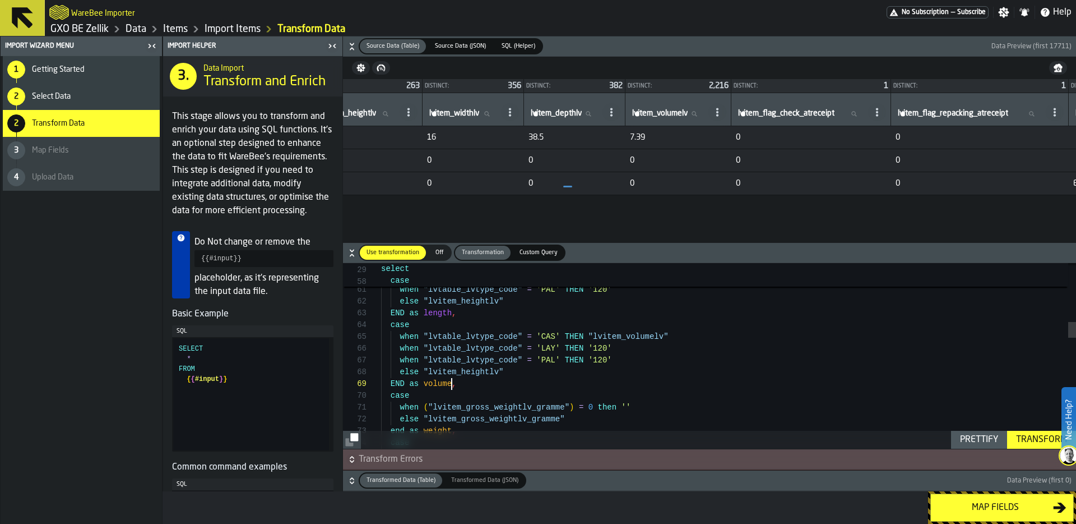
scroll to position [59, 0]
drag, startPoint x: 613, startPoint y: 345, endPoint x: 591, endPoint y: 345, distance: 22.4
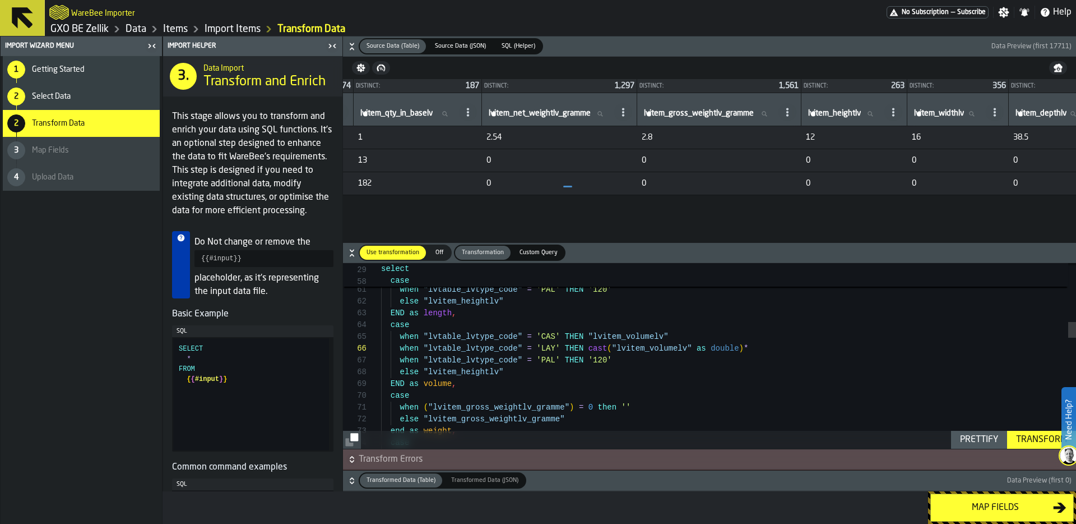
scroll to position [0, 3512]
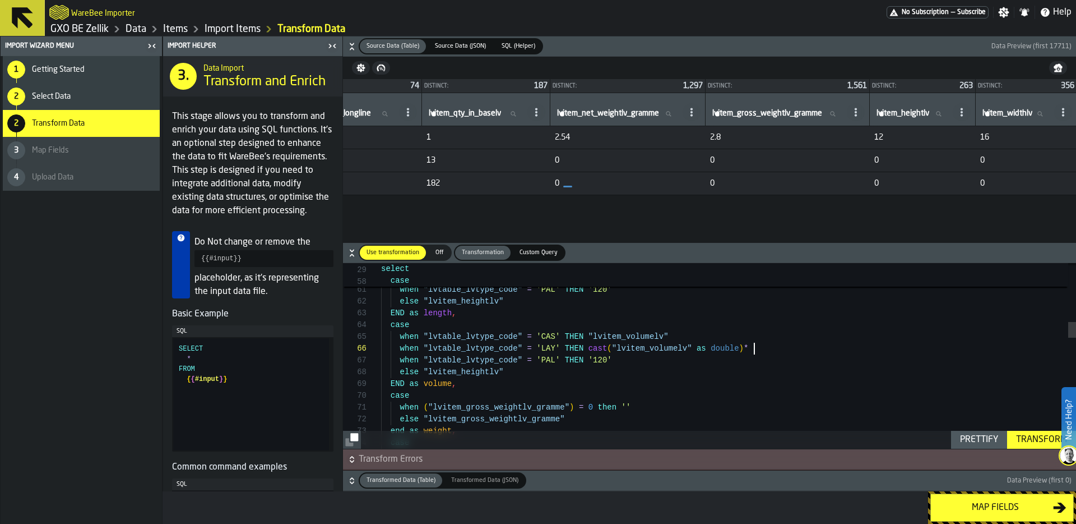
click at [541, 108] on icon at bounding box center [536, 112] width 9 height 9
click at [655, 160] on span "Copy Header as SQL" at bounding box center [625, 161] width 80 height 13
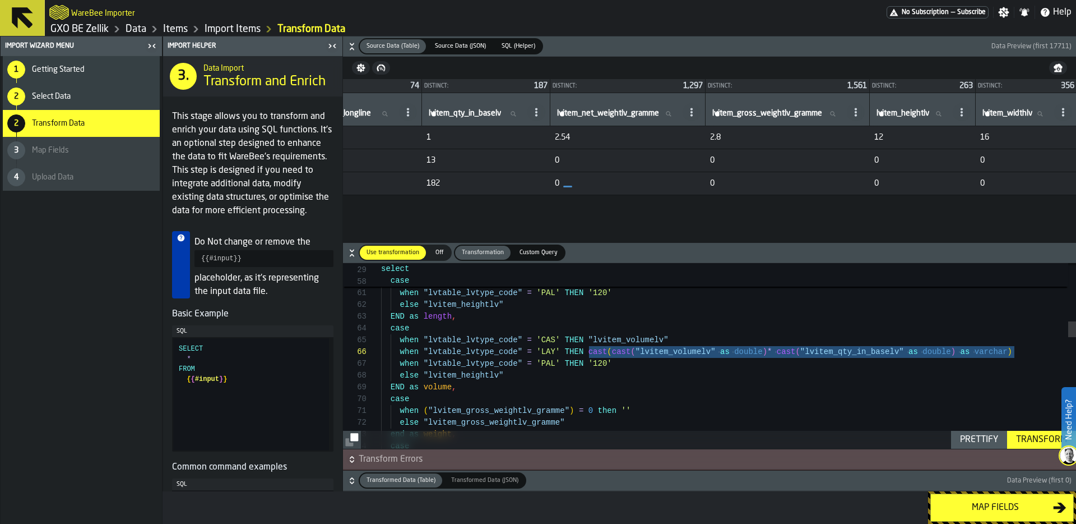
scroll to position [71, 0]
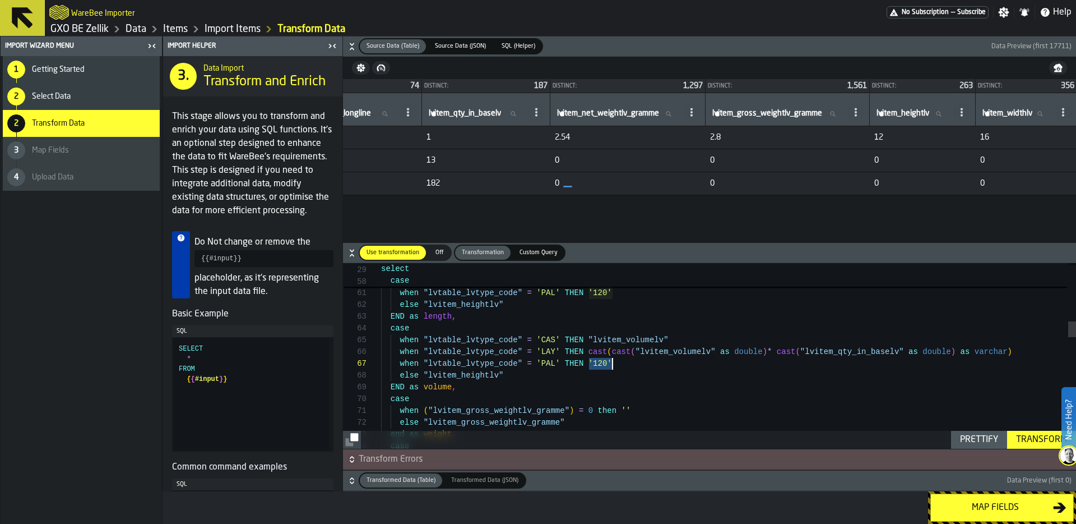
drag, startPoint x: 589, startPoint y: 362, endPoint x: 661, endPoint y: 362, distance: 72.3
click at [983, 438] on div "Prettify" at bounding box center [979, 439] width 47 height 13
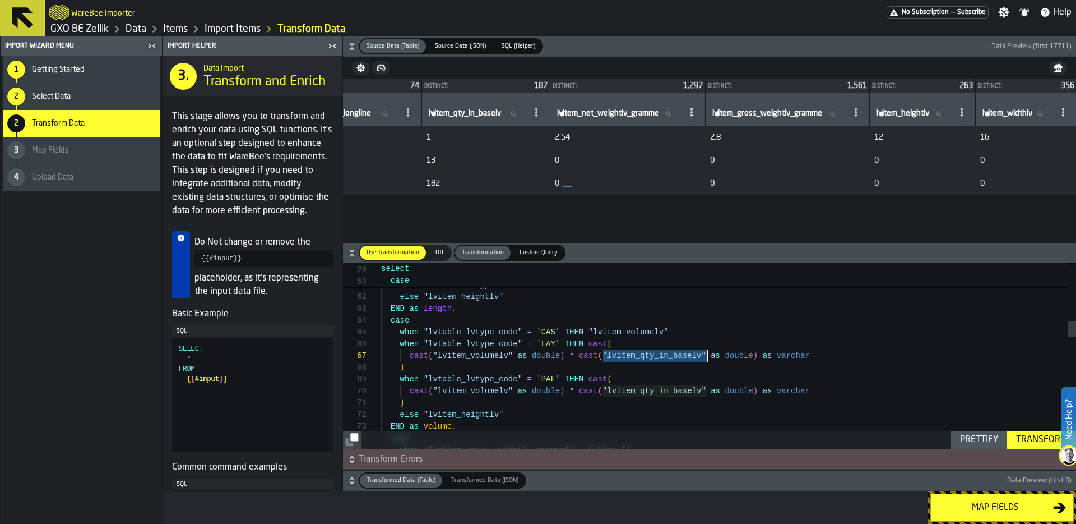
drag, startPoint x: 603, startPoint y: 353, endPoint x: 709, endPoint y: 352, distance: 105.9
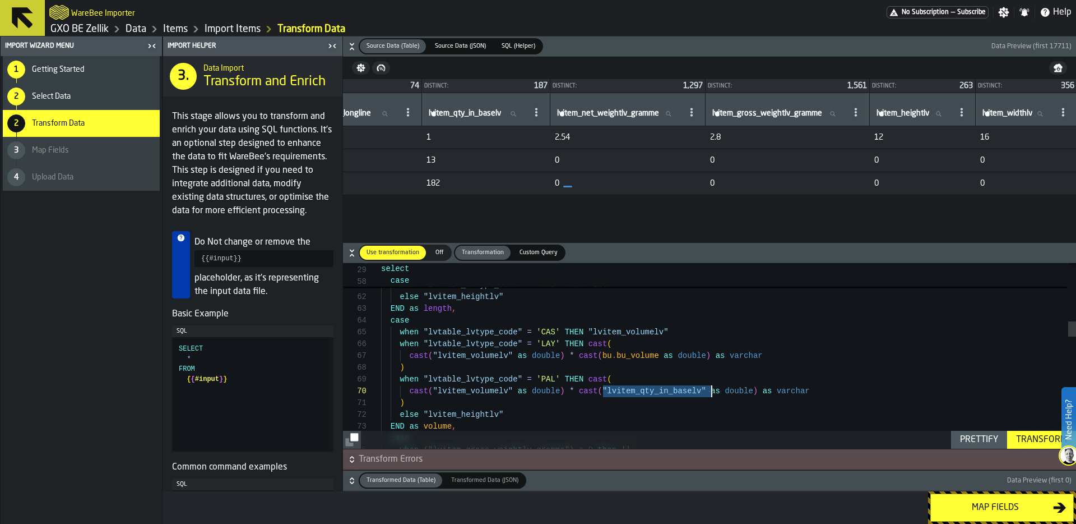
drag, startPoint x: 604, startPoint y: 389, endPoint x: 710, endPoint y: 390, distance: 106.5
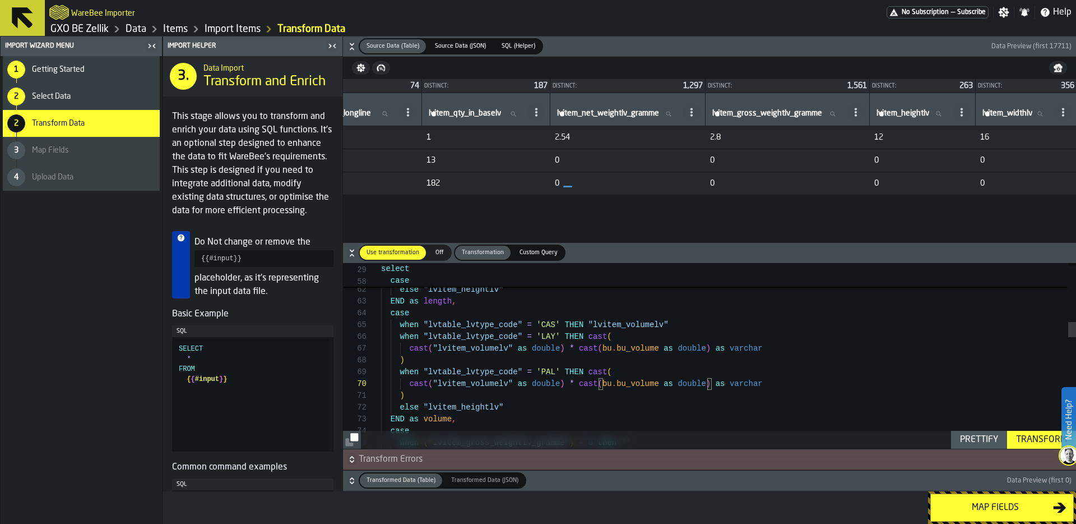
click at [967, 441] on div "Prettify" at bounding box center [979, 439] width 47 height 13
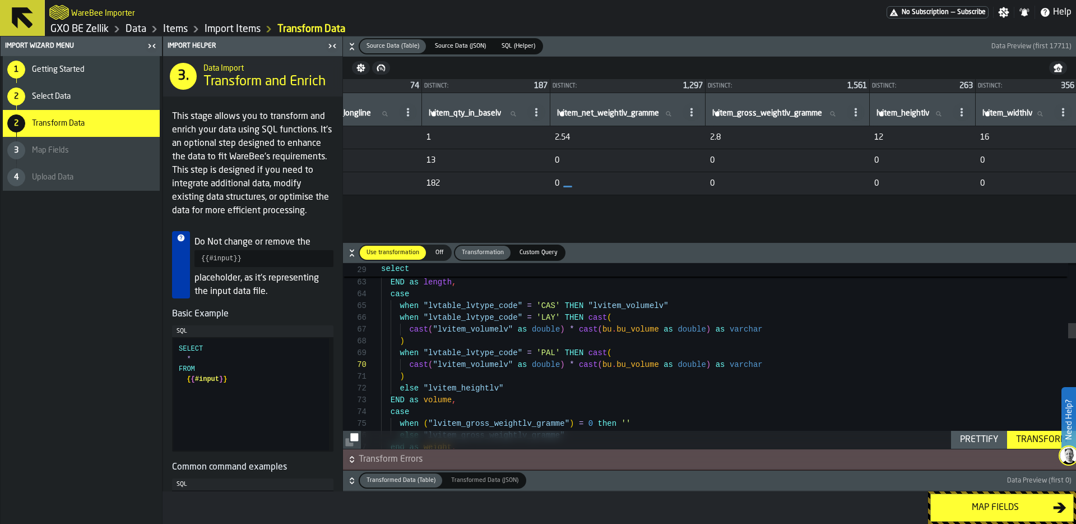
scroll to position [71, 0]
drag, startPoint x: 434, startPoint y: 327, endPoint x: 513, endPoint y: 327, distance: 79.0
drag, startPoint x: 507, startPoint y: 387, endPoint x: 420, endPoint y: 385, distance: 87.5
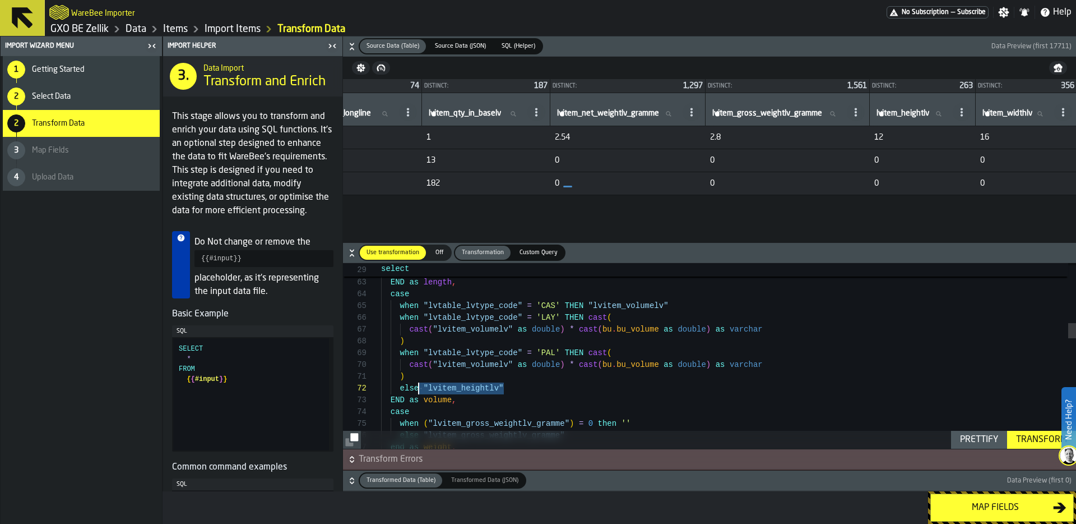
click at [965, 439] on div "Prettify" at bounding box center [979, 439] width 47 height 13
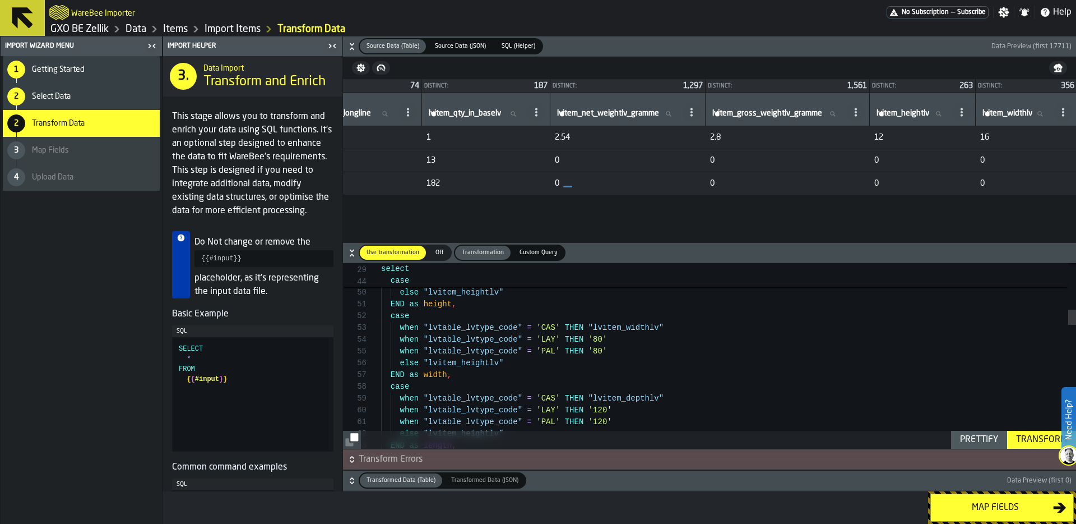
scroll to position [24, 0]
drag, startPoint x: 587, startPoint y: 325, endPoint x: 668, endPoint y: 328, distance: 80.8
drag, startPoint x: 526, startPoint y: 364, endPoint x: 419, endPoint y: 362, distance: 107.1
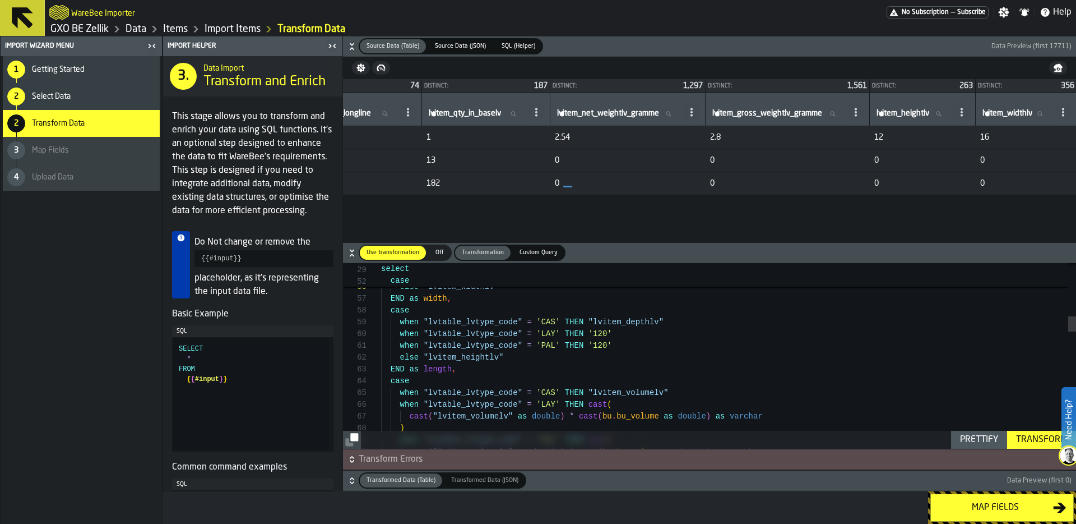
scroll to position [94, 0]
drag, startPoint x: 672, startPoint y: 319, endPoint x: 592, endPoint y: 322, distance: 80.2
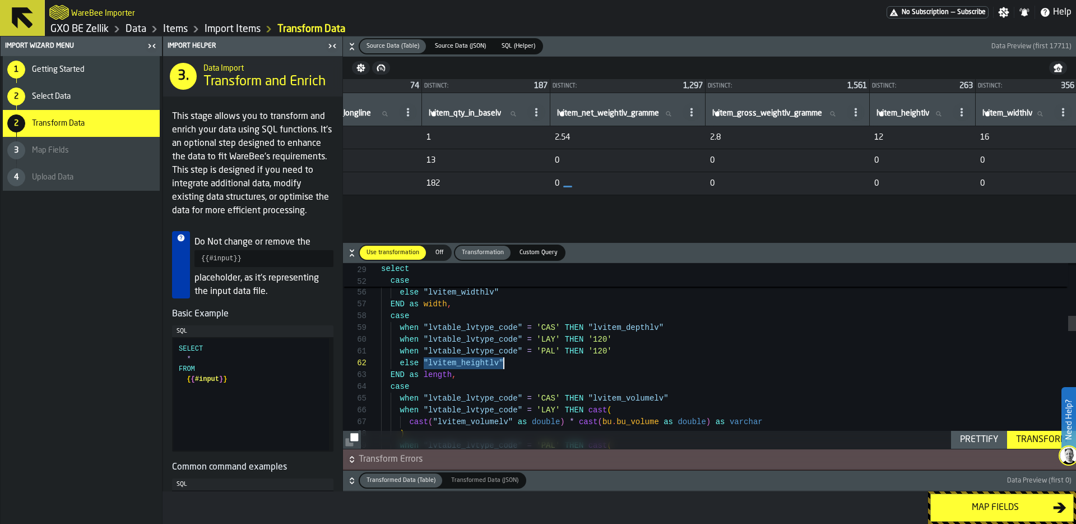
drag, startPoint x: 423, startPoint y: 364, endPoint x: 513, endPoint y: 361, distance: 89.7
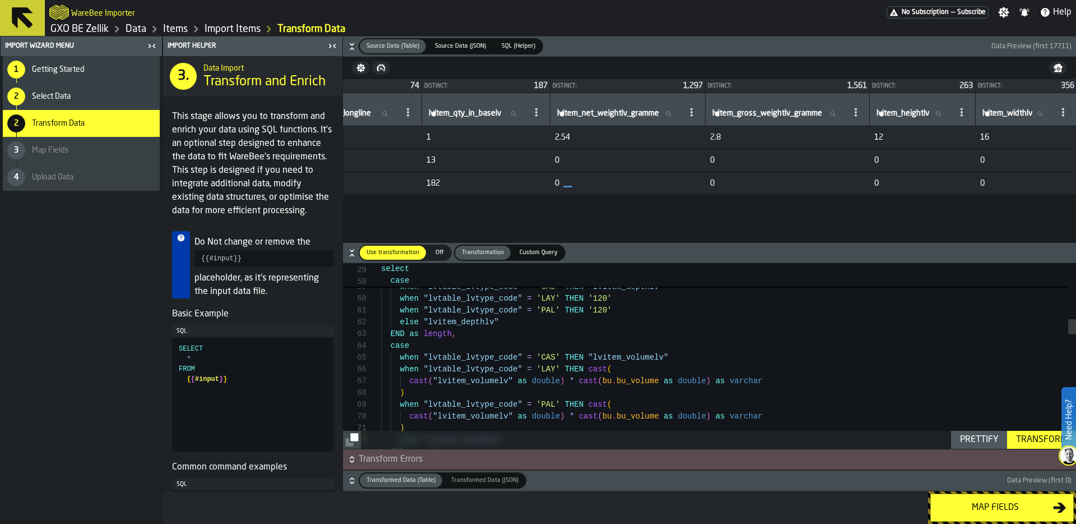
scroll to position [35, 0]
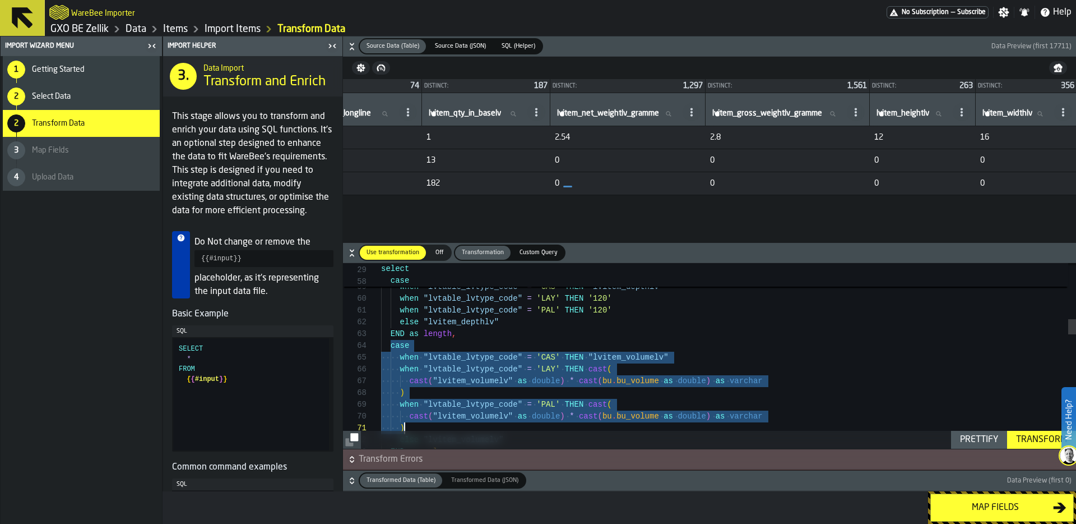
drag, startPoint x: 391, startPoint y: 347, endPoint x: 483, endPoint y: 427, distance: 122.0
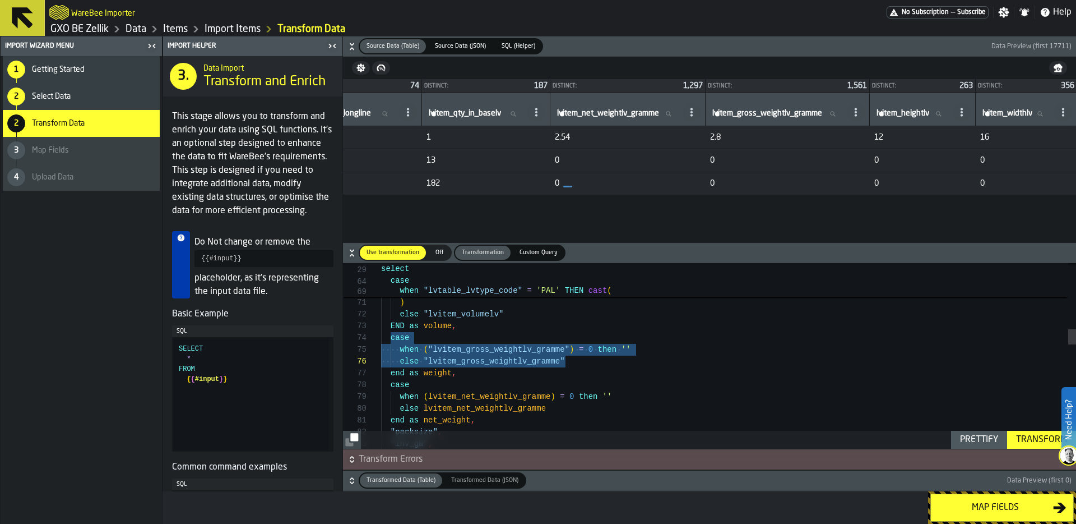
drag, startPoint x: 391, startPoint y: 339, endPoint x: 620, endPoint y: 362, distance: 230.4
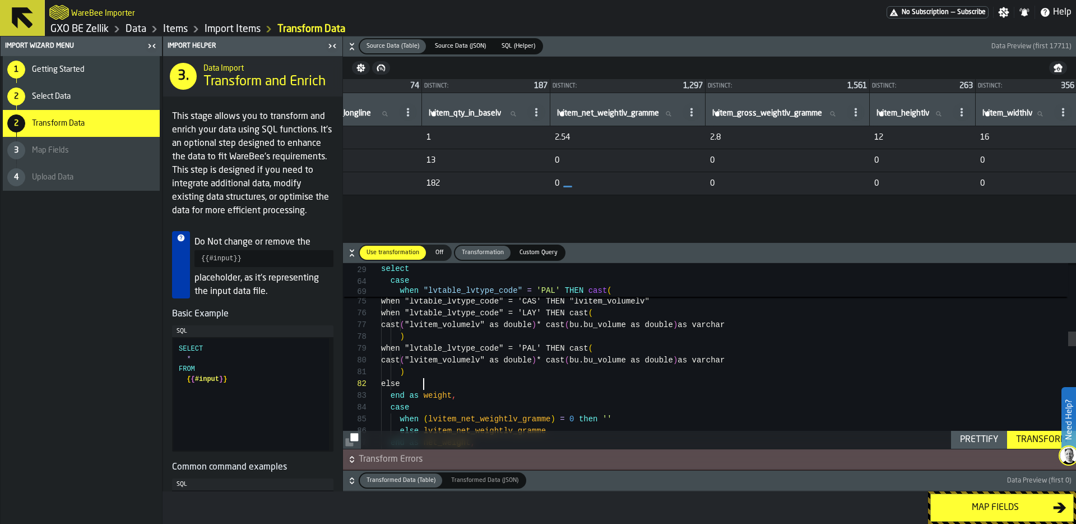
scroll to position [12, 0]
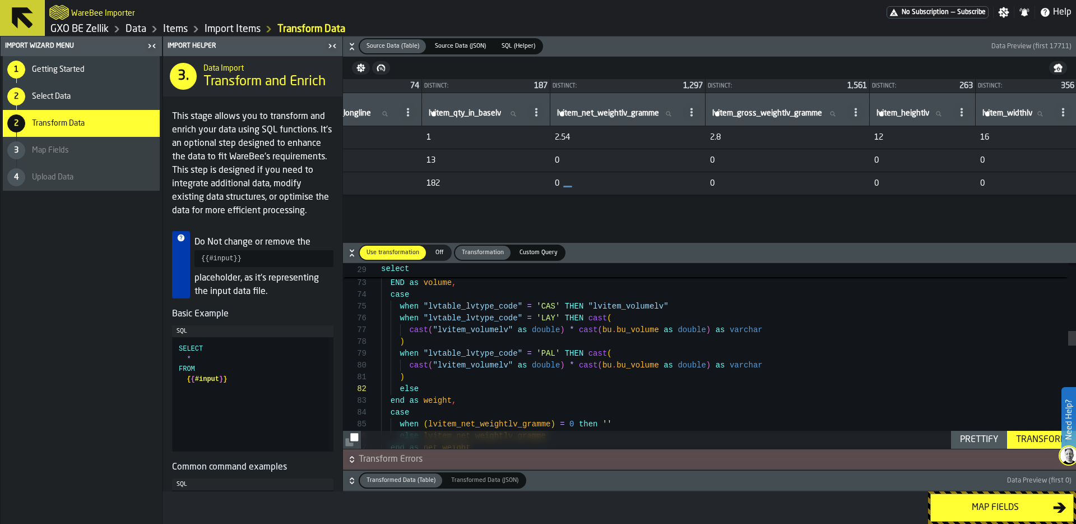
click at [978, 439] on div "Prettify" at bounding box center [979, 439] width 47 height 13
drag, startPoint x: 674, startPoint y: 303, endPoint x: 589, endPoint y: 301, distance: 85.2
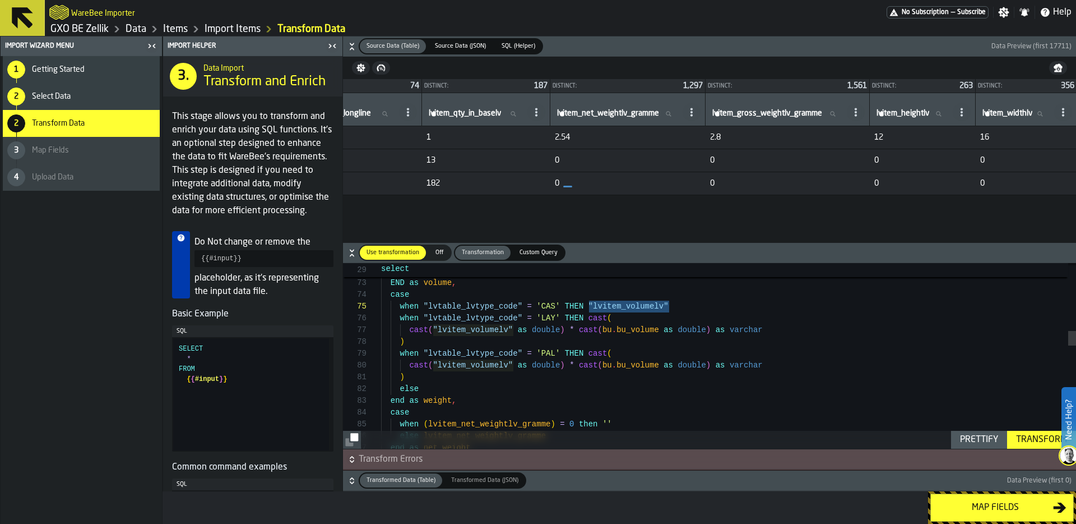
click at [696, 111] on icon at bounding box center [691, 112] width 9 height 9
click at [785, 160] on span "Copy Header as SQL" at bounding box center [788, 161] width 80 height 13
drag, startPoint x: 673, startPoint y: 305, endPoint x: 591, endPoint y: 304, distance: 81.8
click at [590, 304] on div "when "lvtable_lvtype_code" = 'CAS' THEN "lvitem_volumelv"" at bounding box center [728, 306] width 695 height 12
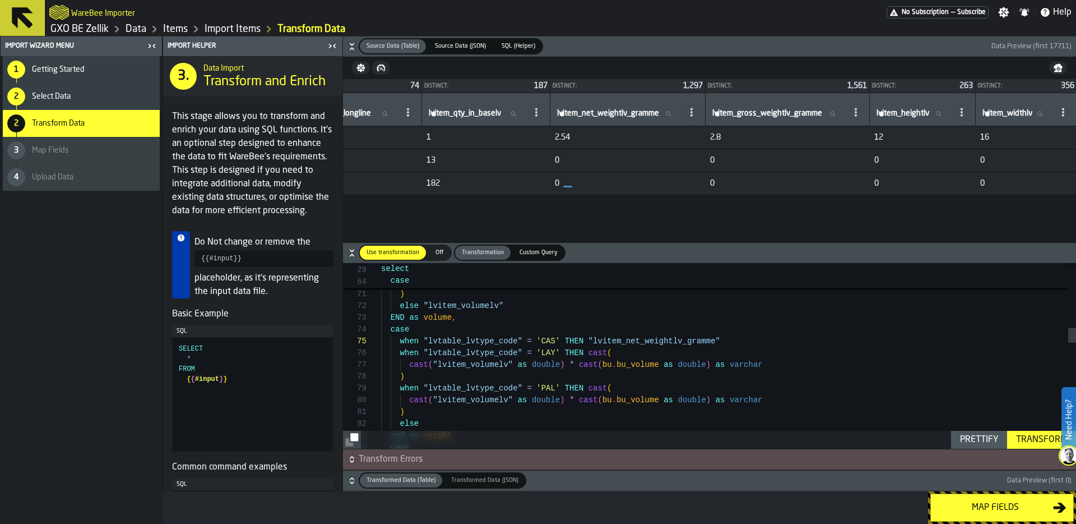
click at [538, 112] on circle at bounding box center [536, 112] width 2 height 2
click at [642, 159] on span "Copy Header as SQL" at bounding box center [625, 161] width 80 height 13
drag, startPoint x: 433, startPoint y: 365, endPoint x: 512, endPoint y: 365, distance: 79.0
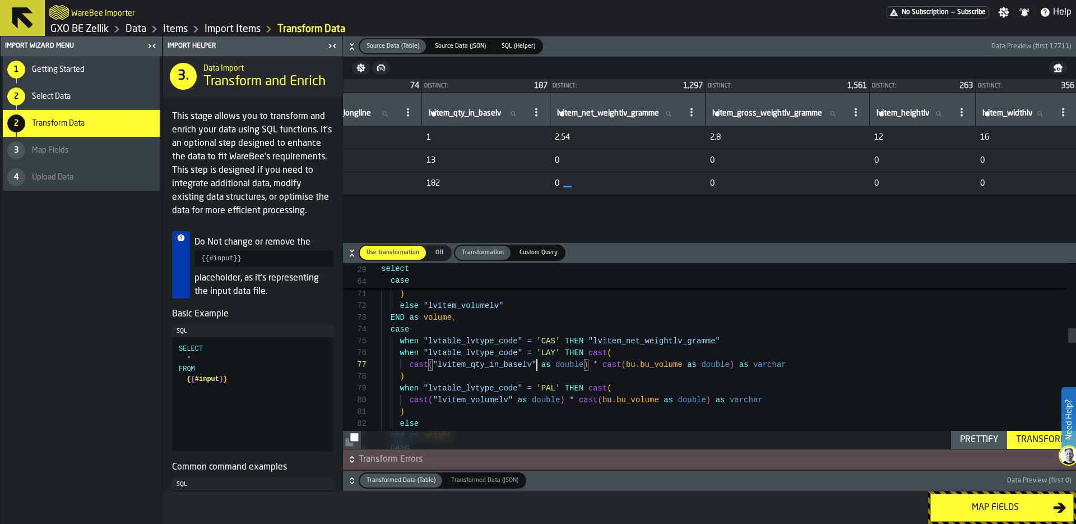
scroll to position [106, 0]
drag, startPoint x: 433, startPoint y: 401, endPoint x: 513, endPoint y: 401, distance: 80.2
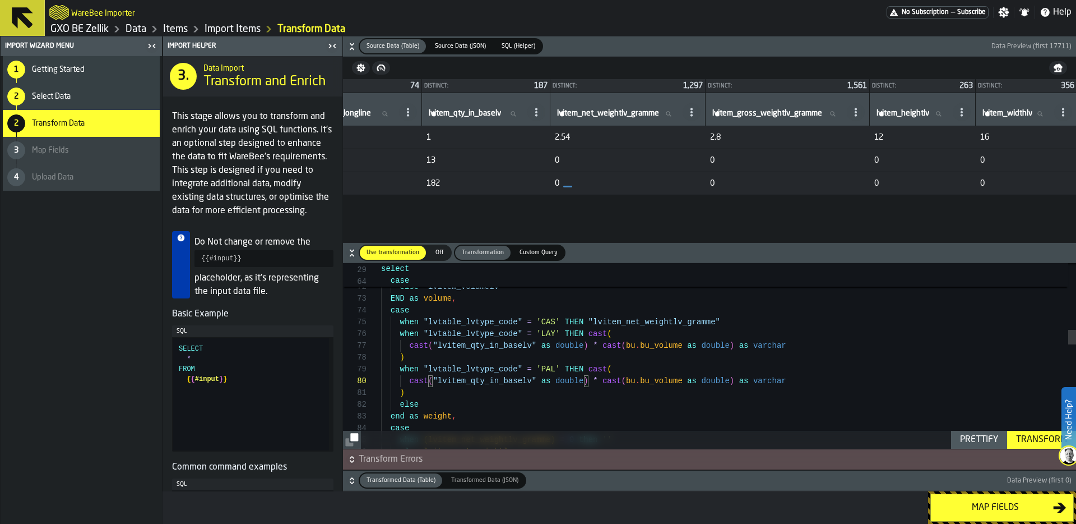
scroll to position [71, 0]
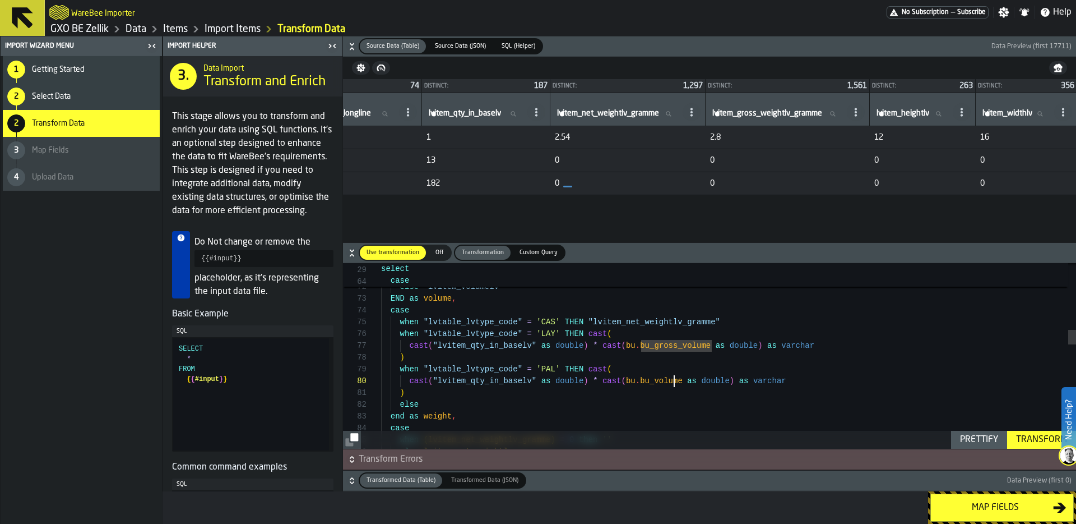
drag, startPoint x: 684, startPoint y: 346, endPoint x: 714, endPoint y: 348, distance: 30.3
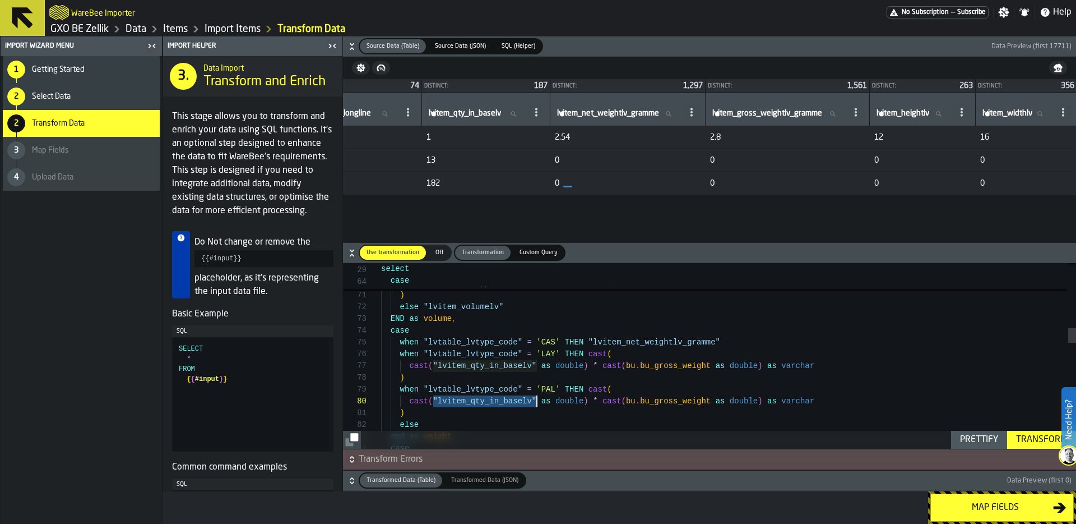
drag, startPoint x: 434, startPoint y: 399, endPoint x: 537, endPoint y: 400, distance: 103.2
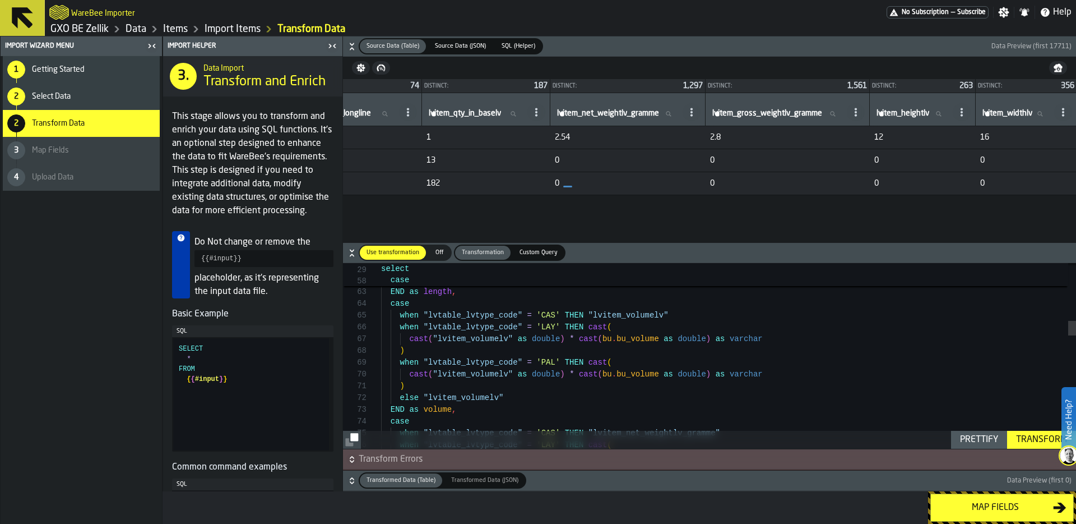
scroll to position [71, 0]
drag, startPoint x: 432, startPoint y: 337, endPoint x: 512, endPoint y: 336, distance: 80.2
drag, startPoint x: 433, startPoint y: 374, endPoint x: 515, endPoint y: 374, distance: 81.3
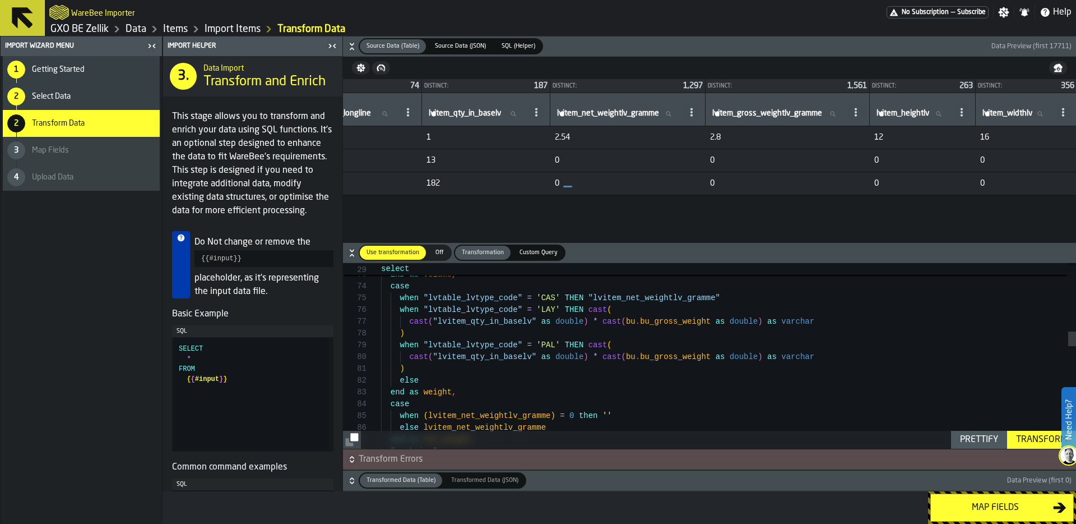
click at [865, 114] on span at bounding box center [856, 112] width 18 height 18
click at [981, 165] on span "Copy Header as SQL" at bounding box center [960, 161] width 80 height 13
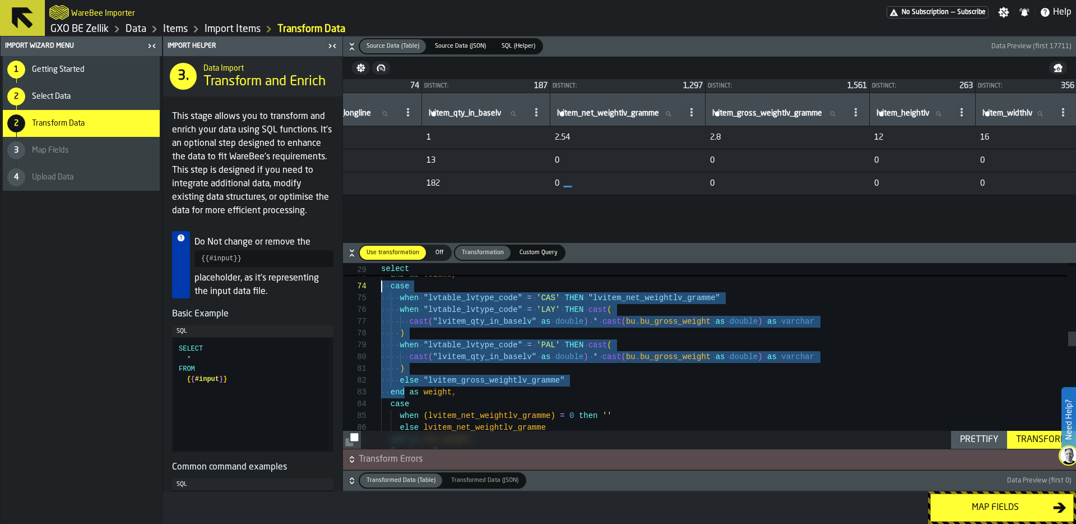
scroll to position [35, 0]
drag, startPoint x: 405, startPoint y: 390, endPoint x: 351, endPoint y: 289, distance: 115.1
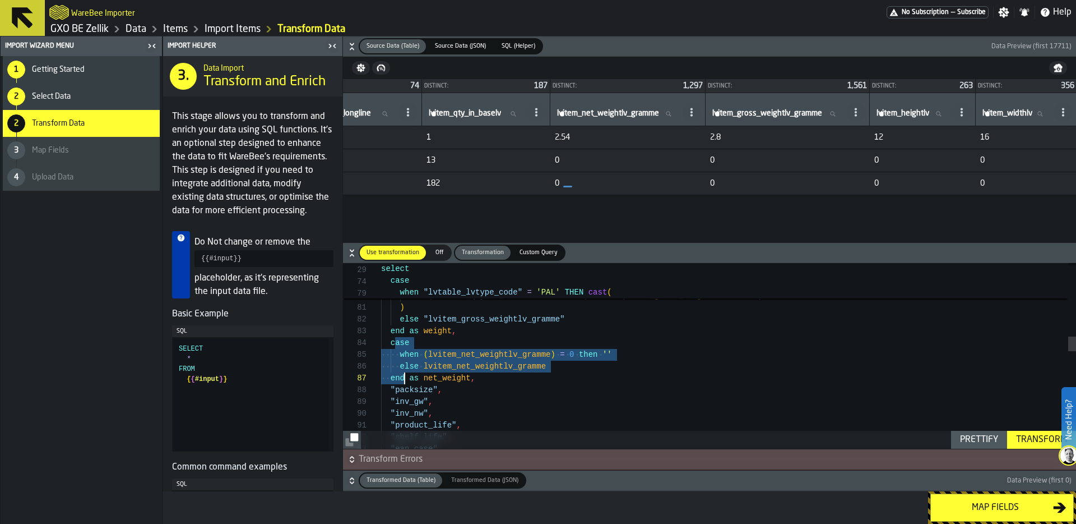
drag, startPoint x: 394, startPoint y: 343, endPoint x: 407, endPoint y: 377, distance: 36.5
click at [407, 377] on div "cast ( "lvitem_qty_in_baselv" as double ) * cast ( bu . bu_gross_weight as doub…" at bounding box center [728, 505] width 695 height 2308
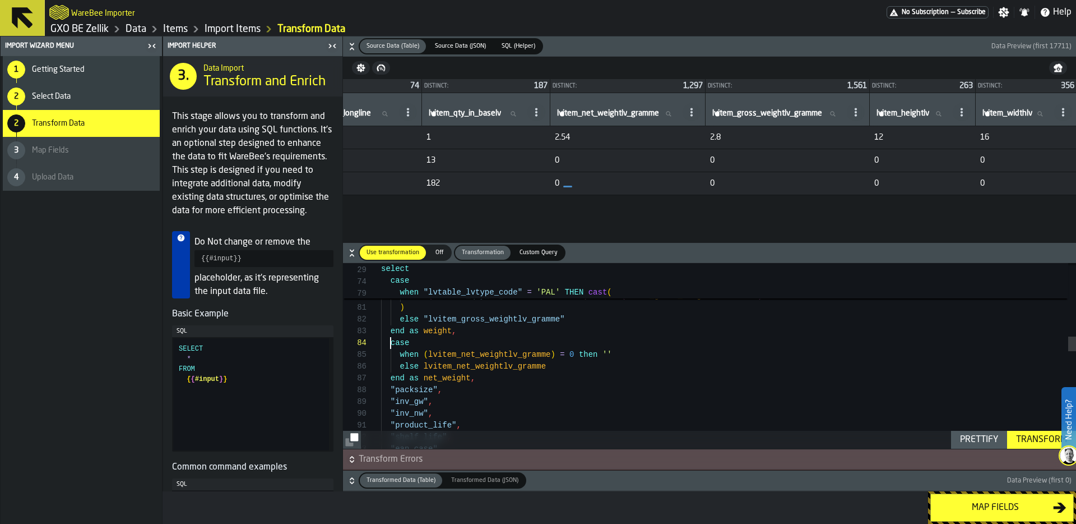
click at [389, 346] on div "cast ( "lvitem_qty_in_baselv" as double ) * cast ( bu . bu_gross_weight as doub…" at bounding box center [728, 505] width 695 height 2308
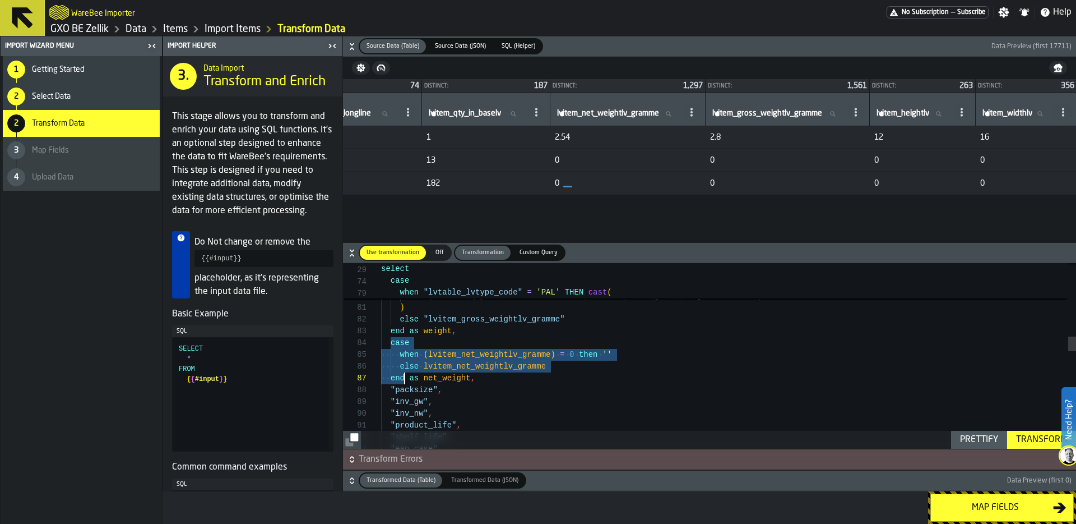
drag, startPoint x: 389, startPoint y: 346, endPoint x: 407, endPoint y: 379, distance: 37.6
click at [407, 379] on div "cast ( "lvitem_qty_in_baselv" as double ) * cast ( bu . bu_gross_weight as doub…" at bounding box center [728, 505] width 695 height 2308
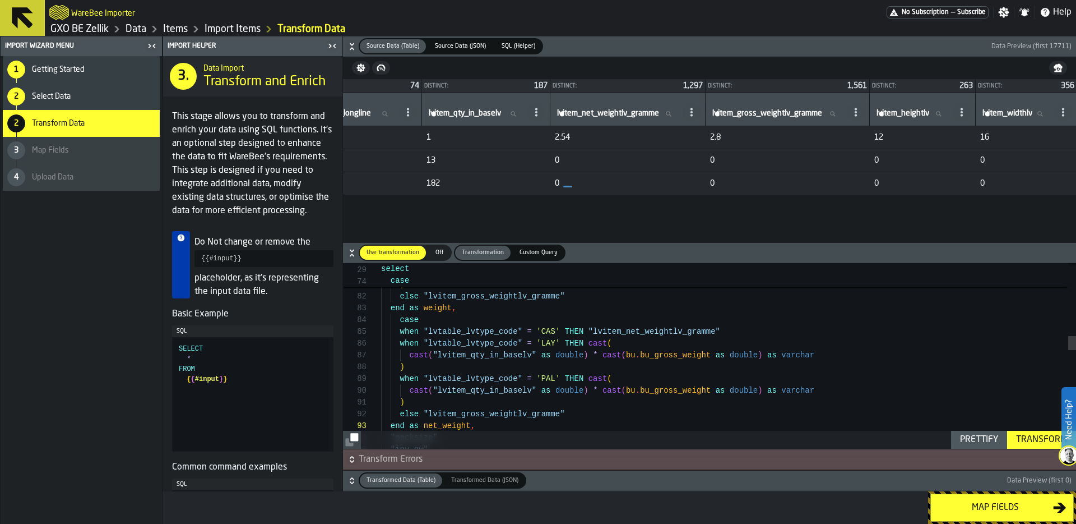
click at [677, 334] on div "end as weight , case when "lvtable_lvtype_code" = 'CAS' THEN "lvitem_net_weight…" at bounding box center [728, 517] width 695 height 2378
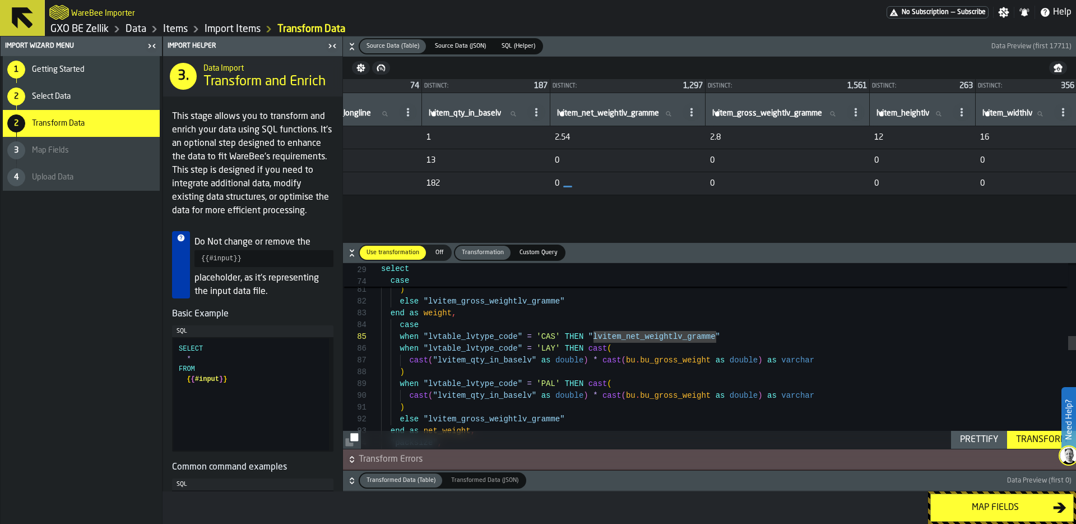
scroll to position [71, 0]
drag, startPoint x: 654, startPoint y: 362, endPoint x: 679, endPoint y: 362, distance: 24.7
click at [679, 362] on div "end as weight , case when "lvtable_lvtype_code" = 'CAS' THEN "lvitem_net_weight…" at bounding box center [728, 522] width 695 height 2378
drag, startPoint x: 655, startPoint y: 395, endPoint x: 680, endPoint y: 398, distance: 24.8
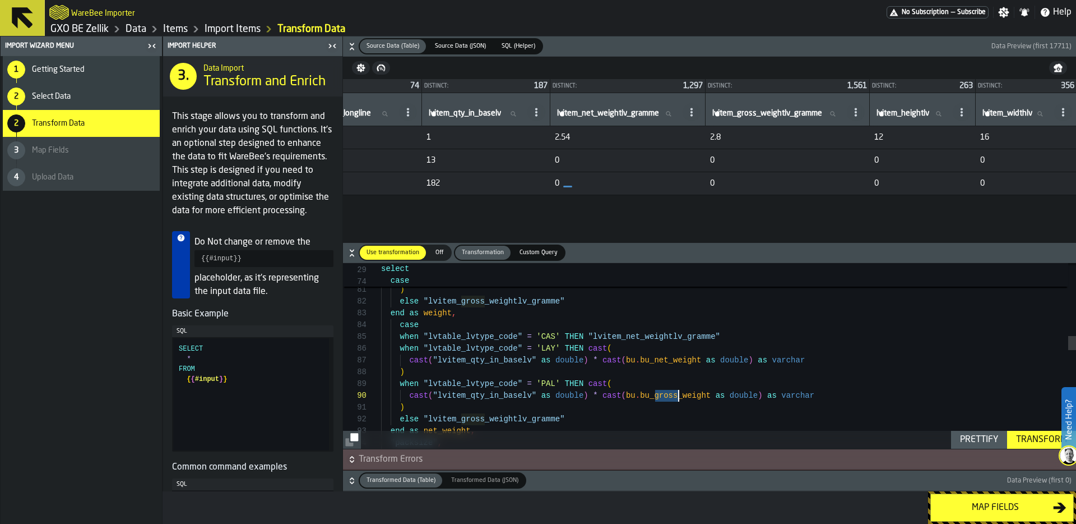
click at [680, 398] on div "end as weight , case when "lvtable_lvtype_code" = 'CAS' THEN "lvitem_net_weight…" at bounding box center [728, 522] width 695 height 2378
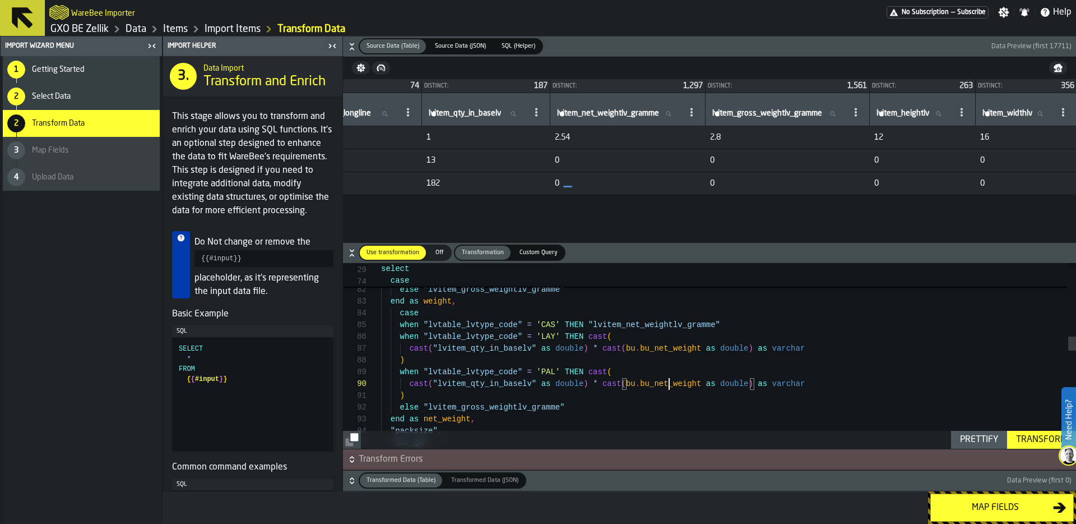
click at [696, 114] on icon at bounding box center [691, 112] width 9 height 9
click at [806, 158] on span "Copy Header as SQL" at bounding box center [788, 161] width 80 height 13
drag, startPoint x: 424, startPoint y: 406, endPoint x: 587, endPoint y: 404, distance: 162.6
click at [587, 404] on div "end as weight , case when "lvtable_lvtype_code" = 'CAS' THEN "lvitem_net_weight…" at bounding box center [728, 510] width 695 height 2378
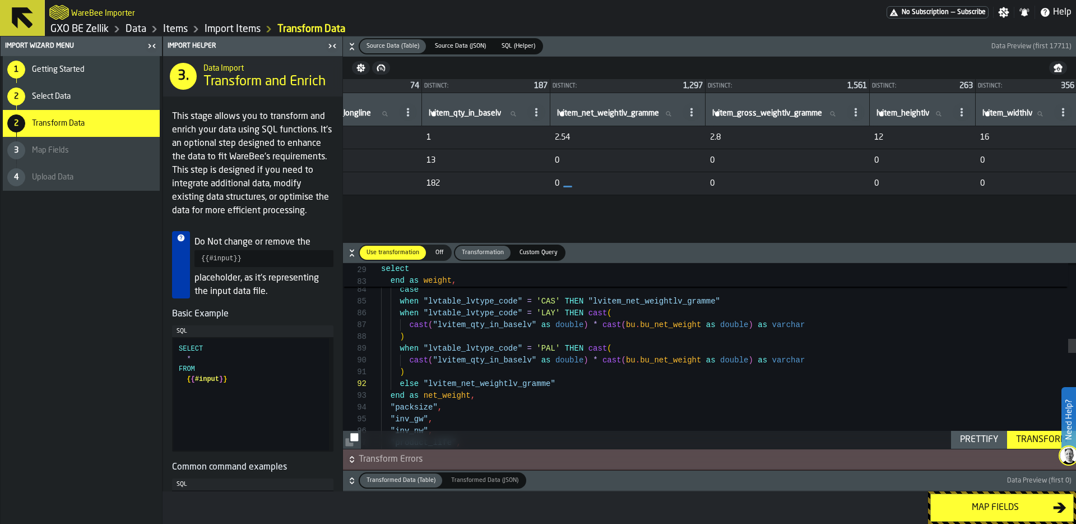
click at [865, 116] on span at bounding box center [856, 112] width 18 height 18
click at [964, 156] on span "Copy Header as SQL" at bounding box center [960, 161] width 80 height 13
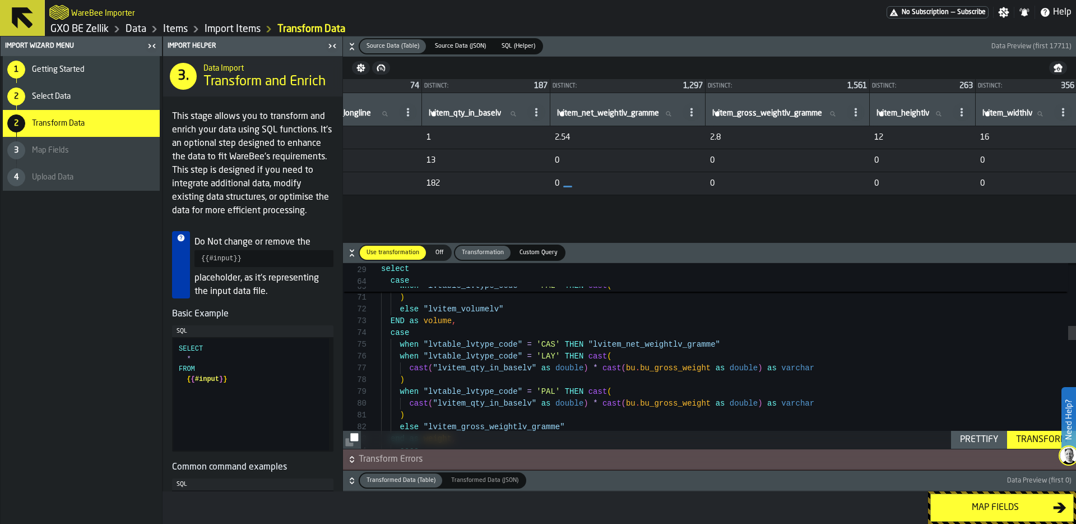
scroll to position [47, 0]
drag, startPoint x: 588, startPoint y: 342, endPoint x: 743, endPoint y: 344, distance: 155.3
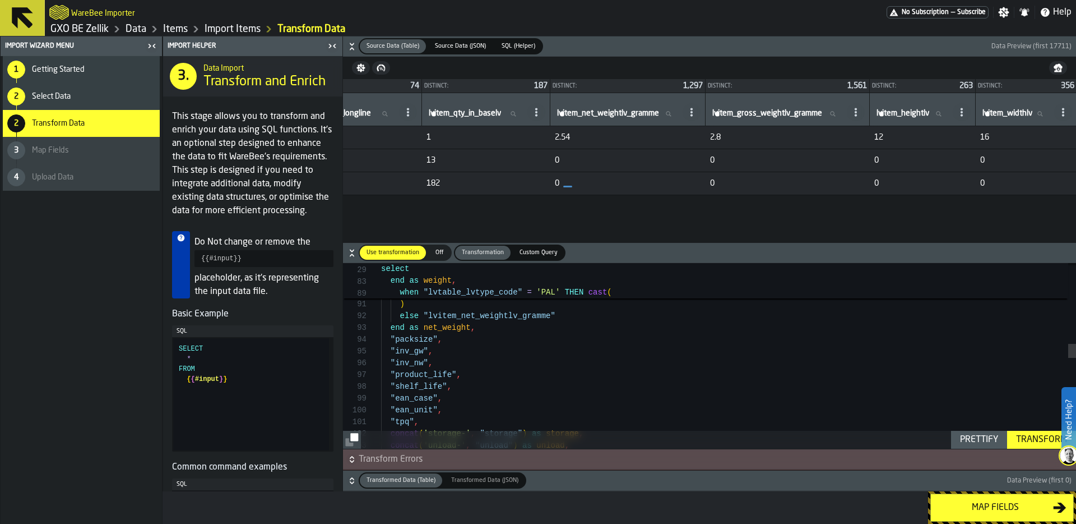
scroll to position [35, 0]
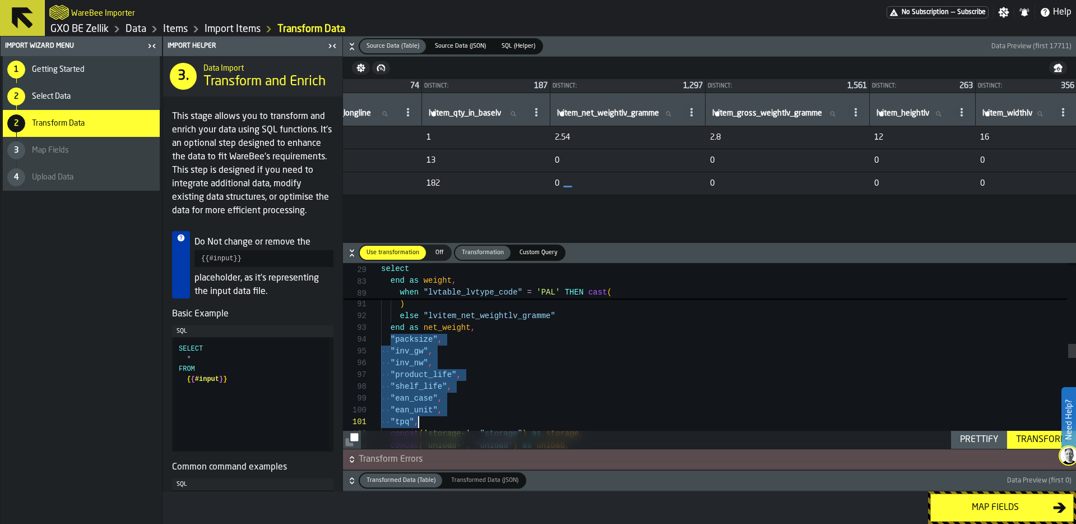
drag, startPoint x: 390, startPoint y: 337, endPoint x: 468, endPoint y: 420, distance: 113.8
click at [470, 420] on div ") when "lvtable_lvtype_code" = 'PAL' THEN cast ( cast ( "lvitem_qty_in_baselv" …" at bounding box center [728, 419] width 695 height 2378
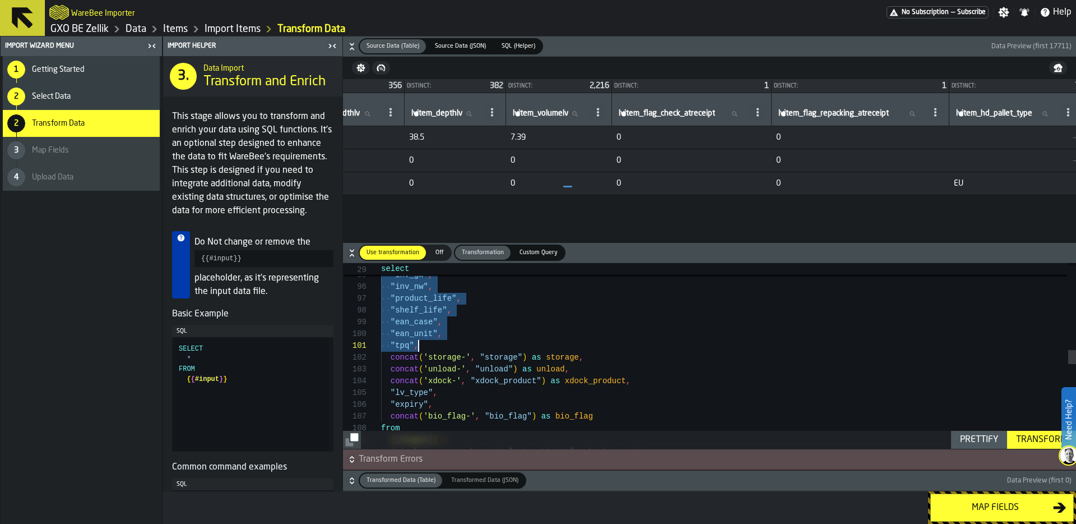
scroll to position [0, 4210]
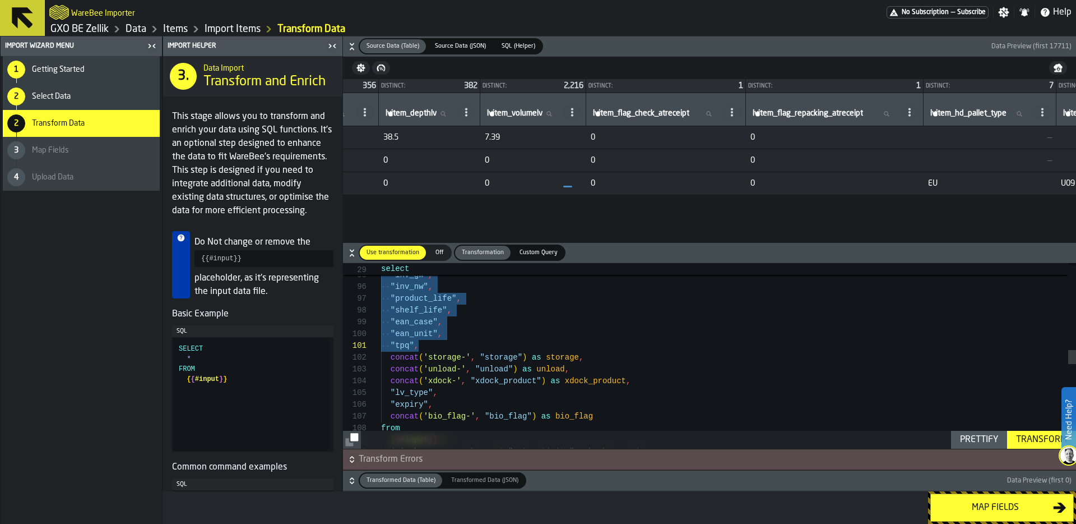
click at [582, 137] on span "7.39" at bounding box center [533, 137] width 97 height 9
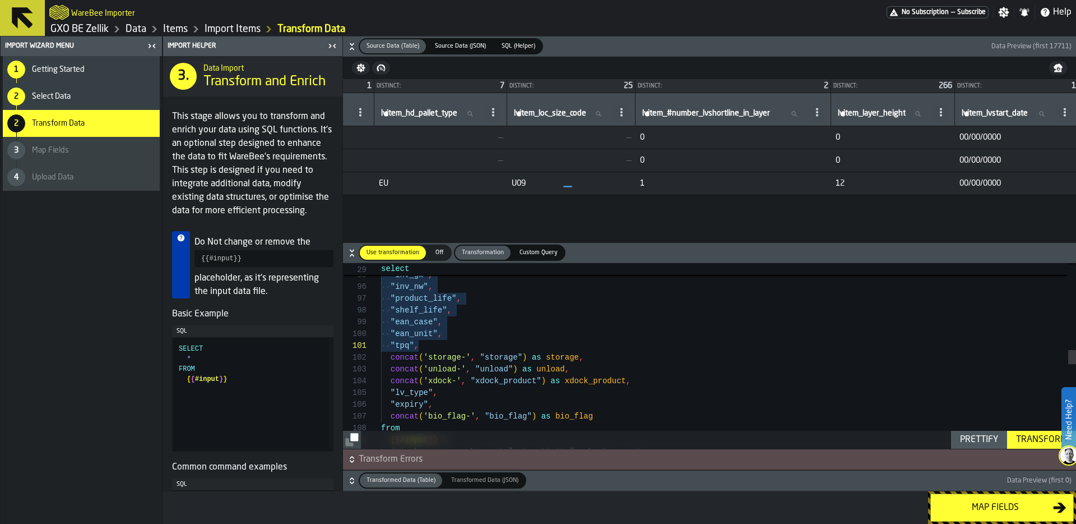
scroll to position [0, 4762]
drag, startPoint x: 706, startPoint y: 186, endPoint x: 684, endPoint y: 186, distance: 21.9
click at [633, 189] on td "U09" at bounding box center [569, 183] width 128 height 23
drag, startPoint x: 705, startPoint y: 182, endPoint x: 687, endPoint y: 182, distance: 18.5
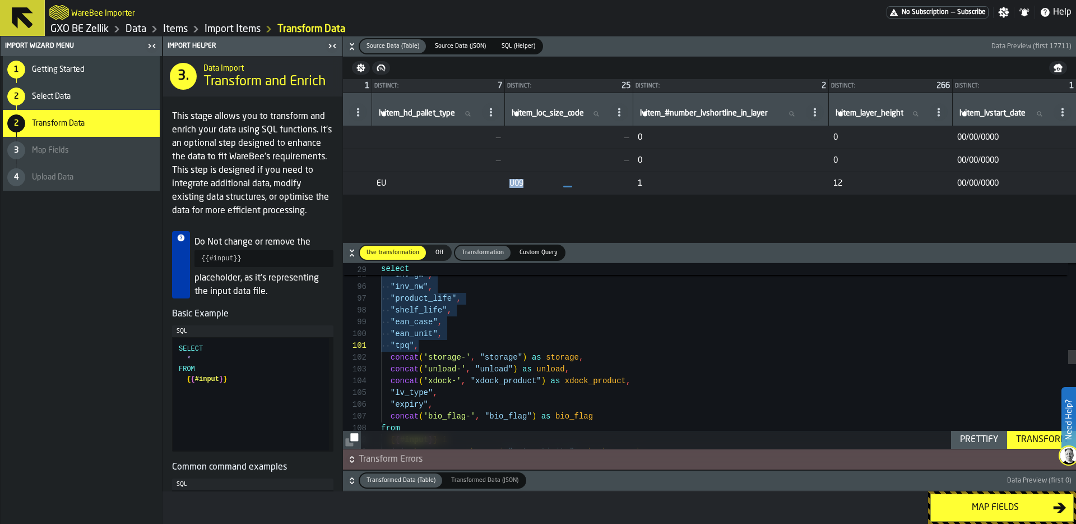
click at [633, 182] on td "U09" at bounding box center [569, 183] width 128 height 23
click at [505, 181] on td "EU" at bounding box center [438, 183] width 133 height 23
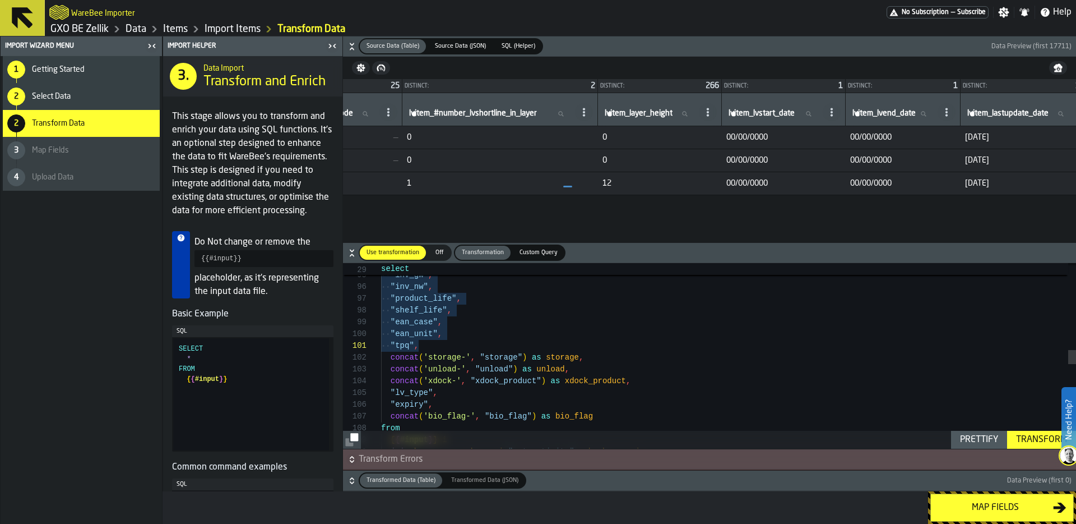
scroll to position [0, 4993]
drag, startPoint x: 813, startPoint y: 186, endPoint x: 789, endPoint y: 185, distance: 24.1
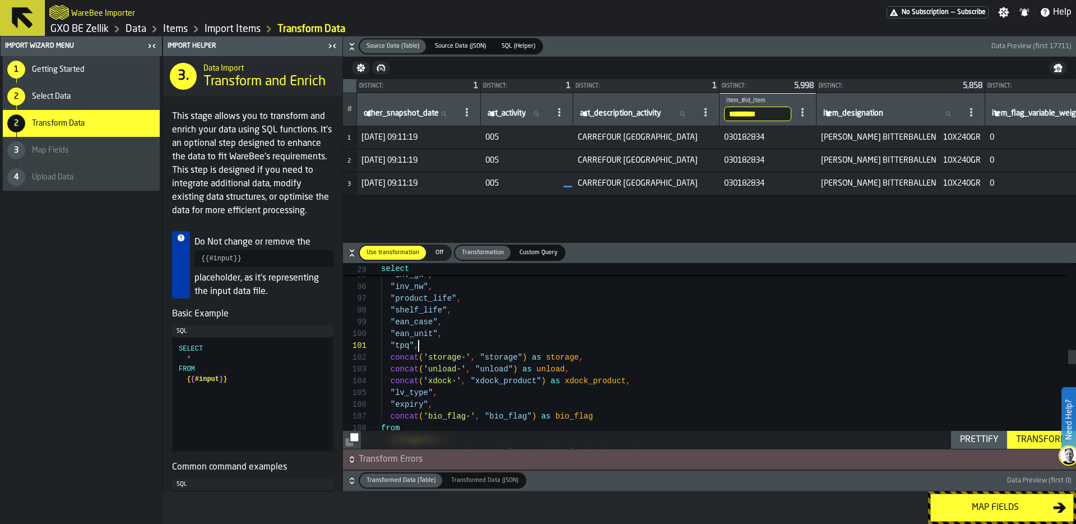
scroll to position [0, 0]
click at [580, 348] on div ""packsize" , "inv_gw" , "inv_nw" , "product_life" , "shelf_life" , "ean_case" ,…" at bounding box center [728, 343] width 695 height 2378
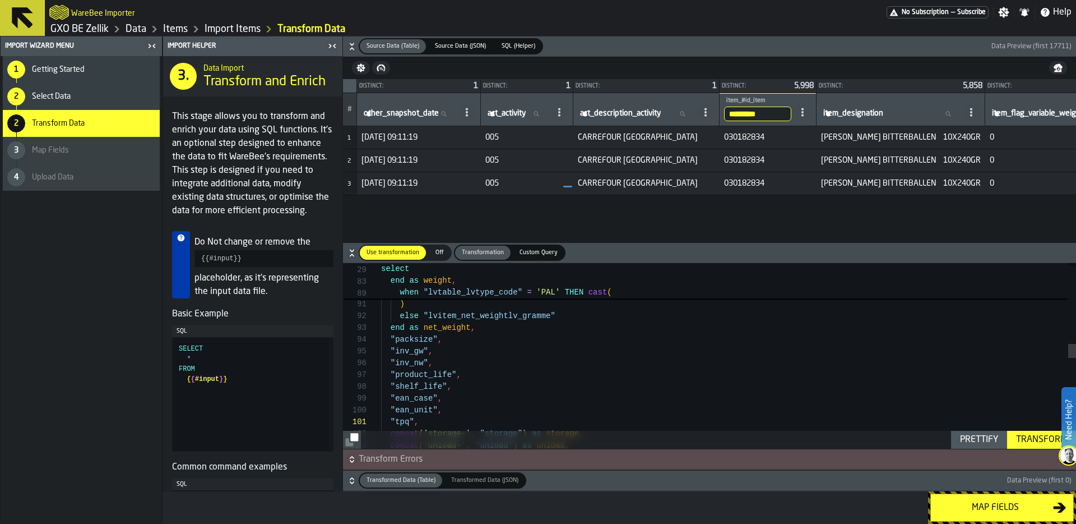
scroll to position [35, 0]
drag, startPoint x: 382, startPoint y: 338, endPoint x: 540, endPoint y: 415, distance: 176.0
click at [540, 415] on div ""packsize" , "inv_gw" , "inv_nw" , "product_life" , "shelf_life" , "ean_case" ,…" at bounding box center [728, 419] width 695 height 2378
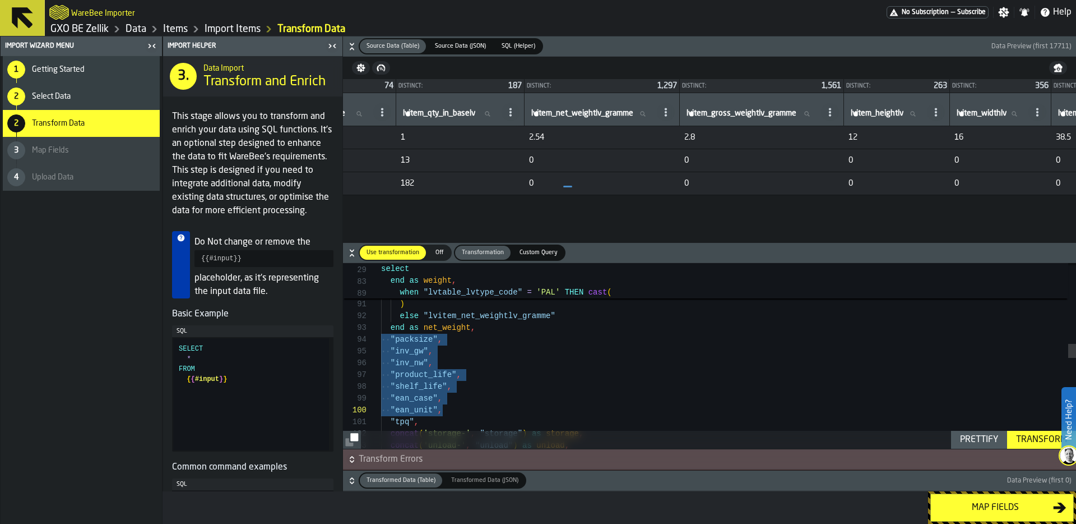
scroll to position [0, 3621]
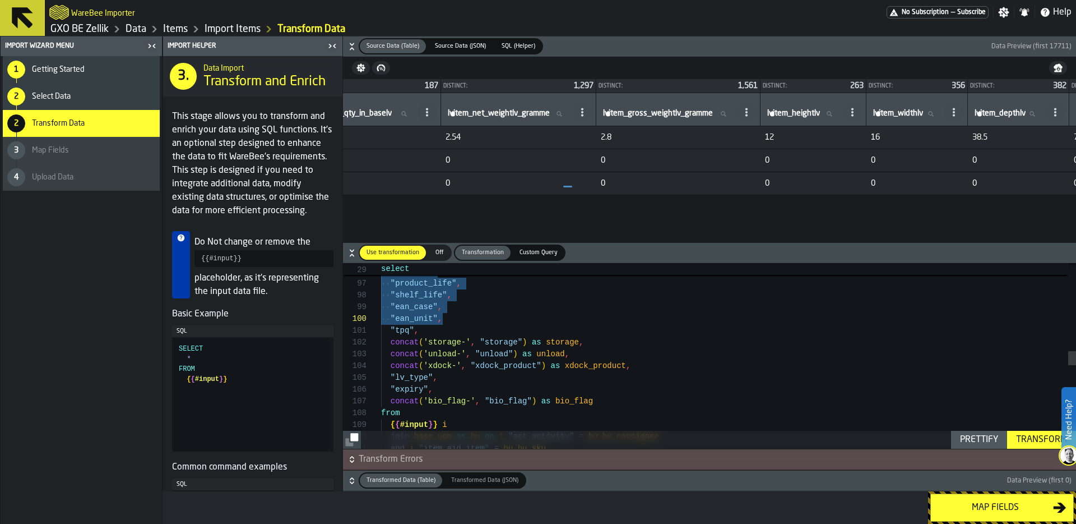
click at [611, 403] on div "{ { #input } } i join base_uom as bu on i . "act_activity" = bu . bu_consignee …" at bounding box center [728, 327] width 695 height 2378
click at [583, 411] on div "{ { #input } } i join base_uom as bu on i . "act_activity" = bu . bu_consignee …" at bounding box center [728, 327] width 695 height 2378
click at [499, 401] on div "{ { #input } } i join base_uom as bu on i . "act_activity" = bu . bu_consignee …" at bounding box center [728, 327] width 695 height 2378
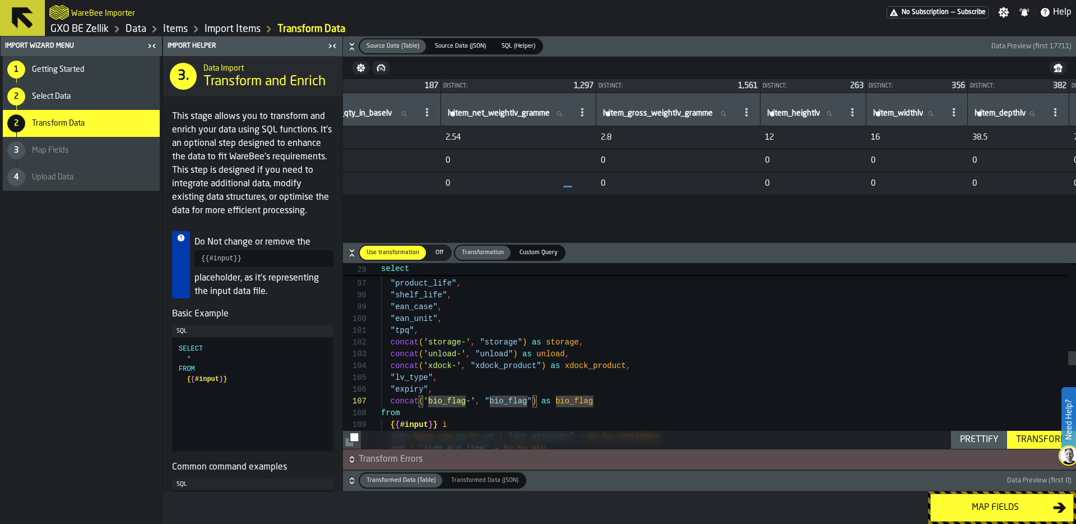
scroll to position [35, 0]
drag, startPoint x: 471, startPoint y: 364, endPoint x: 547, endPoint y: 364, distance: 75.1
click at [547, 364] on div "{ { #input } } i join base_uom as bu on i . "act_activity" = bu . bu_consignee …" at bounding box center [728, 327] width 695 height 2378
click at [494, 344] on div "{ { #input } } i join base_uom as bu on i . "act_activity" = bu . bu_consignee …" at bounding box center [728, 327] width 695 height 2378
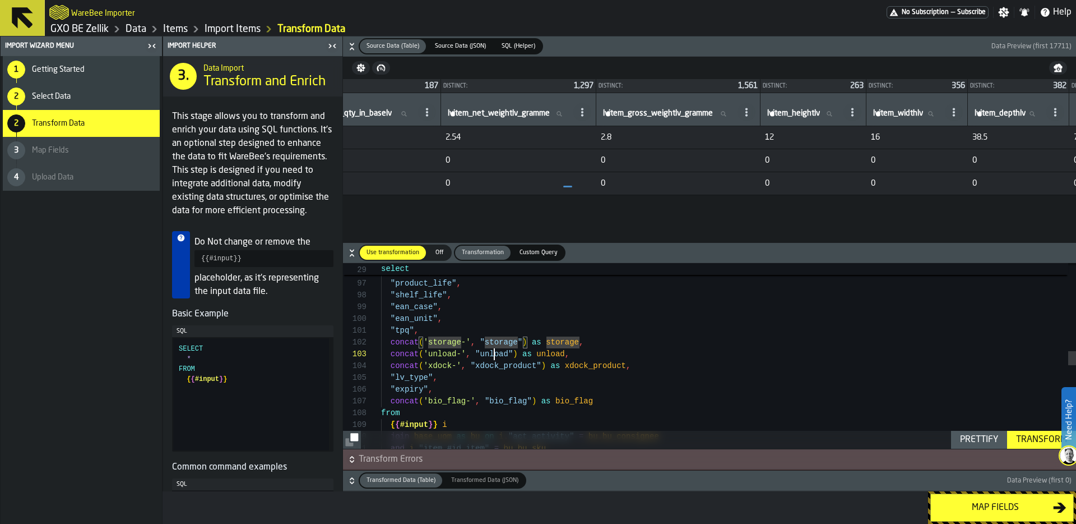
click at [493, 359] on div "{ { #input } } i join base_uom as bu on i . "act_activity" = bu . bu_consignee …" at bounding box center [728, 327] width 695 height 2378
drag, startPoint x: 392, startPoint y: 388, endPoint x: 457, endPoint y: 387, distance: 65.6
click at [457, 387] on div ""expiry" ," at bounding box center [728, 389] width 695 height 12
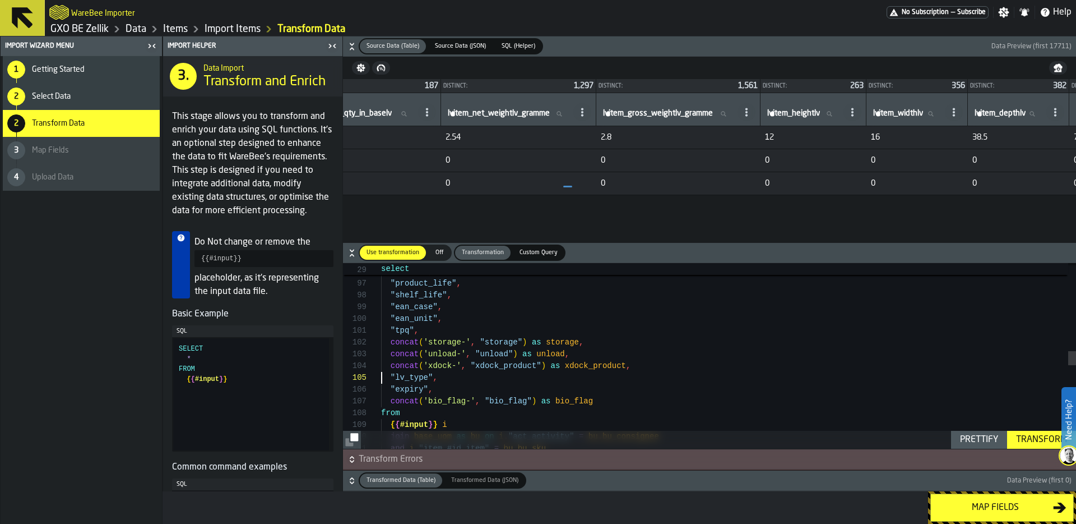
drag, startPoint x: 381, startPoint y: 382, endPoint x: 390, endPoint y: 382, distance: 9.0
click at [382, 382] on span ""lv_type" ," at bounding box center [409, 378] width 57 height 12
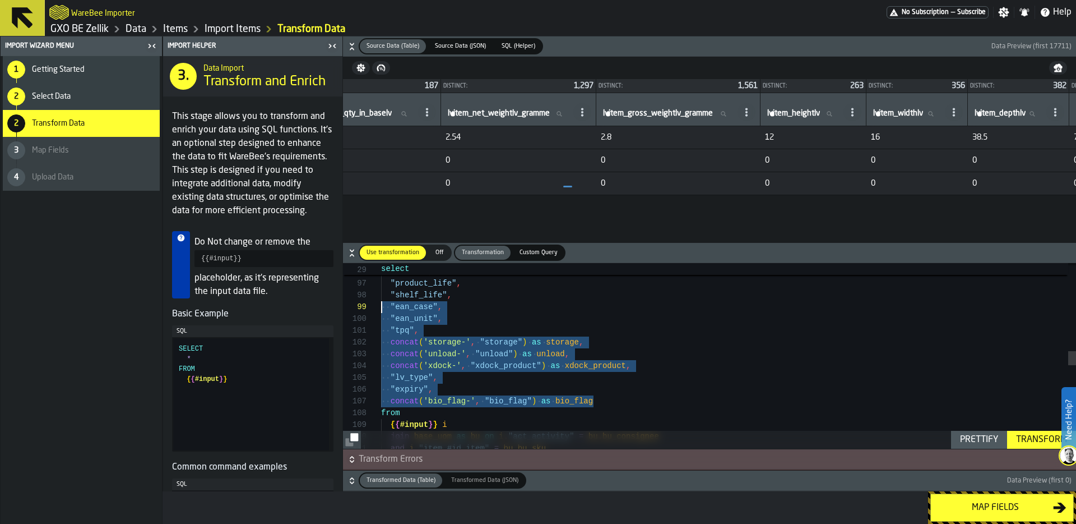
scroll to position [82, 0]
drag, startPoint x: 605, startPoint y: 400, endPoint x: 370, endPoint y: 300, distance: 255.9
click at [381, 300] on div "{ { #input } } i join base_uom as bu on i . "act_activity" = bu . bu_consignee …" at bounding box center [728, 327] width 695 height 2378
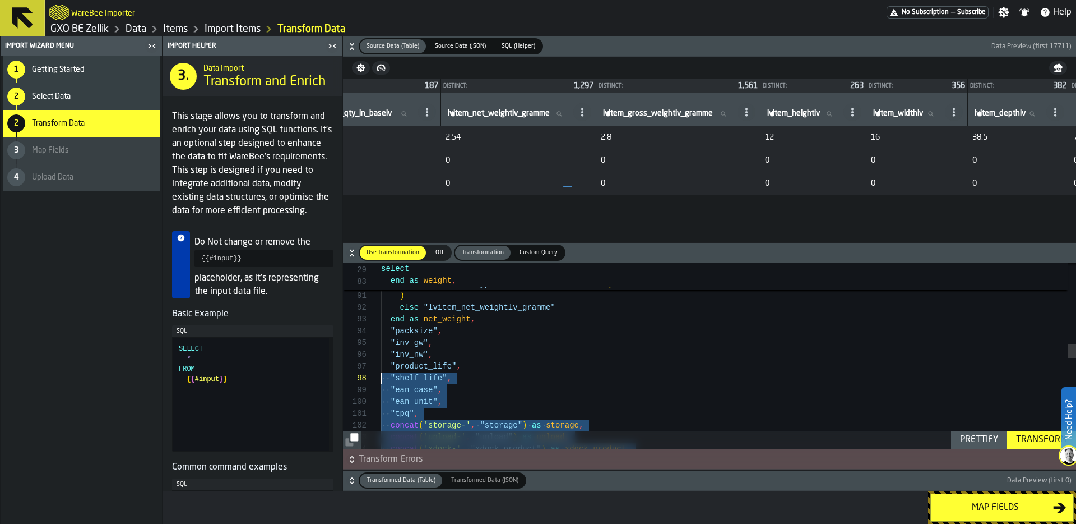
scroll to position [35, 0]
click at [387, 331] on div "concat ( 'xdock-' , "xdock_product" ) as xdock_product , concat ( 'unload-' , "…" at bounding box center [728, 410] width 695 height 2378
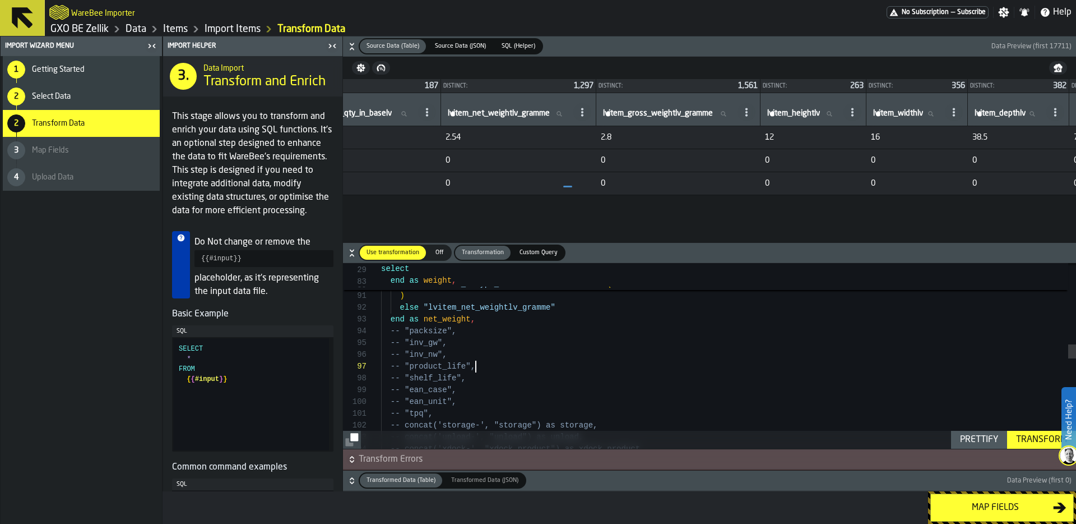
click at [500, 369] on div "-- concat('xdock-', "xdock_product") as xdock_prod uct, -- concat('unload-', "u…" at bounding box center [728, 410] width 695 height 2378
click at [480, 317] on div "-- concat('xdock-', "xdock_product") as xdock_prod uct, -- concat('unload-', "u…" at bounding box center [728, 410] width 695 height 2378
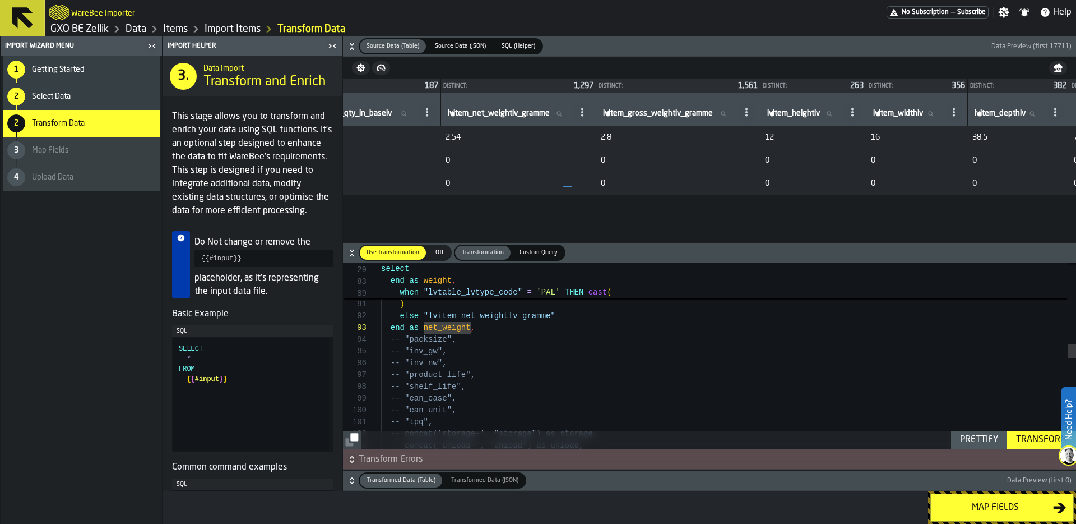
scroll to position [35, 0]
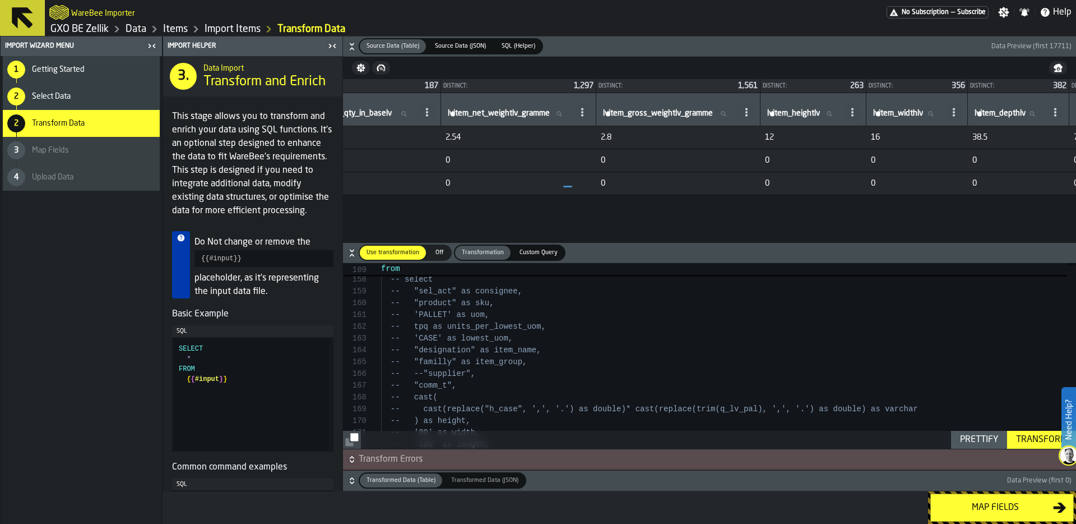
click at [993, 439] on div "Prettify" at bounding box center [979, 439] width 47 height 13
type textarea "**********"
click at [1031, 440] on div "Transform" at bounding box center [1042, 439] width 60 height 13
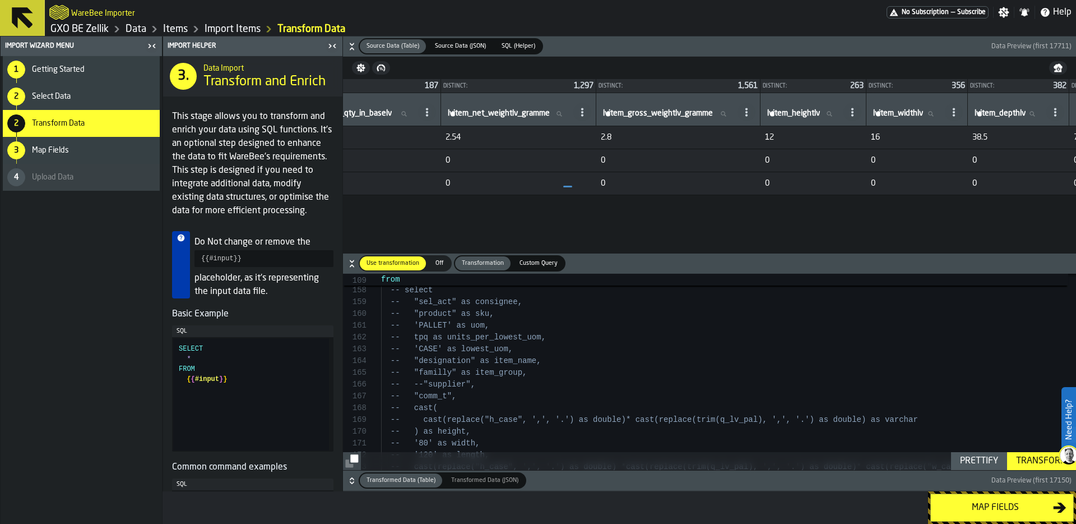
click at [351, 478] on icon "button-" at bounding box center [351, 480] width 11 height 11
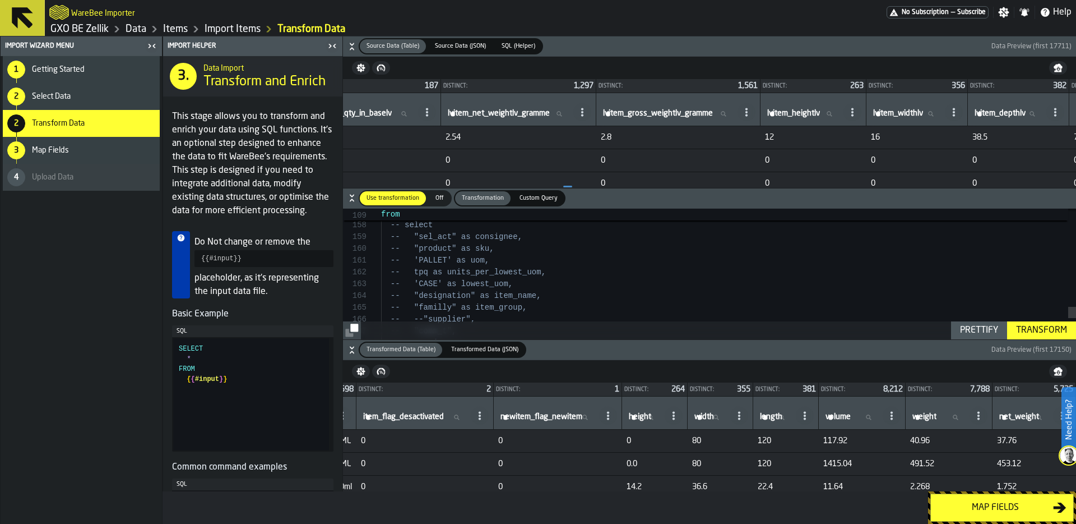
scroll to position [0, 607]
click at [1004, 508] on div "Map fields" at bounding box center [995, 507] width 115 height 13
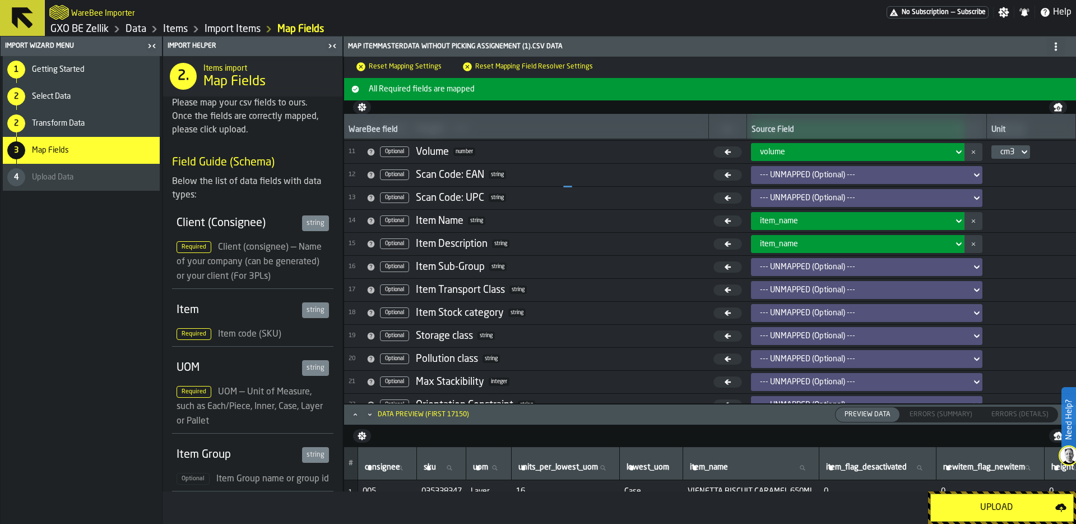
scroll to position [242, 0]
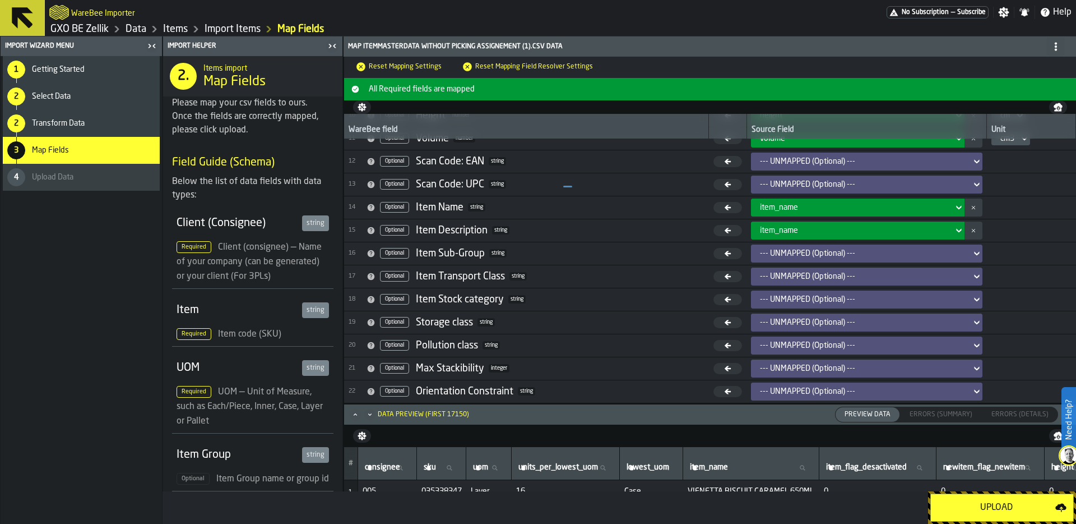
click at [1012, 506] on div "Upload" at bounding box center [997, 507] width 118 height 13
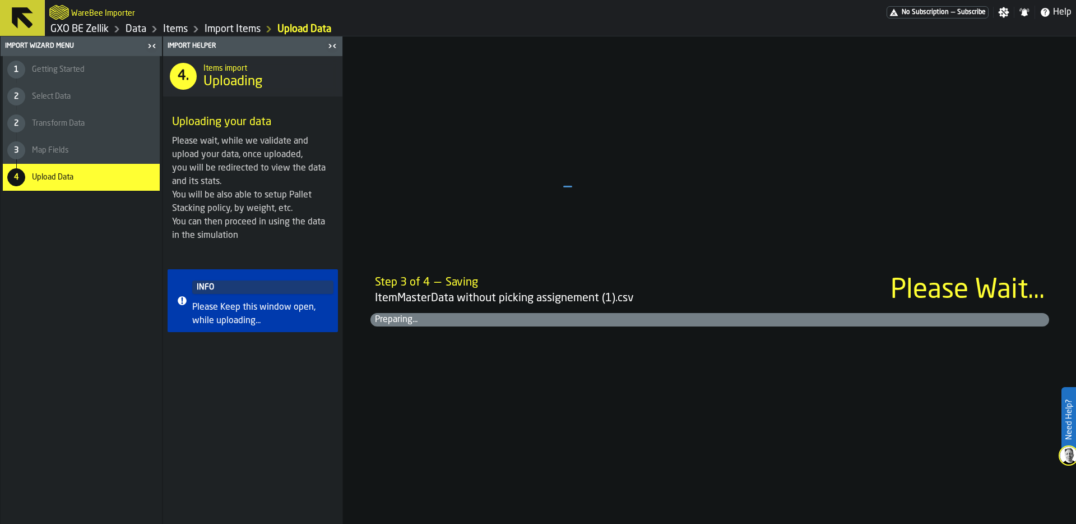
click at [75, 30] on link "GXO BE Zellik" at bounding box center [79, 29] width 58 height 12
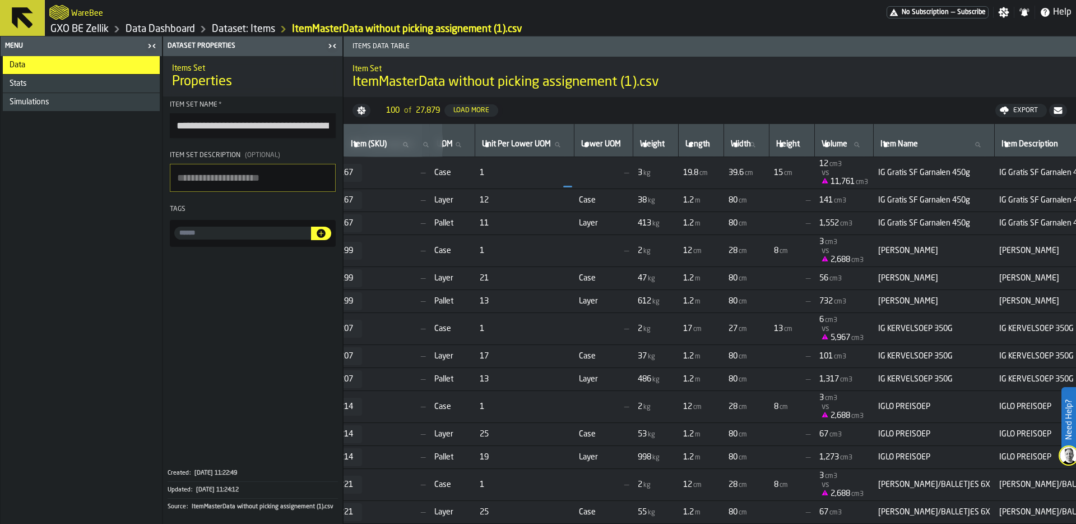
scroll to position [0, 250]
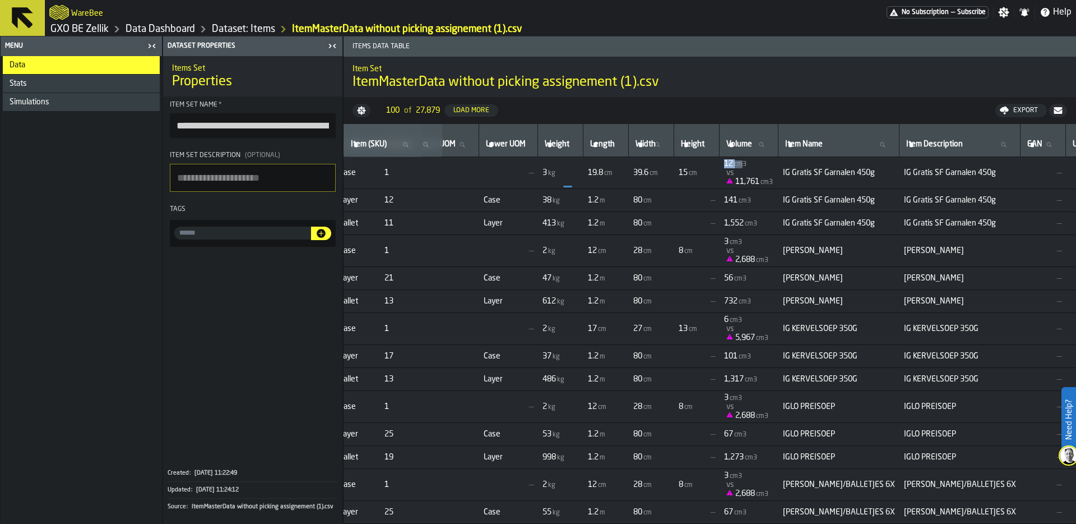
drag, startPoint x: 753, startPoint y: 161, endPoint x: 772, endPoint y: 161, distance: 19.1
click at [772, 161] on span "12 cm3" at bounding box center [749, 163] width 50 height 9
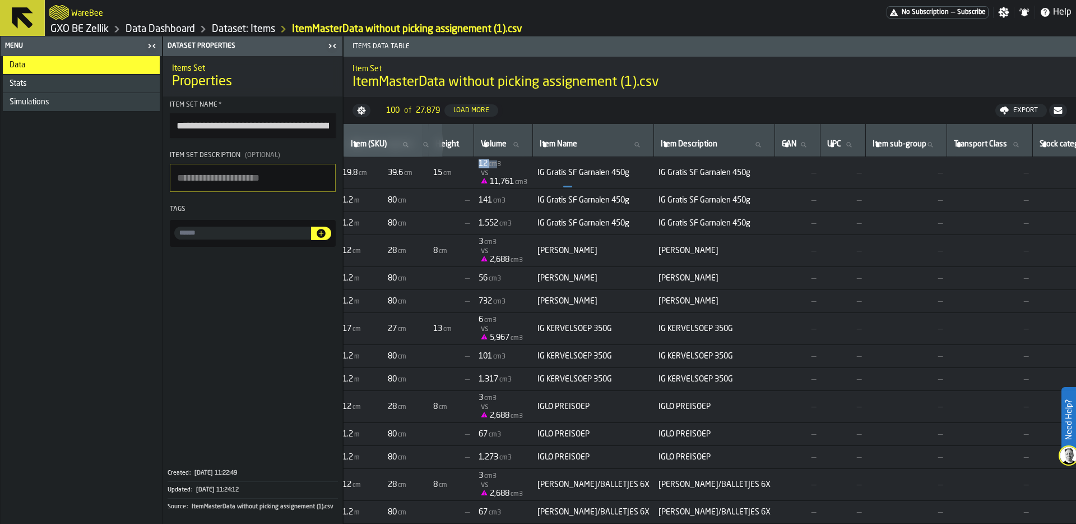
scroll to position [0, 520]
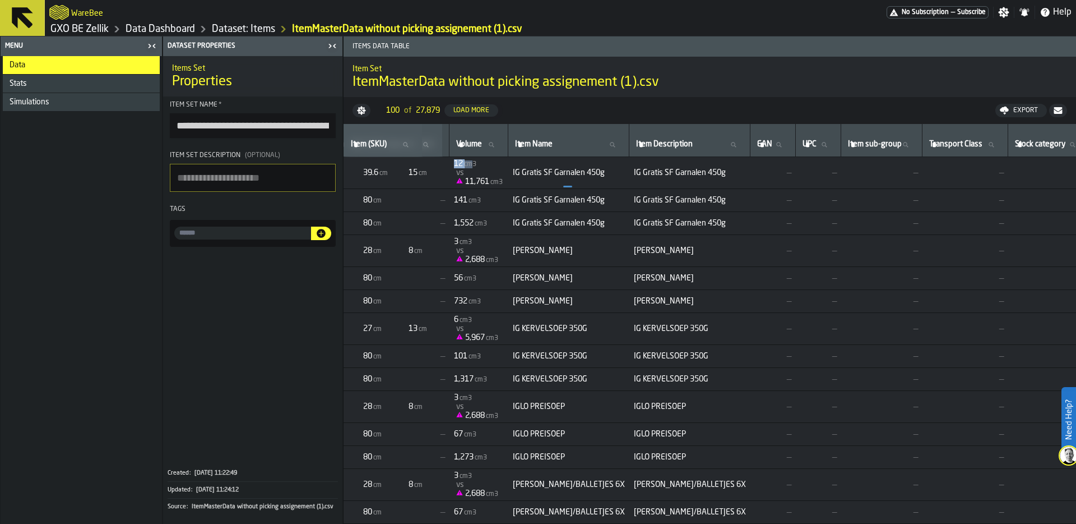
click at [239, 27] on link "Dataset: Items" at bounding box center [243, 29] width 63 height 12
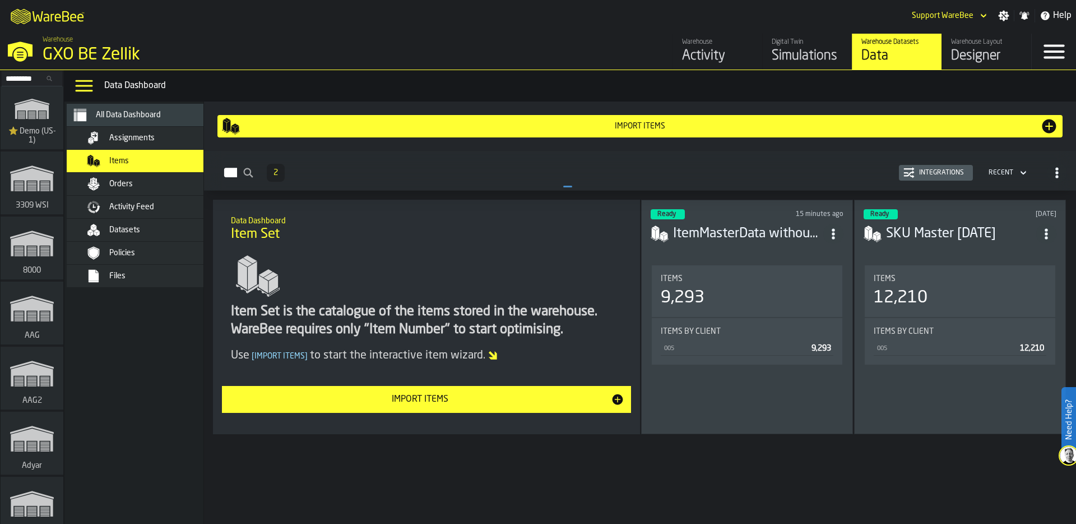
click at [925, 171] on div "Integrations" at bounding box center [942, 173] width 54 height 8
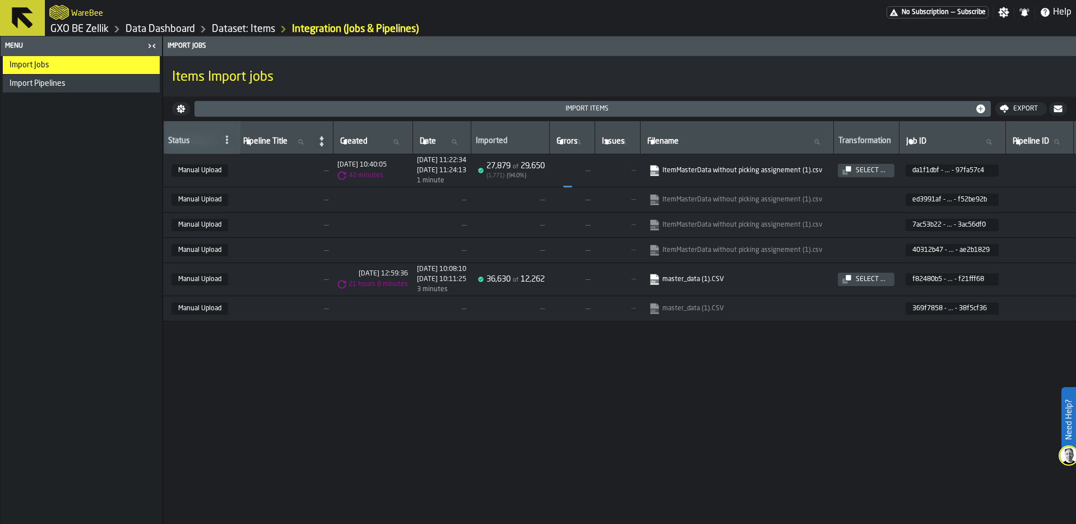
scroll to position [0, 237]
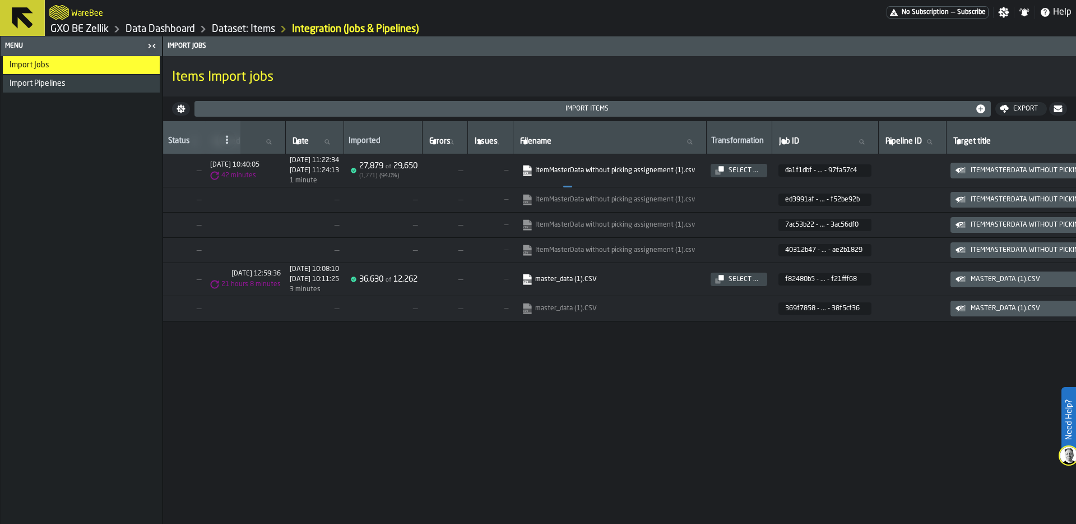
click at [762, 168] on div "Select ..." at bounding box center [743, 170] width 39 height 8
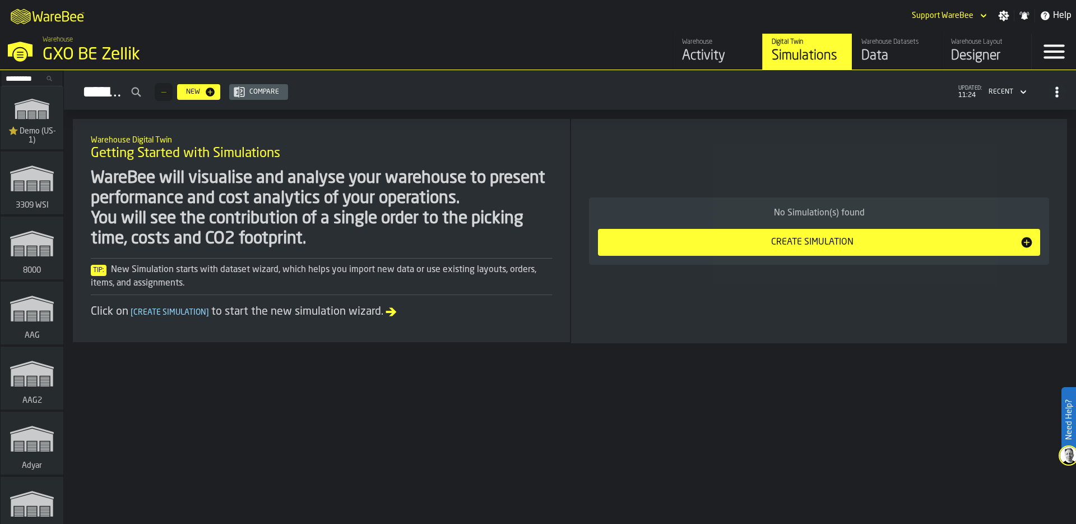
click at [887, 61] on div "Data" at bounding box center [897, 56] width 71 height 18
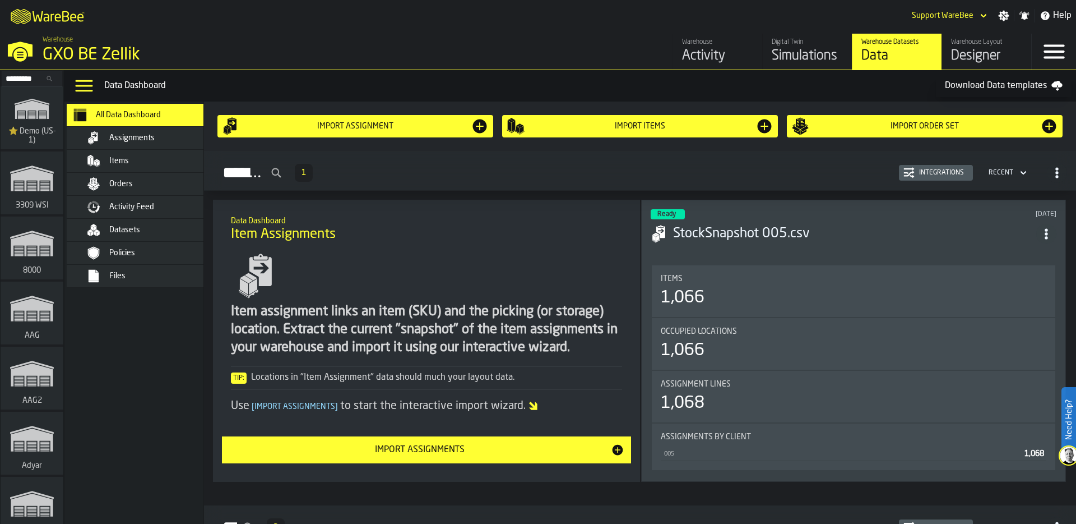
click at [166, 151] on div "Items" at bounding box center [145, 161] width 157 height 22
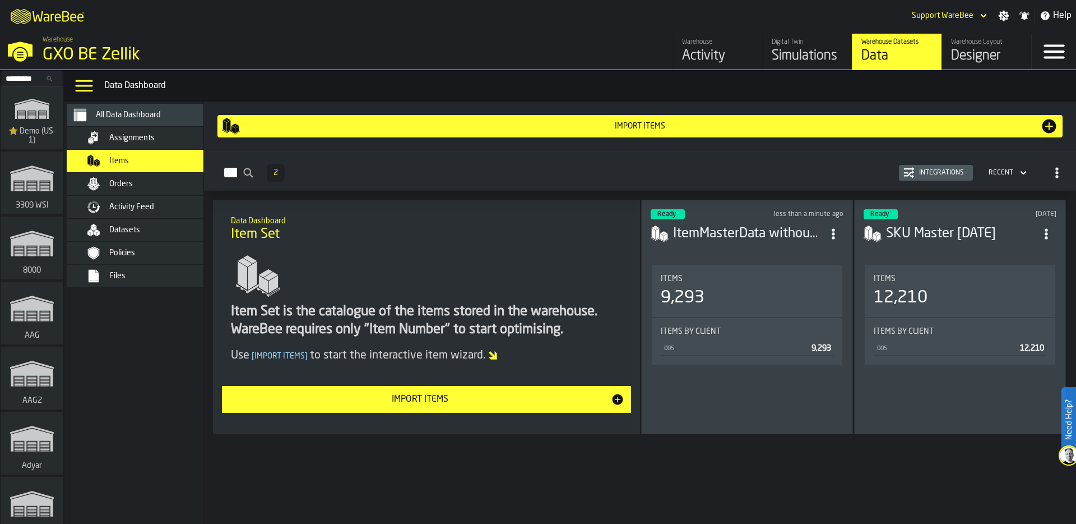
click at [175, 140] on div "Assignments" at bounding box center [164, 137] width 110 height 9
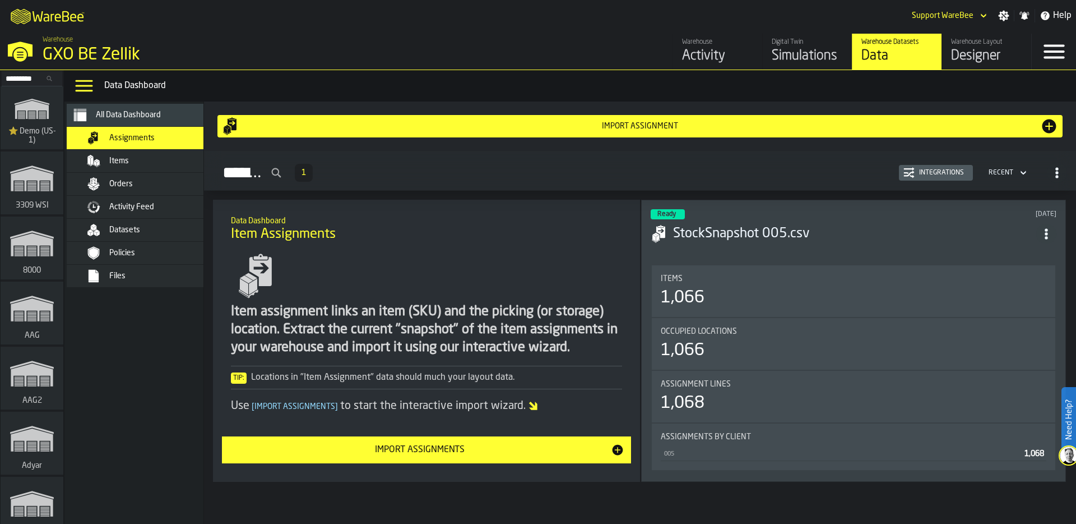
click at [496, 453] on div "Import Assignments" at bounding box center [420, 449] width 382 height 13
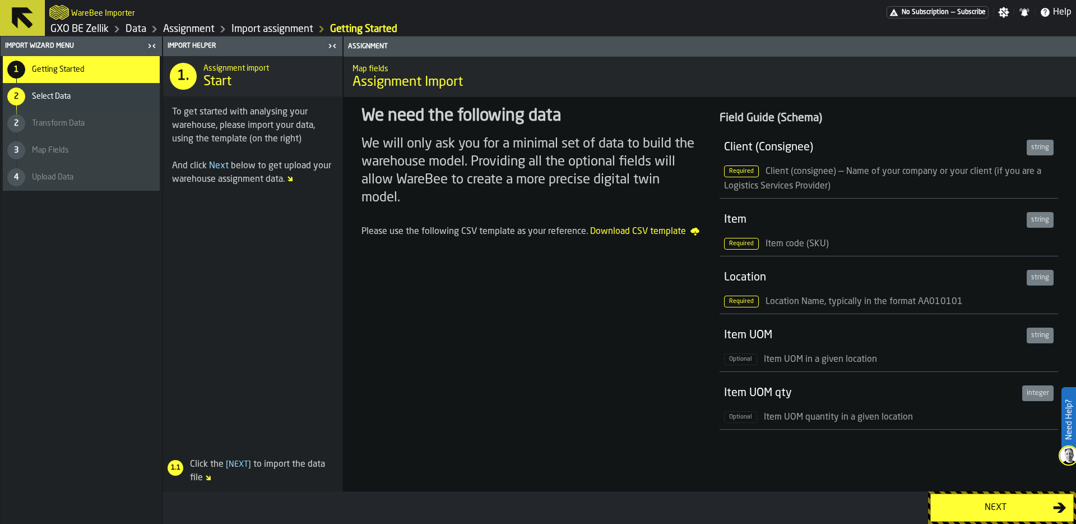
click at [985, 507] on div "Next" at bounding box center [995, 507] width 115 height 13
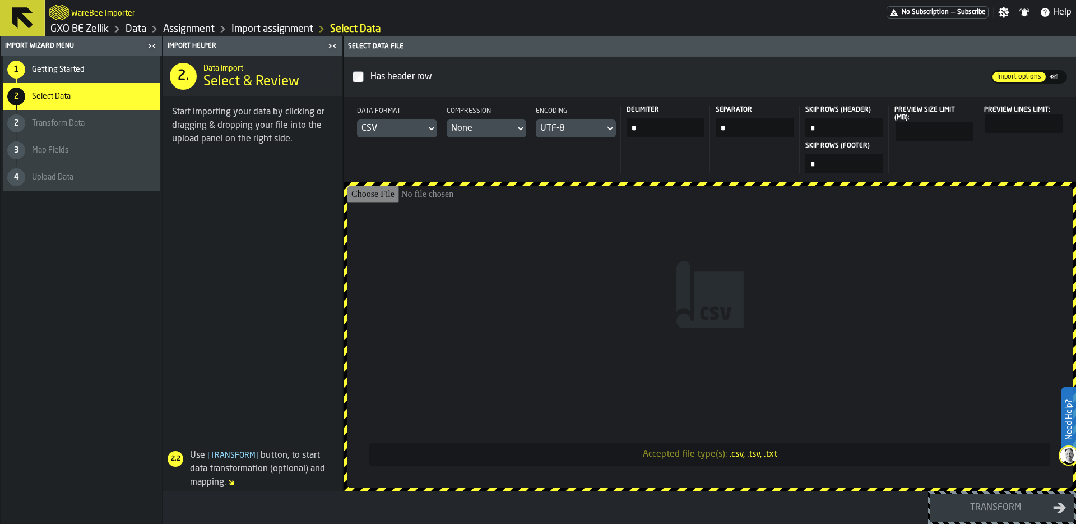
click at [627, 274] on input "Accepted file type(s): .csv, .tsv, .txt" at bounding box center [710, 337] width 726 height 302
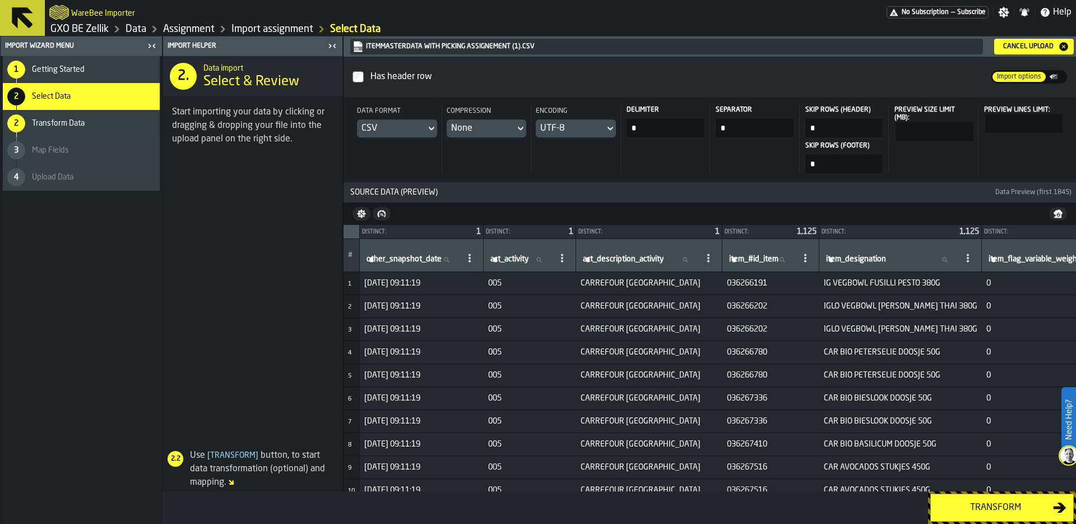
click at [1001, 504] on div "Transform" at bounding box center [995, 507] width 115 height 13
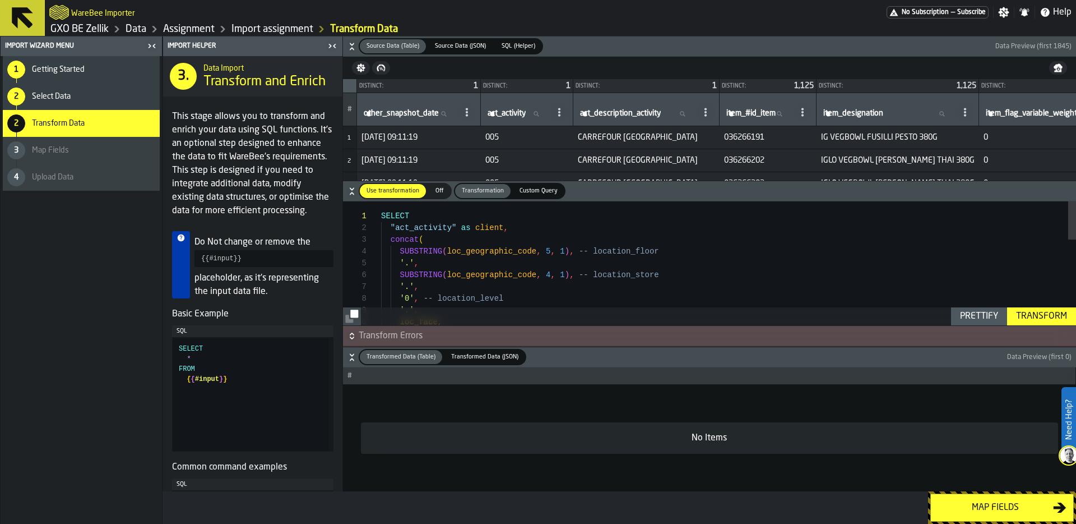
click at [350, 359] on icon "button-" at bounding box center [352, 359] width 4 height 3
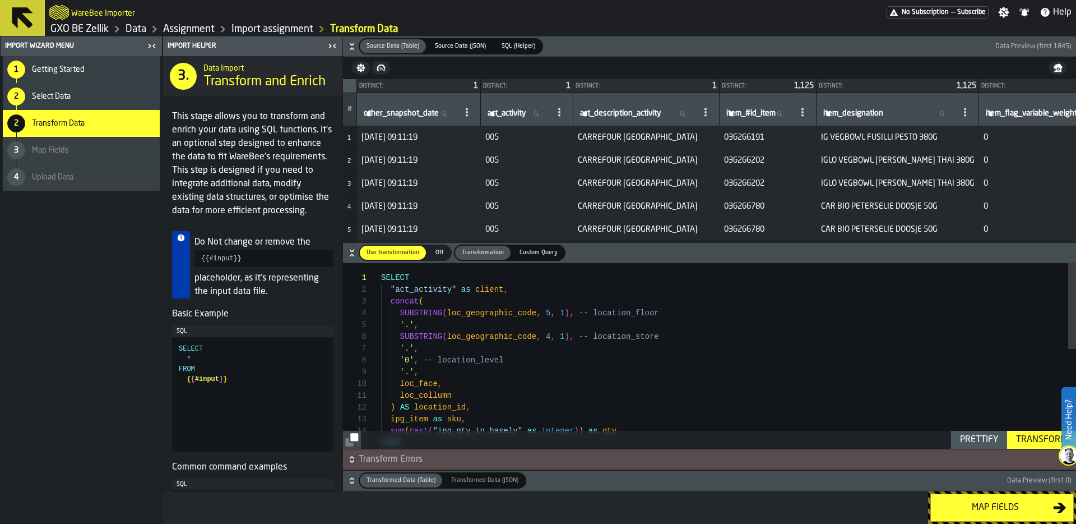
click at [430, 313] on div "SELECT "act_activity" as client , concat ( SUBSTRING ( loc_geographic_code , 5 …" at bounding box center [728, 463] width 695 height 401
click at [350, 460] on icon "button-" at bounding box center [352, 460] width 4 height 3
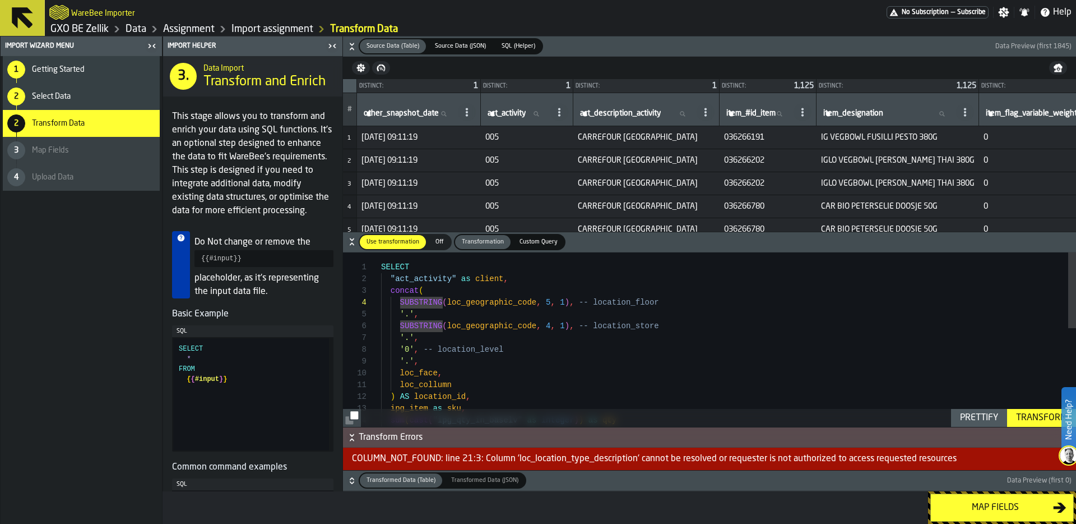
click at [350, 460] on div "COLUMN_NOT_FOUND: line 21:3: Column 'loc_location_type_description' cannot be r…" at bounding box center [709, 458] width 733 height 22
click at [349, 437] on icon "button-" at bounding box center [351, 437] width 11 height 11
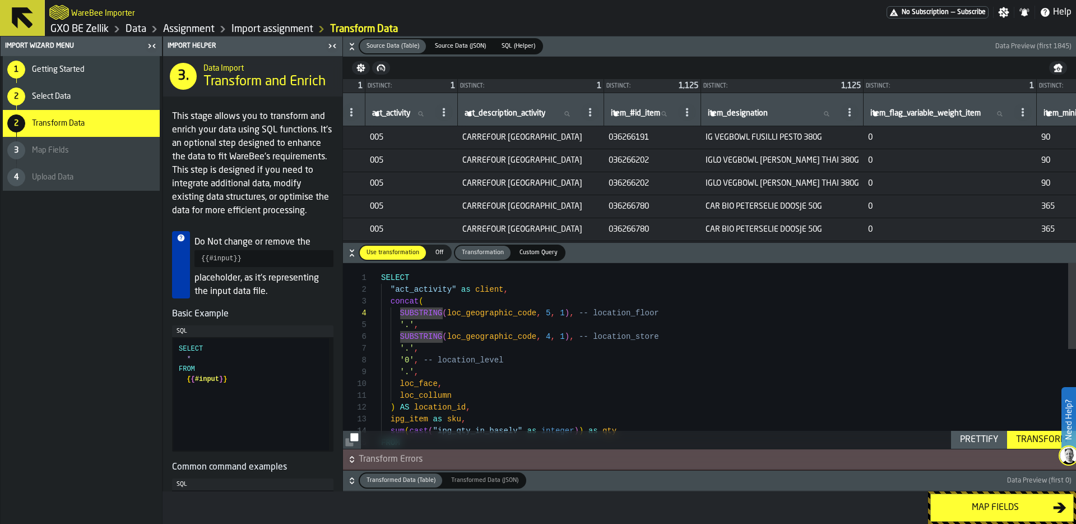
scroll to position [0, 122]
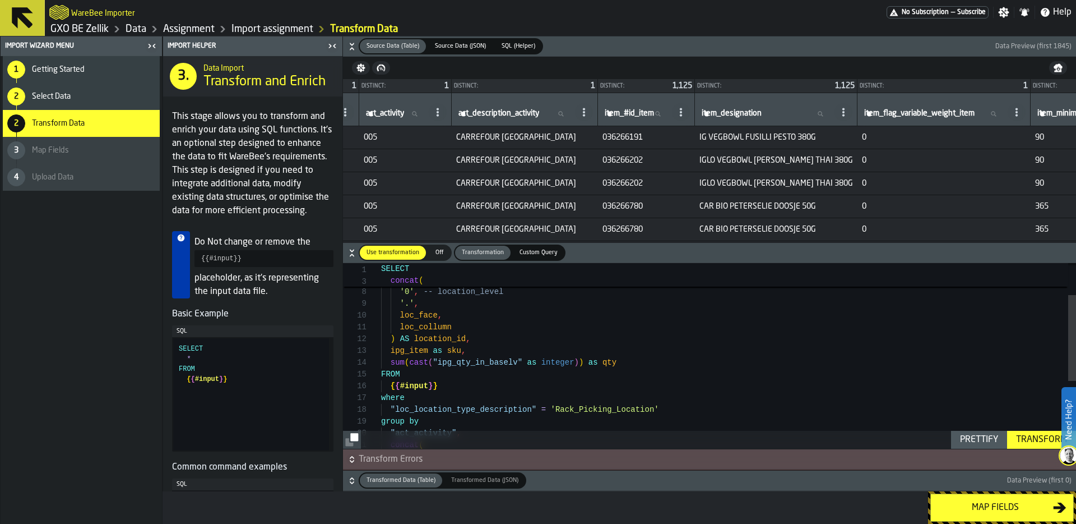
click at [686, 112] on icon at bounding box center [681, 112] width 9 height 9
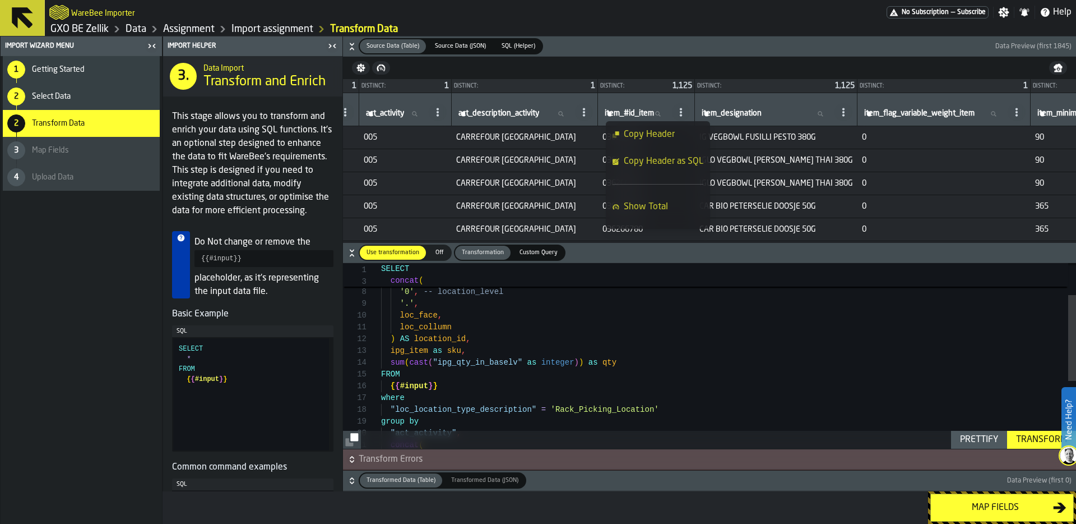
click at [671, 164] on span "Copy Header as SQL" at bounding box center [664, 161] width 80 height 13
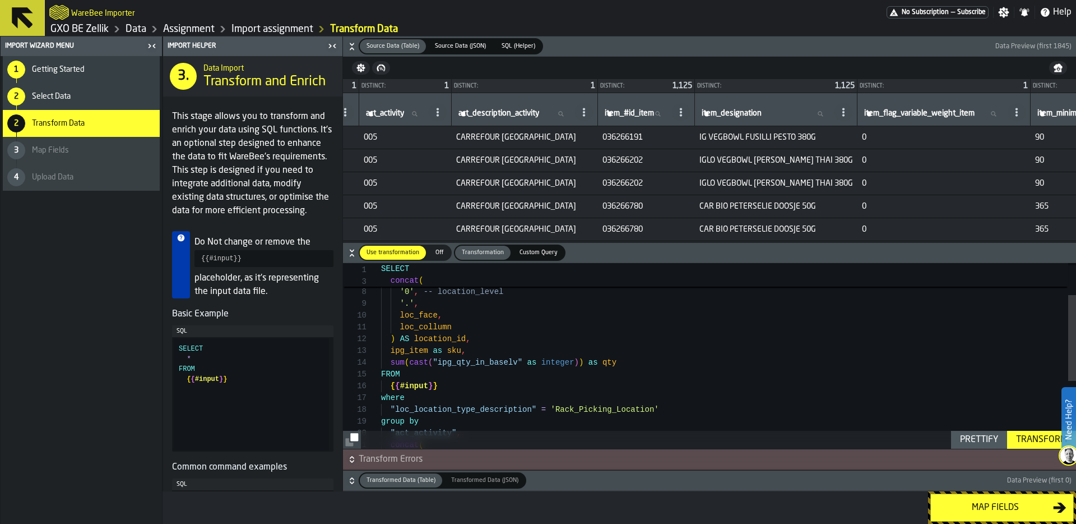
scroll to position [24, 0]
drag, startPoint x: 390, startPoint y: 351, endPoint x: 430, endPoint y: 351, distance: 40.4
click at [430, 351] on div "SUBSTRING ( loc_geographic_code , 4 , 1 ) , -- location_store '.' , '0' , -- lo…" at bounding box center [728, 395] width 695 height 401
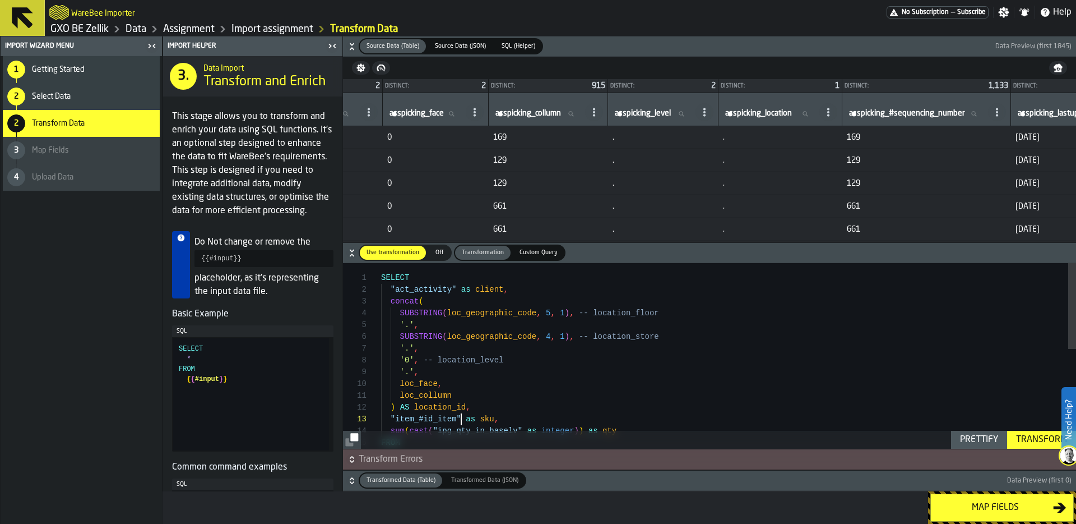
scroll to position [0, 6954]
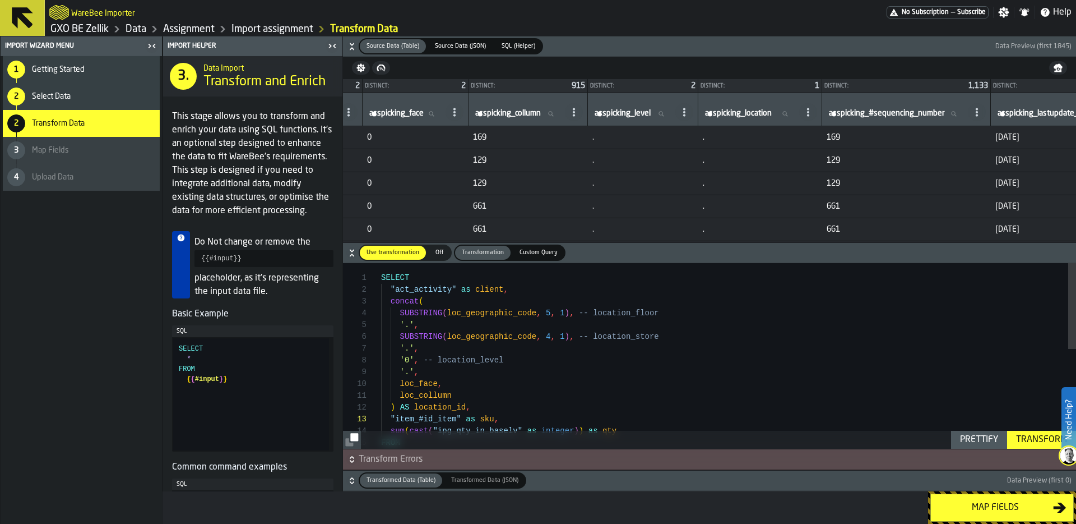
click at [464, 109] on span at bounding box center [455, 112] width 18 height 18
click at [723, 157] on span "Copy Header as SQL" at bounding box center [699, 161] width 80 height 13
drag, startPoint x: 394, startPoint y: 386, endPoint x: 439, endPoint y: 383, distance: 44.9
click at [439, 383] on div "FROM sum ( cast ( "ipg_qty_in_baselv" as integer ) ) as qty "item_#id_item" as …" at bounding box center [728, 463] width 695 height 401
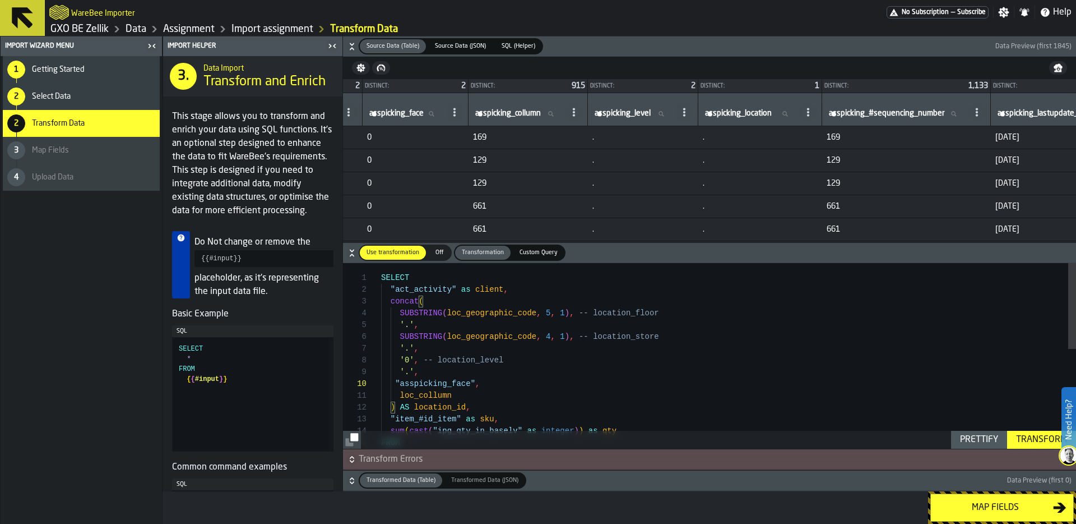
click at [578, 113] on icon at bounding box center [574, 112] width 9 height 9
click at [846, 162] on span "Copy Header as SQL" at bounding box center [824, 161] width 80 height 13
click at [395, 382] on div "FROM sum ( cast ( "ipg_qty_in_baselv" as integer ) ) as qty "item_#id_item" as …" at bounding box center [728, 463] width 695 height 401
drag, startPoint x: 399, startPoint y: 395, endPoint x: 453, endPoint y: 393, distance: 55.0
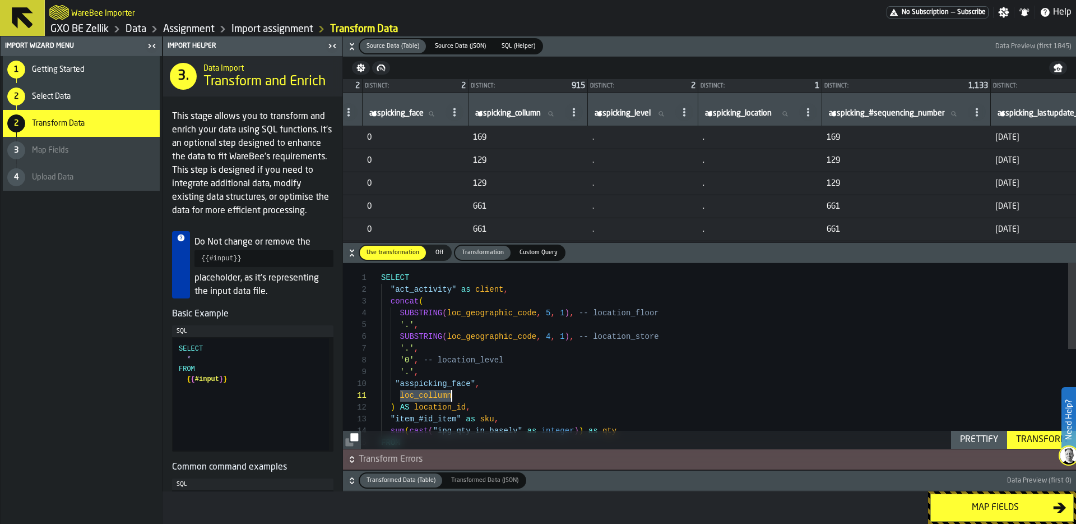
click at [453, 393] on div "FROM sum ( cast ( "ipg_qty_in_baselv" as integer ) ) as qty "item_#id_item" as …" at bounding box center [728, 463] width 695 height 401
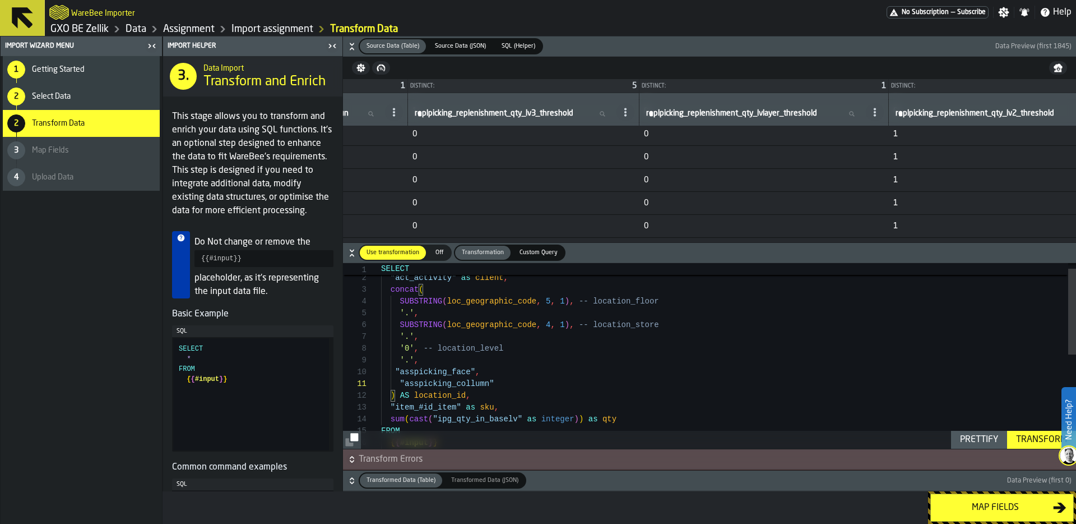
scroll to position [7335, 9799]
click at [427, 110] on icon at bounding box center [422, 112] width 9 height 9
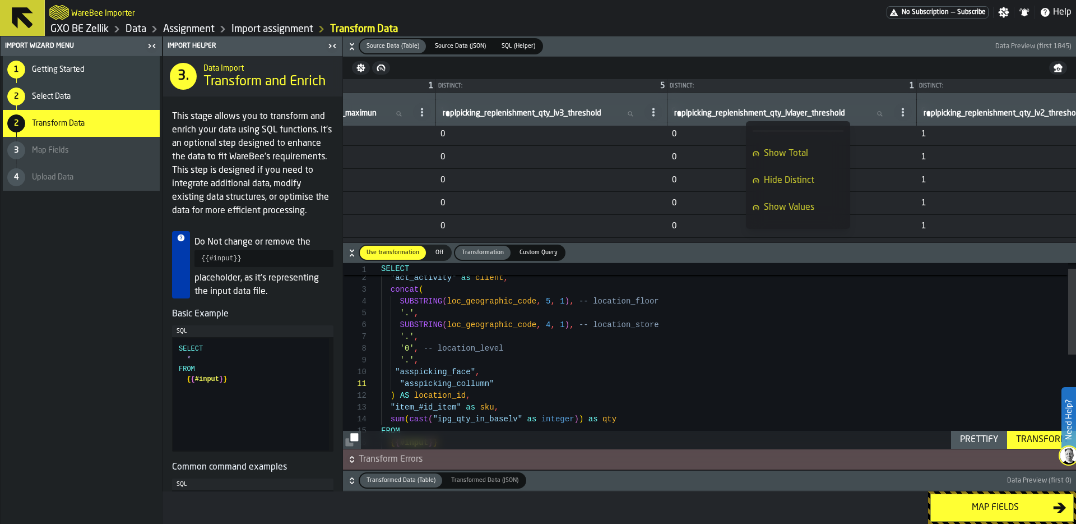
scroll to position [61, 0]
click at [793, 202] on span "Show Values" at bounding box center [789, 199] width 50 height 13
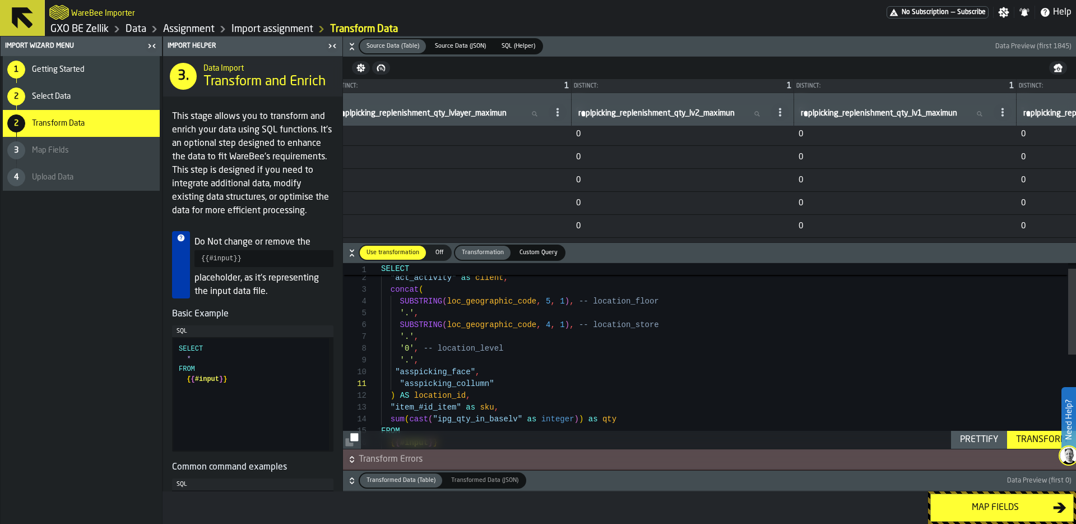
scroll to position [7335, 9200]
click at [340, 110] on icon at bounding box center [335, 112] width 9 height 9
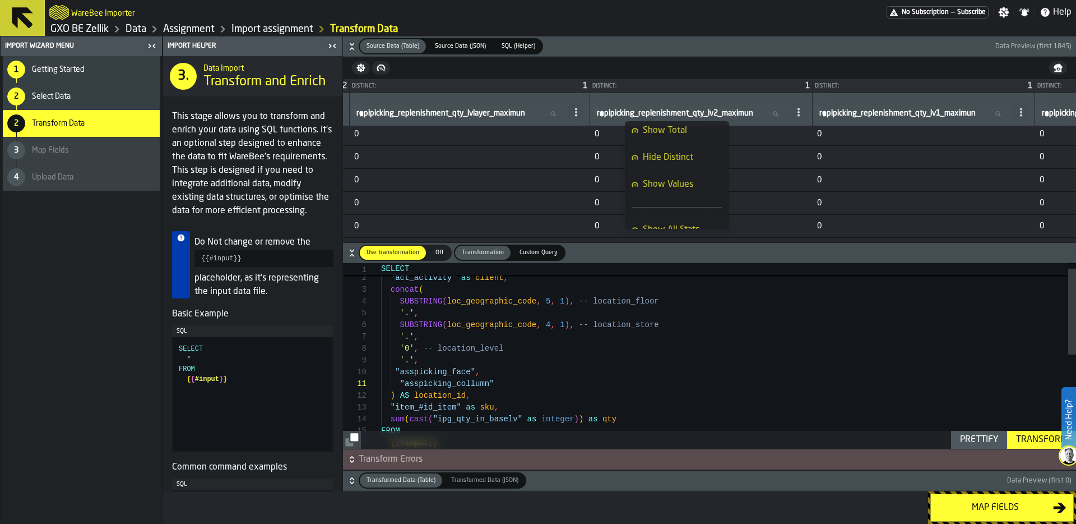
scroll to position [76, 0]
click at [695, 184] on div "Show Values" at bounding box center [677, 184] width 91 height 13
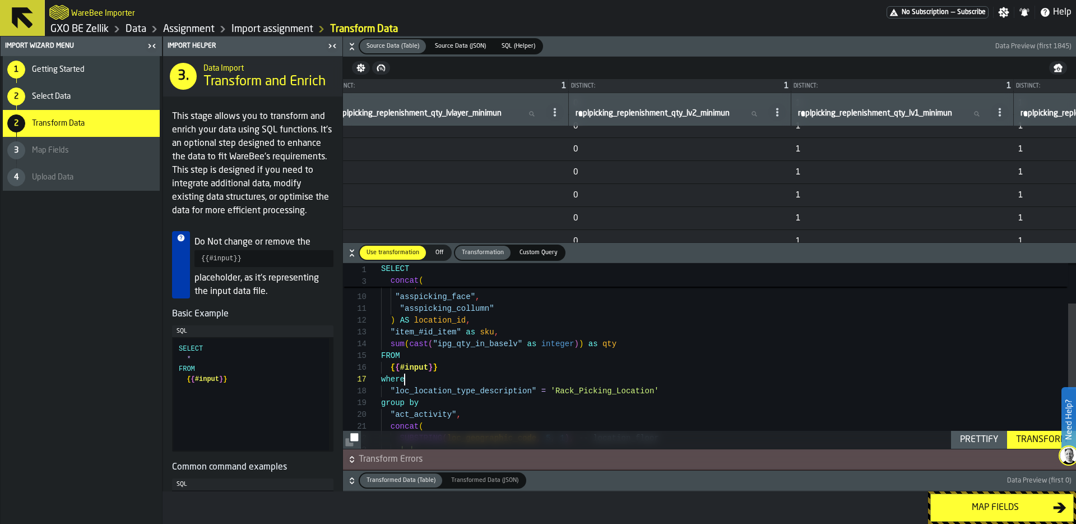
scroll to position [71, 0]
click at [459, 376] on div "FROM sum ( cast ( "ipg_qty_in_baselv" as integer ) ) as qty "item_#id_item" as …" at bounding box center [728, 376] width 695 height 401
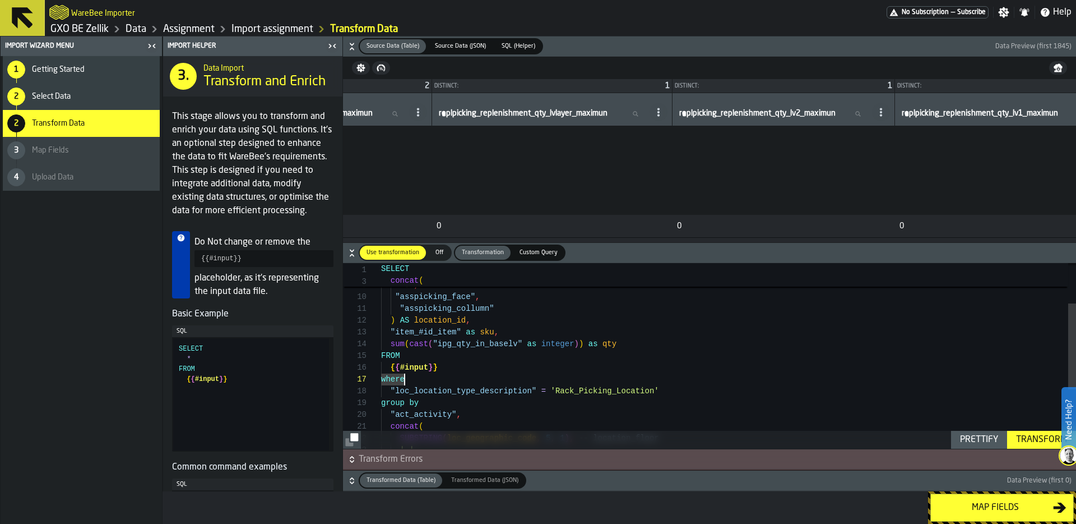
scroll to position [10967, 9111]
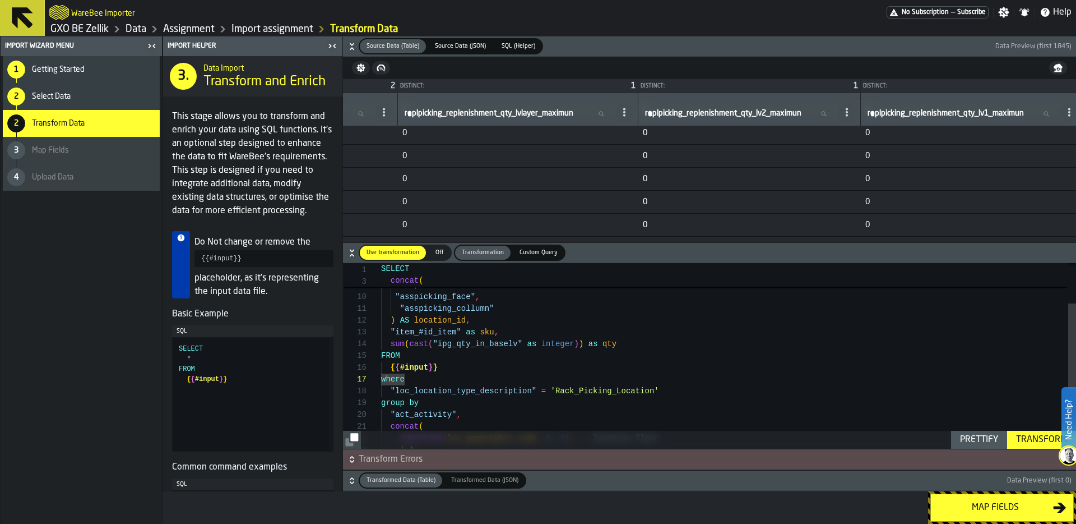
click at [388, 111] on icon at bounding box center [383, 112] width 9 height 9
click at [764, 214] on span "Hide Values" at bounding box center [752, 215] width 47 height 13
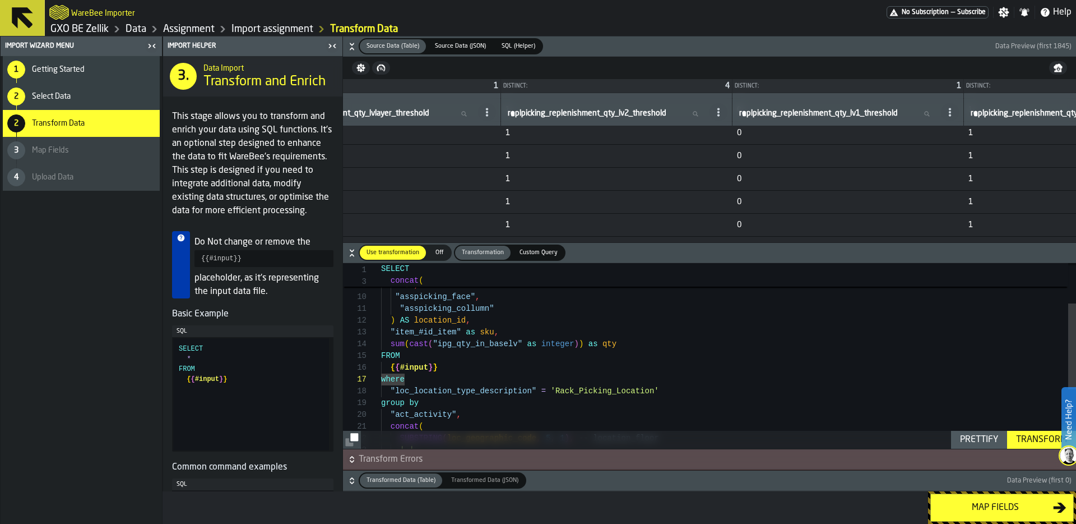
scroll to position [10967, 10103]
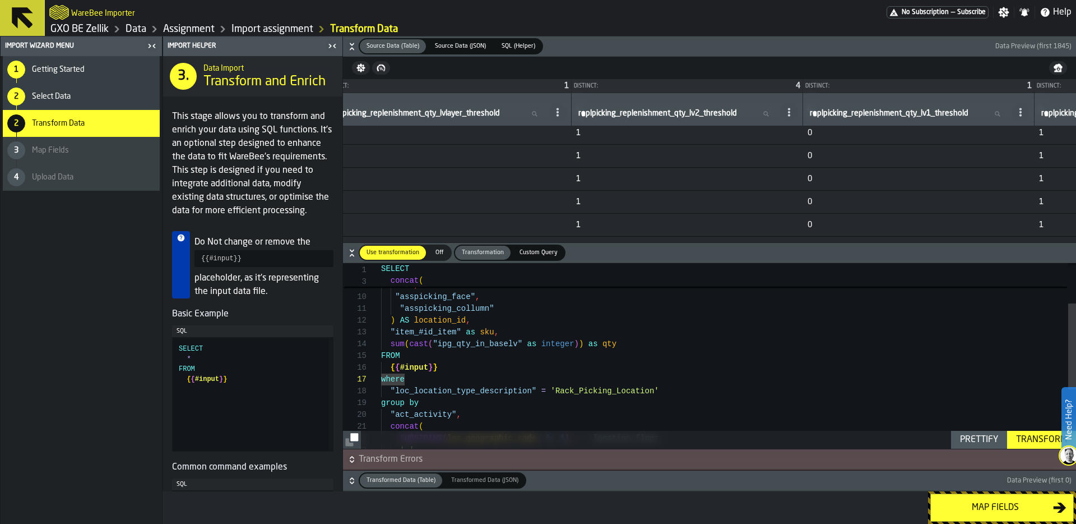
click at [313, 112] on icon at bounding box center [308, 112] width 9 height 9
click at [743, 200] on span "Show Values" at bounding box center [725, 202] width 50 height 13
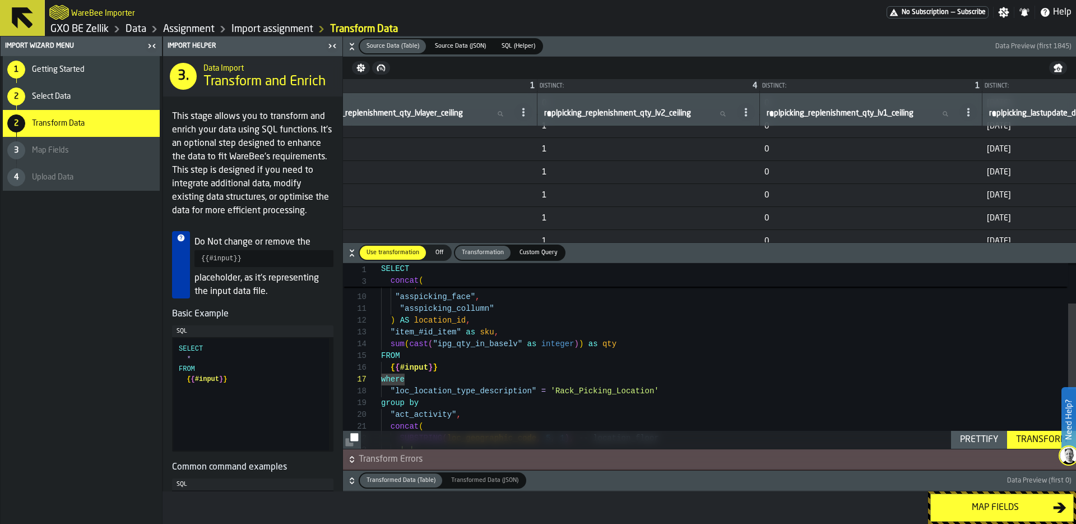
scroll to position [35, 0]
click at [641, 340] on div "FROM sum ( cast ( "ipg_qty_in_baselv" as integer ) ) as qty "item_#id_item" as …" at bounding box center [728, 376] width 695 height 401
click at [494, 336] on div "FROM sum ( cast ( "ipg_qty_in_baselv" as integer ) ) as qty "item_#id_item" as …" at bounding box center [728, 376] width 695 height 401
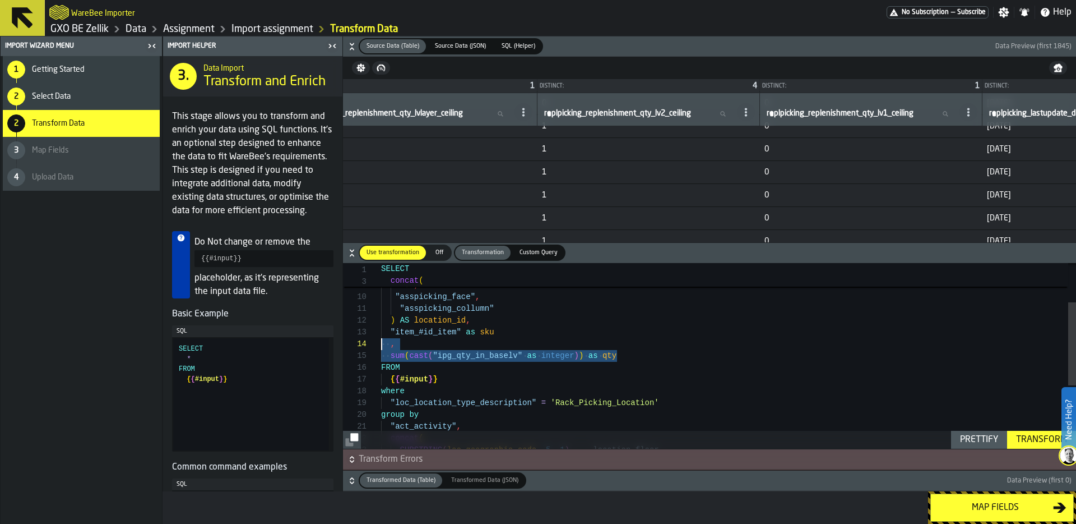
drag, startPoint x: 633, startPoint y: 357, endPoint x: 355, endPoint y: 345, distance: 277.7
click at [381, 345] on div "FROM sum ( cast ( "ipg_qty_in_baselv" as integer ) ) as qty "item_#id_item" as …" at bounding box center [728, 382] width 695 height 413
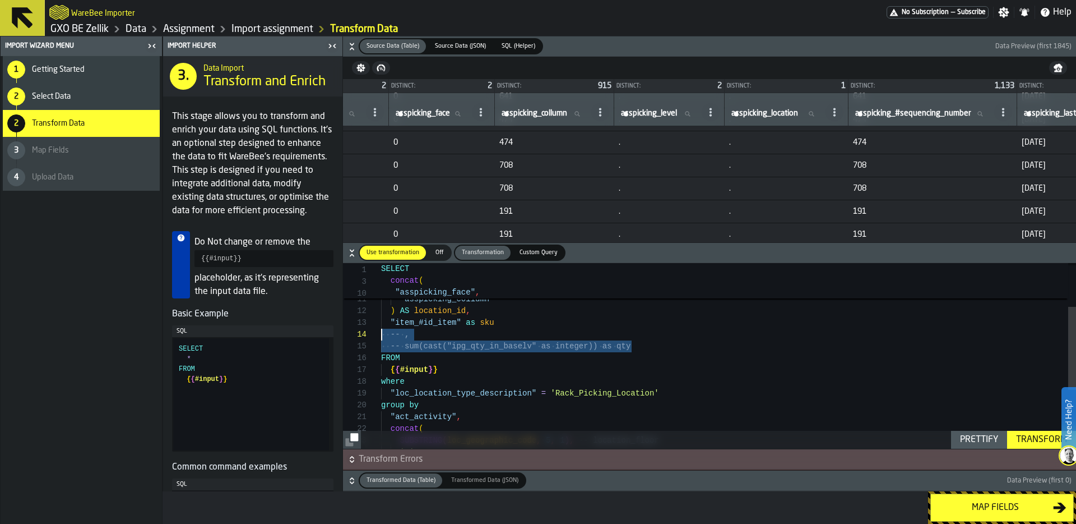
scroll to position [11739, 7031]
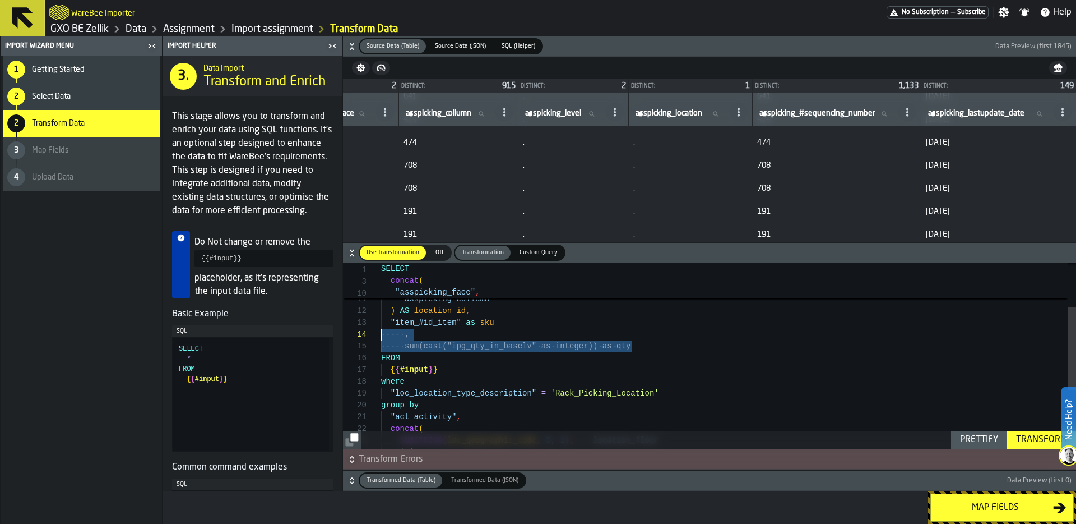
type textarea "**********"
click at [514, 138] on span "474" at bounding box center [459, 142] width 110 height 9
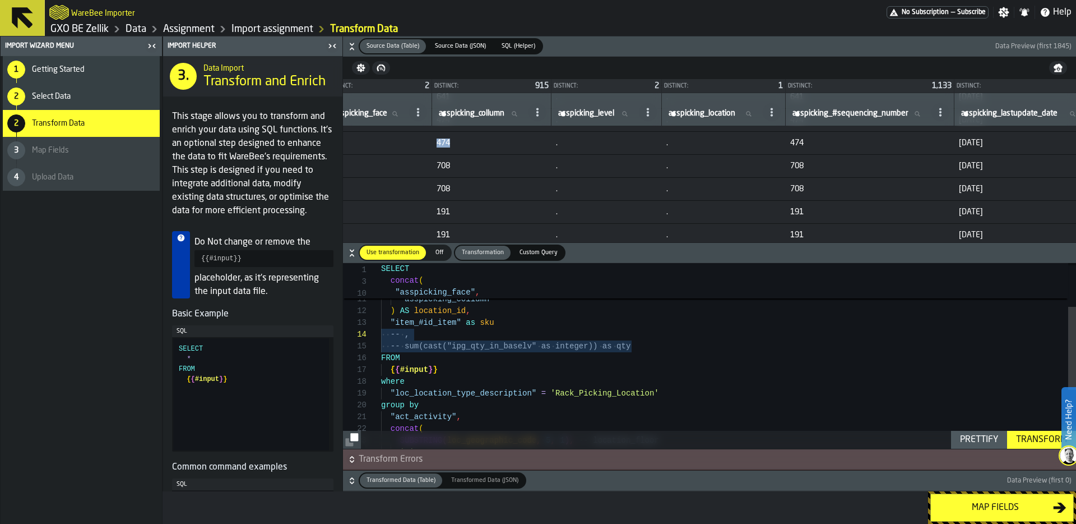
scroll to position [11738, 6990]
click at [436, 144] on span "0" at bounding box center [387, 142] width 97 height 9
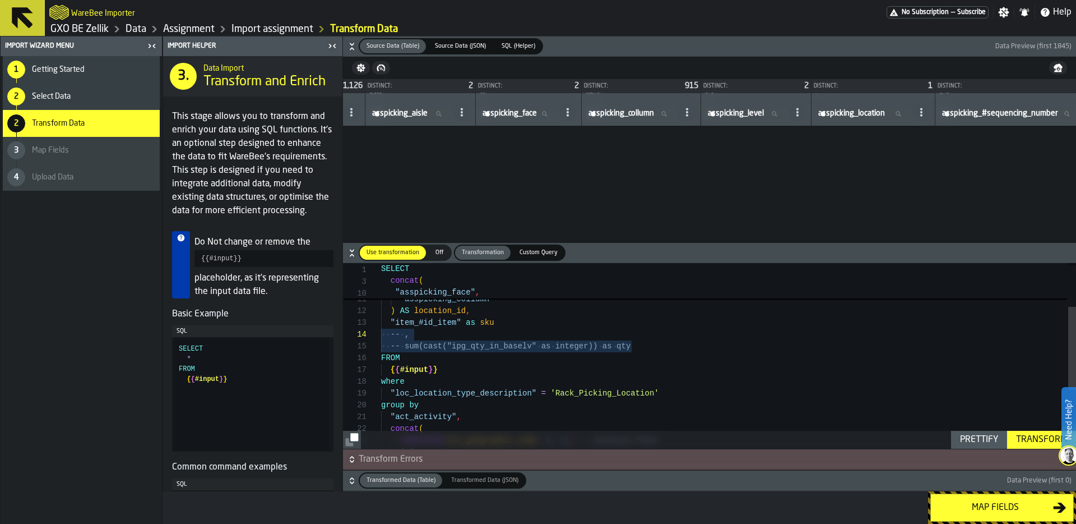
scroll to position [8955, 6827]
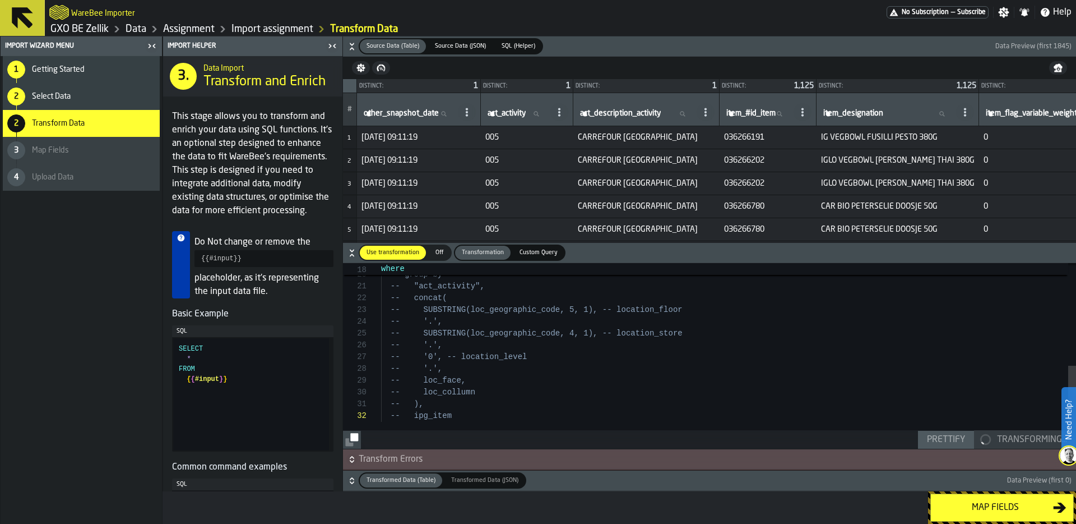
scroll to position [12, 0]
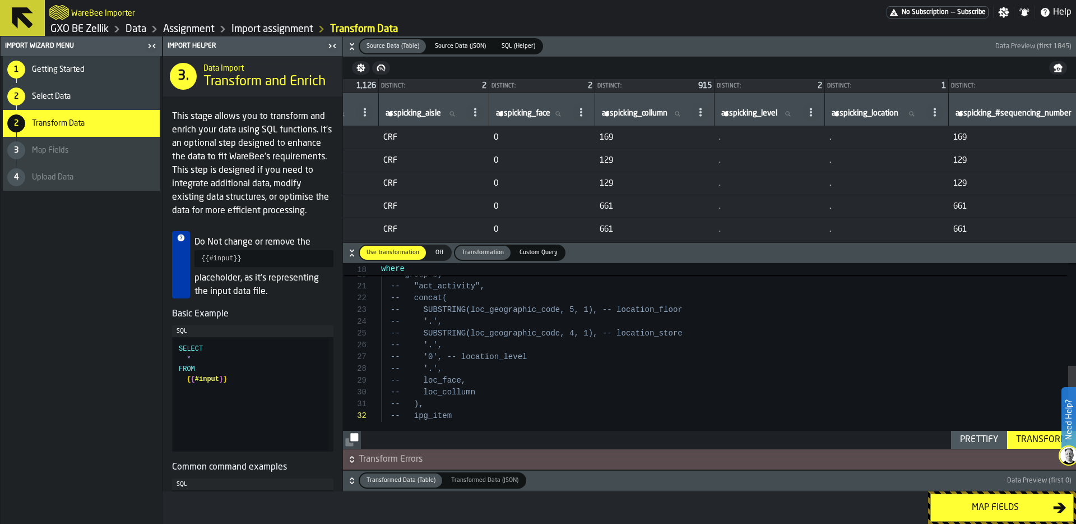
click at [407, 457] on span "Transform Errors" at bounding box center [716, 458] width 715 height 13
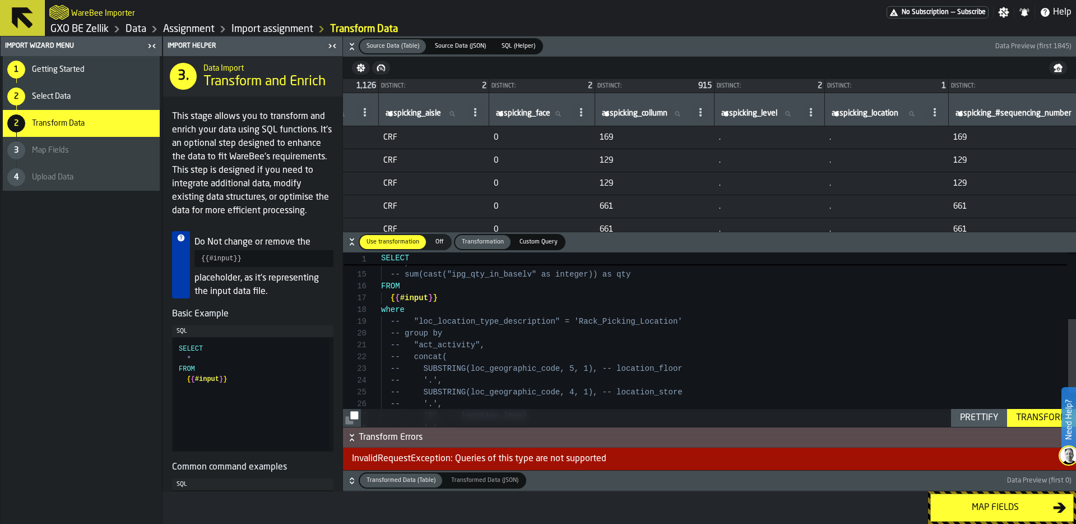
scroll to position [82, 0]
click at [381, 308] on div "-- sum(cast("ipg_qty_in_baselv" as integer)) as qt y -- , FROM { { #input } } w…" at bounding box center [728, 301] width 695 height 413
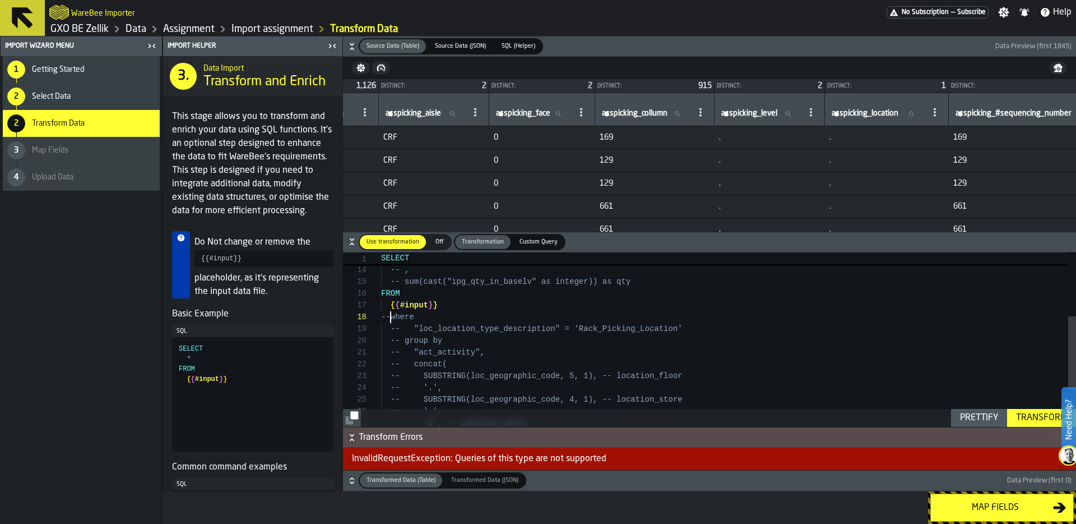
click at [983, 420] on div "Prettify" at bounding box center [979, 417] width 47 height 13
type textarea "**********"
click at [1030, 419] on div "Transform" at bounding box center [1042, 417] width 60 height 13
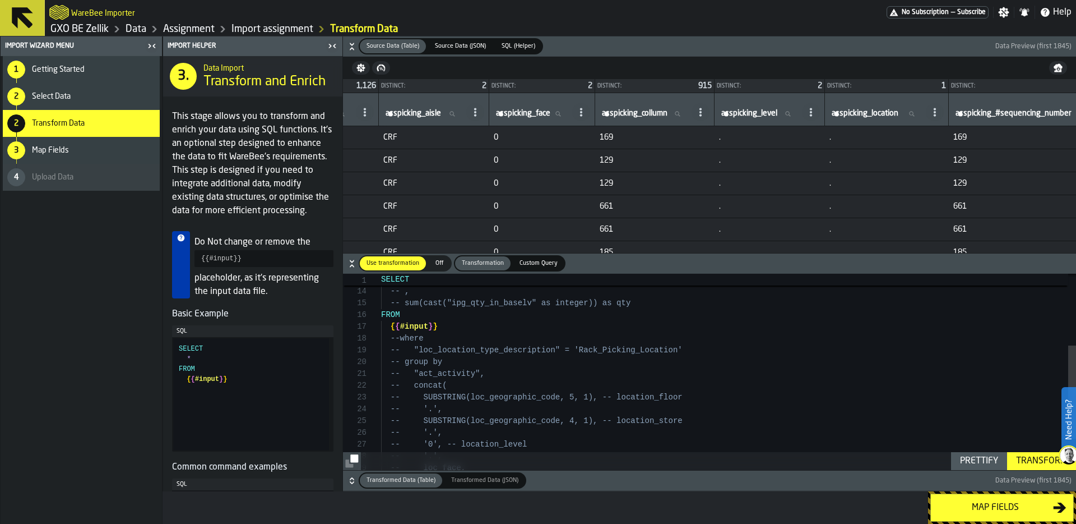
click at [558, 475] on span "button-" at bounding box center [759, 480] width 467 height 16
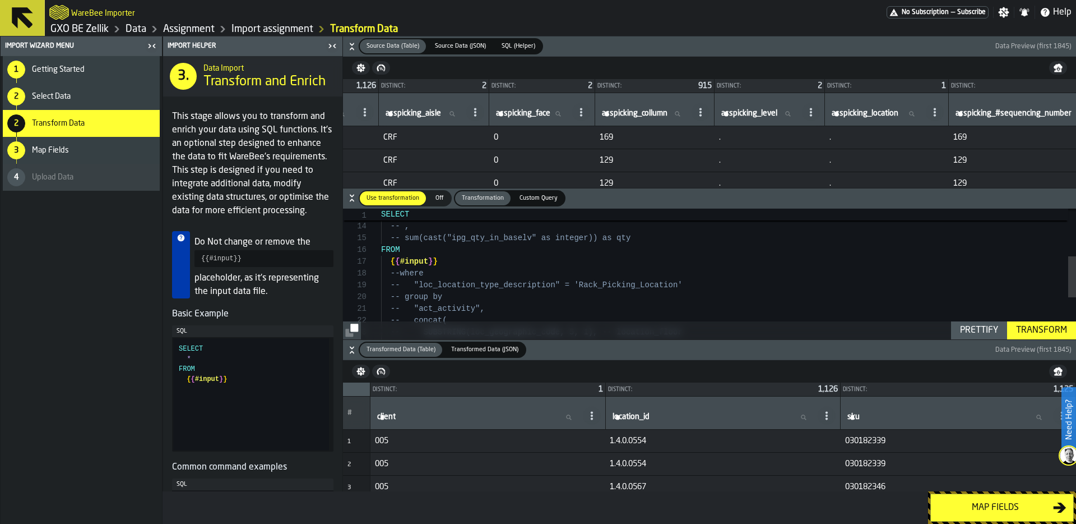
click at [969, 511] on div "Map fields" at bounding box center [995, 507] width 115 height 13
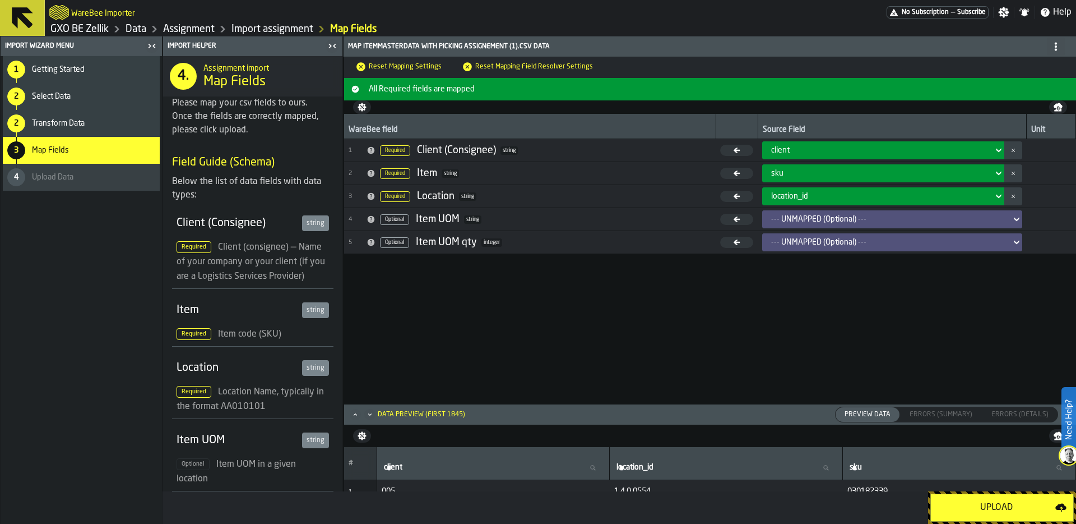
click at [994, 508] on div "Upload" at bounding box center [997, 507] width 118 height 13
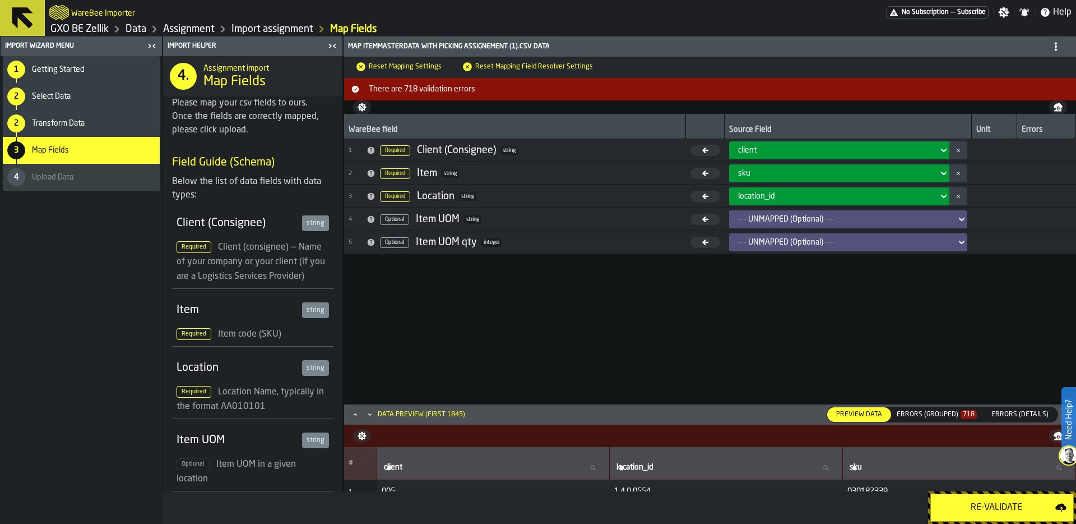
click at [95, 294] on div "1 Getting Started 2 Select Data 2 Transform Data 3 Map Fields 4 Upload Data" at bounding box center [81, 289] width 161 height 467
click at [950, 410] on div "Errors (Grouped) 718" at bounding box center [937, 414] width 80 height 8
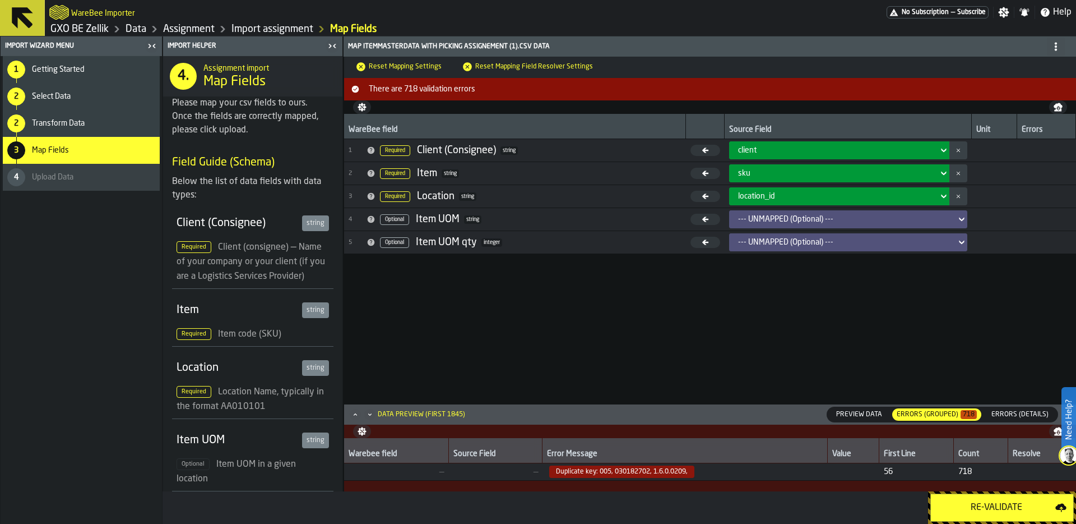
click at [625, 466] on span "Duplicate key: 005, 030182702, 1.6.0.0209," at bounding box center [621, 471] width 145 height 12
click at [627, 470] on span "Duplicate key: 005, 030182702, 1.6.0.0209," at bounding box center [621, 471] width 145 height 12
copy span "030182702"
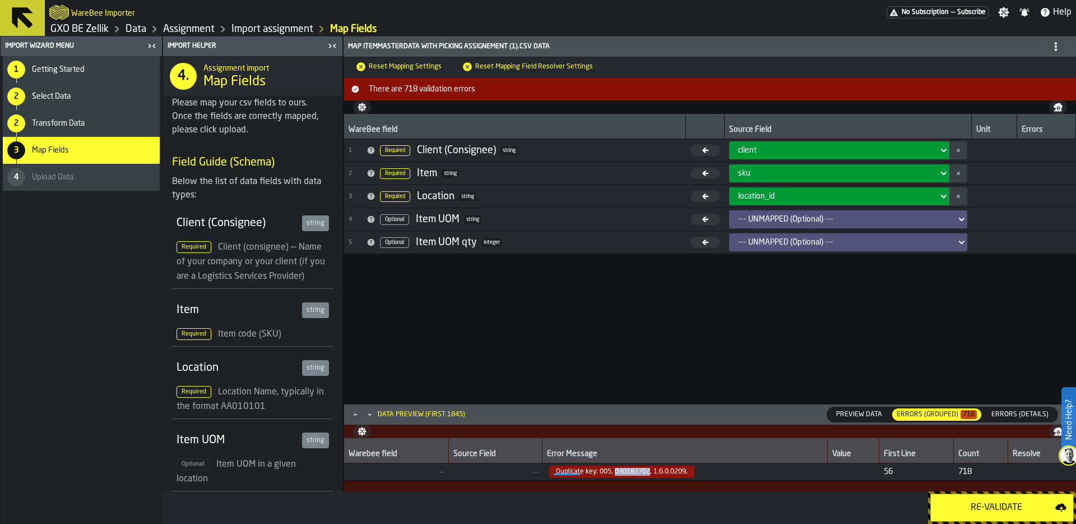
click at [72, 131] on div "2 Transform Data" at bounding box center [81, 123] width 157 height 27
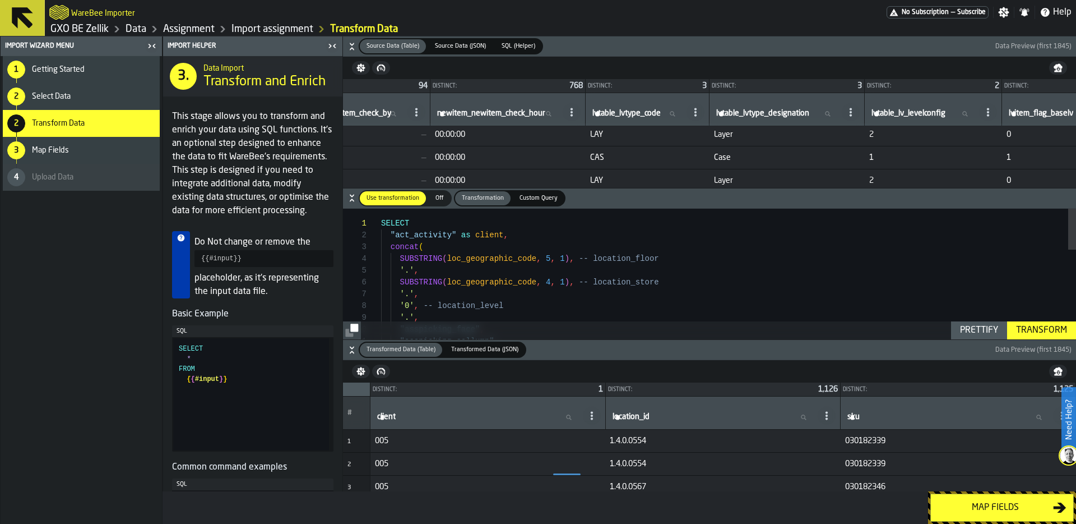
scroll to position [35, 0]
click at [504, 262] on div "SELECT "act_activity" as client , concat ( SUBSTRING ( loc_geographic_code , 5 …" at bounding box center [728, 415] width 695 height 413
click at [532, 271] on div ""asspicking_collumn" "asspicking_face" , '.' , '0' , -- location_level '.' , SU…" at bounding box center [728, 415] width 695 height 413
click at [380, 220] on div at bounding box center [375, 223] width 15 height 12
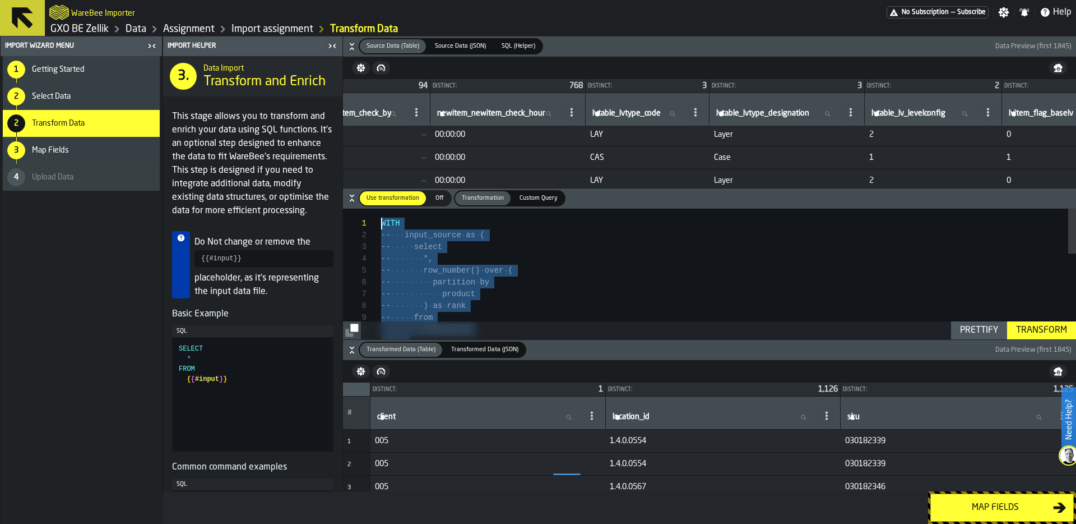
scroll to position [0, 0]
drag, startPoint x: 432, startPoint y: 276, endPoint x: 316, endPoint y: 150, distance: 170.6
click at [316, 150] on div "Import Helper 3. Data Import Transform and Enrich This stage allows you to tran…" at bounding box center [620, 263] width 914 height 455
click at [404, 233] on div "-- row_number() over ( -- partition by -- product -- ) as rank -- from -- {{#in…" at bounding box center [728, 397] width 695 height 377
click at [402, 233] on div "-- row_number() over ( -- partition by -- product -- ) as rank -- from -- {{#in…" at bounding box center [728, 397] width 695 height 377
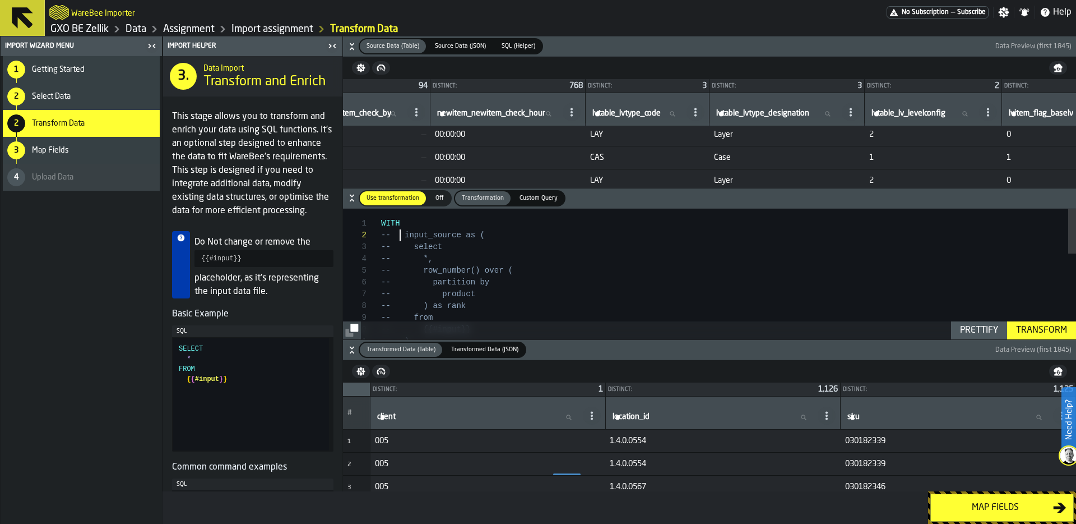
scroll to position [12, 0]
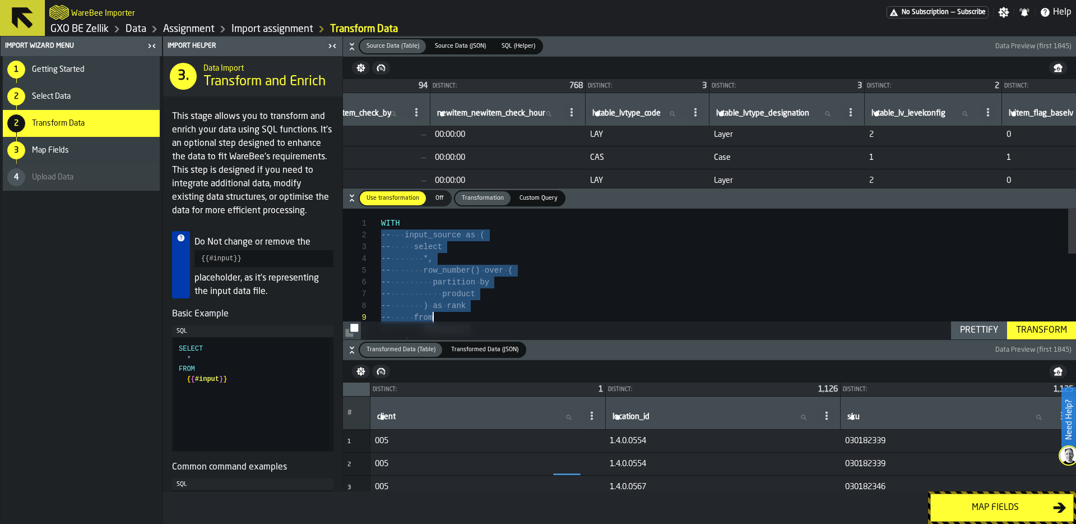
drag, startPoint x: 382, startPoint y: 237, endPoint x: 432, endPoint y: 321, distance: 98.1
click at [433, 322] on div "**********" at bounding box center [709, 274] width 733 height 131
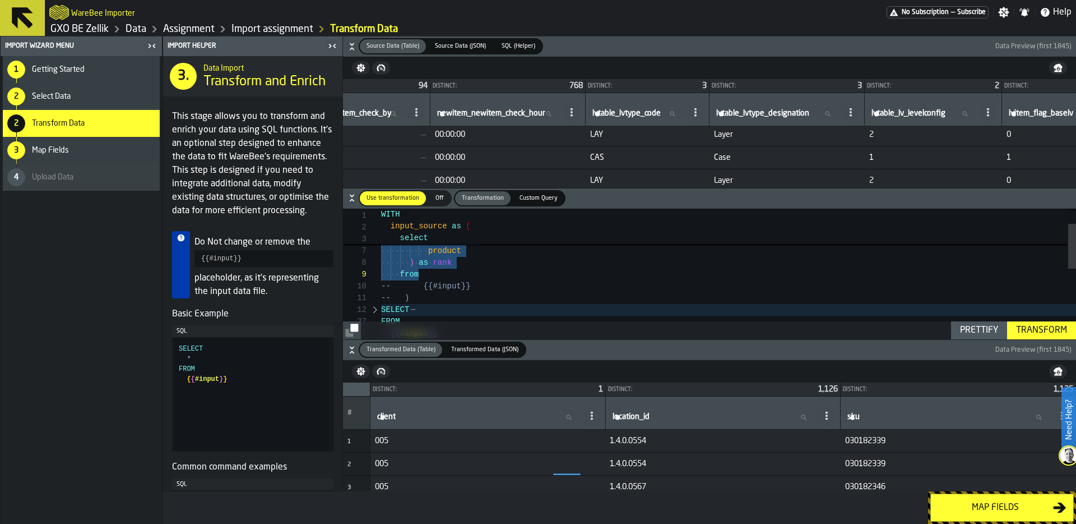
scroll to position [106, 0]
click at [401, 290] on div "row_number ( ) over ( partition by product ) as rank from -- {{#input}} -- ) * …" at bounding box center [728, 353] width 695 height 377
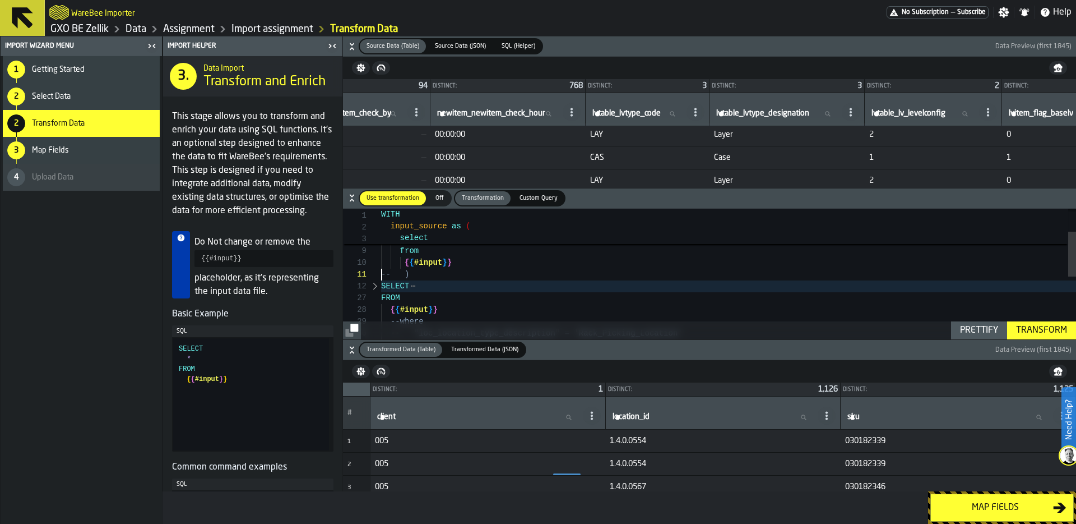
scroll to position [0, 0]
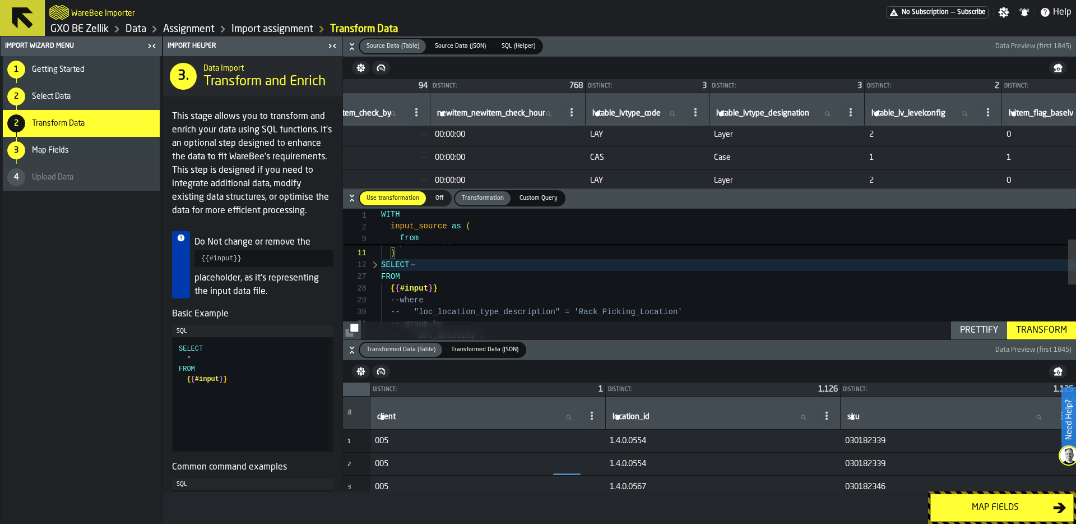
click at [375, 265] on div at bounding box center [375, 265] width 15 height 12
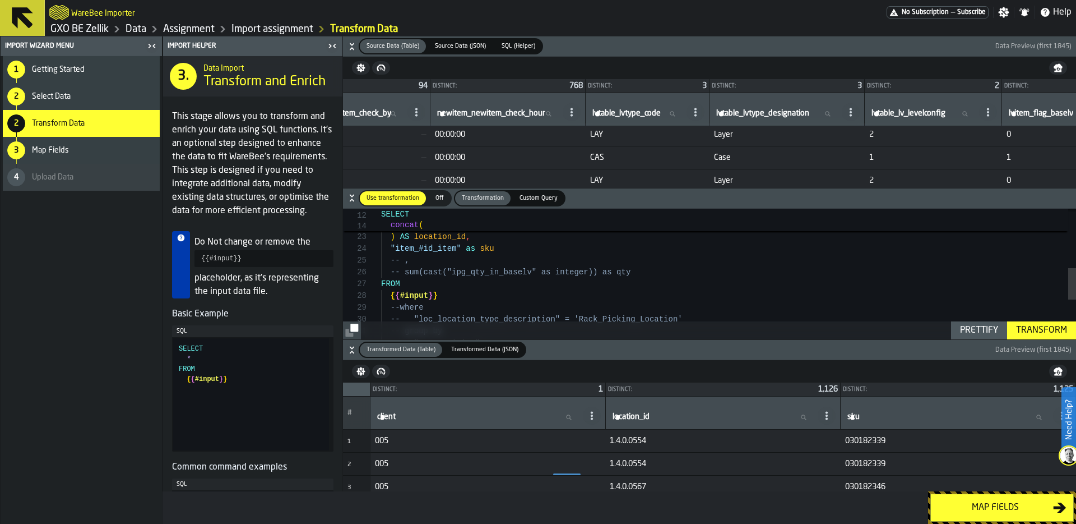
scroll to position [82, 0]
drag, startPoint x: 442, startPoint y: 297, endPoint x: 382, endPoint y: 295, distance: 60.5
click at [382, 295] on div "-- "act_activity", -- group by -- "loc_location_type_description" = 'Rack_Picki…" at bounding box center [728, 234] width 695 height 542
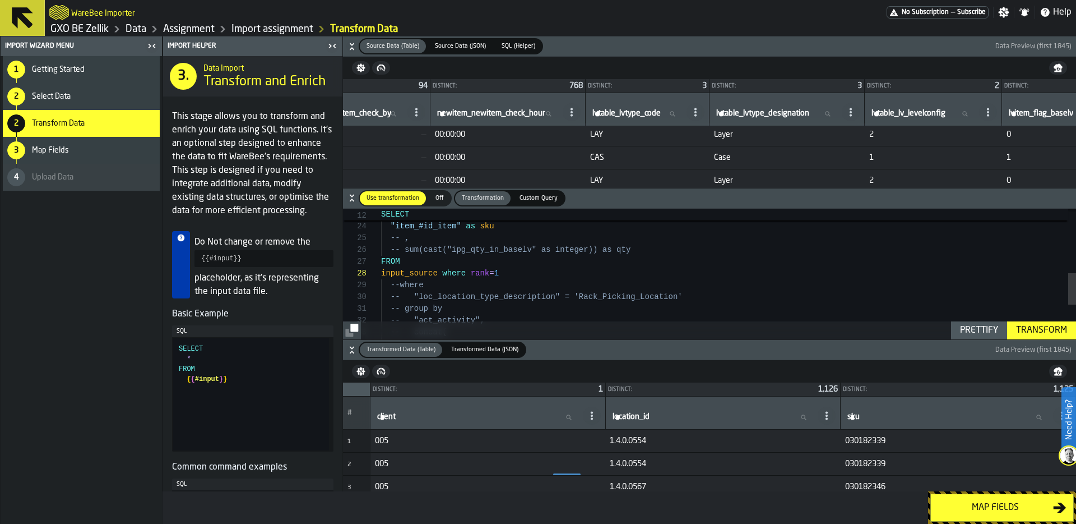
click at [978, 327] on div "Prettify" at bounding box center [979, 329] width 47 height 13
click at [1039, 330] on div "Transform" at bounding box center [1042, 329] width 60 height 13
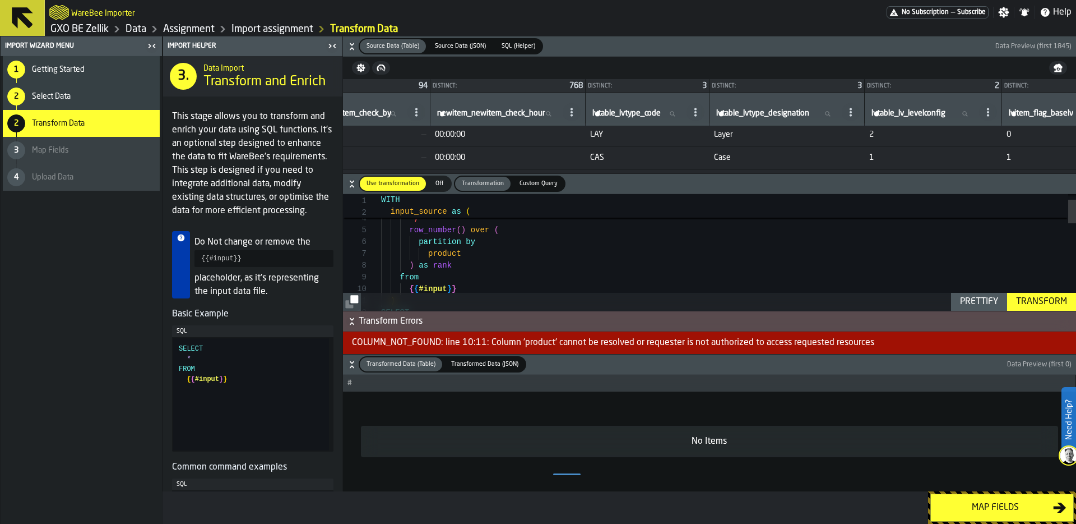
click at [450, 257] on div "from { { #input } } product ) as rank * , row_number ( ) over ( partition by in…" at bounding box center [728, 451] width 695 height 566
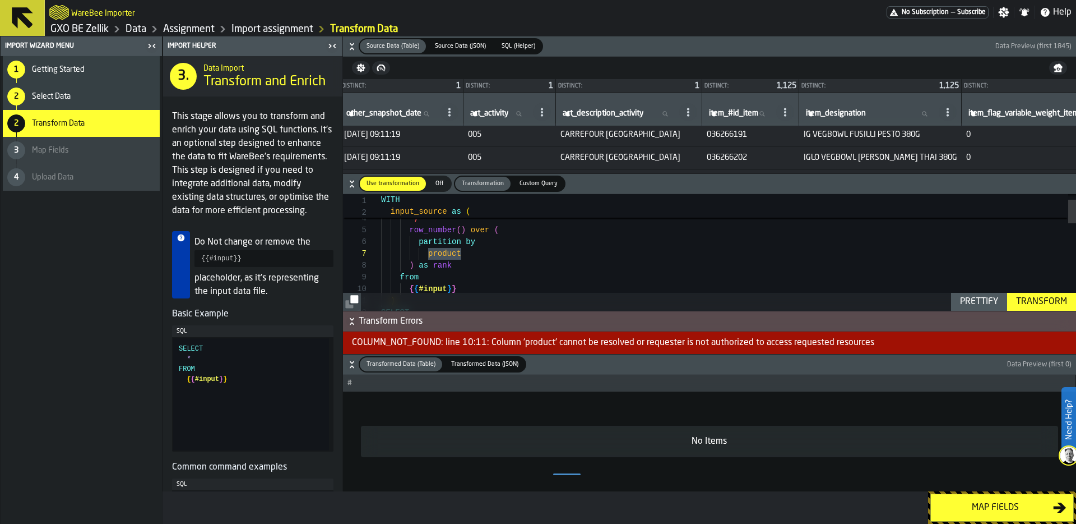
scroll to position [3, 20]
click at [788, 114] on icon at bounding box center [783, 112] width 9 height 9
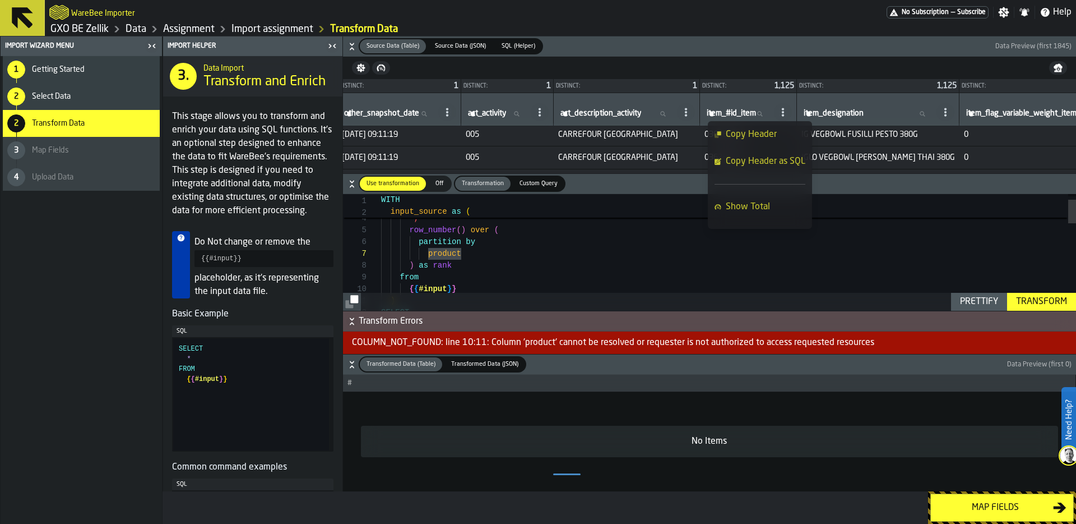
click at [784, 161] on span "Copy Header as SQL" at bounding box center [766, 161] width 80 height 13
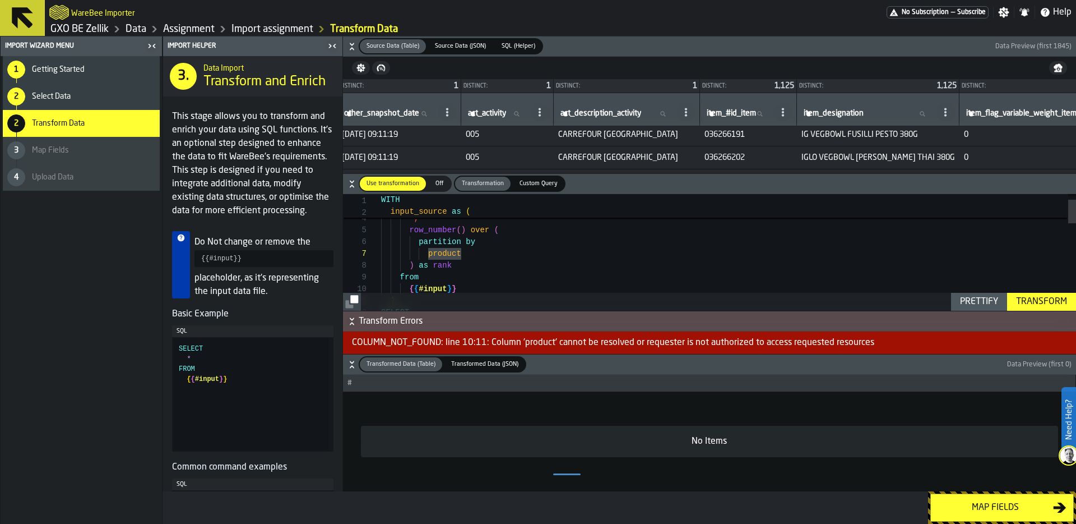
click at [438, 255] on div "from { { #input } } product ) as rank * , row_number ( ) over ( partition by in…" at bounding box center [728, 451] width 695 height 566
type textarea "**********"
click at [1026, 303] on div "Transform" at bounding box center [1042, 301] width 60 height 13
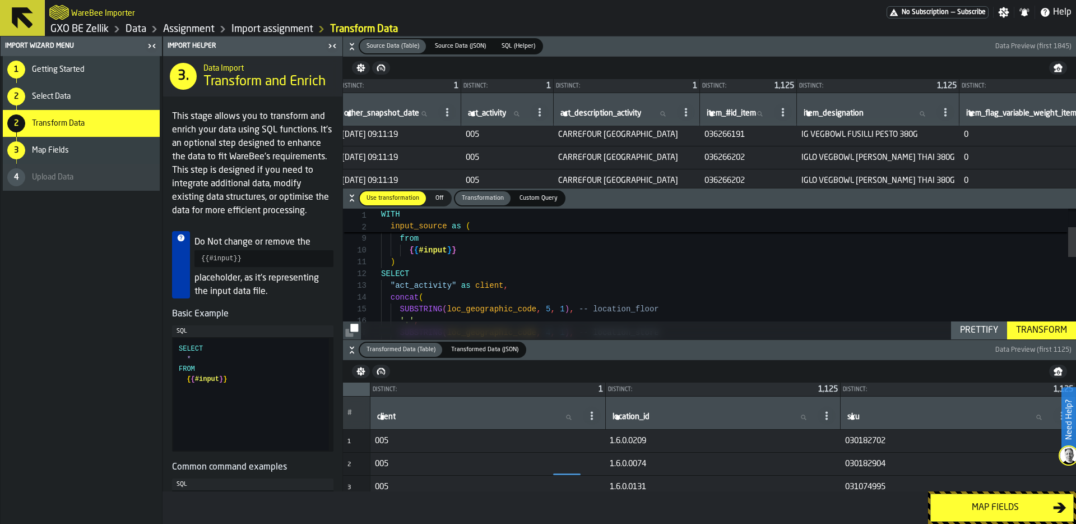
click at [1010, 512] on div "Map fields" at bounding box center [995, 507] width 115 height 13
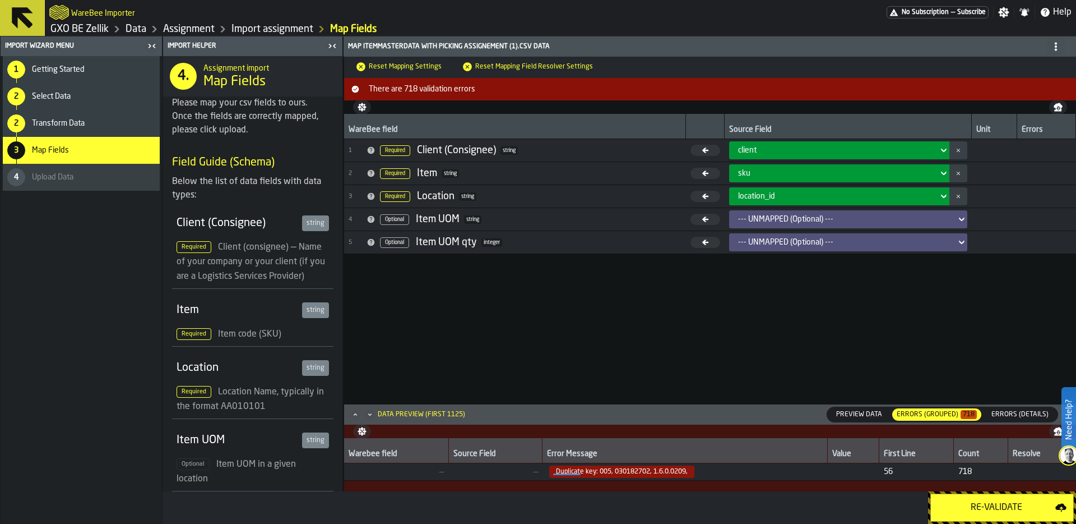
click at [1010, 512] on div "Re-Validate" at bounding box center [997, 507] width 118 height 13
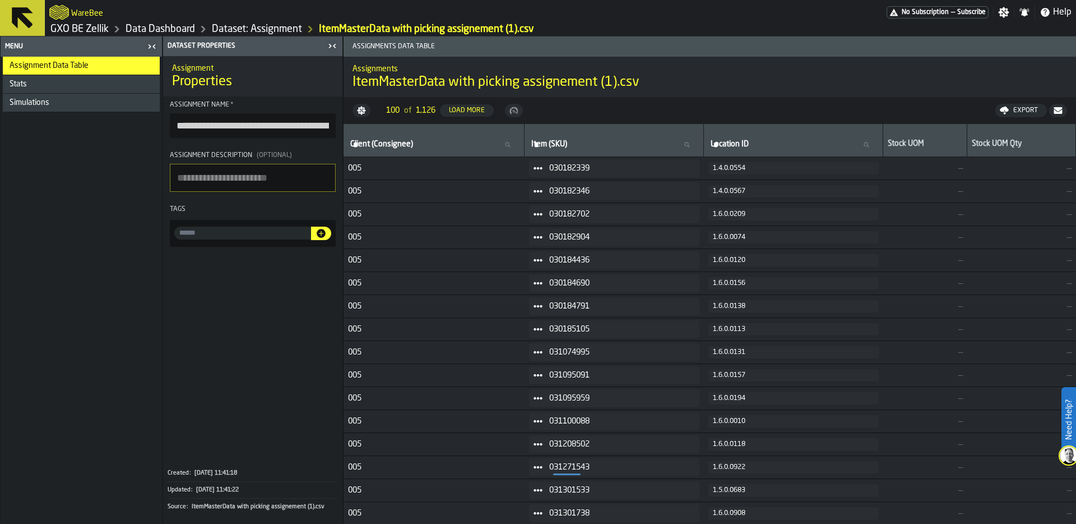
click at [232, 156] on span "Assignment Description" at bounding box center [211, 155] width 82 height 7
click at [232, 164] on textarea "Assignment Description (Optional)" at bounding box center [253, 178] width 166 height 28
click at [269, 131] on input "**********" at bounding box center [253, 125] width 166 height 25
click at [267, 127] on input "**********" at bounding box center [253, 125] width 166 height 25
click at [135, 27] on link "Data Dashboard" at bounding box center [161, 29] width 70 height 12
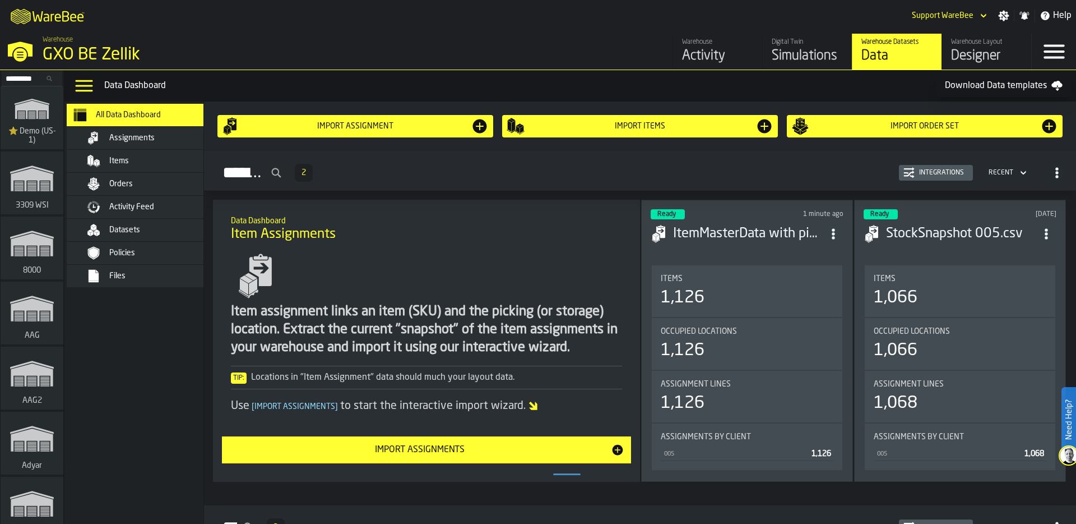
click at [1048, 237] on span "ItemListCard-DashboardItemContainer" at bounding box center [1046, 234] width 20 height 20
click at [1017, 288] on li "Delete" at bounding box center [1020, 281] width 72 height 27
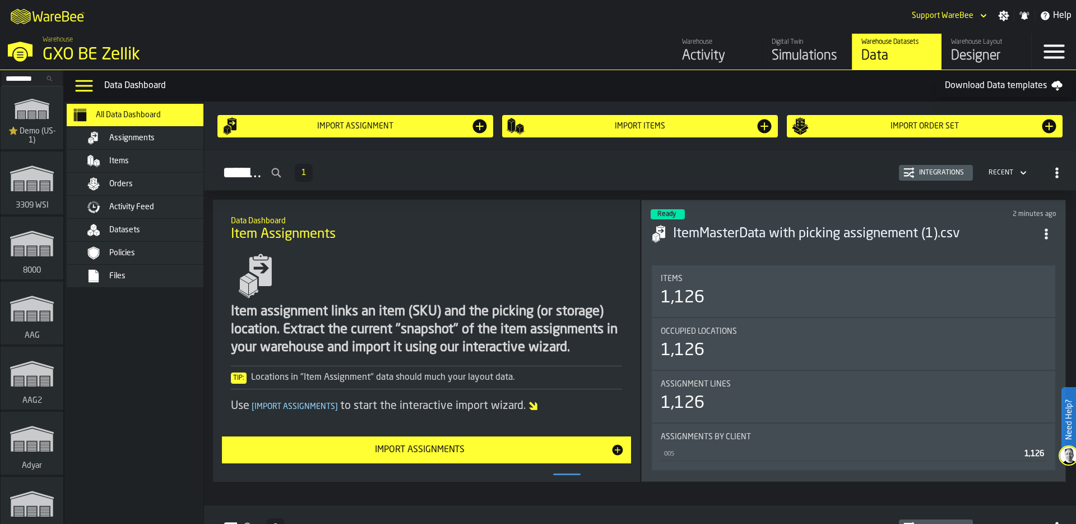
click at [153, 158] on div "Items" at bounding box center [164, 160] width 110 height 9
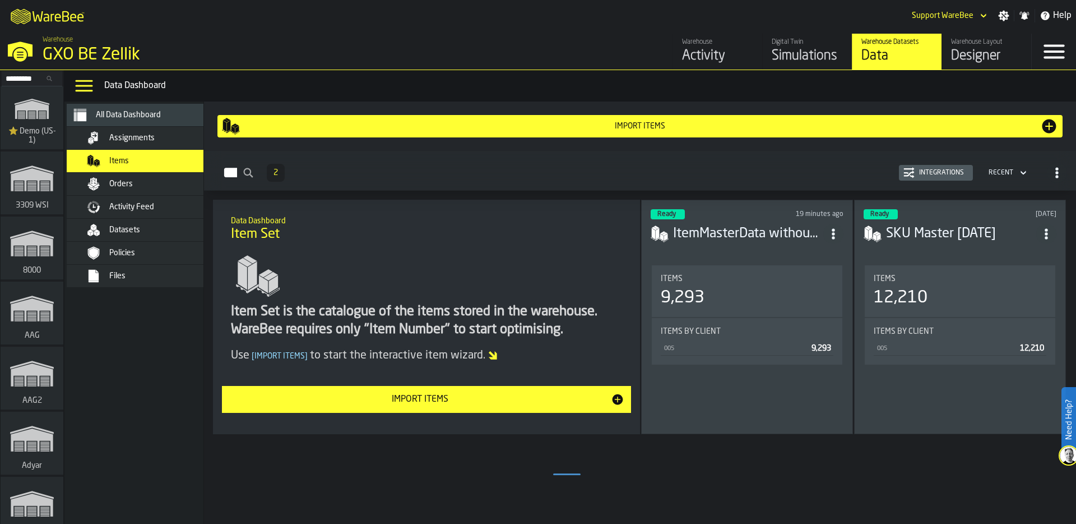
click at [1052, 228] on icon "ItemListCard-DashboardItemContainer" at bounding box center [1046, 233] width 11 height 11
click at [1033, 276] on div "Delete" at bounding box center [1023, 281] width 58 height 13
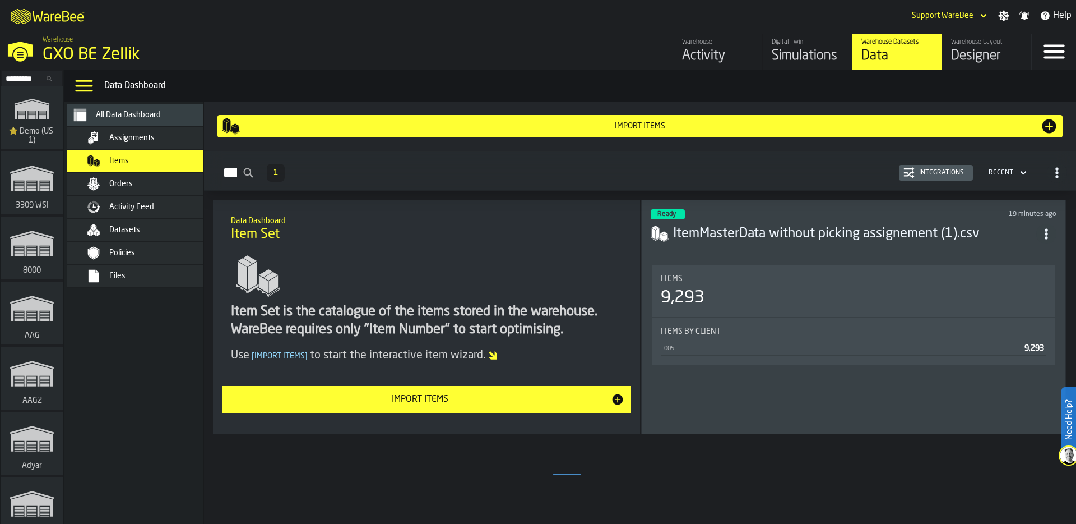
click at [134, 183] on div "Orders" at bounding box center [164, 183] width 110 height 9
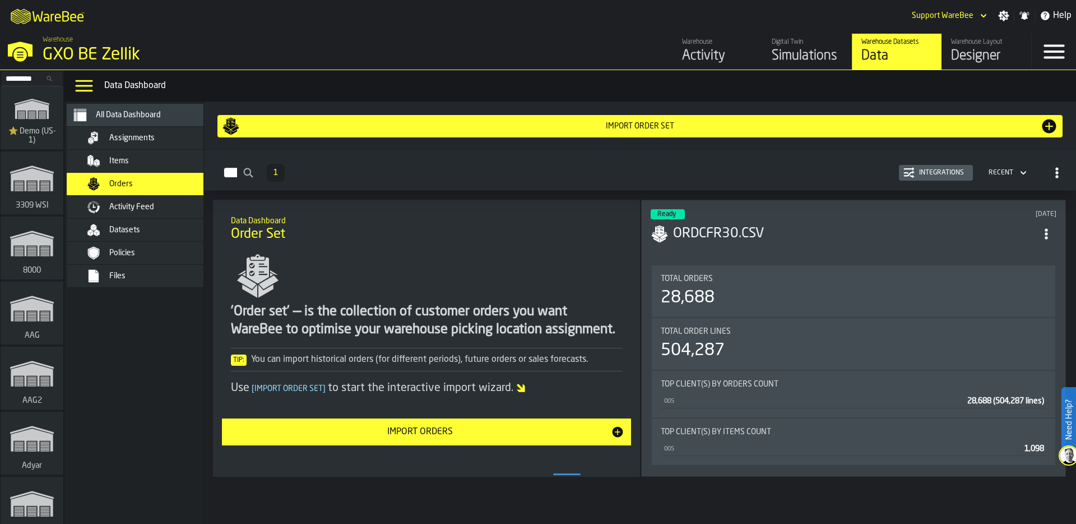
click at [128, 284] on div "Files" at bounding box center [145, 276] width 157 height 22
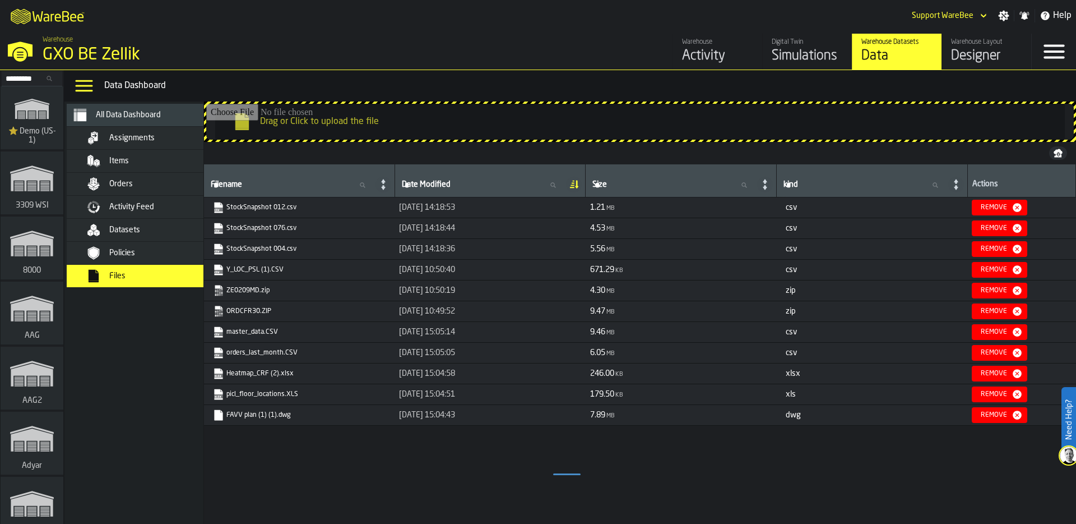
click at [80, 55] on div "GXO BE Zellik" at bounding box center [194, 55] width 303 height 20
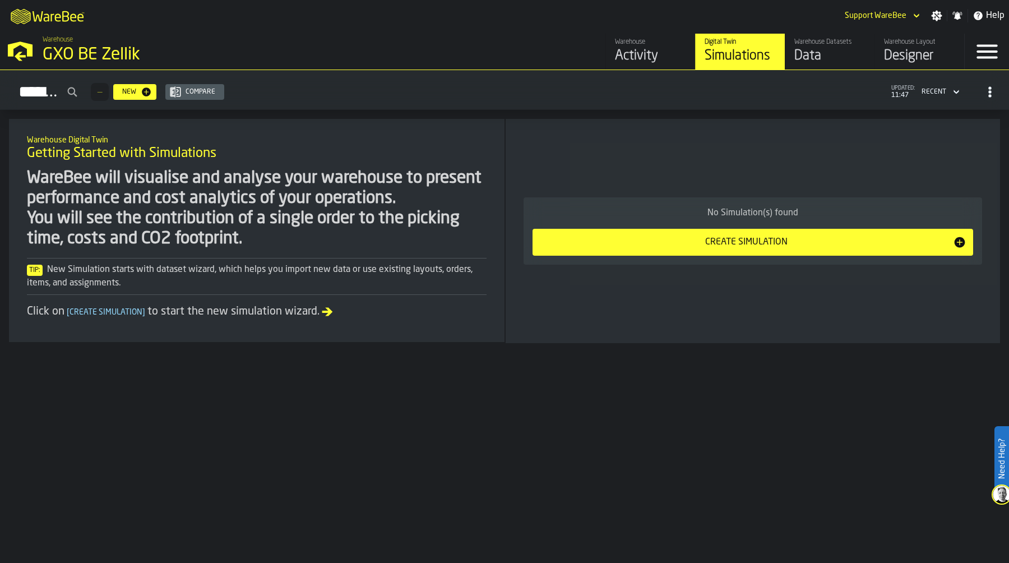
click at [47, 53] on div "GXO BE Zellik" at bounding box center [194, 55] width 303 height 20
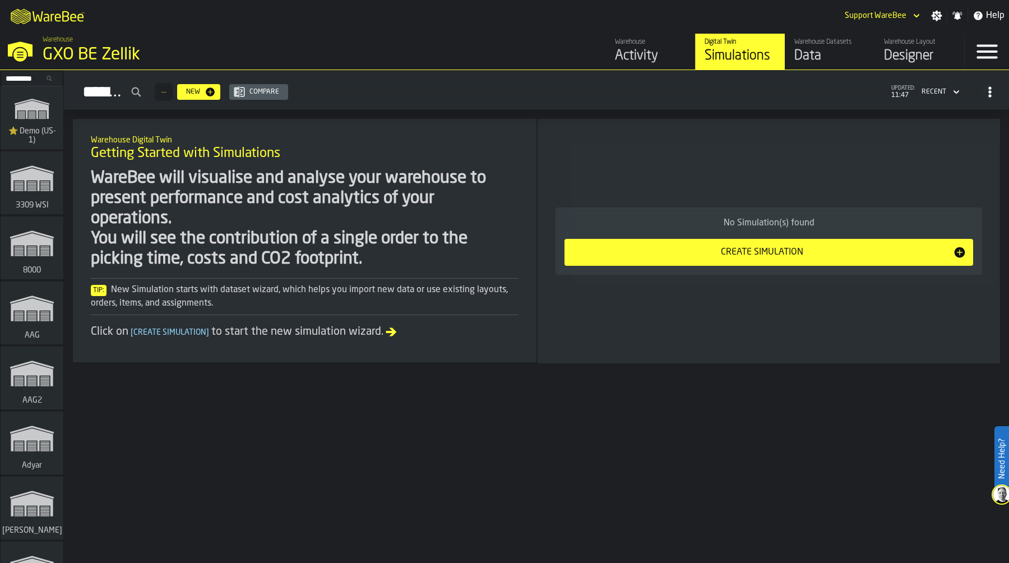
click at [34, 77] on input "Search..." at bounding box center [32, 78] width 58 height 12
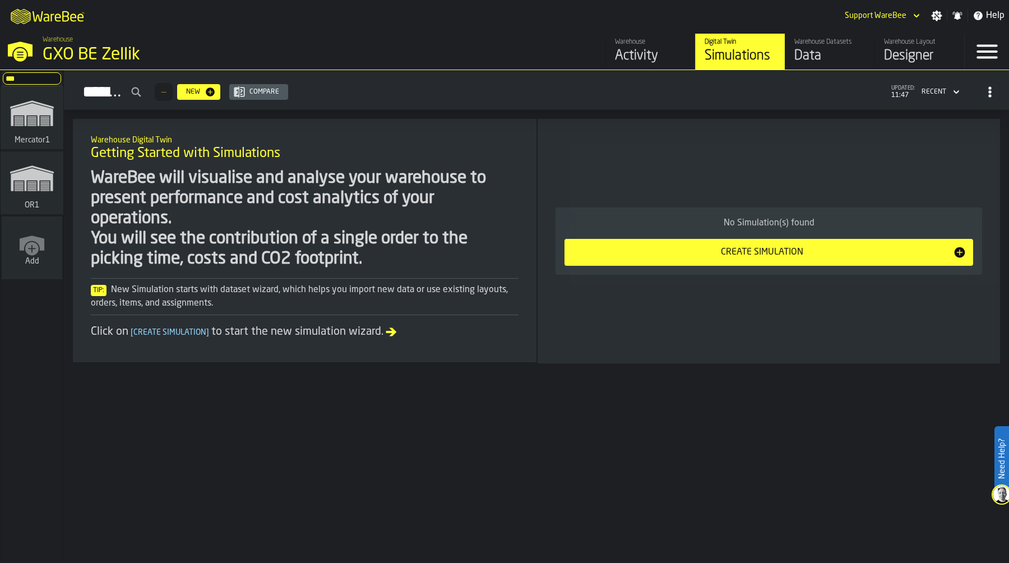
type input "***"
click at [36, 178] on polygon "link-to-/wh/i/02d92962-0f11-4133-9763-7cb092bceeef/simulations" at bounding box center [32, 179] width 42 height 23
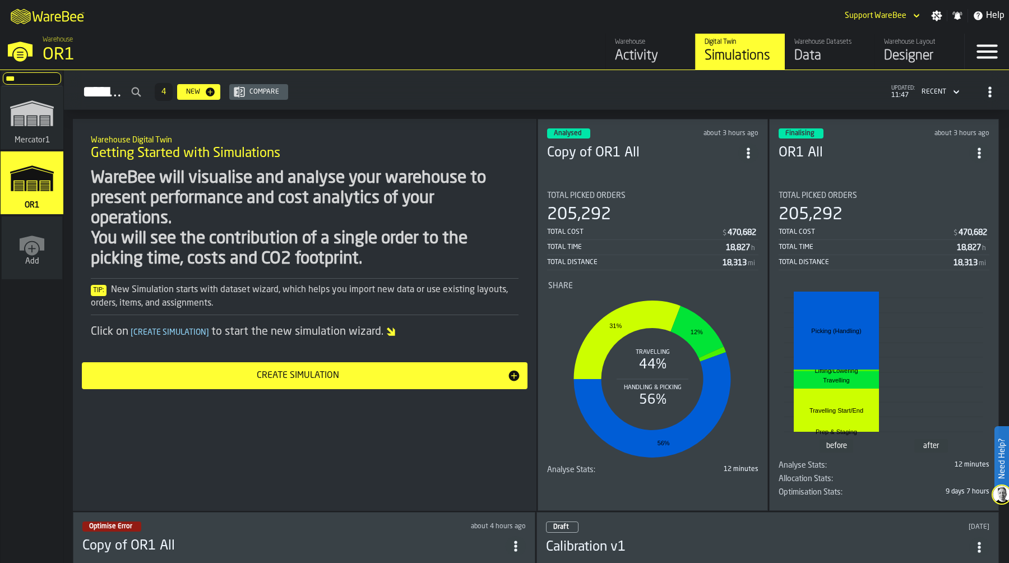
click at [849, 221] on div "205,292" at bounding box center [884, 215] width 211 height 20
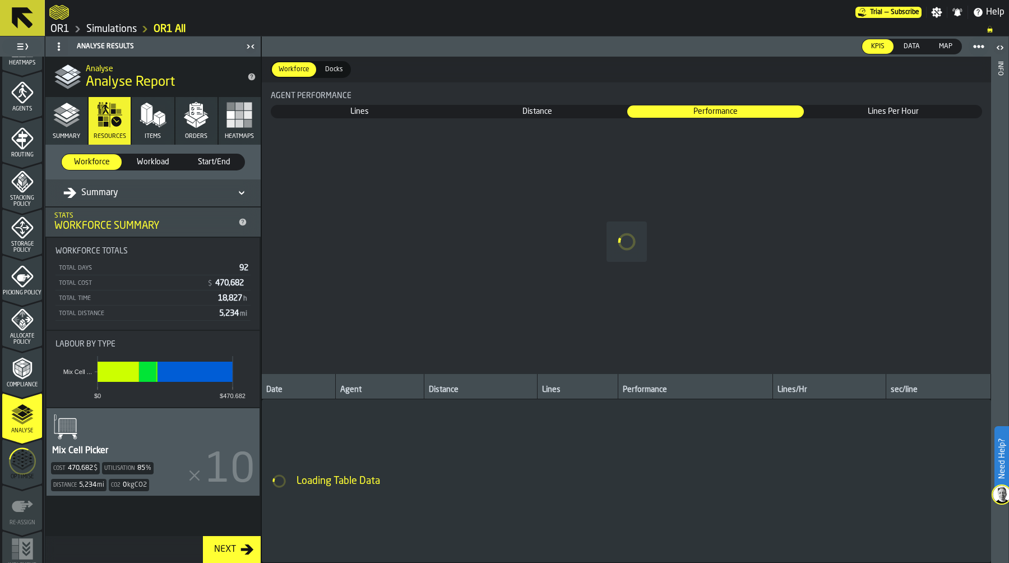
scroll to position [322, 0]
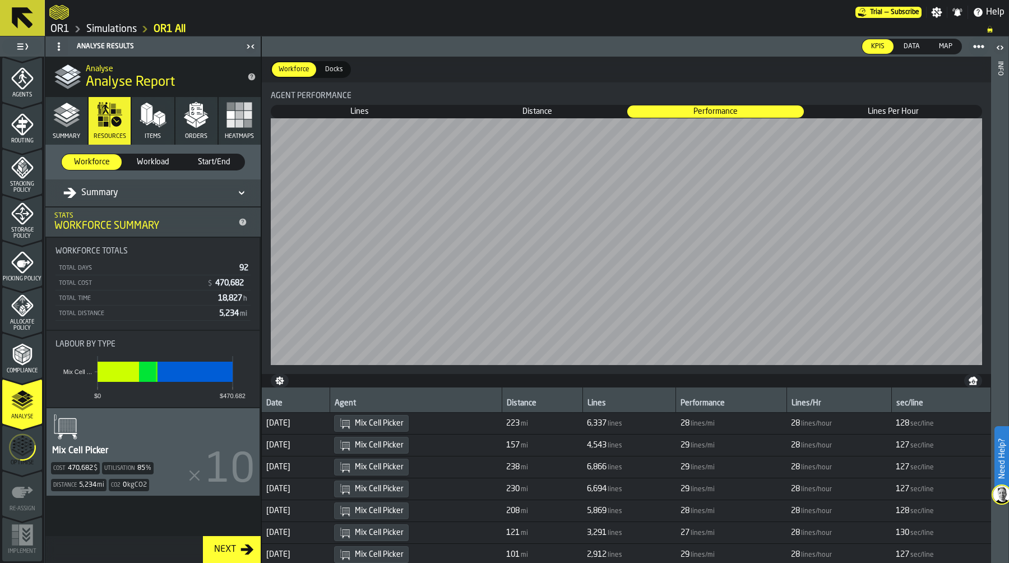
click at [62, 121] on icon "button" at bounding box center [66, 114] width 27 height 27
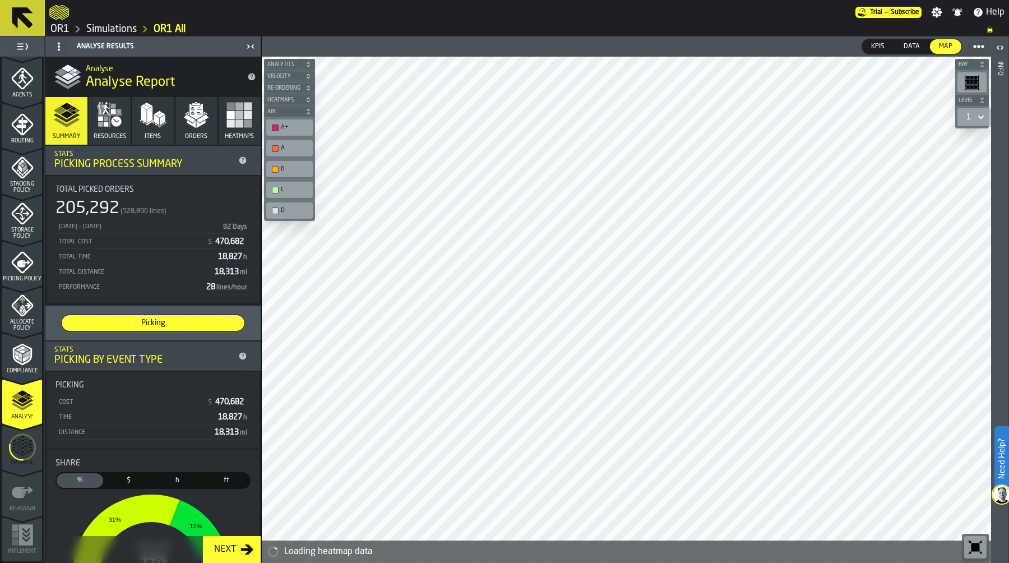
click at [20, 453] on icon "menu Optimise" at bounding box center [22, 447] width 27 height 44
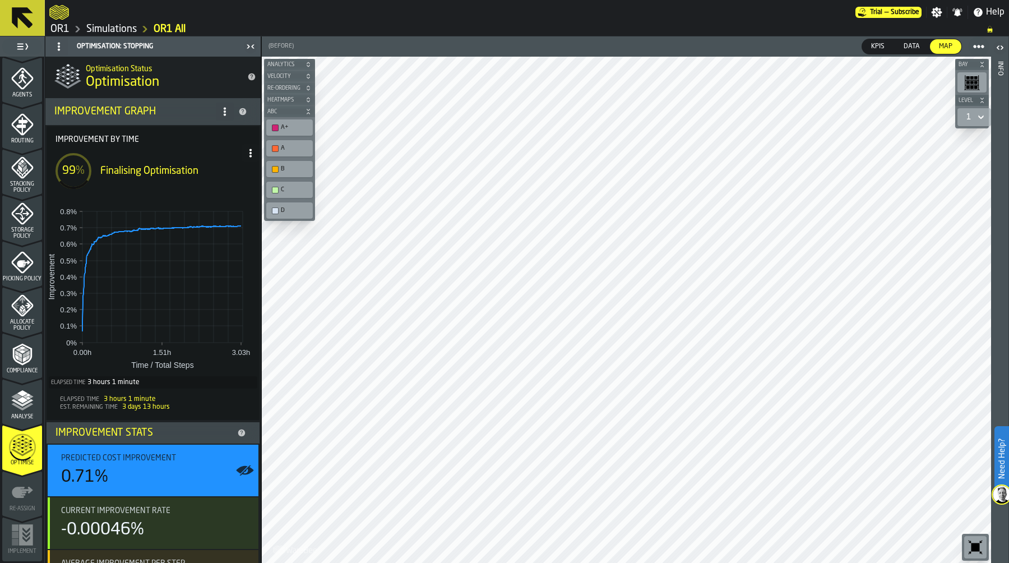
click at [19, 453] on icon "menu Optimise" at bounding box center [22, 447] width 27 height 44
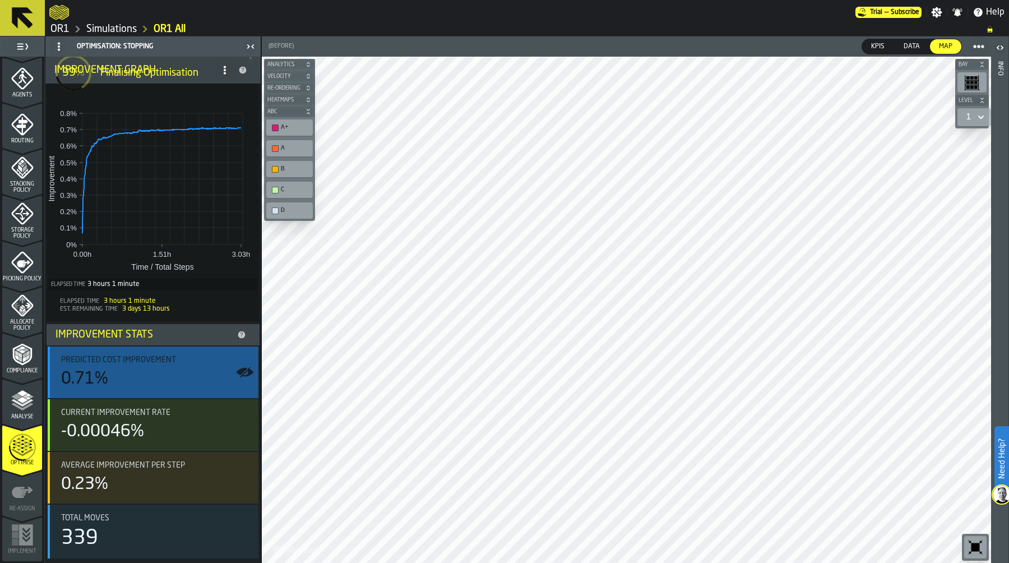
scroll to position [0, 0]
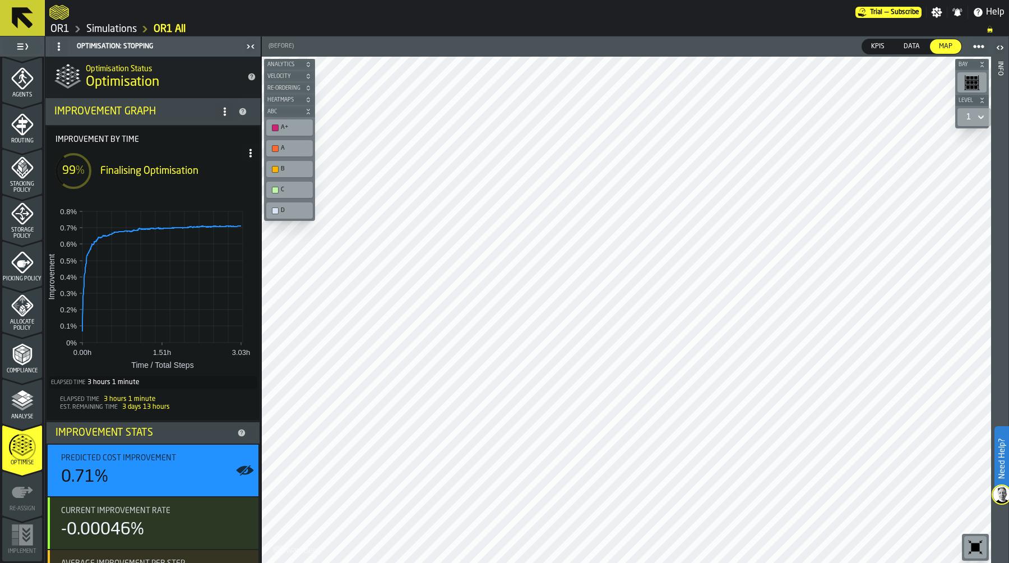
click at [112, 32] on link "Simulations" at bounding box center [111, 29] width 50 height 12
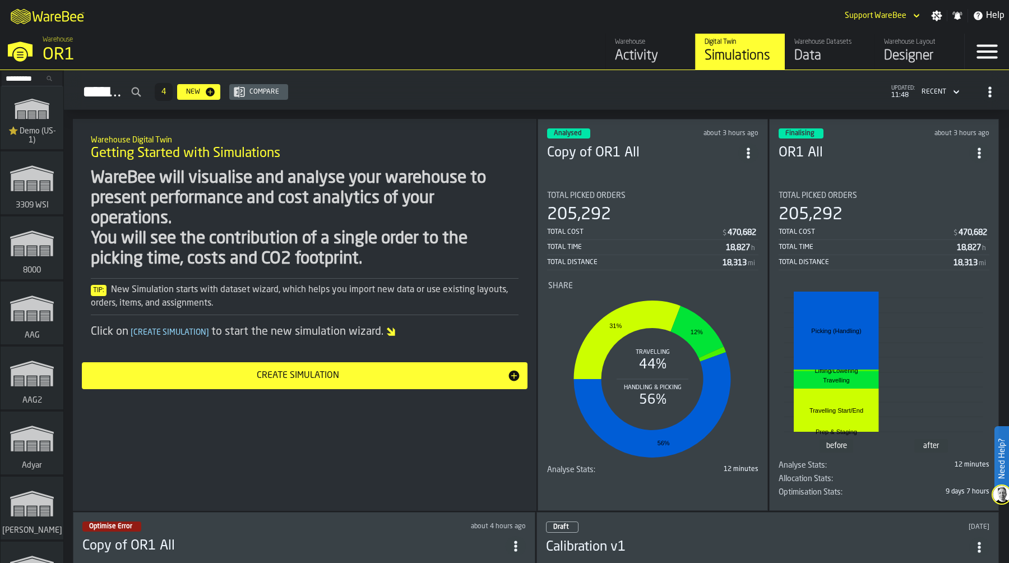
click at [632, 216] on div "205,292" at bounding box center [652, 215] width 211 height 20
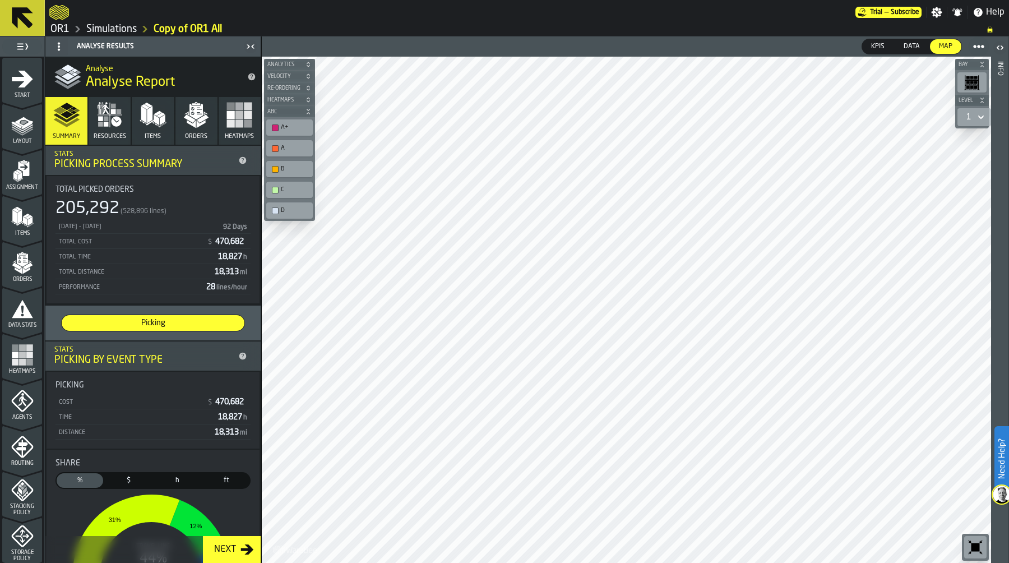
click at [26, 273] on icon "menu Orders" at bounding box center [22, 263] width 22 height 22
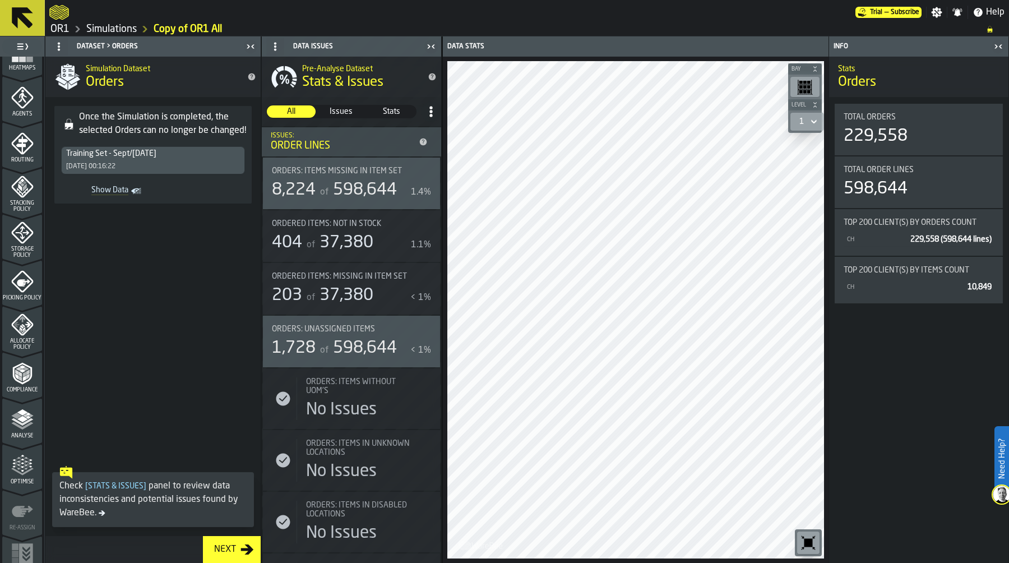
scroll to position [322, 0]
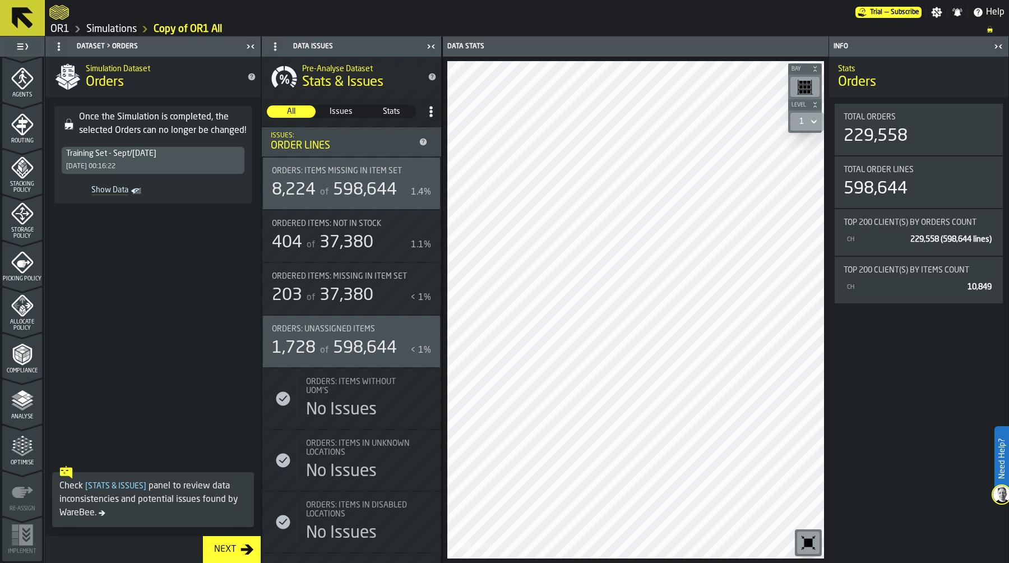
click at [16, 443] on icon "menu Optimise" at bounding box center [22, 446] width 22 height 22
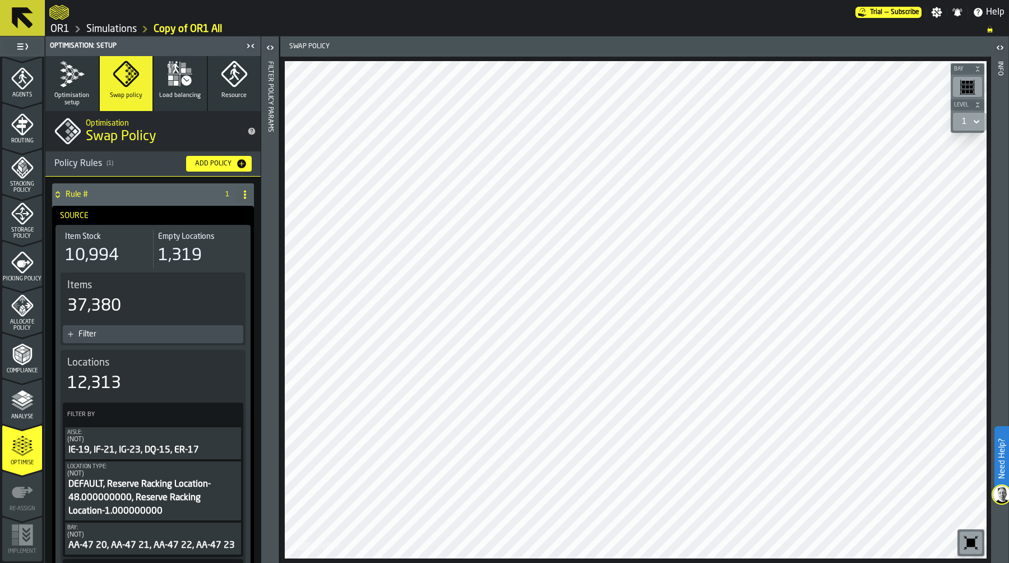
click at [73, 84] on icon "button" at bounding box center [71, 74] width 27 height 27
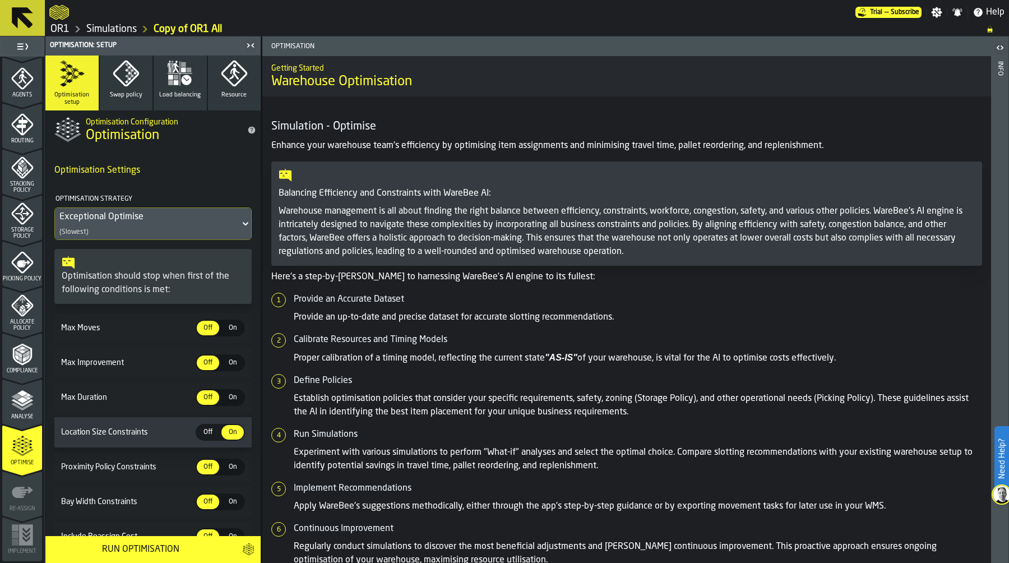
scroll to position [0, 0]
click at [132, 77] on icon "button" at bounding box center [126, 73] width 27 height 27
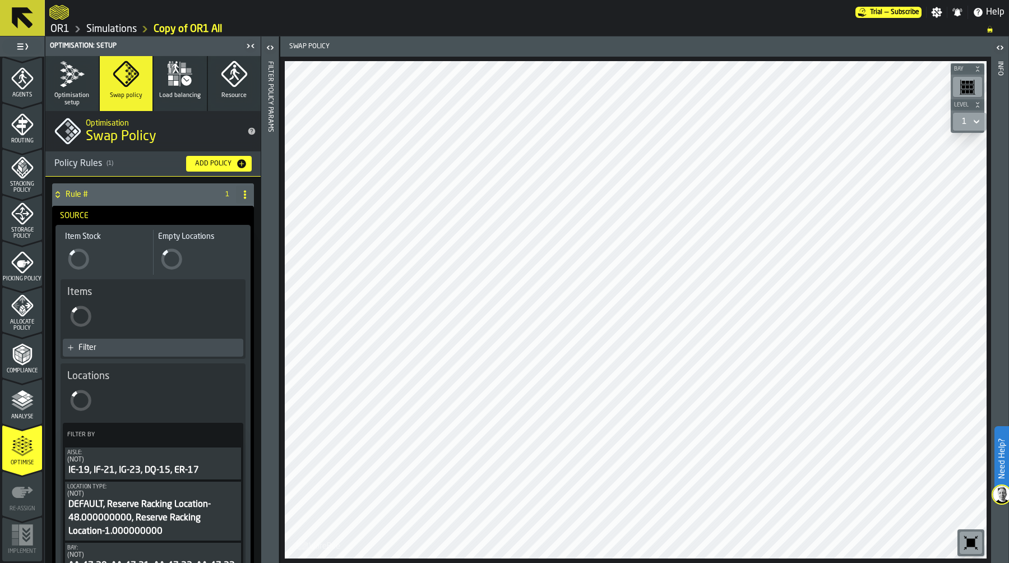
click at [178, 81] on icon "button" at bounding box center [179, 74] width 27 height 27
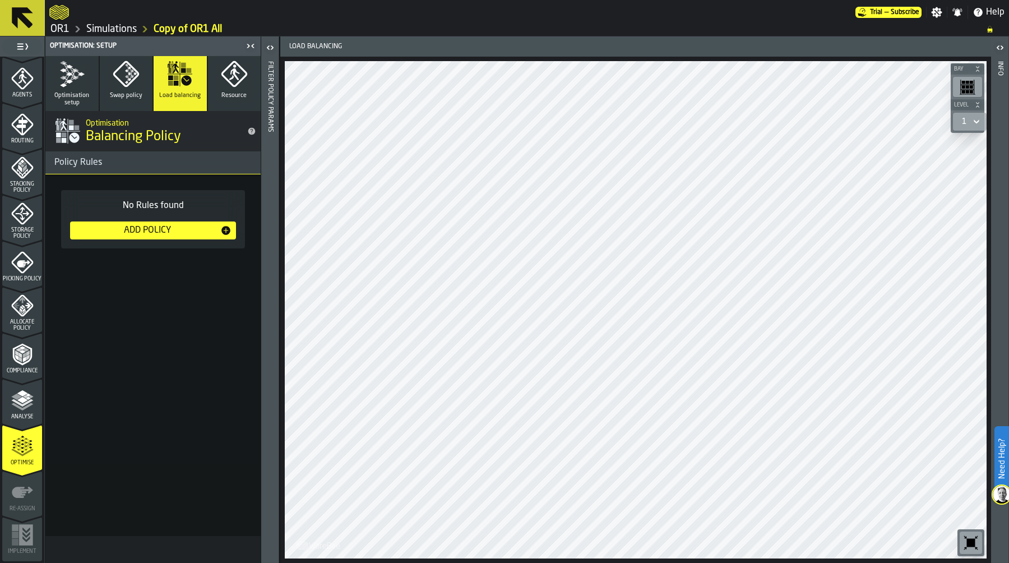
click at [125, 81] on icon "button" at bounding box center [126, 74] width 27 height 27
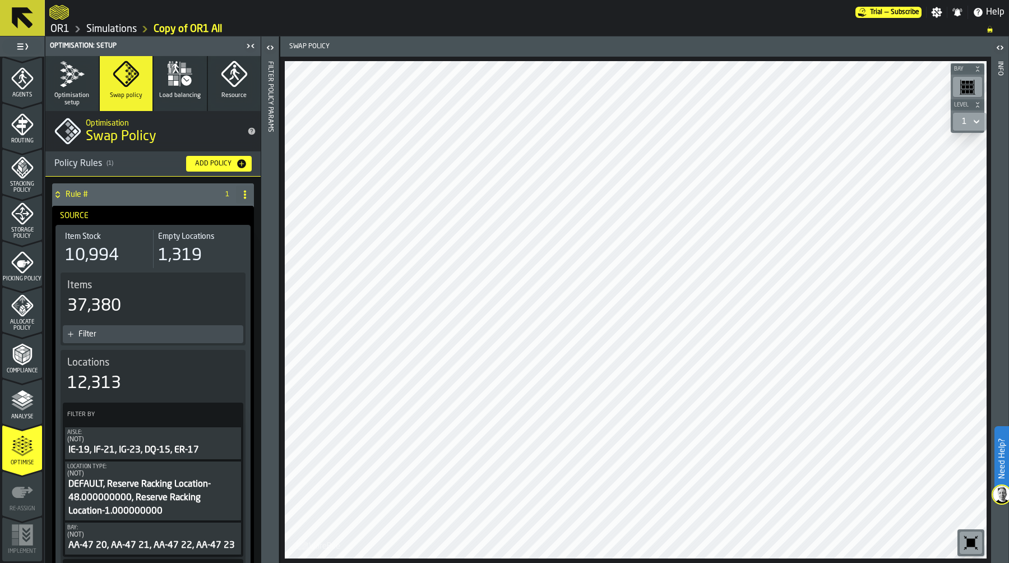
click at [16, 223] on icon "menu Storage Policy" at bounding box center [22, 213] width 22 height 22
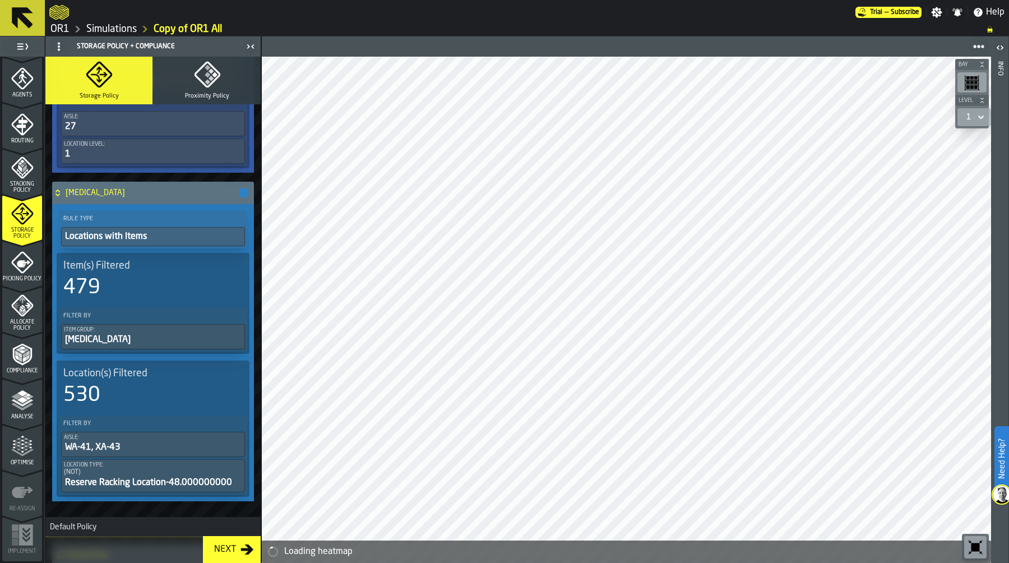
scroll to position [578, 0]
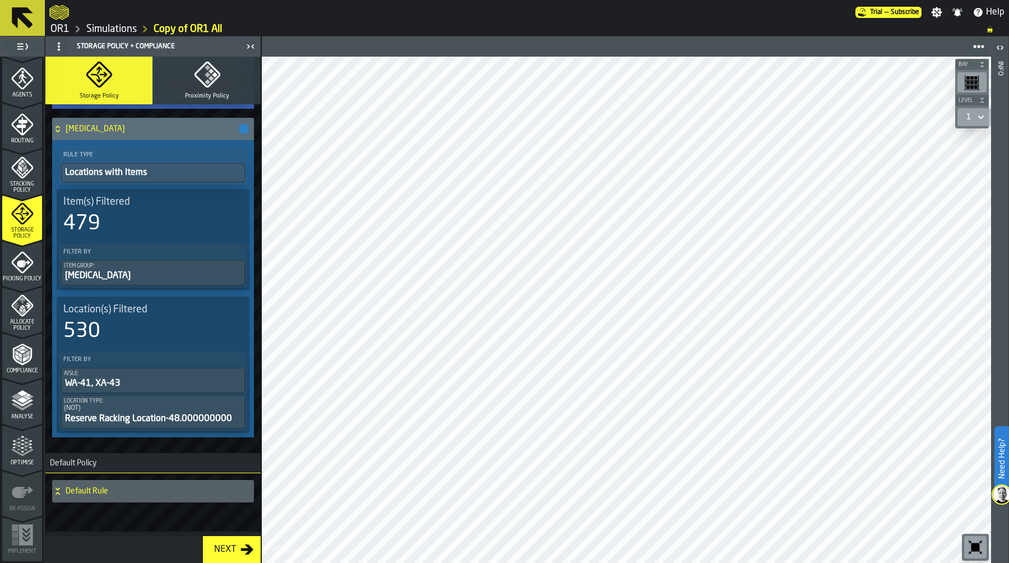
click at [26, 462] on span "Optimise" at bounding box center [22, 463] width 40 height 6
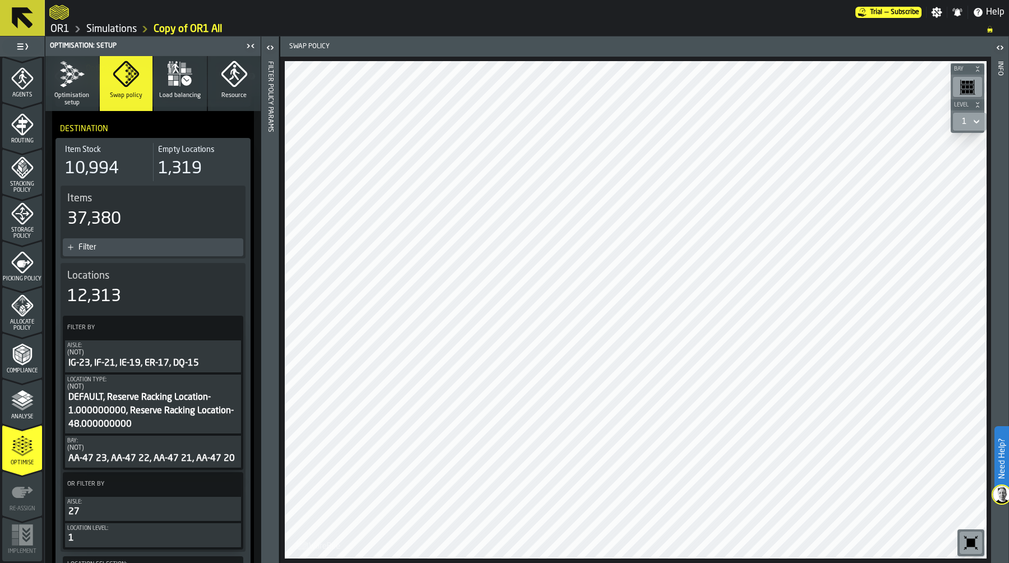
scroll to position [695, 0]
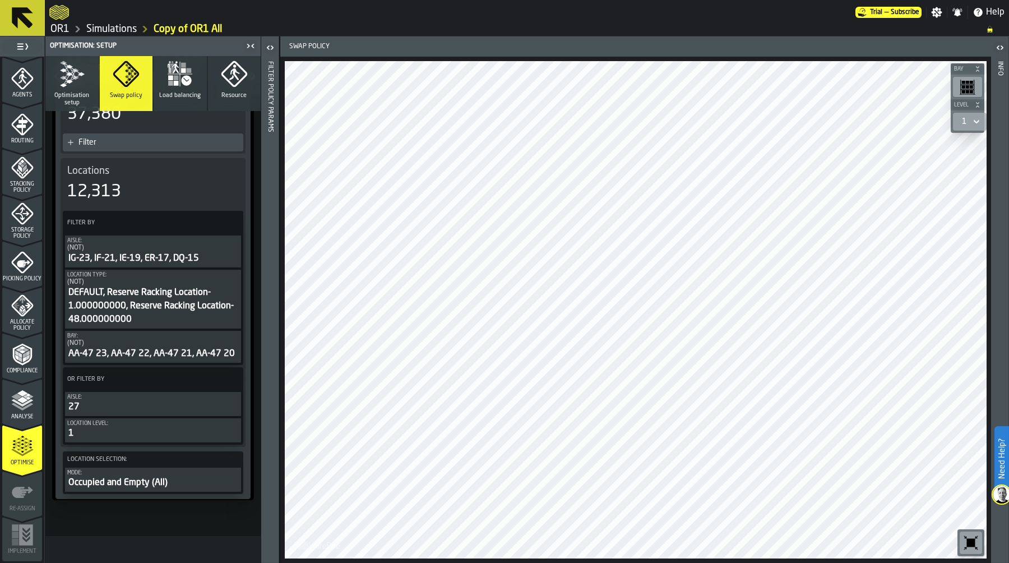
click at [54, 89] on button "Optimisation setup" at bounding box center [71, 83] width 53 height 55
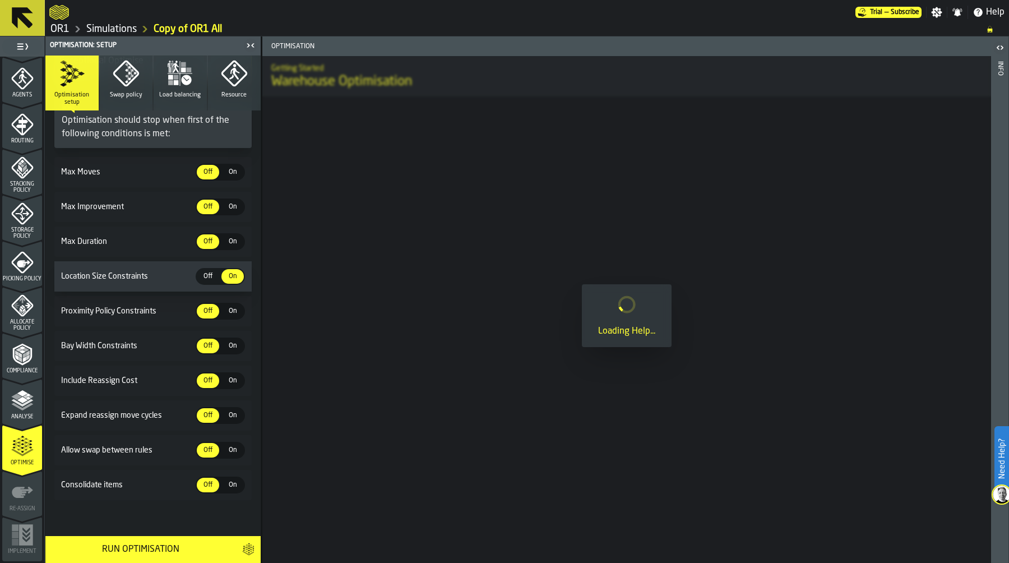
scroll to position [159, 0]
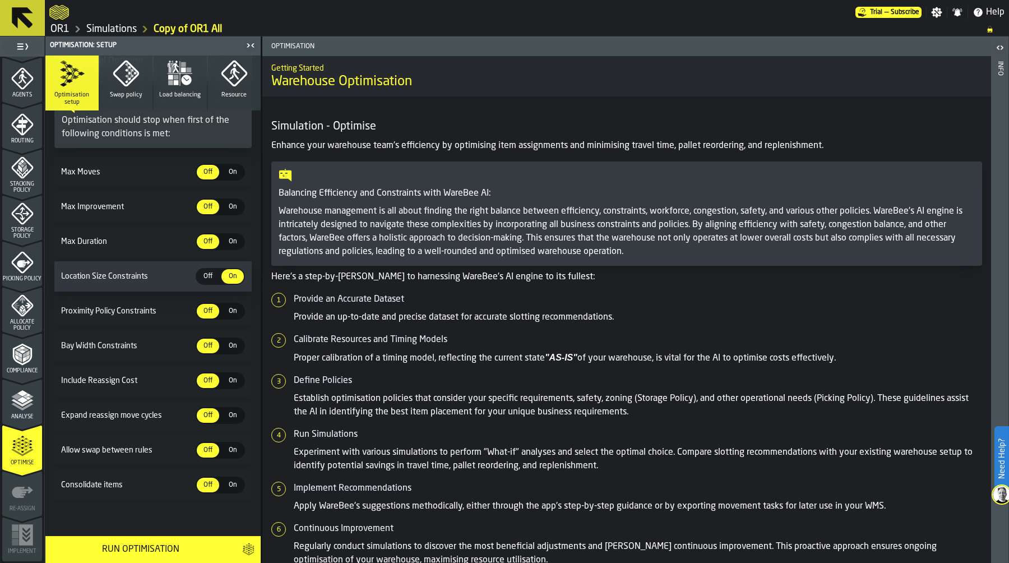
click at [129, 548] on div "Run Optimisation" at bounding box center [140, 549] width 177 height 13
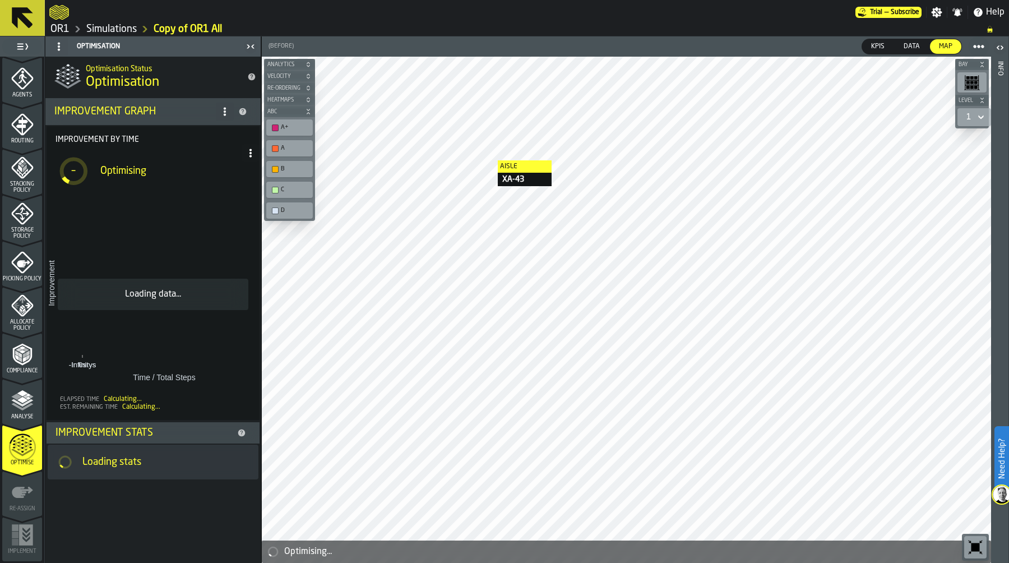
click at [112, 33] on link "Simulations" at bounding box center [111, 29] width 50 height 12
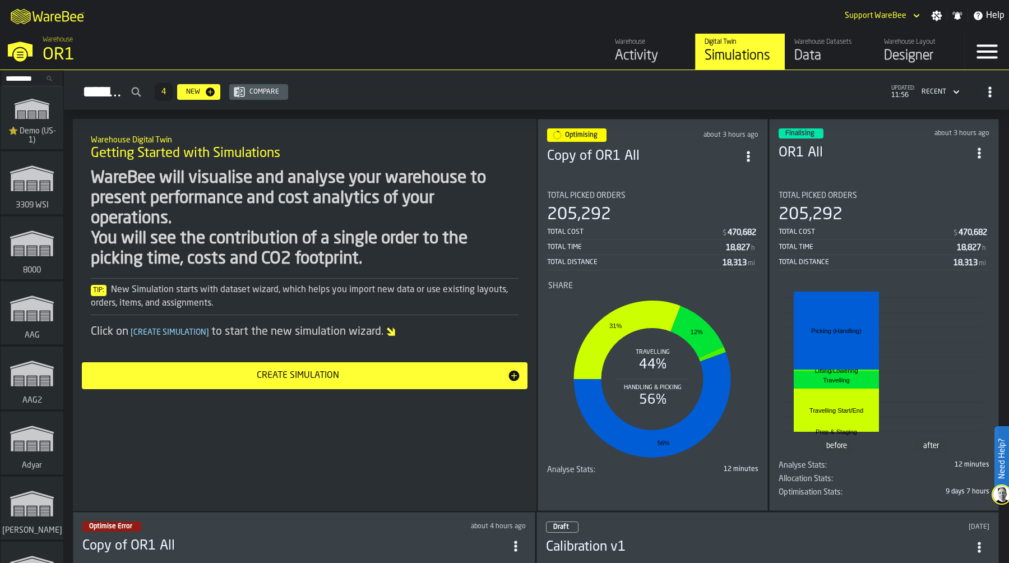
click at [745, 146] on span "ItemListCard-DashboardItemContainer" at bounding box center [748, 156] width 20 height 20
click at [717, 229] on div "Duplicate" at bounding box center [723, 229] width 58 height 13
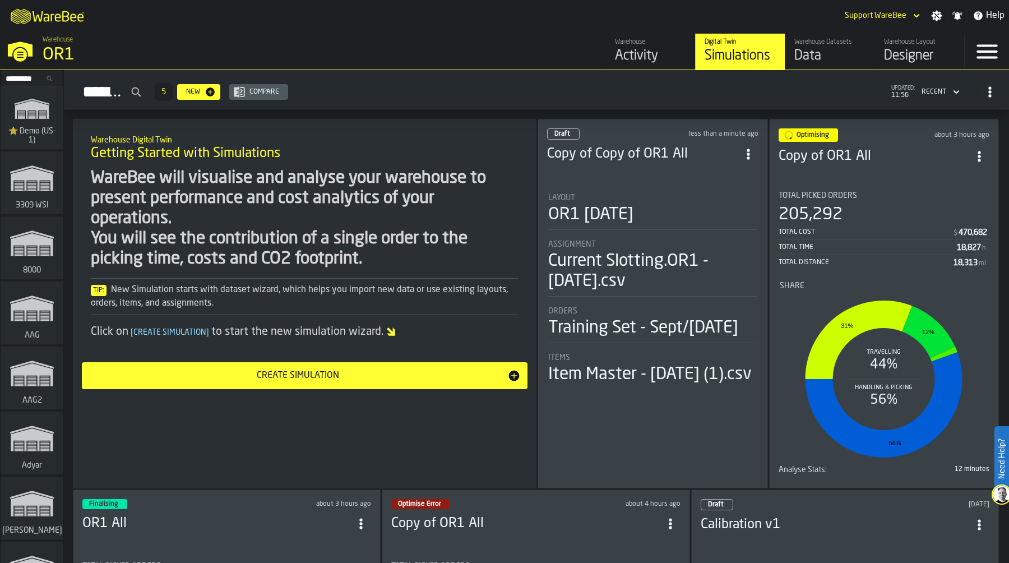
click at [633, 213] on div "OR1 [DATE]" at bounding box center [590, 215] width 85 height 20
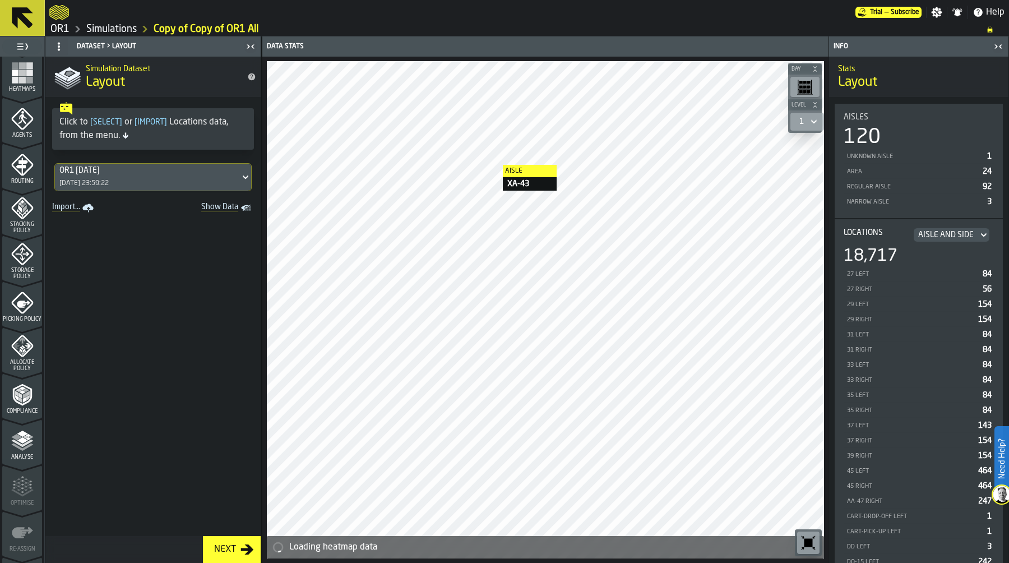
scroll to position [301, 0]
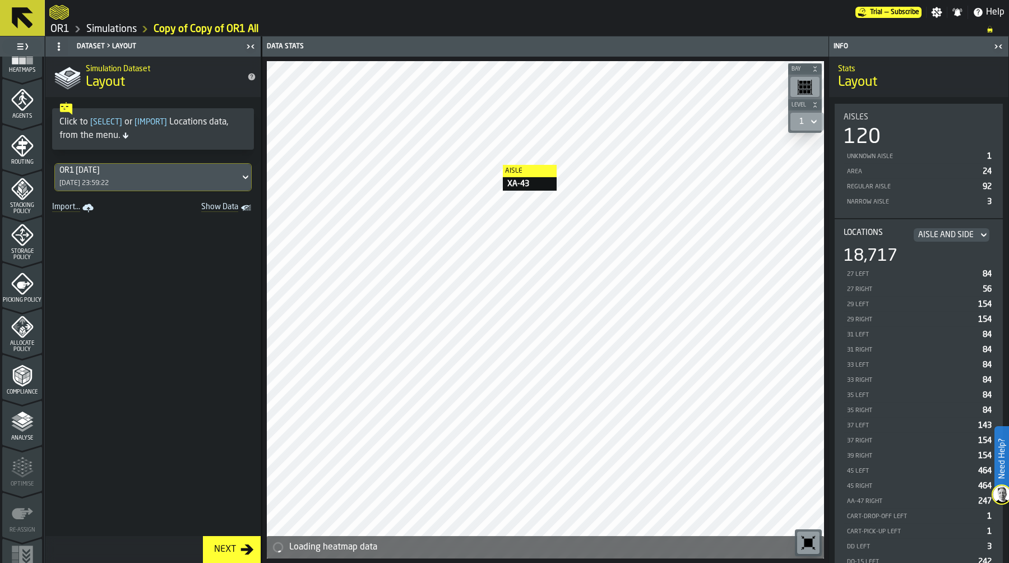
click at [15, 252] on span "Storage Policy" at bounding box center [22, 254] width 40 height 12
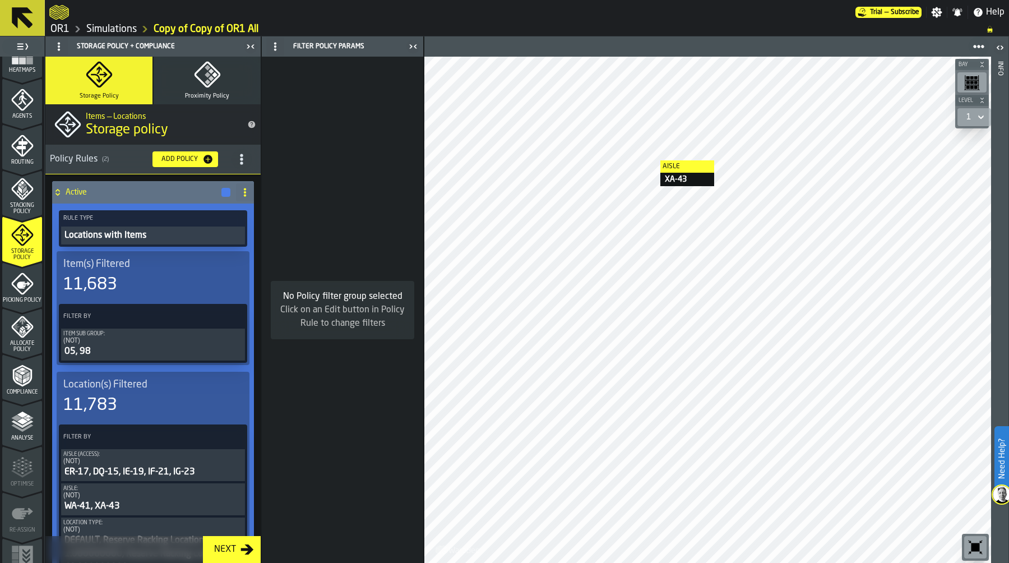
click at [62, 191] on icon at bounding box center [57, 192] width 11 height 9
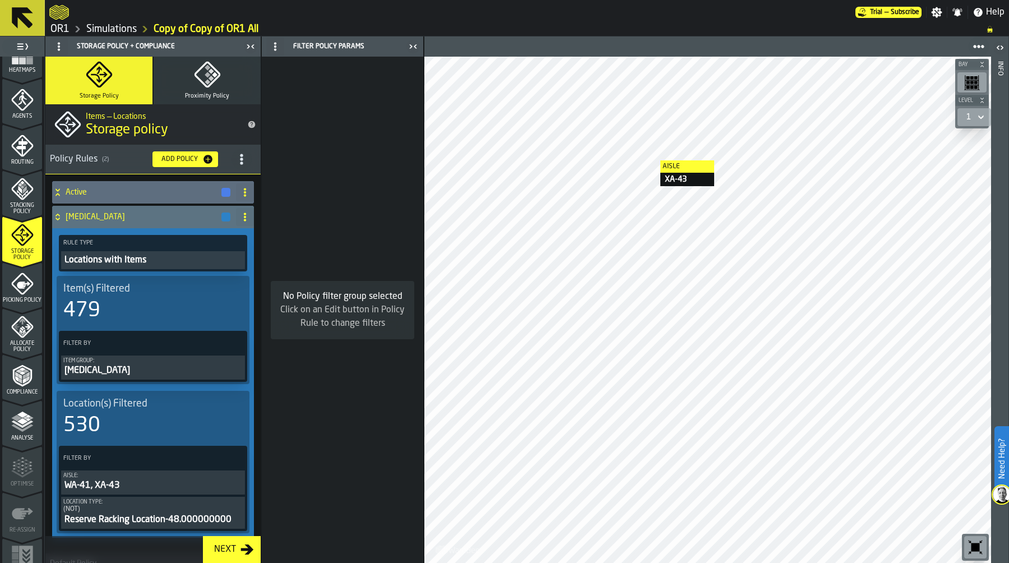
click at [225, 211] on div "[MEDICAL_DATA]" at bounding box center [141, 217] width 179 height 22
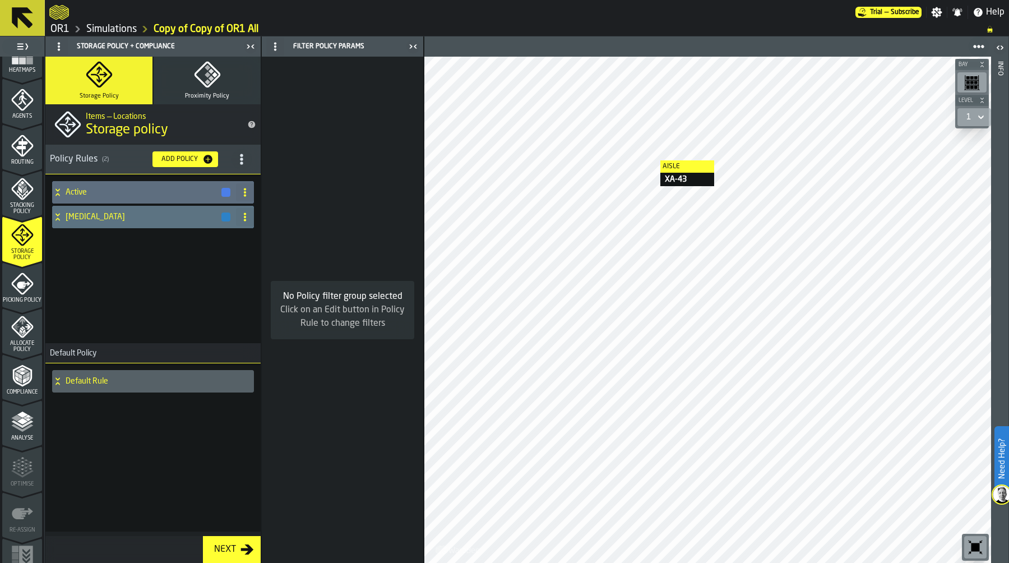
click at [224, 214] on div "button-" at bounding box center [225, 216] width 9 height 9
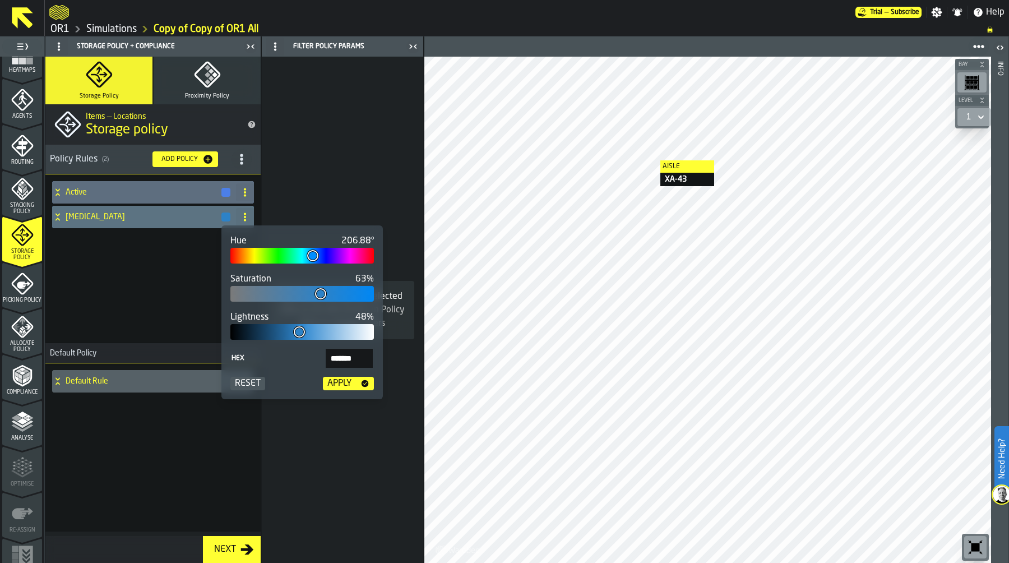
type input "***"
type input "*******"
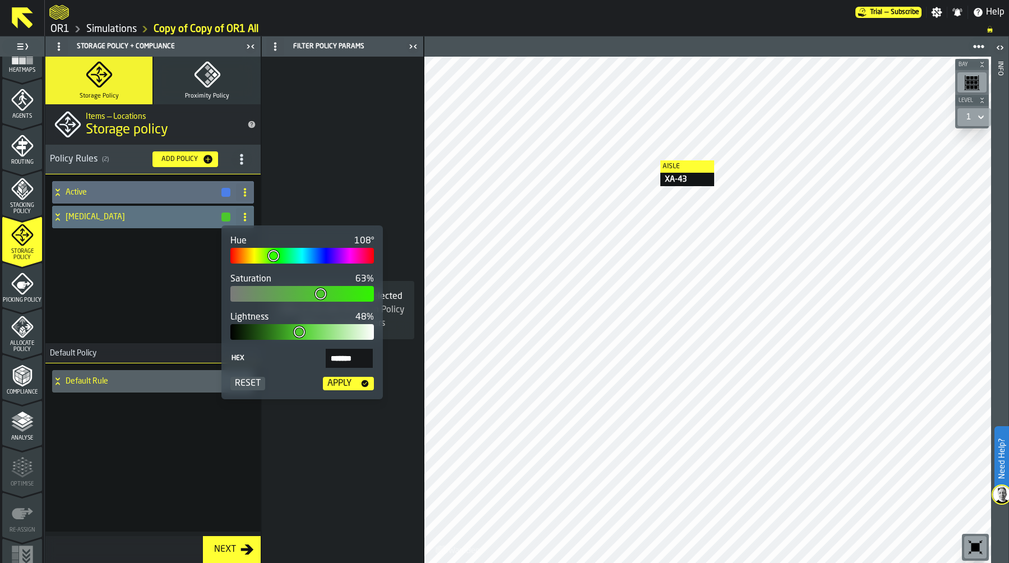
click at [273, 254] on div at bounding box center [301, 256] width 143 height 16
click at [348, 381] on div "Apply" at bounding box center [339, 383] width 33 height 13
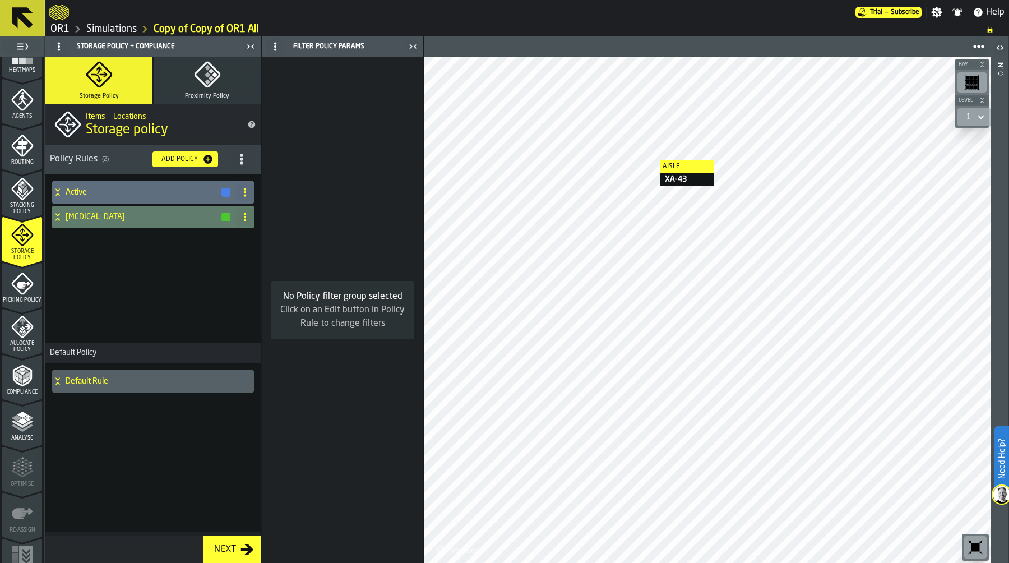
click at [58, 217] on icon at bounding box center [57, 216] width 11 height 9
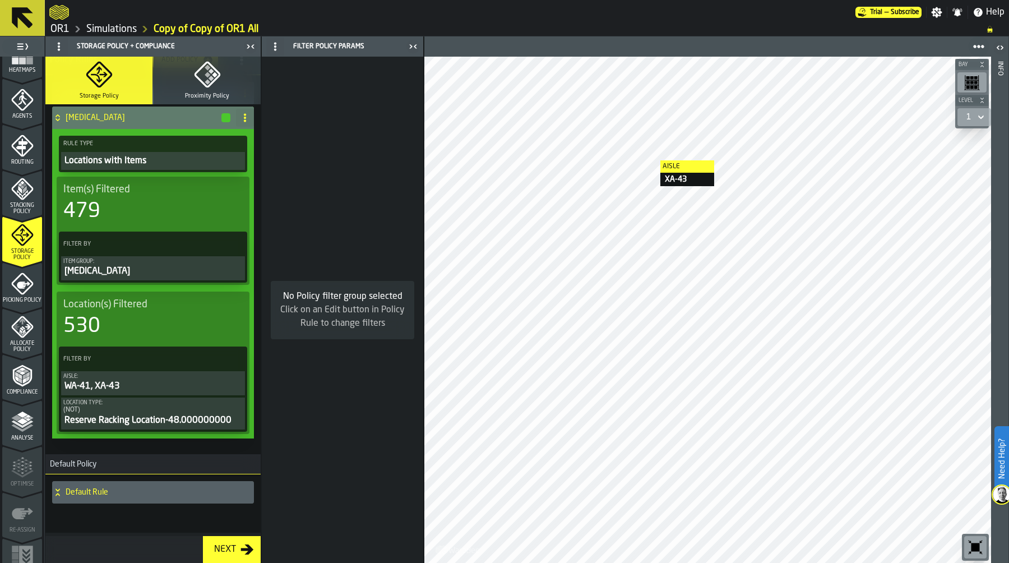
scroll to position [101, 0]
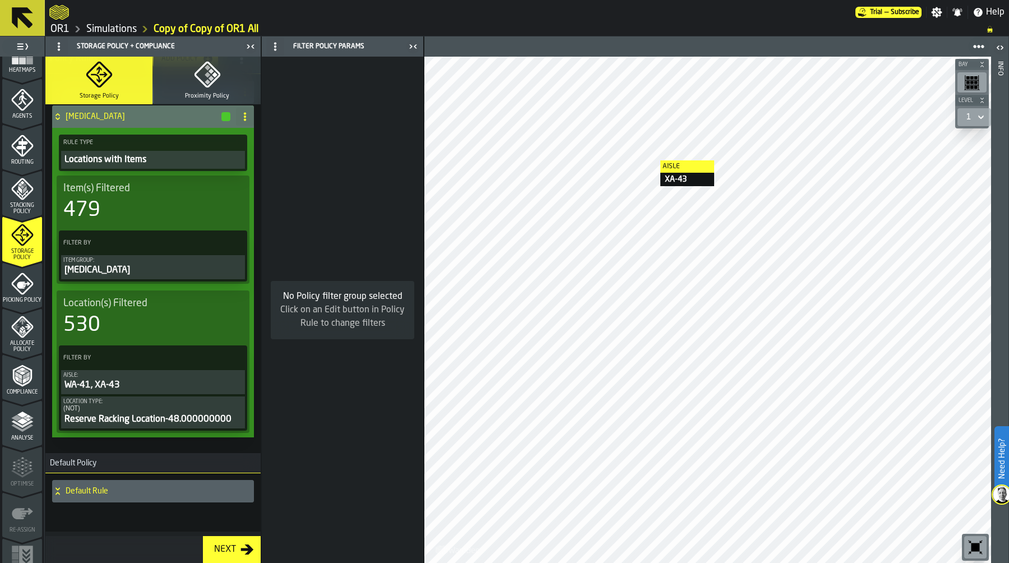
click at [19, 383] on icon "menu Compliance" at bounding box center [22, 375] width 22 height 22
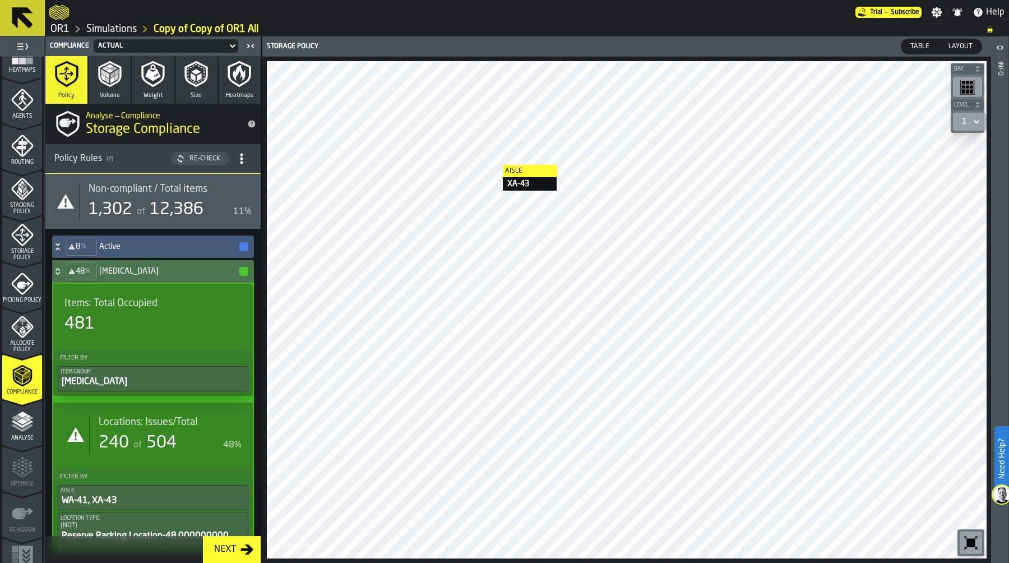
click at [160, 332] on div "481" at bounding box center [152, 324] width 177 height 20
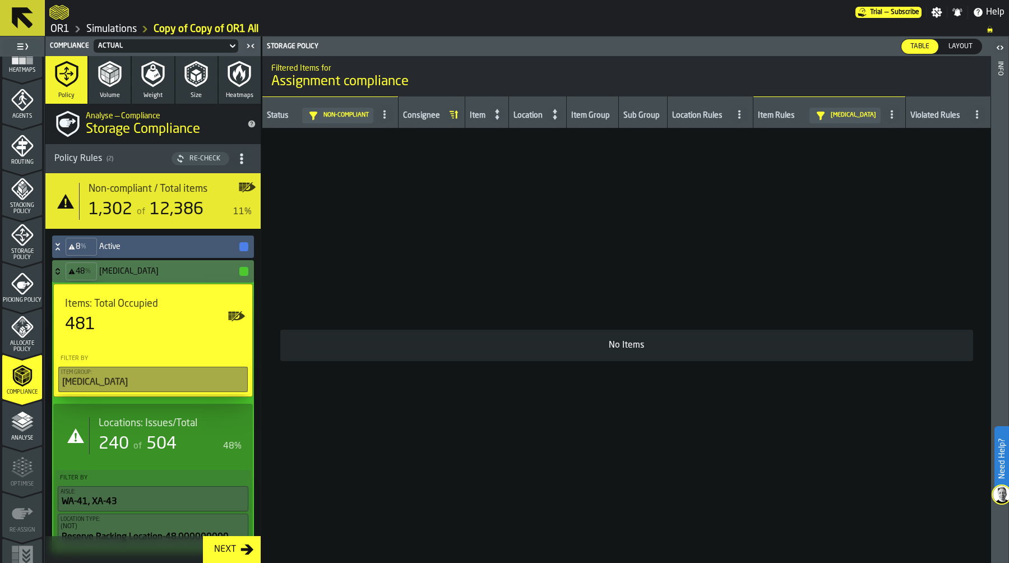
click at [159, 331] on div "481" at bounding box center [153, 324] width 176 height 20
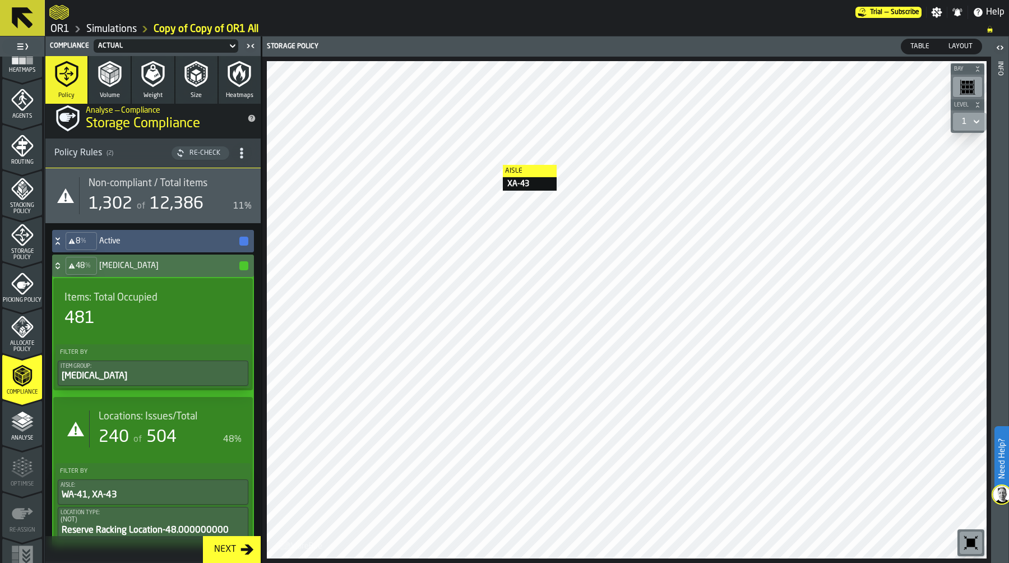
scroll to position [0, 0]
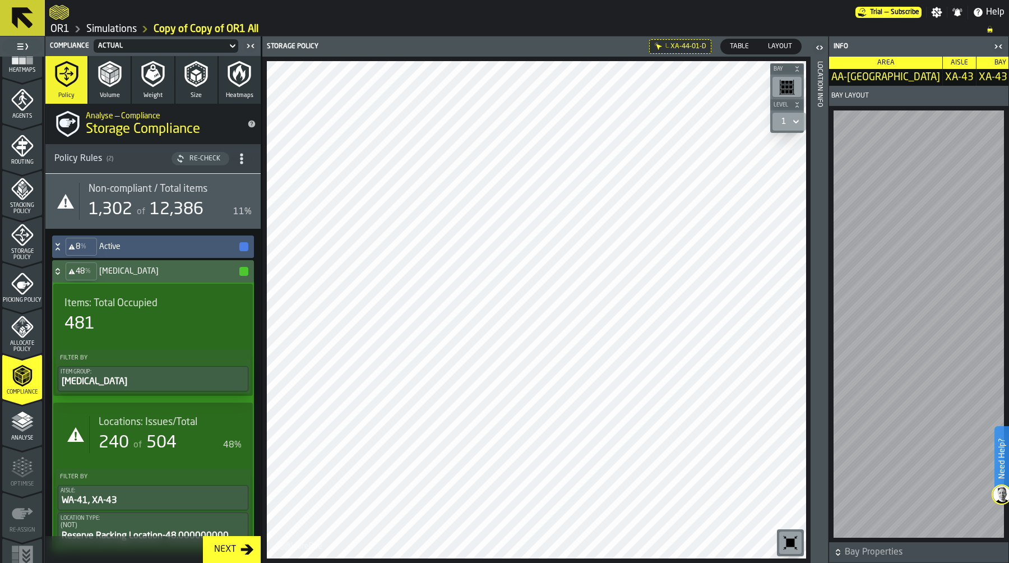
click at [813, 242] on header "Location Info" at bounding box center [819, 299] width 17 height 526
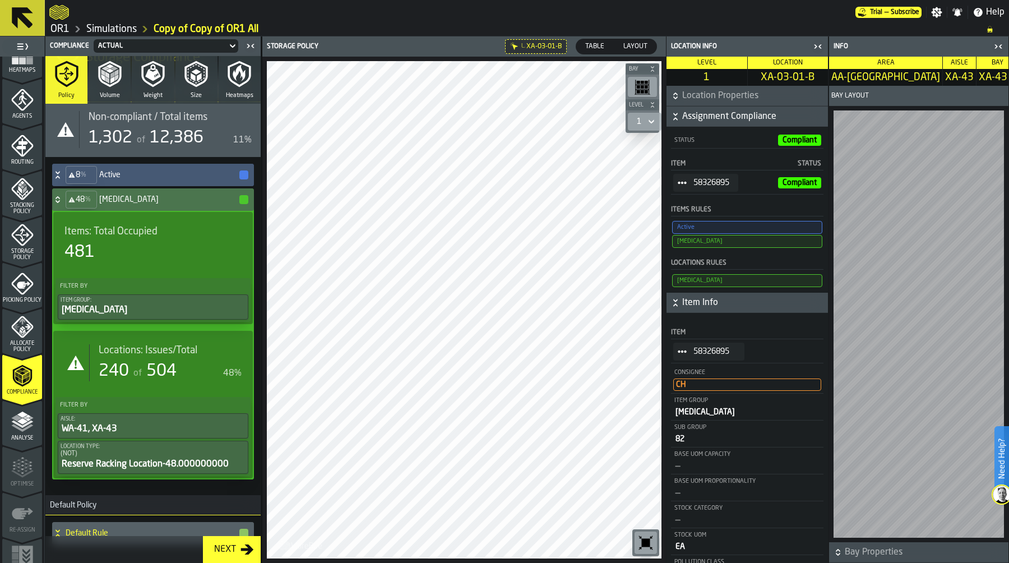
scroll to position [95, 0]
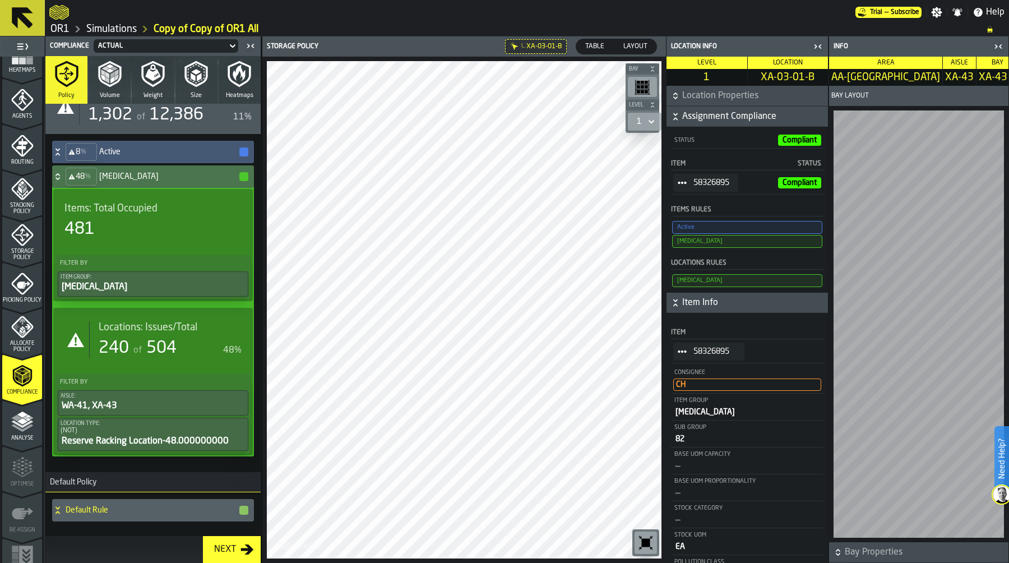
click at [84, 229] on div "481" at bounding box center [79, 229] width 30 height 20
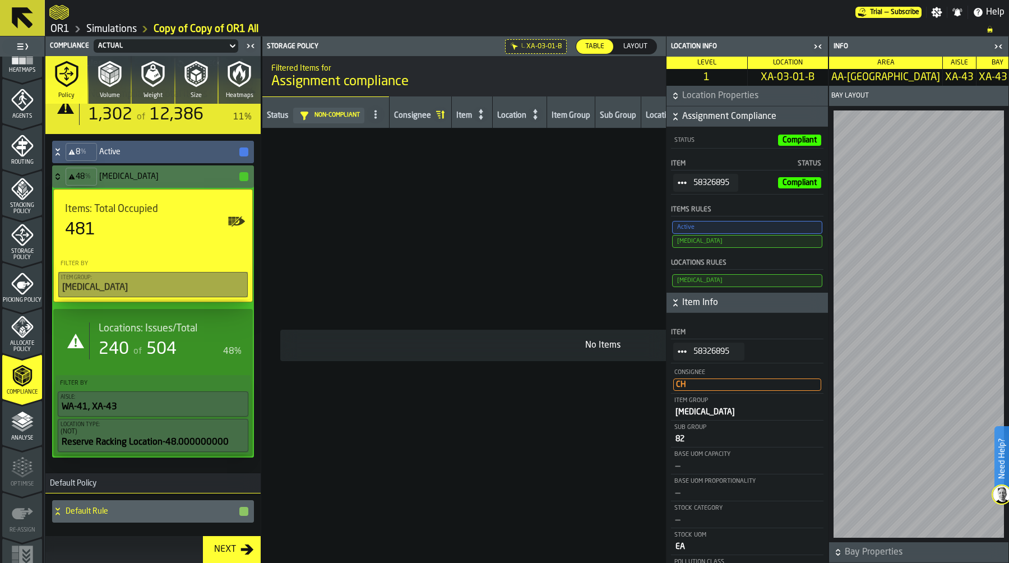
click at [817, 46] on icon "button-toggle-Close me" at bounding box center [817, 46] width 13 height 13
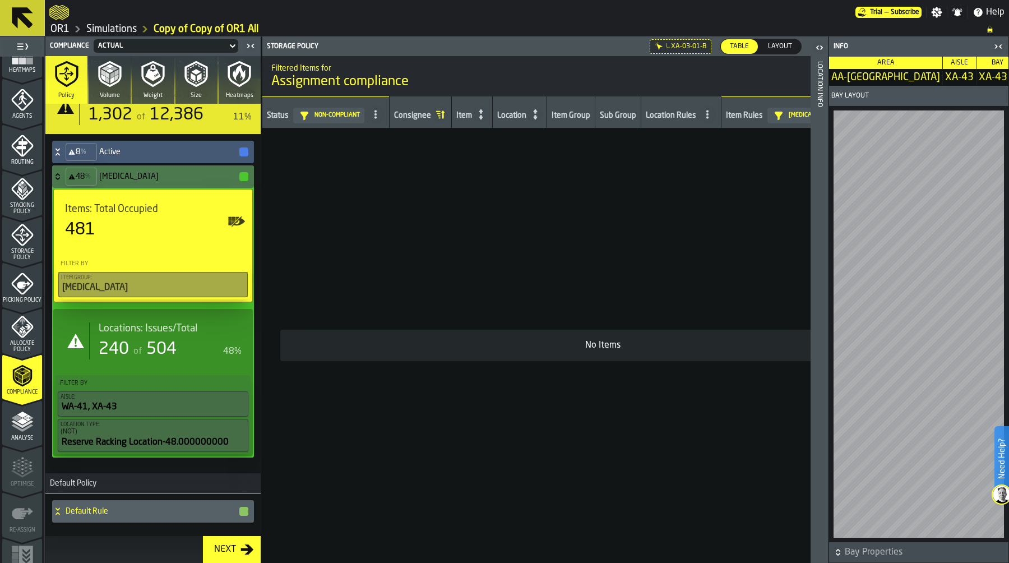
click at [1000, 48] on icon "button-toggle-Close me" at bounding box center [998, 46] width 13 height 13
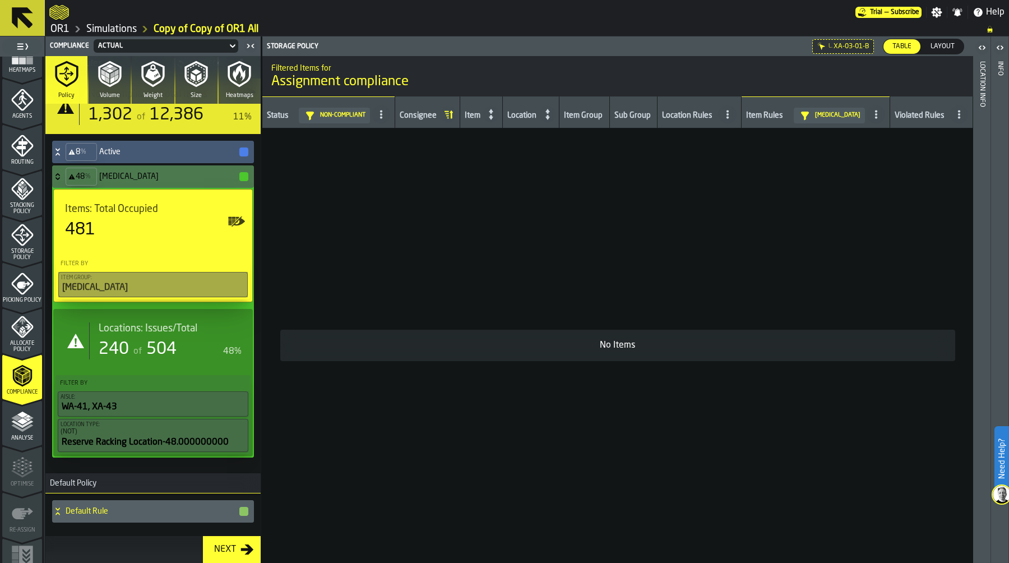
click at [0, 0] on icon at bounding box center [0, 0] width 0 height 0
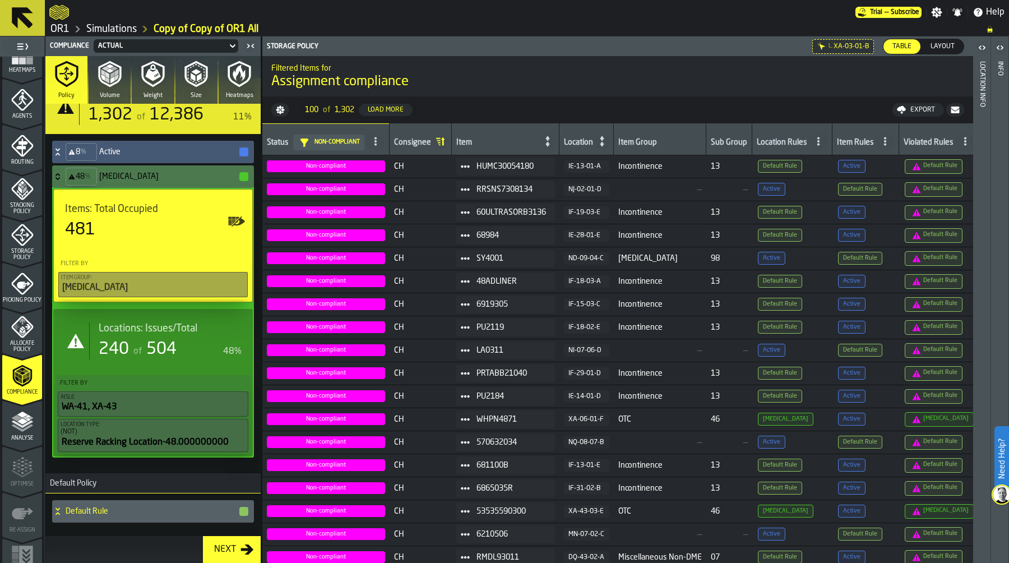
click at [881, 141] on icon at bounding box center [885, 141] width 9 height 9
click at [851, 240] on div "[MEDICAL_DATA]" at bounding box center [851, 244] width 66 height 13
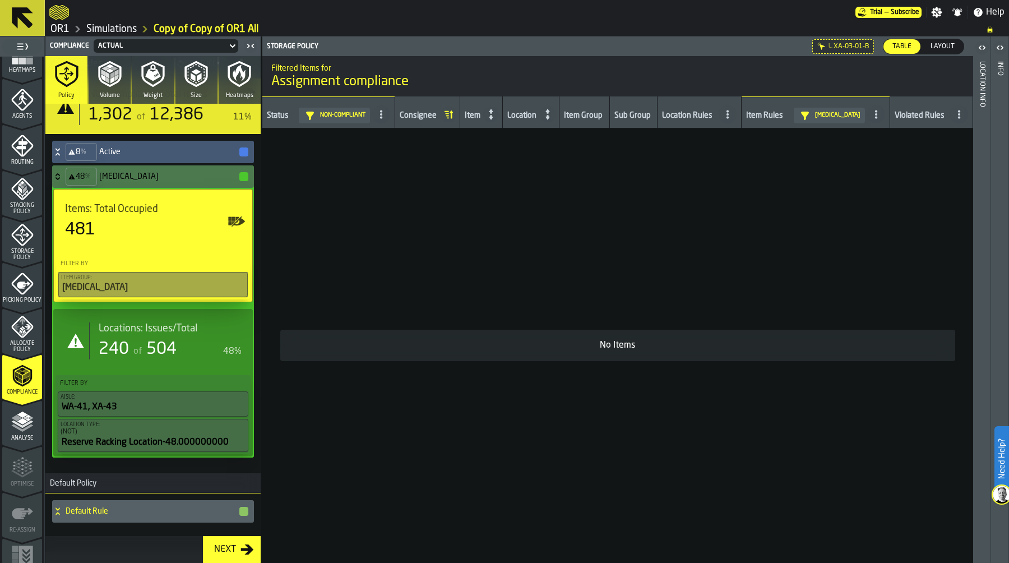
click at [119, 349] on div "240" at bounding box center [114, 349] width 30 height 20
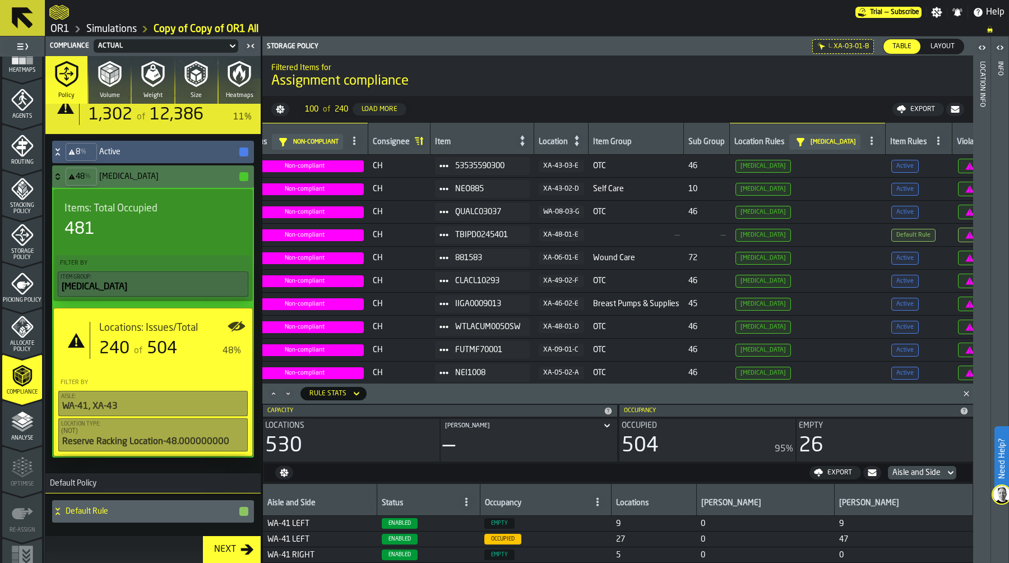
scroll to position [0, 63]
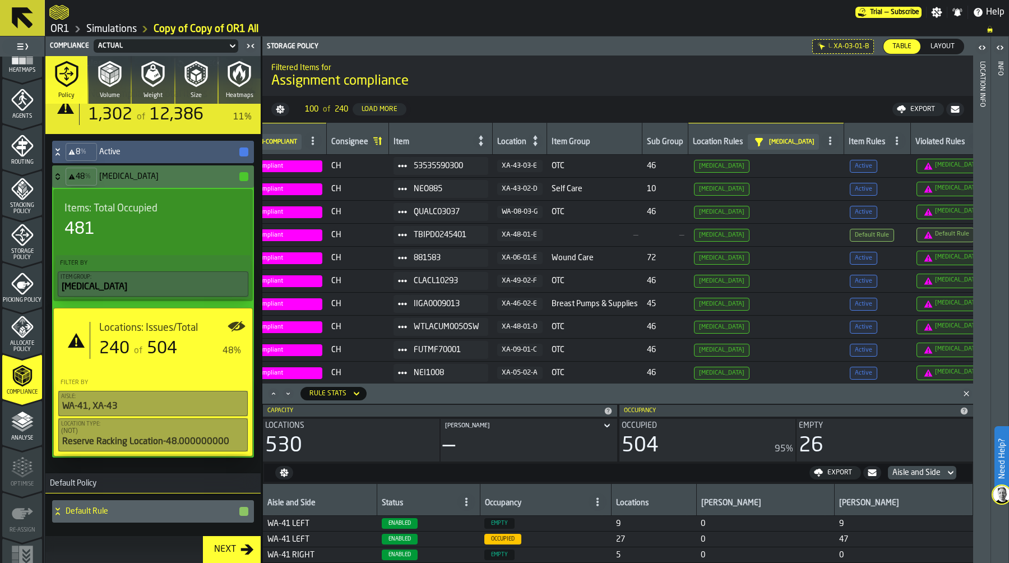
click at [312, 146] on span at bounding box center [313, 141] width 18 height 18
click at [303, 165] on div "All" at bounding box center [285, 162] width 58 height 13
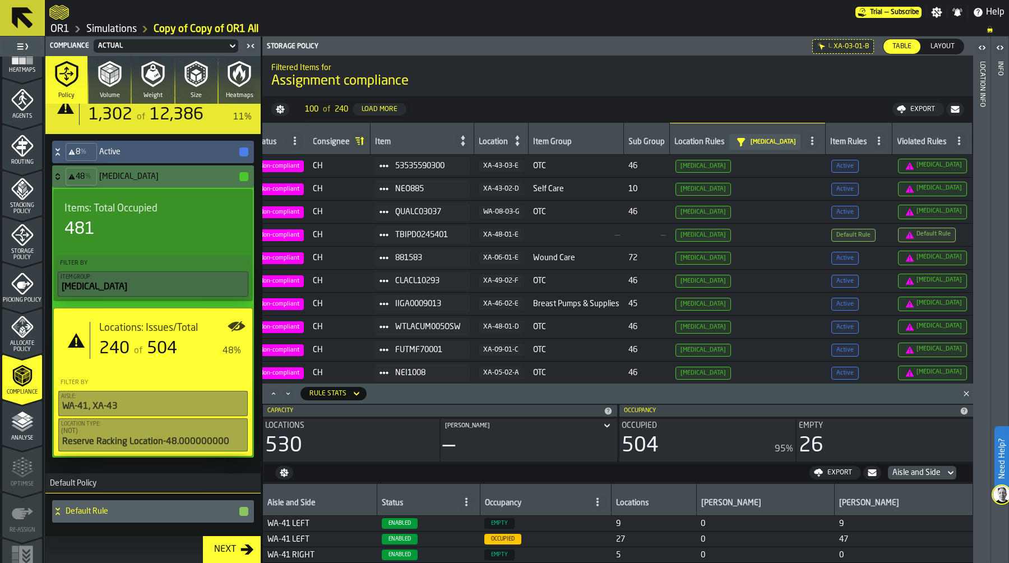
scroll to position [0, 0]
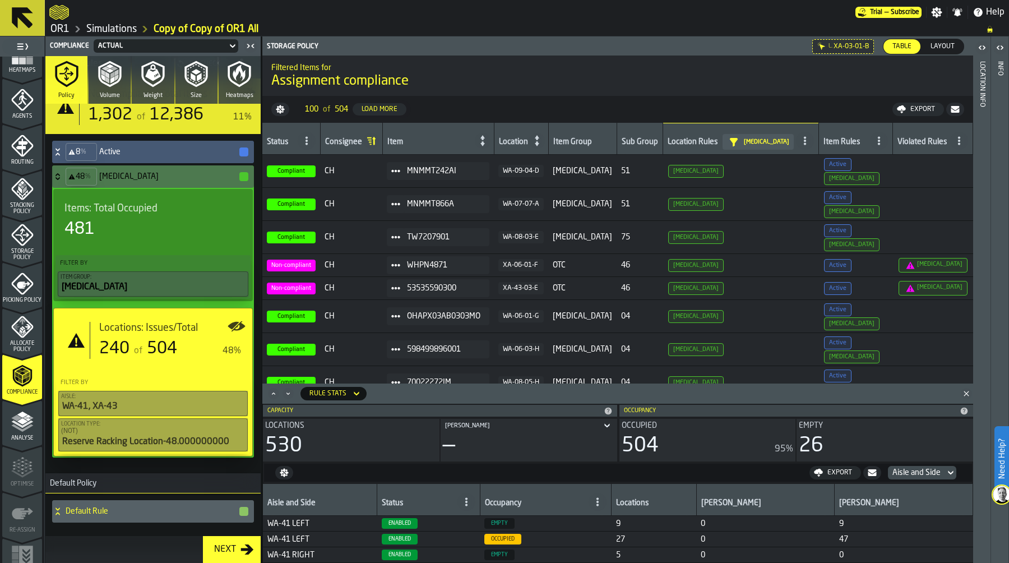
click at [131, 234] on div "481" at bounding box center [152, 229] width 177 height 20
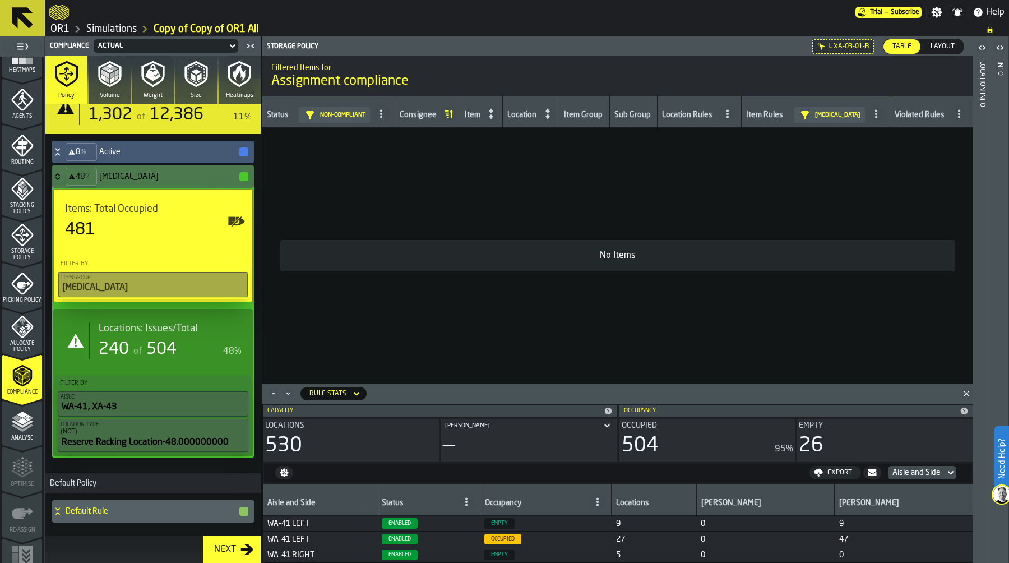
click at [0, 0] on icon at bounding box center [0, 0] width 0 height 0
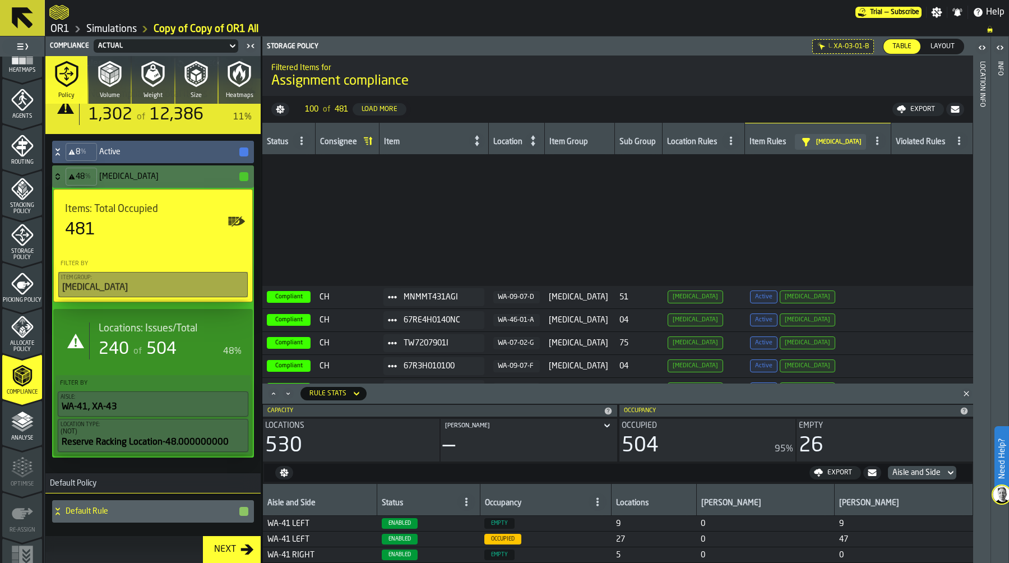
scroll to position [163, 0]
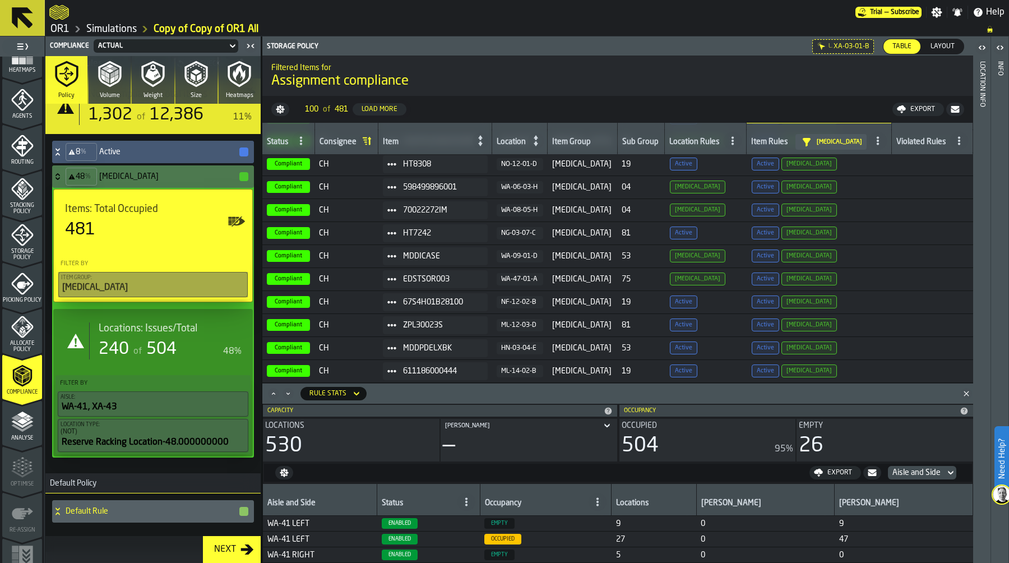
click at [25, 236] on icon "menu Storage Policy" at bounding box center [22, 235] width 14 height 14
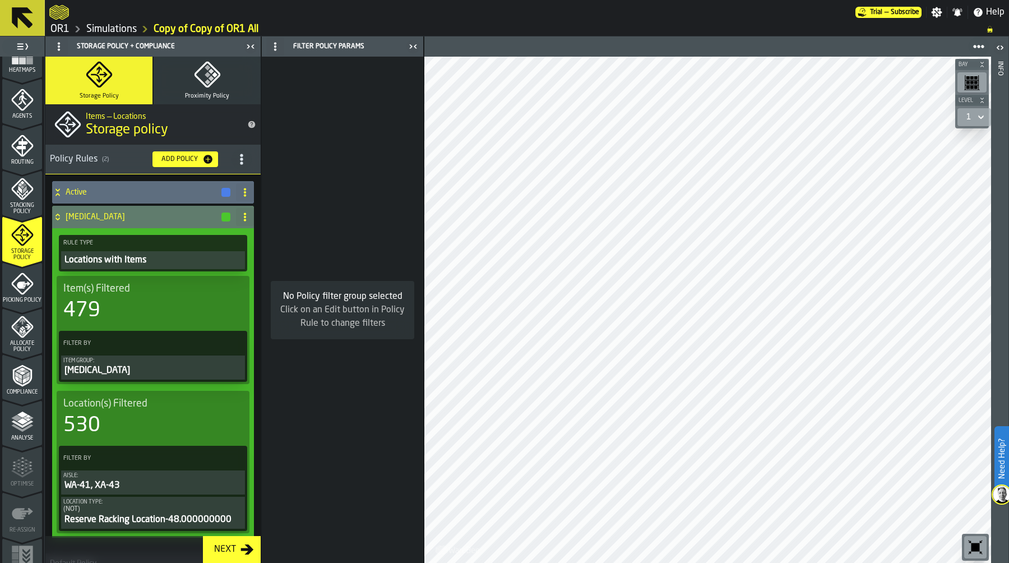
click at [148, 260] on div "Locations with Items" at bounding box center [152, 259] width 179 height 13
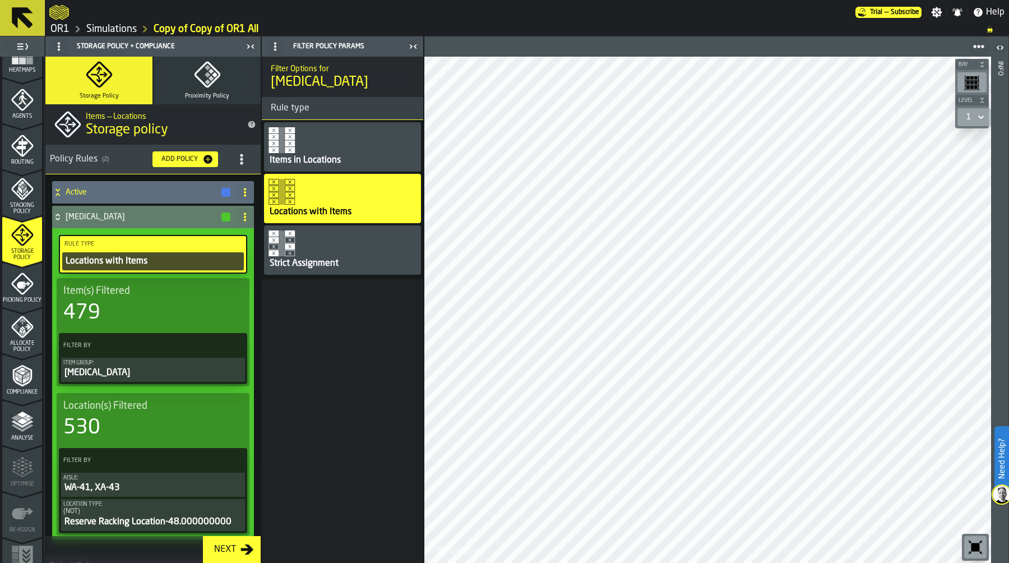
click at [321, 158] on div "Items in Locations" at bounding box center [305, 160] width 73 height 13
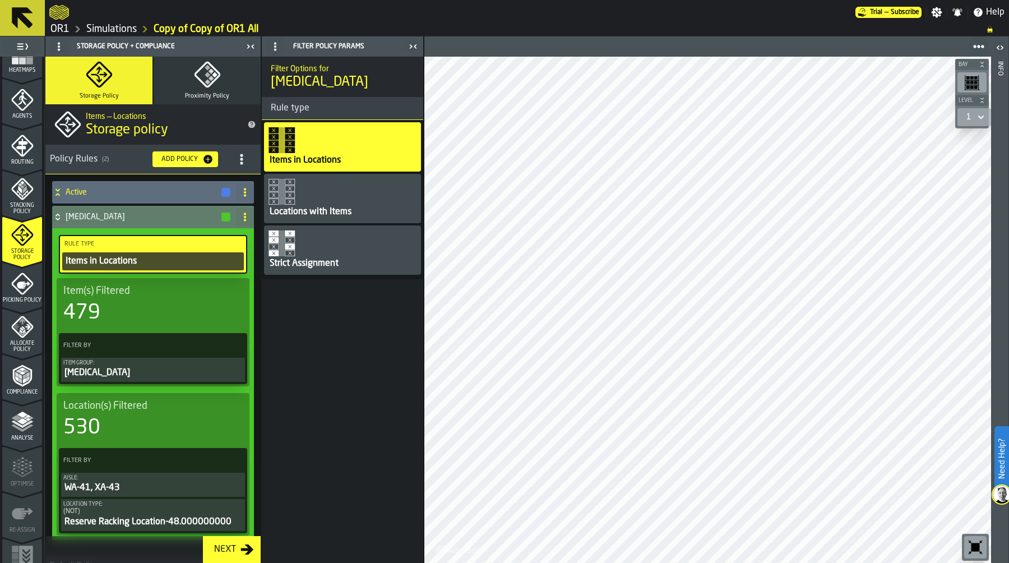
click at [35, 374] on div "Compliance" at bounding box center [22, 379] width 40 height 31
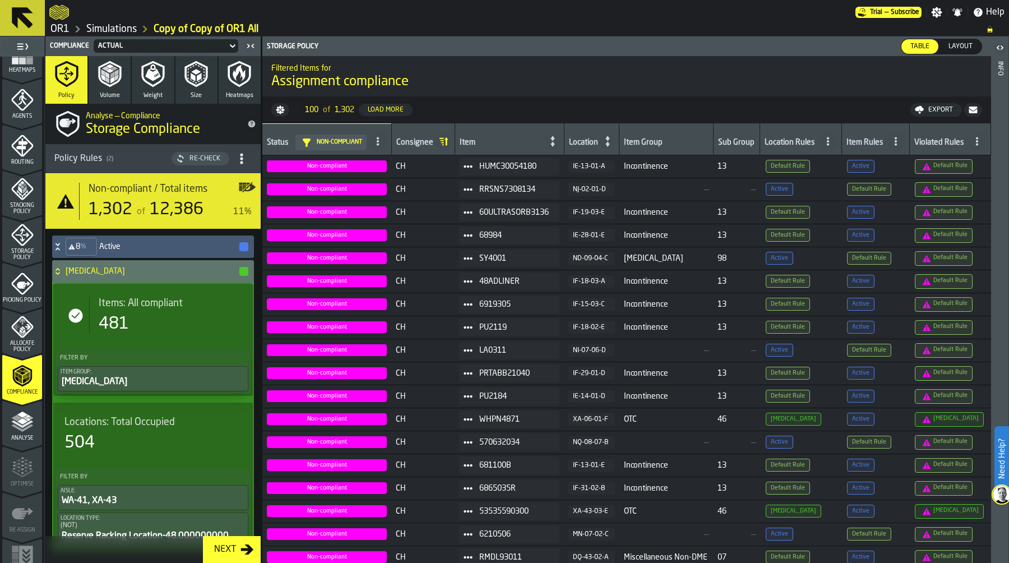
click at [198, 152] on button "Re-Check" at bounding box center [201, 158] width 58 height 13
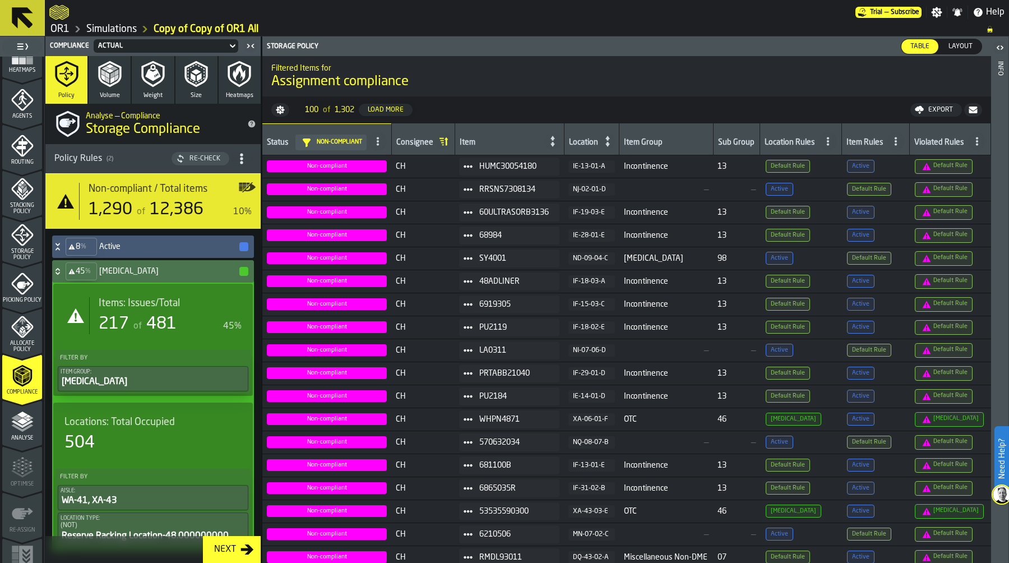
click at [163, 326] on span "481" at bounding box center [161, 324] width 30 height 17
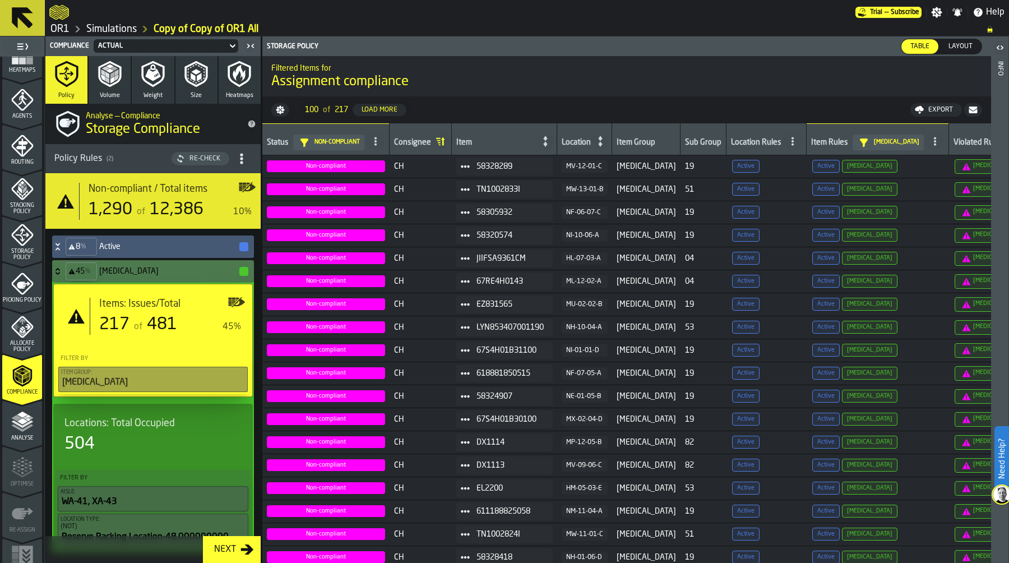
click at [26, 420] on polyline "menu Analyse" at bounding box center [27, 419] width 5 height 3
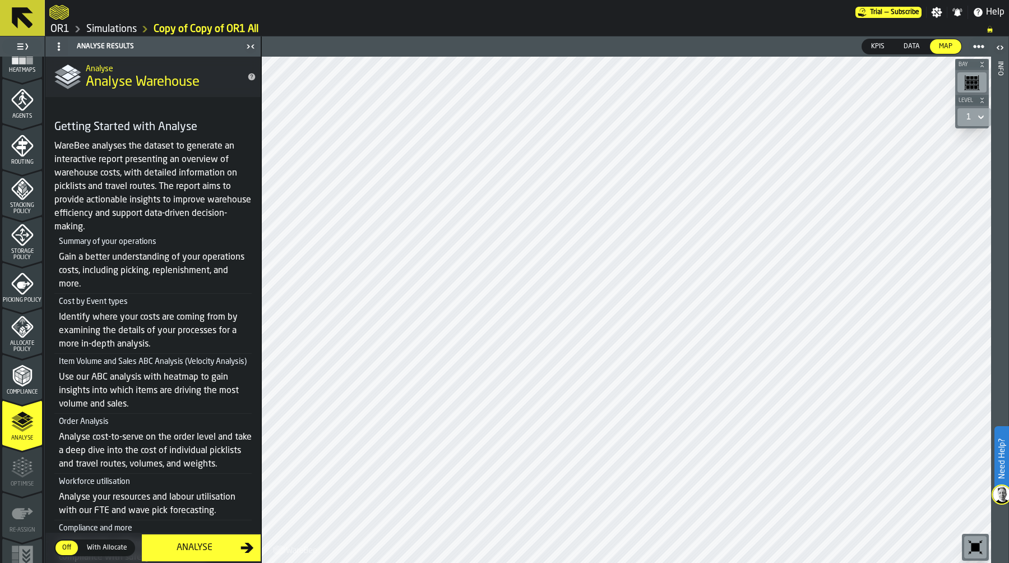
click at [23, 377] on polyline "menu Compliance" at bounding box center [23, 377] width 3 height 6
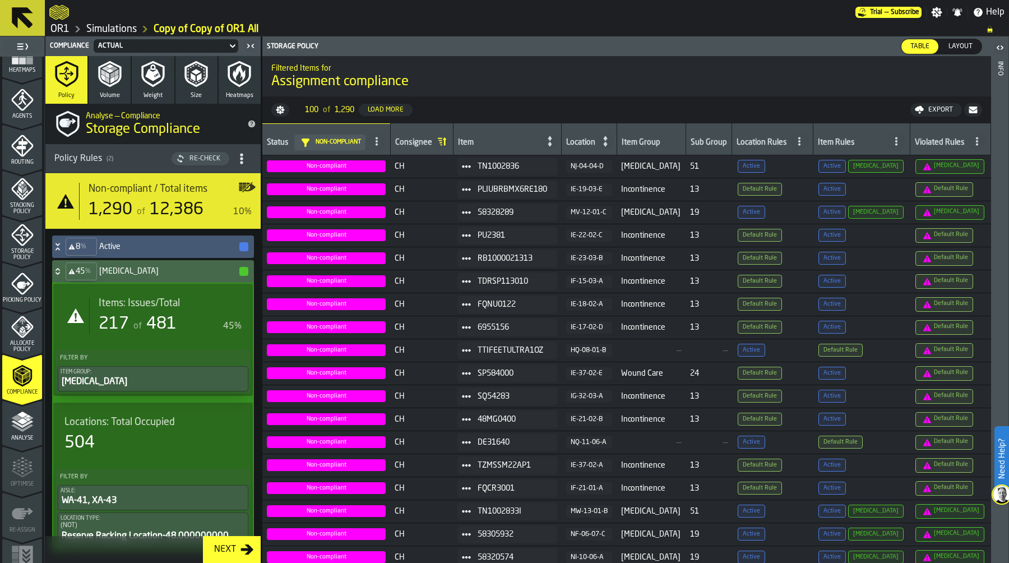
click at [13, 419] on polygon "menu Analyse" at bounding box center [16, 418] width 11 height 6
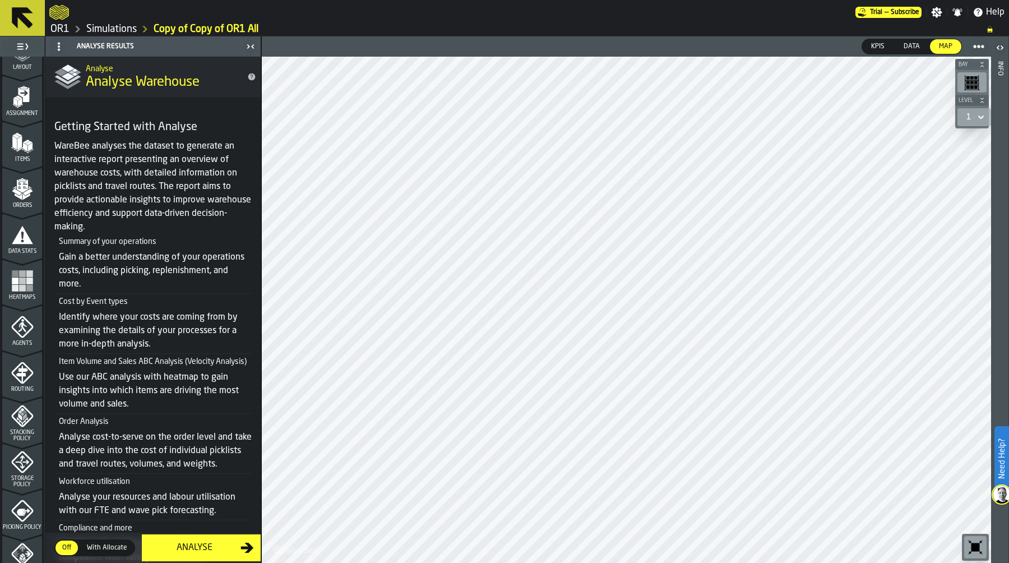
scroll to position [0, 0]
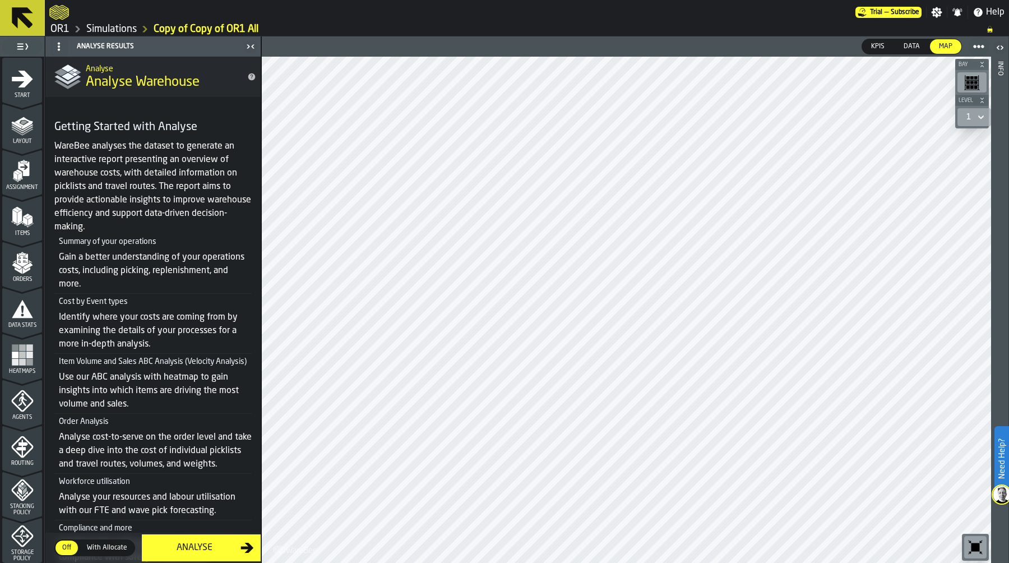
drag, startPoint x: 18, startPoint y: 264, endPoint x: 25, endPoint y: 244, distance: 20.7
click at [18, 264] on icon "menu Orders" at bounding box center [21, 259] width 11 height 13
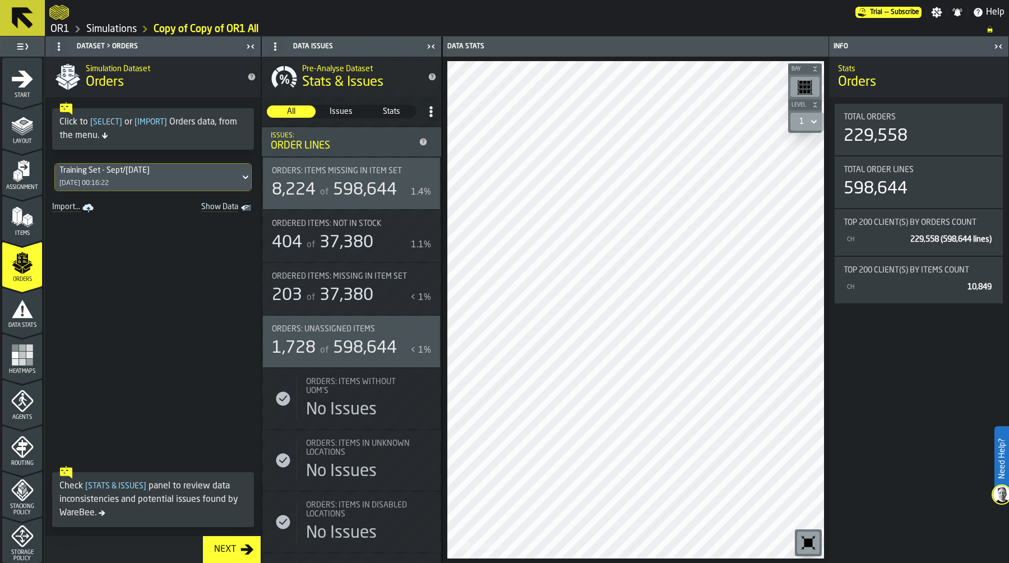
click at [203, 177] on div "Training Set - Sept/[DATE] [DATE] 00:16:22" at bounding box center [147, 177] width 185 height 27
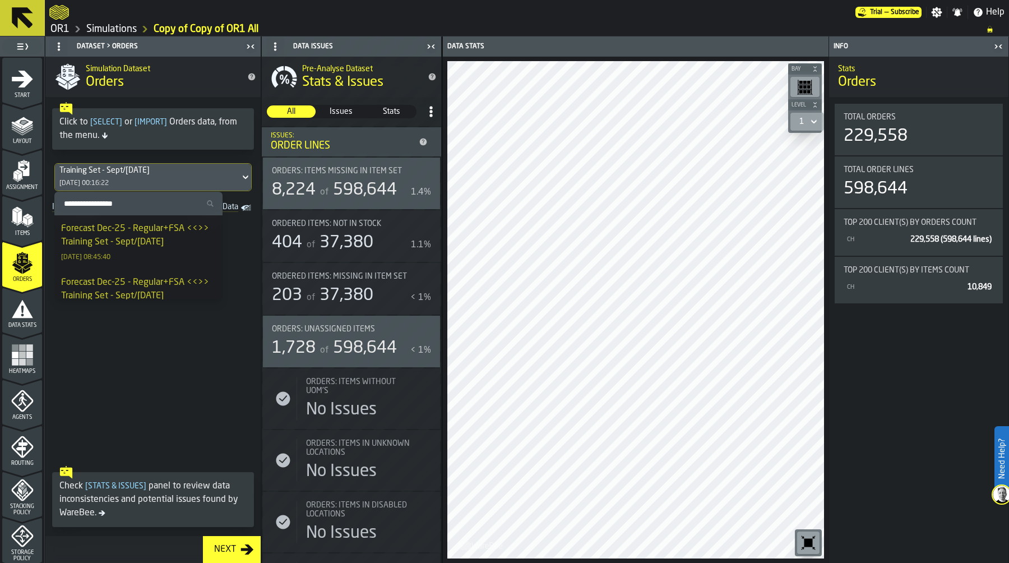
click at [119, 31] on link "Simulations" at bounding box center [111, 29] width 50 height 12
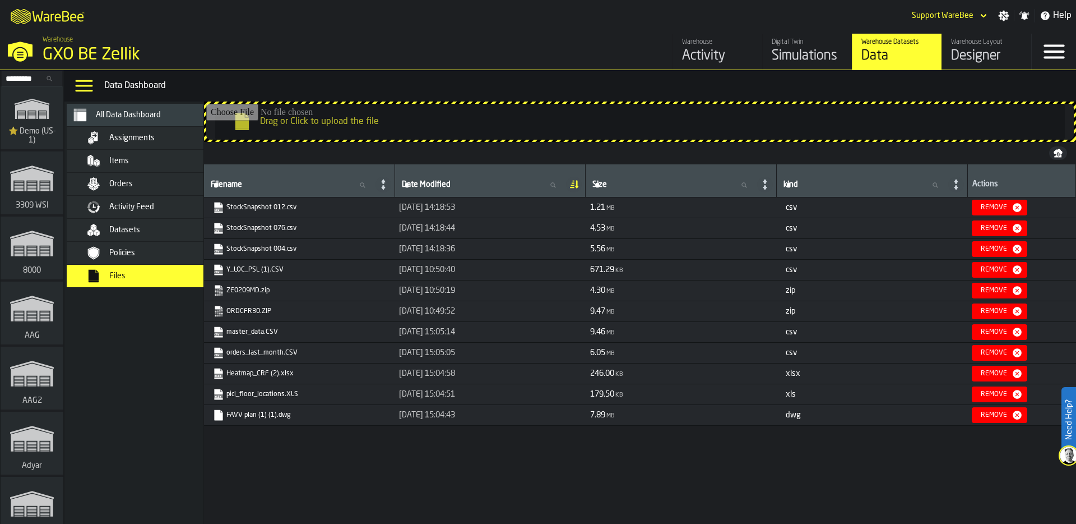
click at [248, 29] on div "M A K I N G W A R E H O U S E S M O R E EF F I C I E N T Support WareBee Settin…" at bounding box center [538, 15] width 1076 height 31
